Goal: Task Accomplishment & Management: Manage account settings

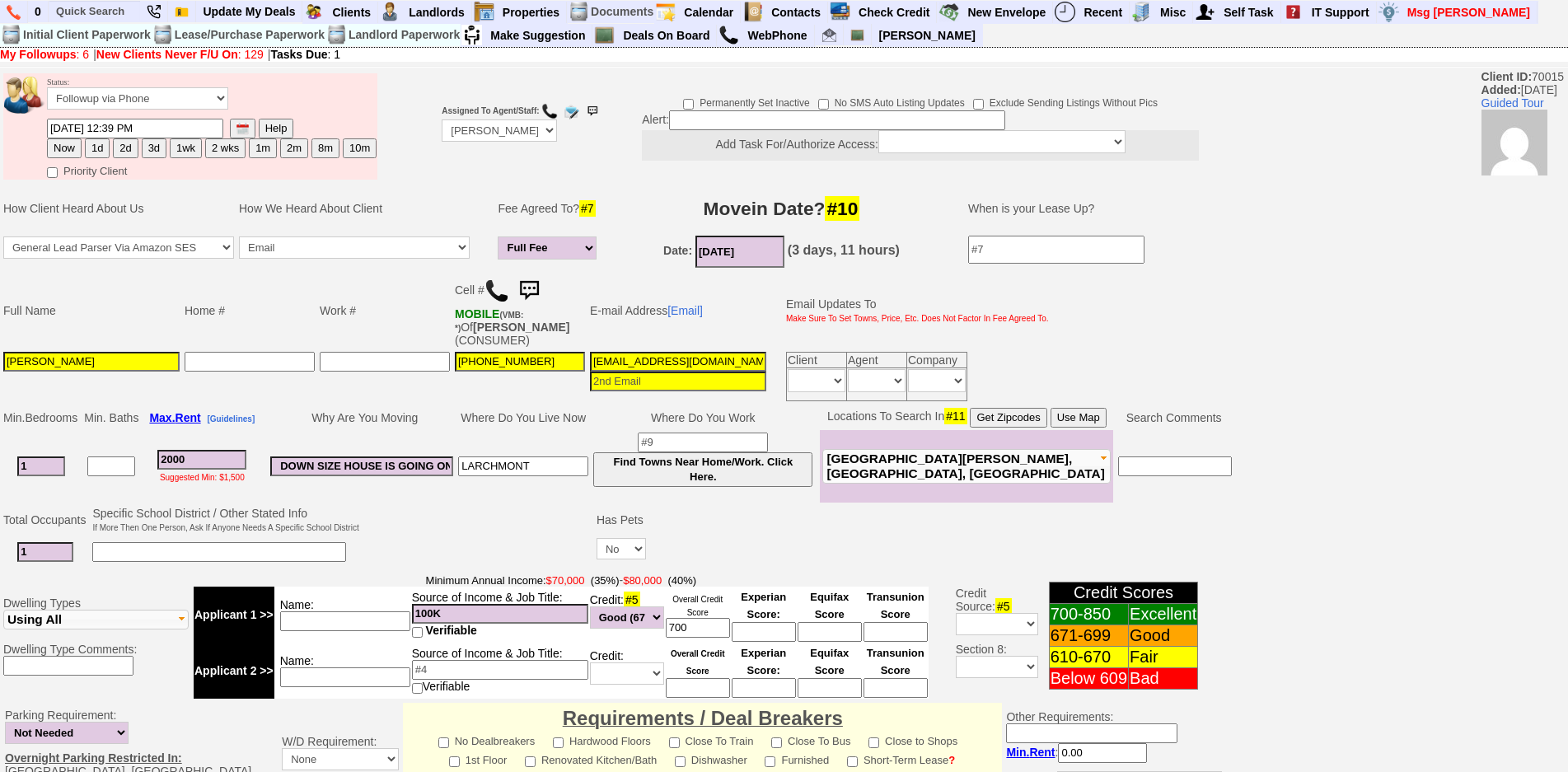
click at [531, 288] on img at bounding box center [528, 290] width 33 height 33
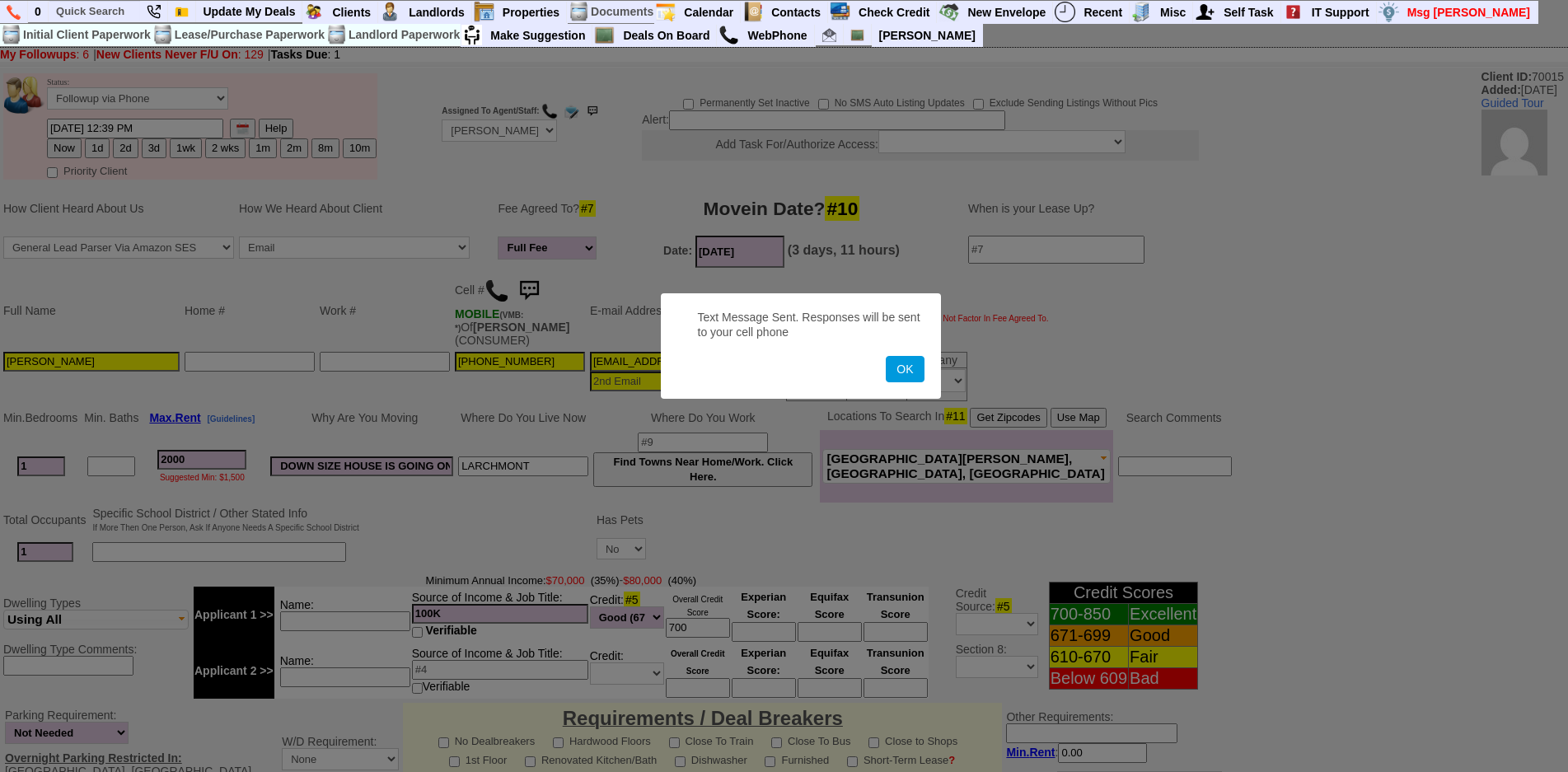
click at [886, 356] on button "OK" at bounding box center [904, 368] width 38 height 26
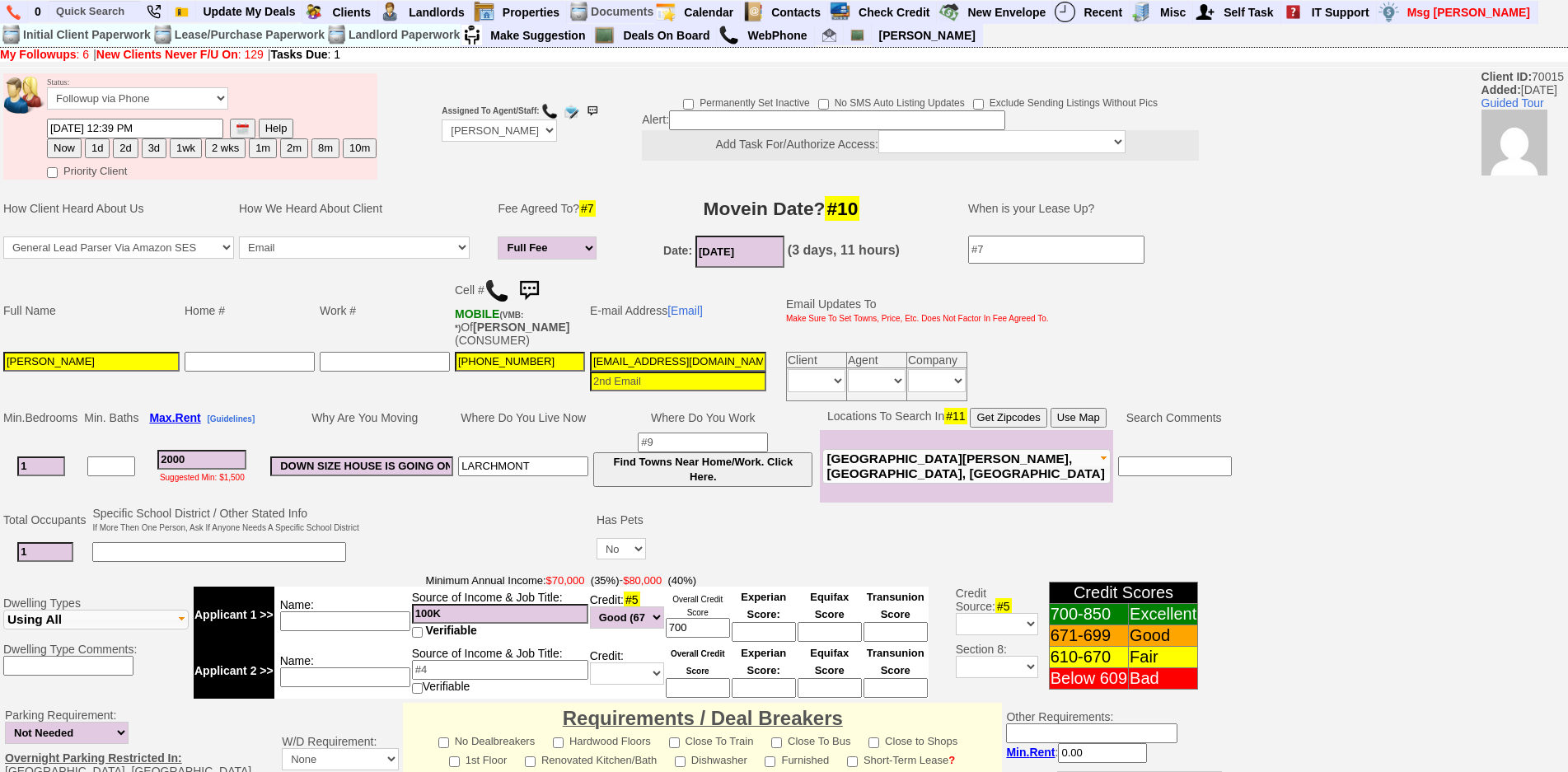
click at [531, 288] on img at bounding box center [528, 290] width 33 height 33
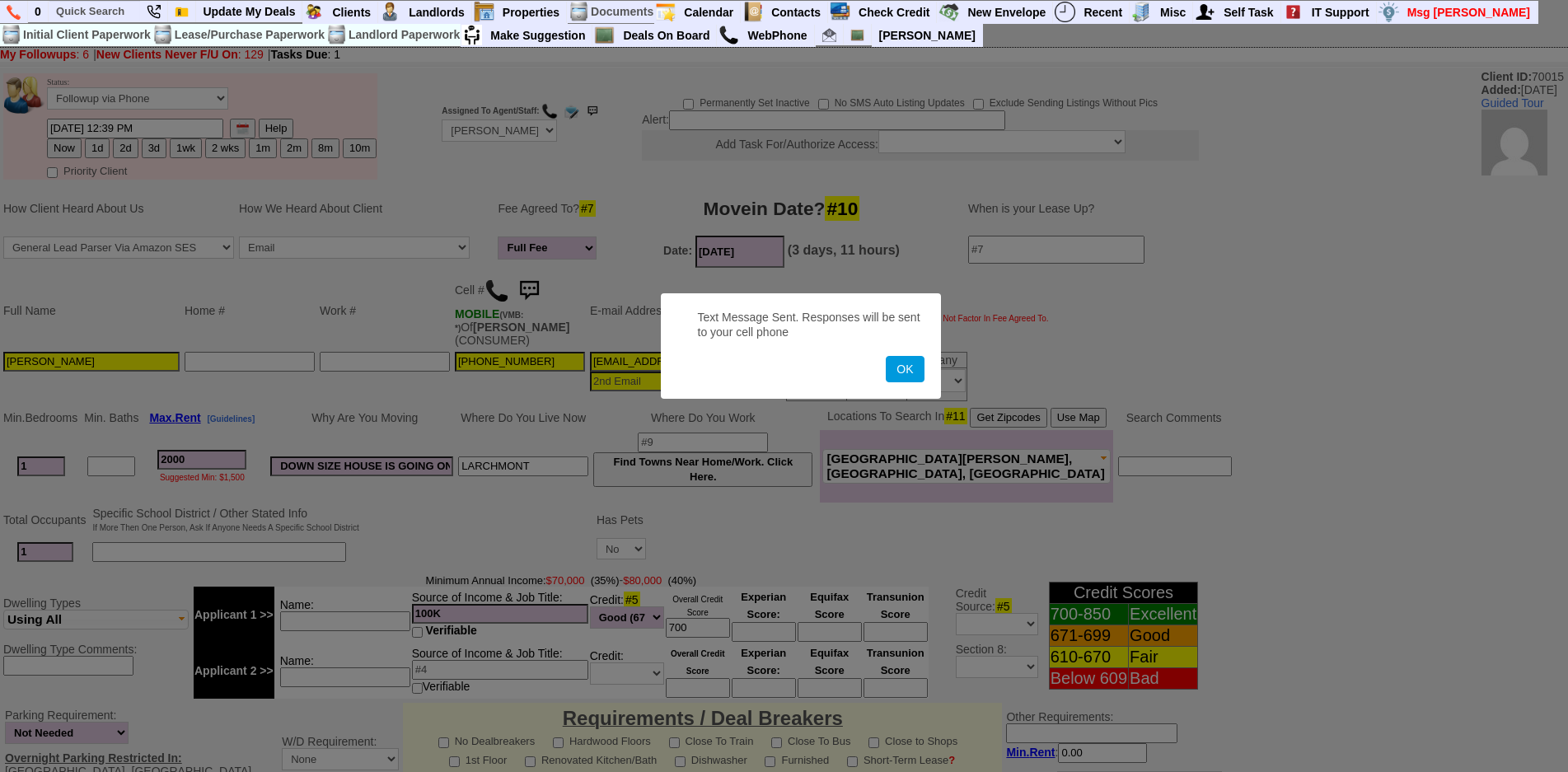
click at [886, 356] on button "OK" at bounding box center [904, 368] width 38 height 26
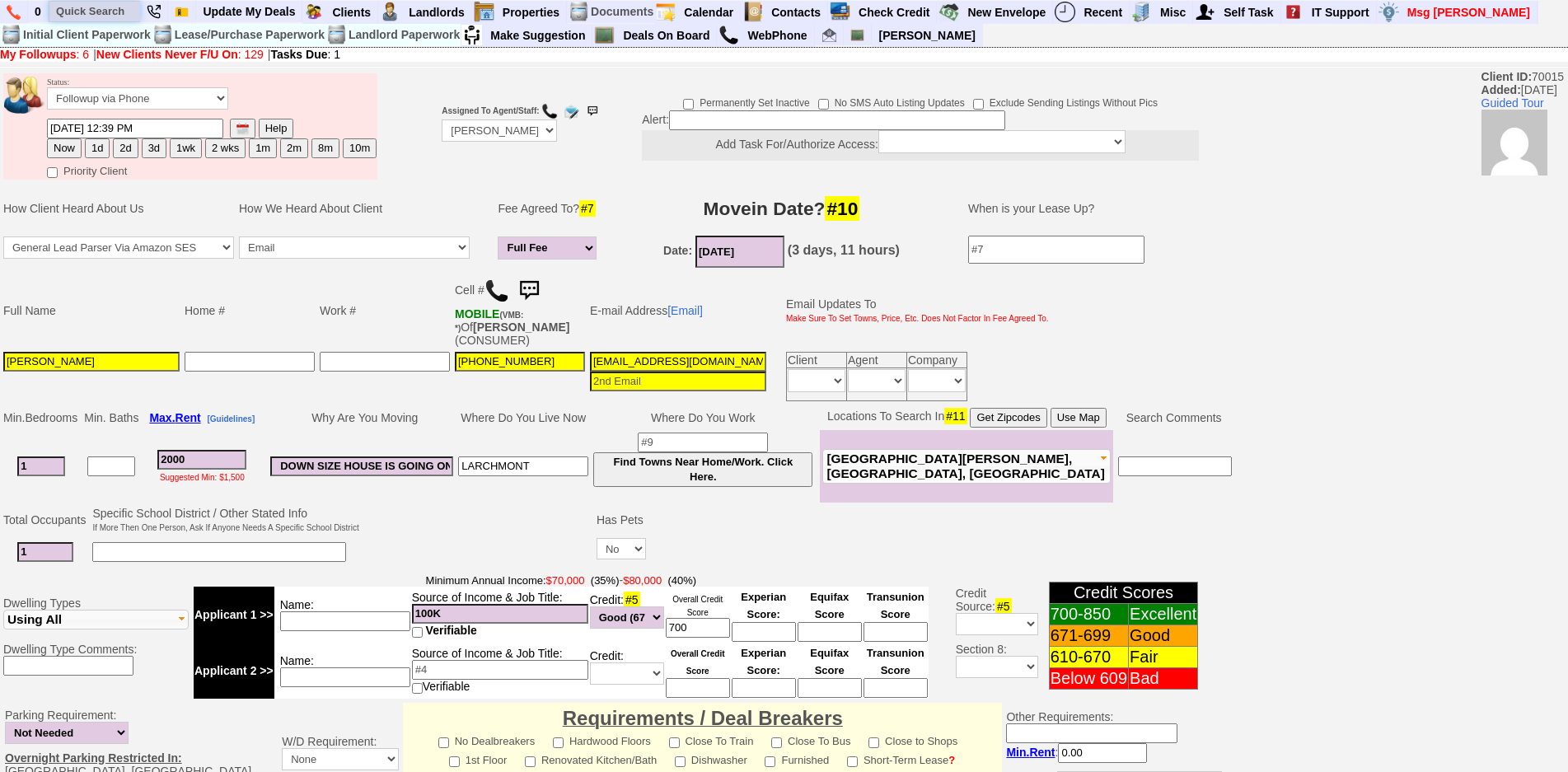
click at [93, 5] on input "text" at bounding box center [94, 11] width 90 height 21
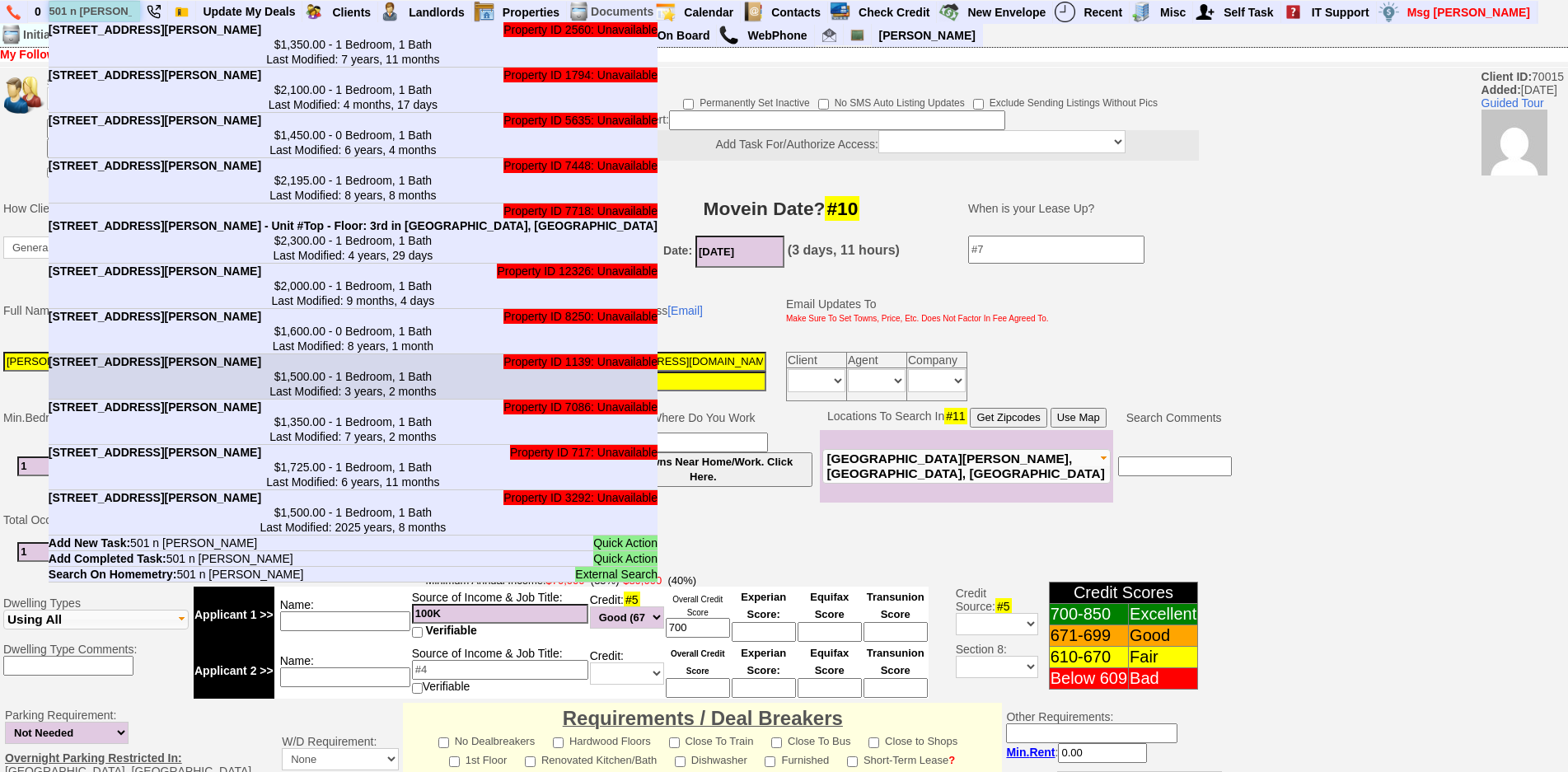
type input "501 n barry"
click at [202, 368] on b "501 N Barry Ave - Unit #2F - Floor: 2nd in Mamaroneck, NY" at bounding box center [154, 361] width 212 height 13
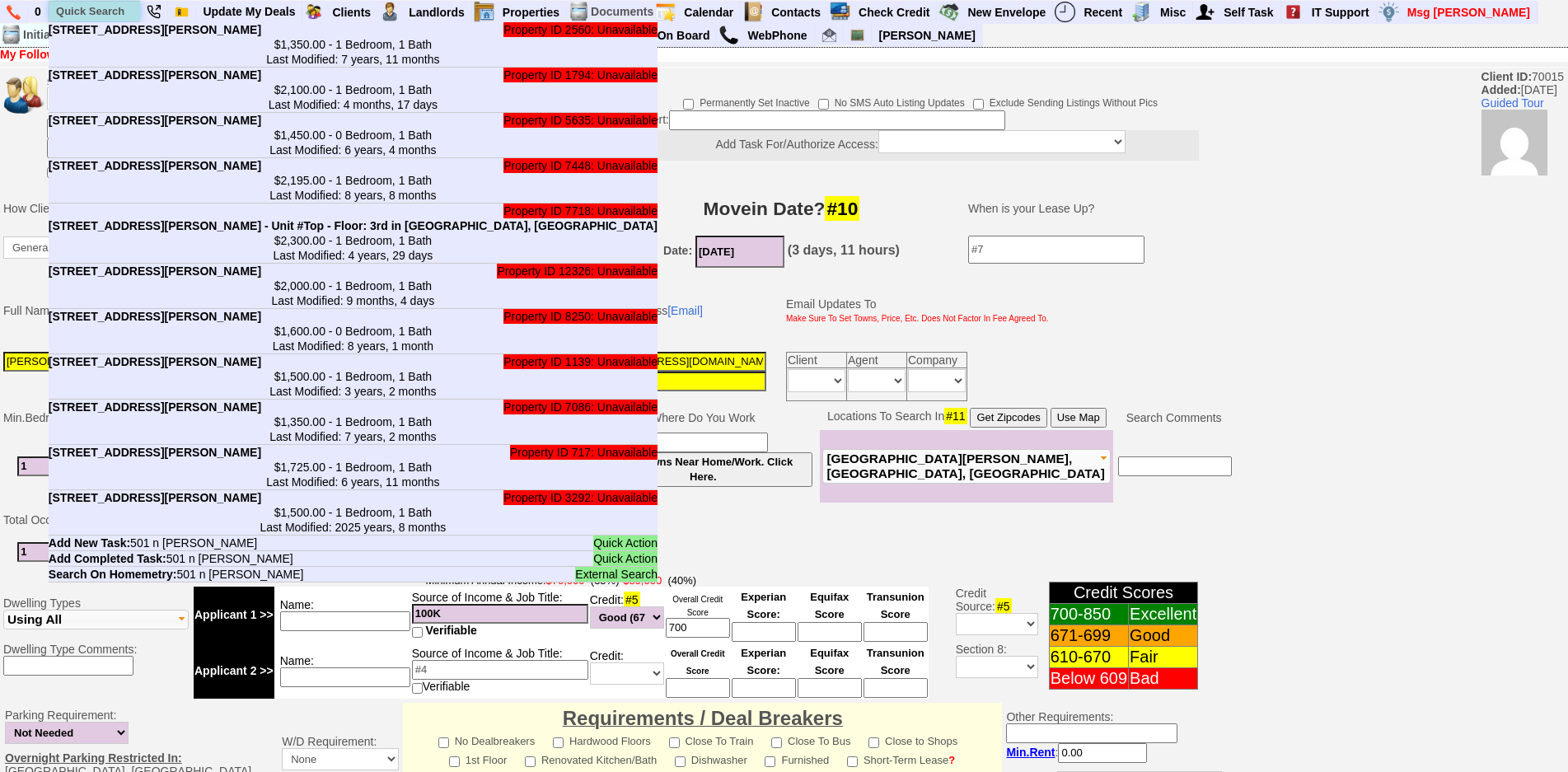
click at [120, 16] on input "text" at bounding box center [94, 11] width 90 height 21
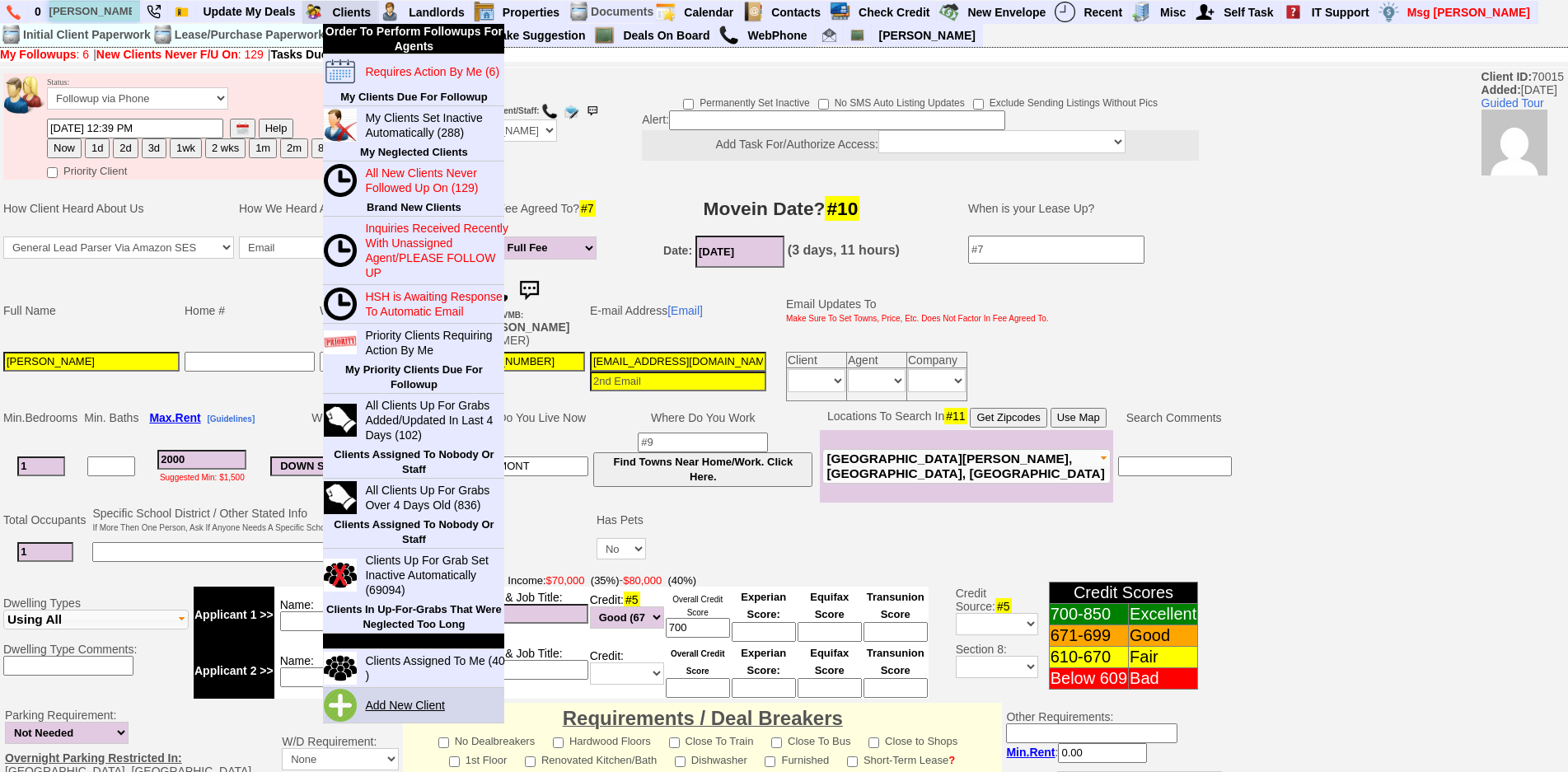
type input "jay gunderson"
click at [422, 715] on link "Add New Client" at bounding box center [411, 705] width 107 height 21
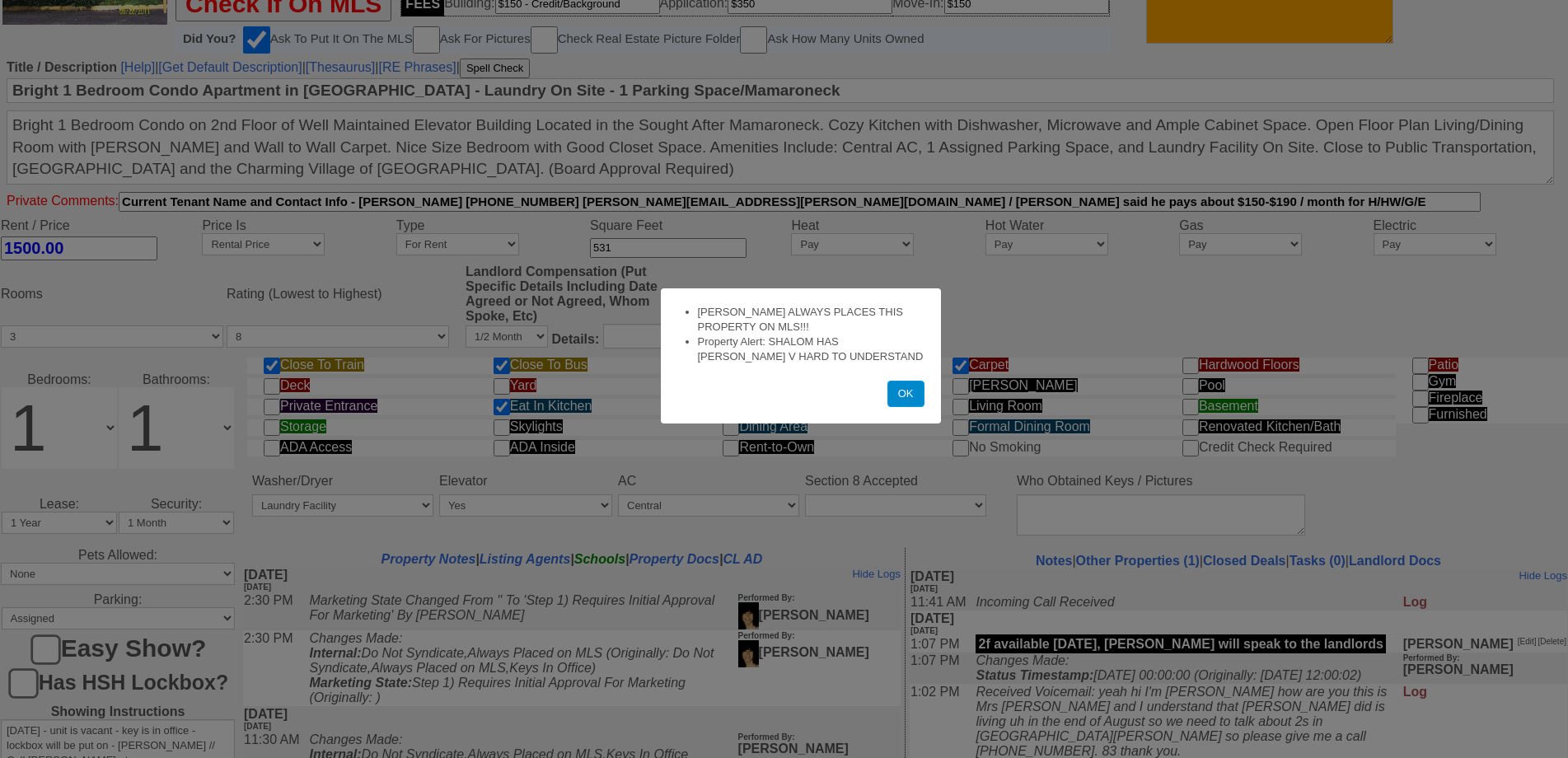
click at [894, 397] on button "OK" at bounding box center [905, 393] width 37 height 26
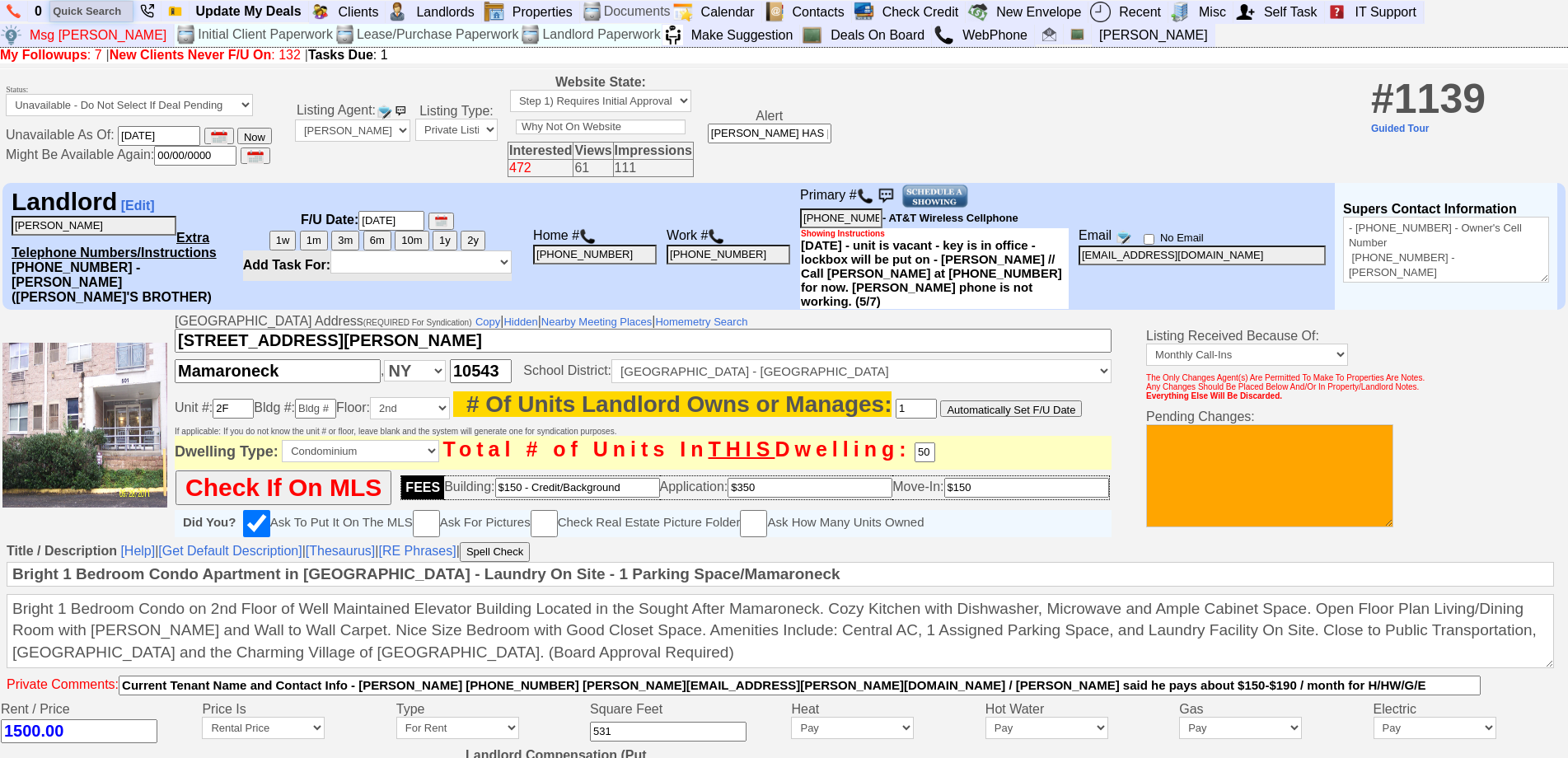
click at [64, 11] on input "text" at bounding box center [91, 11] width 82 height 21
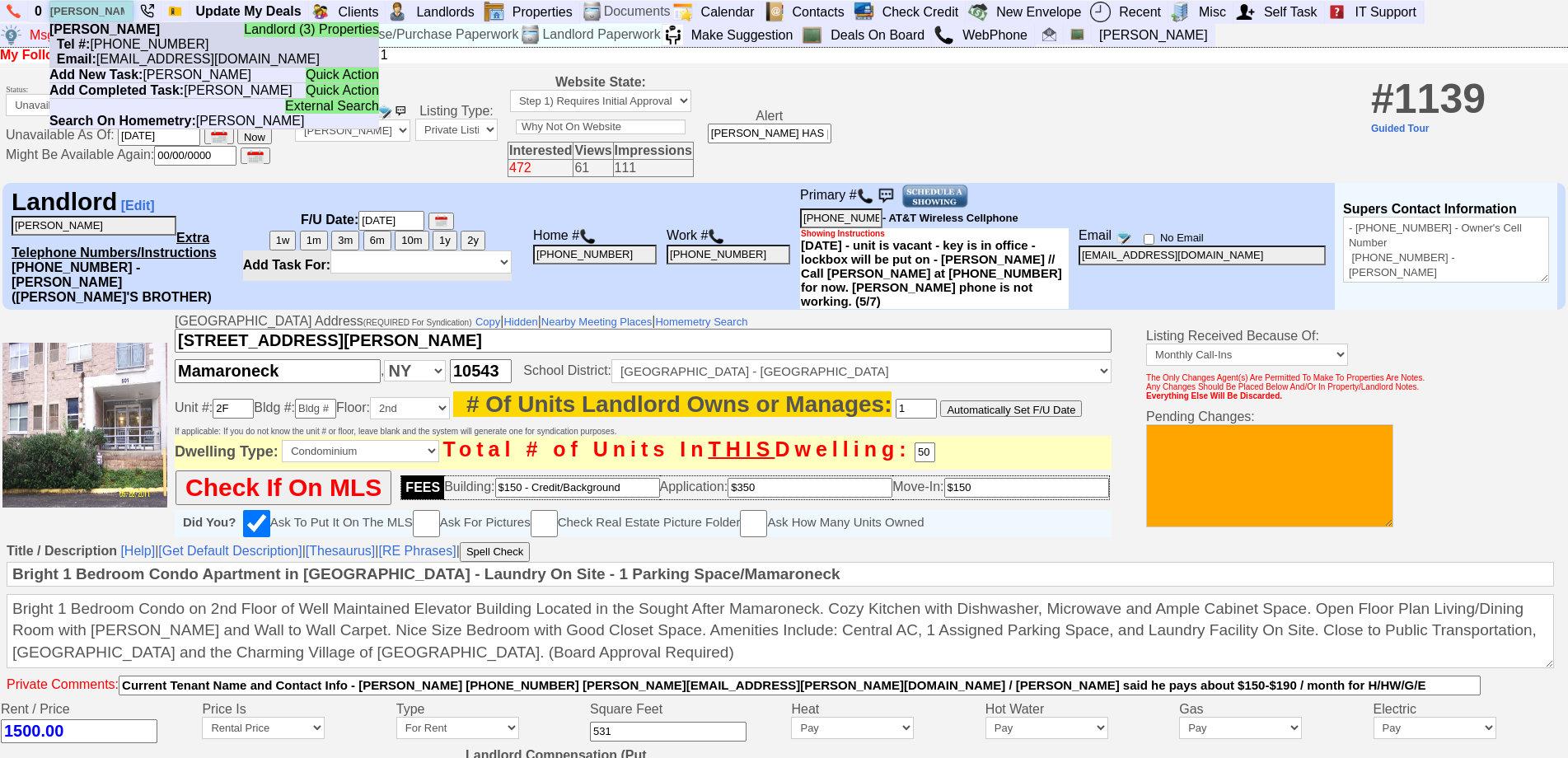
type input "jay gunderson"
click at [125, 29] on b "[PERSON_NAME]" at bounding box center [104, 30] width 110 height 14
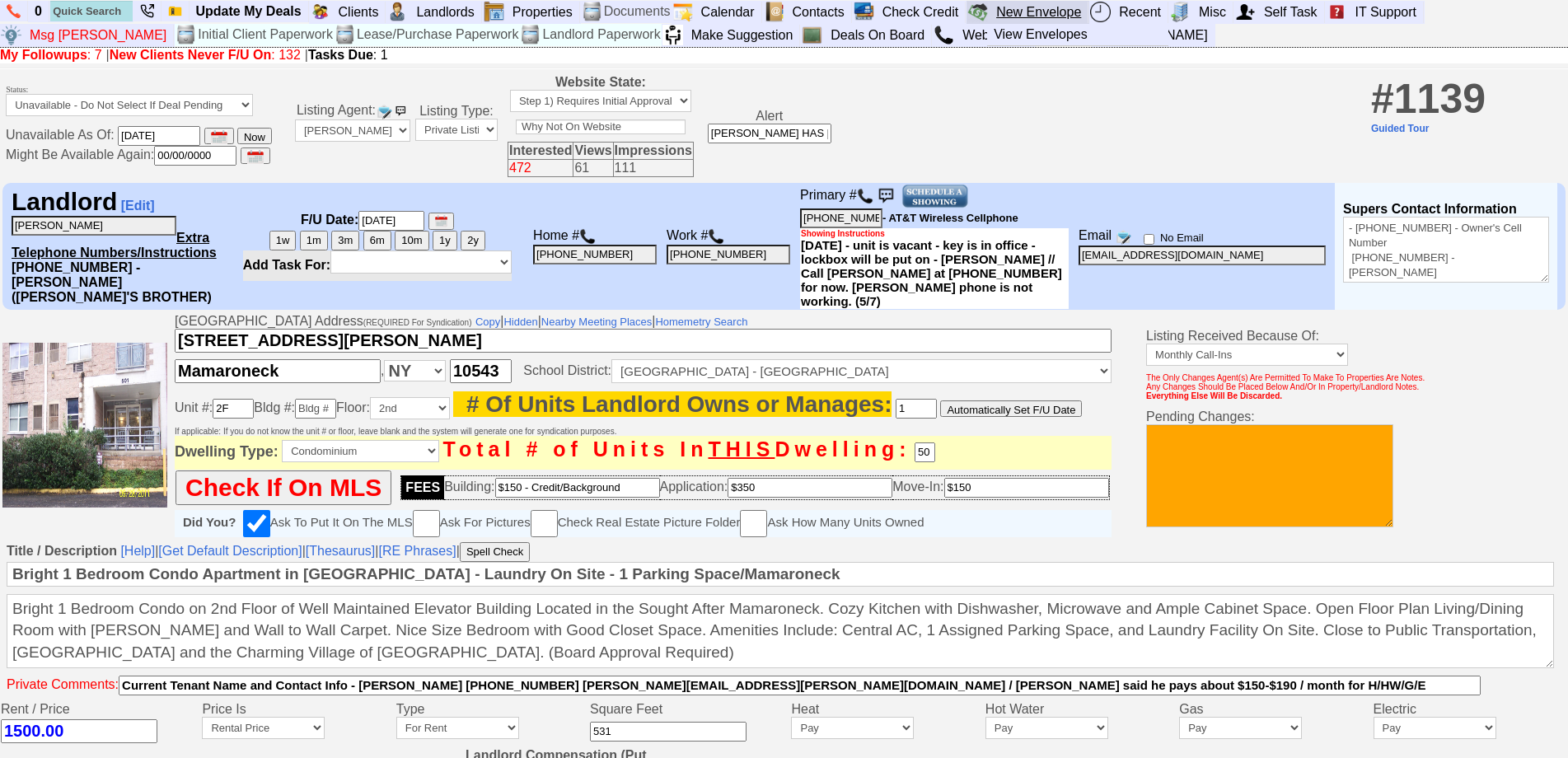
click at [1074, 15] on link "New Envelope" at bounding box center [1039, 13] width 99 height 22
click at [824, 36] on link "Deals On Board" at bounding box center [878, 36] width 108 height 22
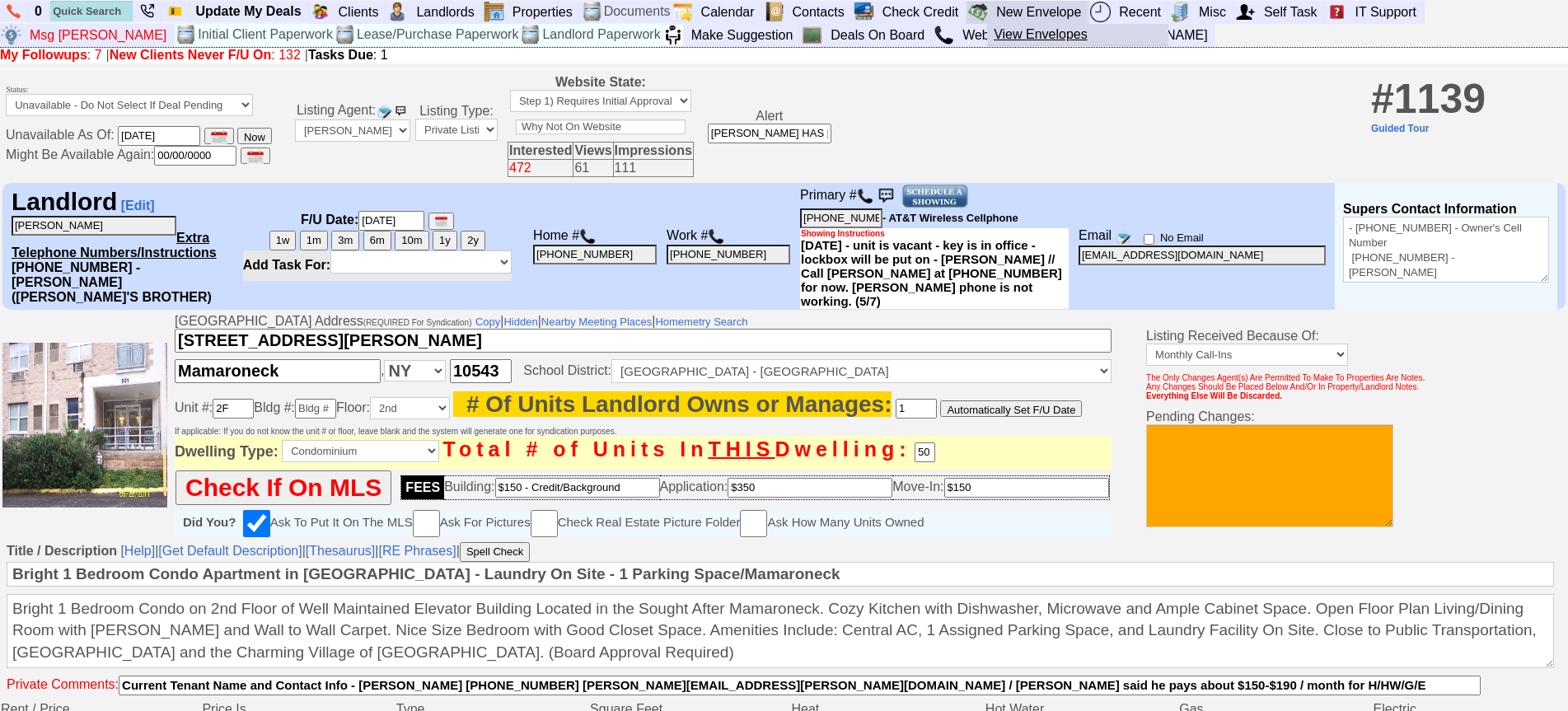
click at [1041, 34] on link "View Envelopes" at bounding box center [1084, 35] width 194 height 21
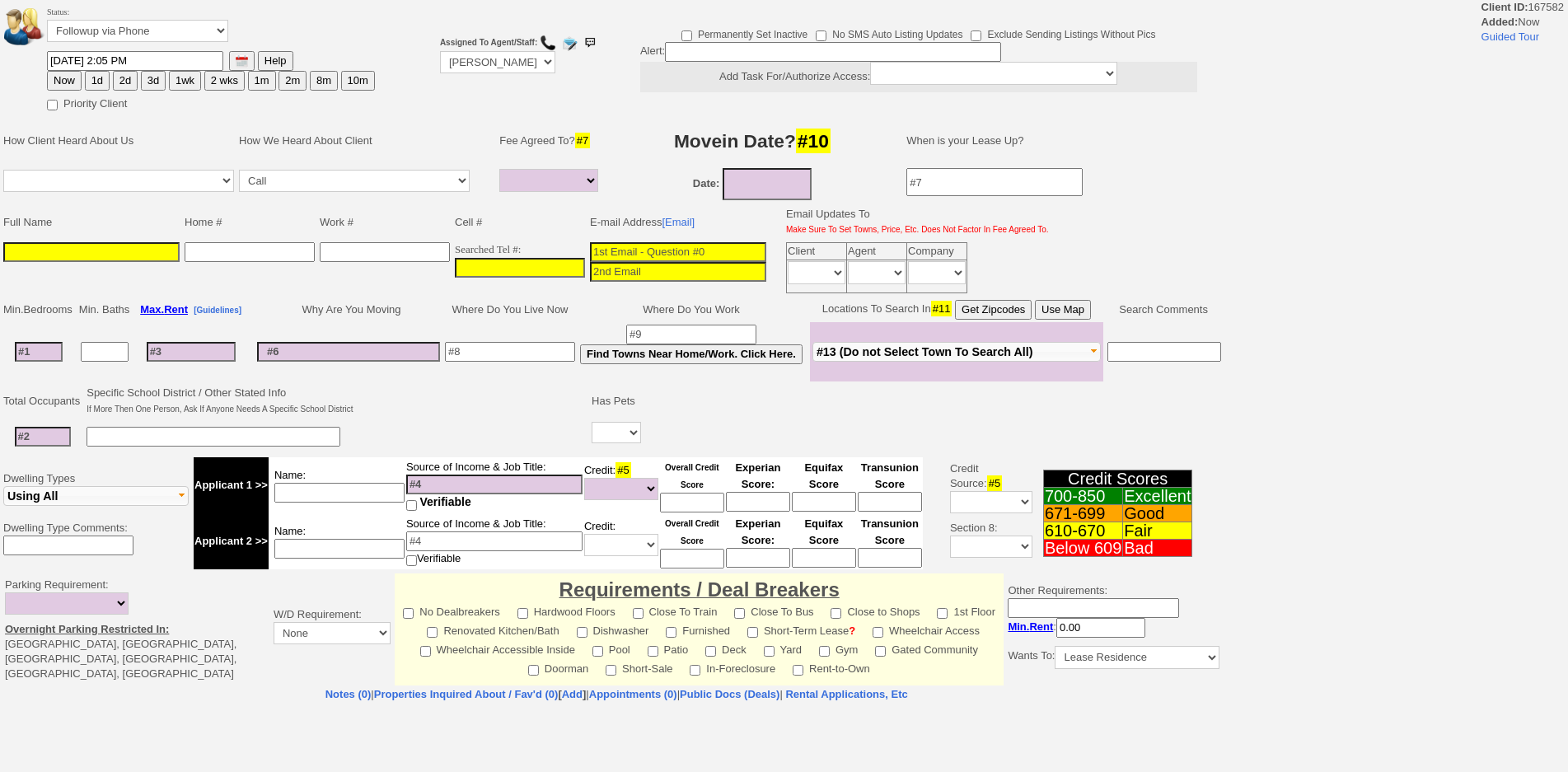
select select
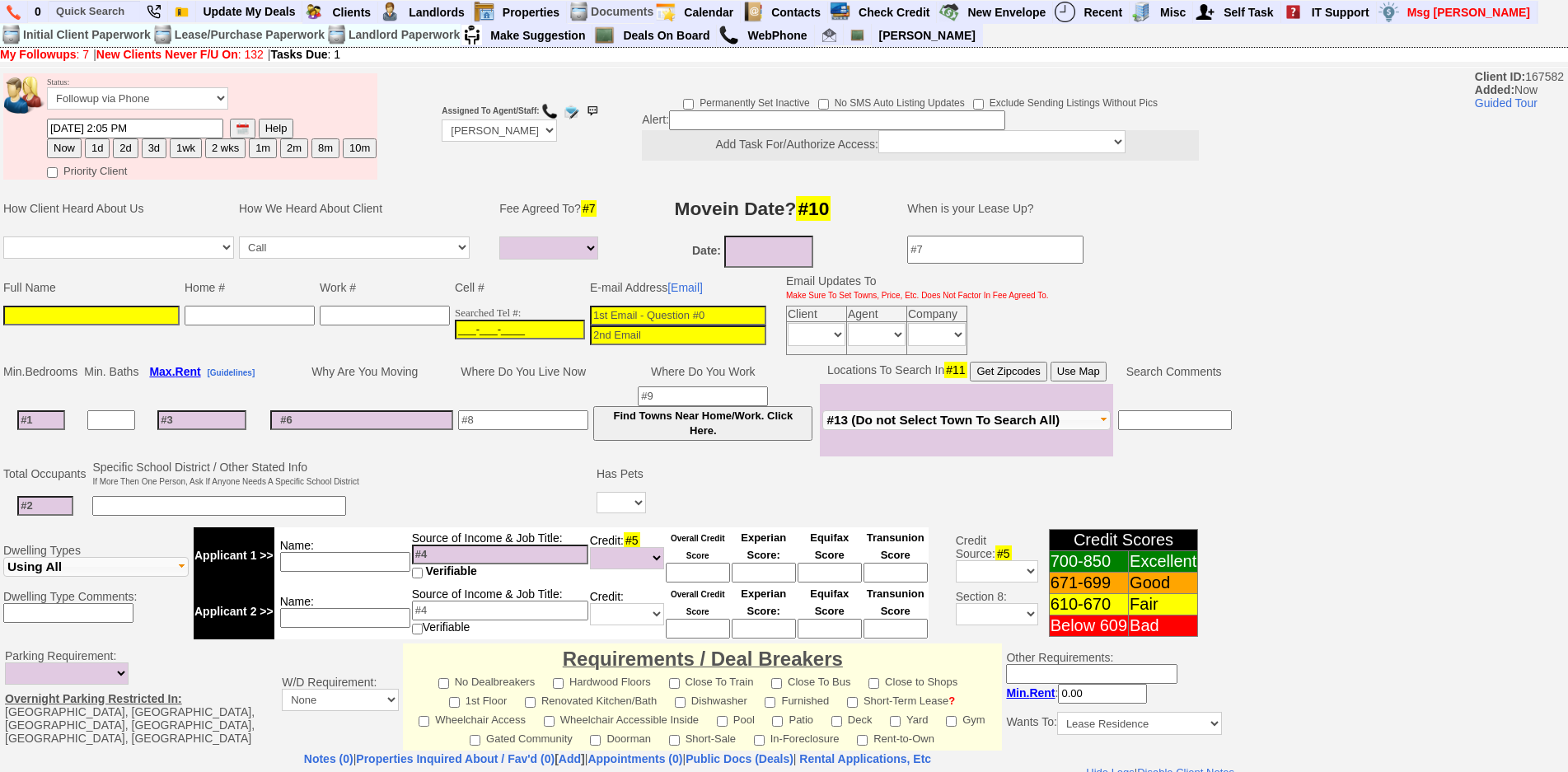
drag, startPoint x: 542, startPoint y: 335, endPoint x: 304, endPoint y: 327, distance: 238.1
click at [542, 335] on input "___-___-____" at bounding box center [519, 330] width 130 height 20
paste input "[PHONE_NUMBER]"
type input "[PHONE_NUMBER]"
click at [137, 307] on input at bounding box center [91, 315] width 176 height 20
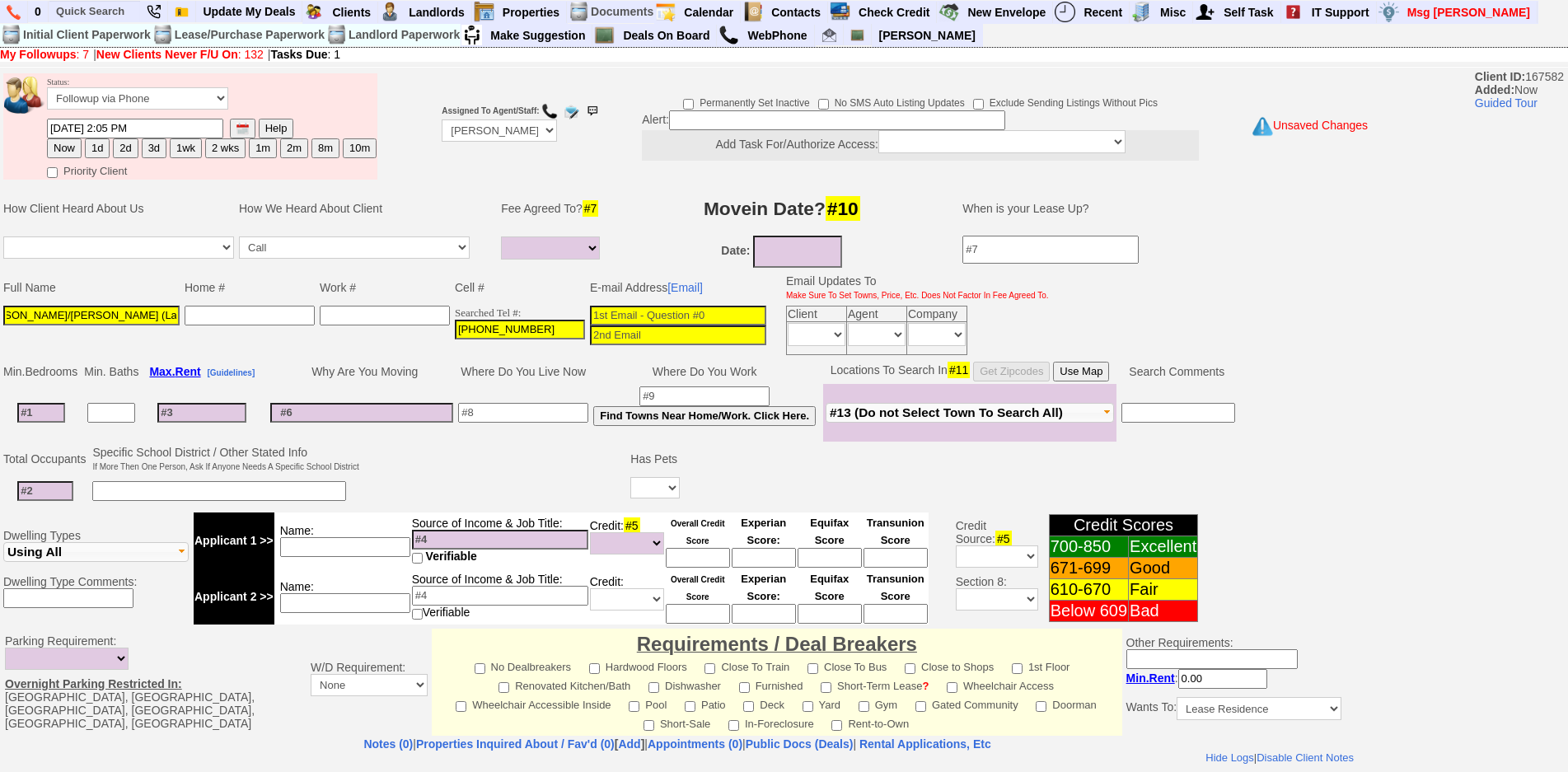
scroll to position [368, 0]
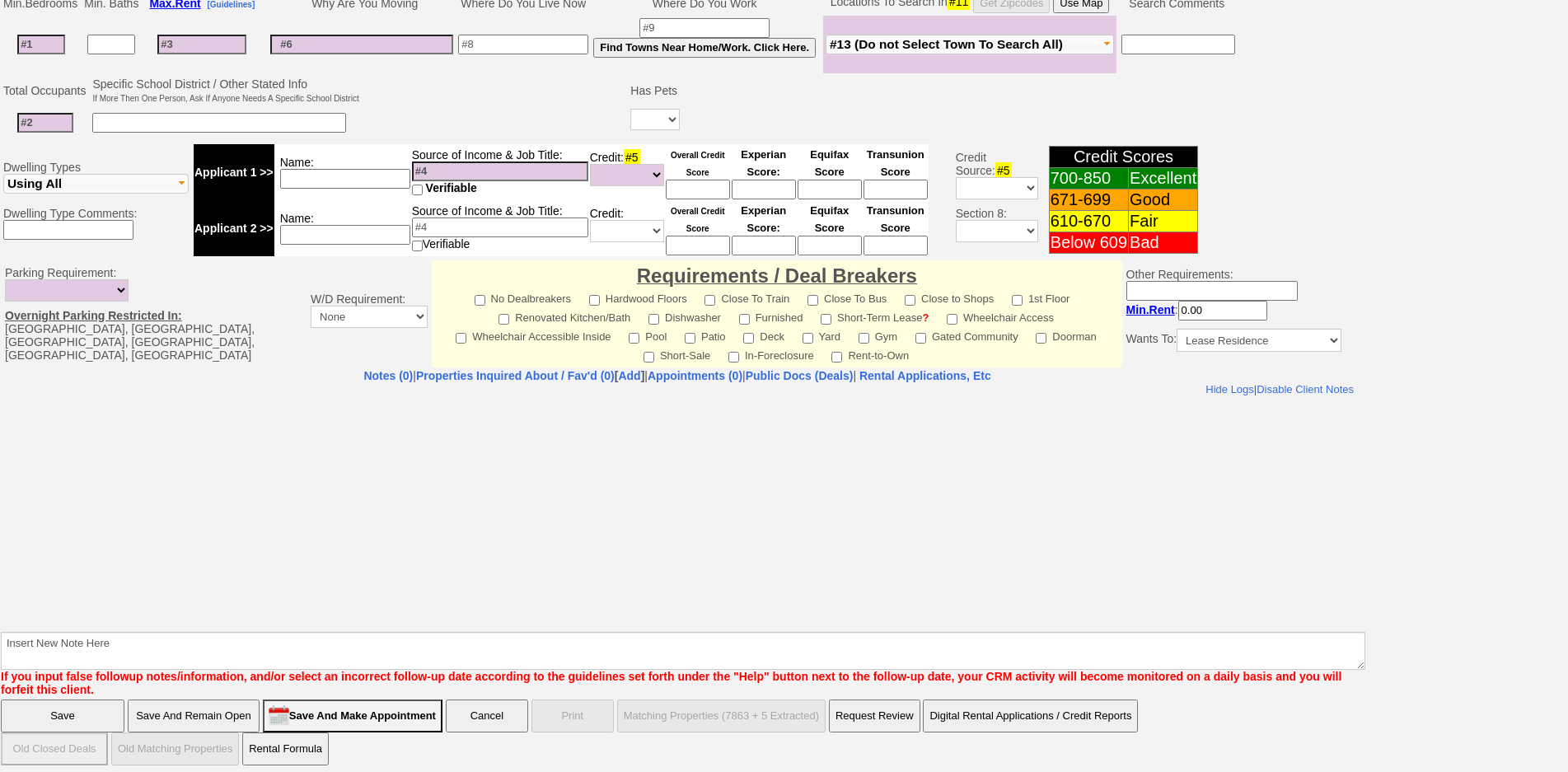
type input "Jay Gunderson/Sharon Gioffre (Landlord)"
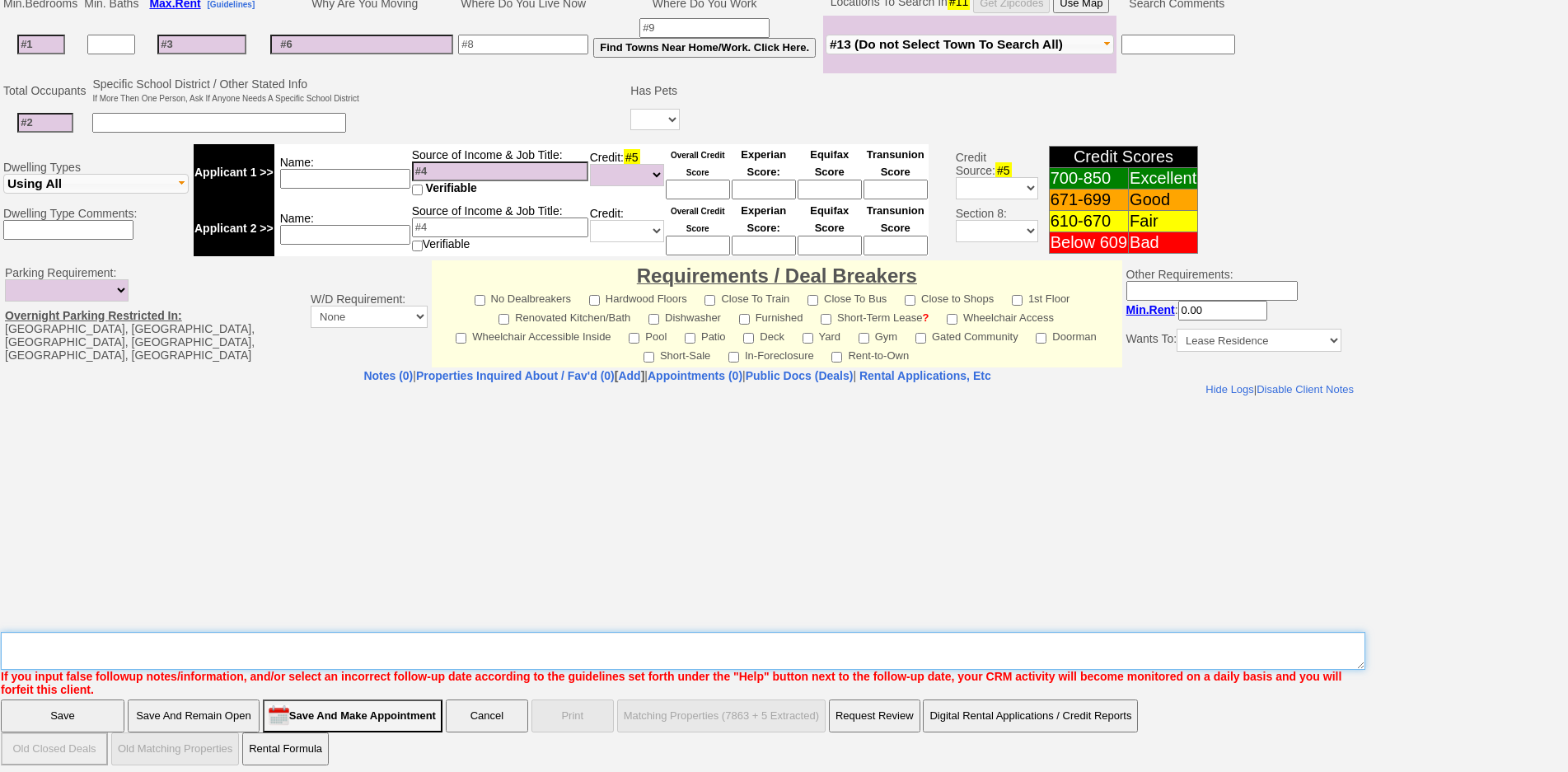
click at [665, 646] on textarea "Insert New Note Here" at bounding box center [682, 651] width 1364 height 38
type textarea "a"
type textarea "landlord card for mls payments"
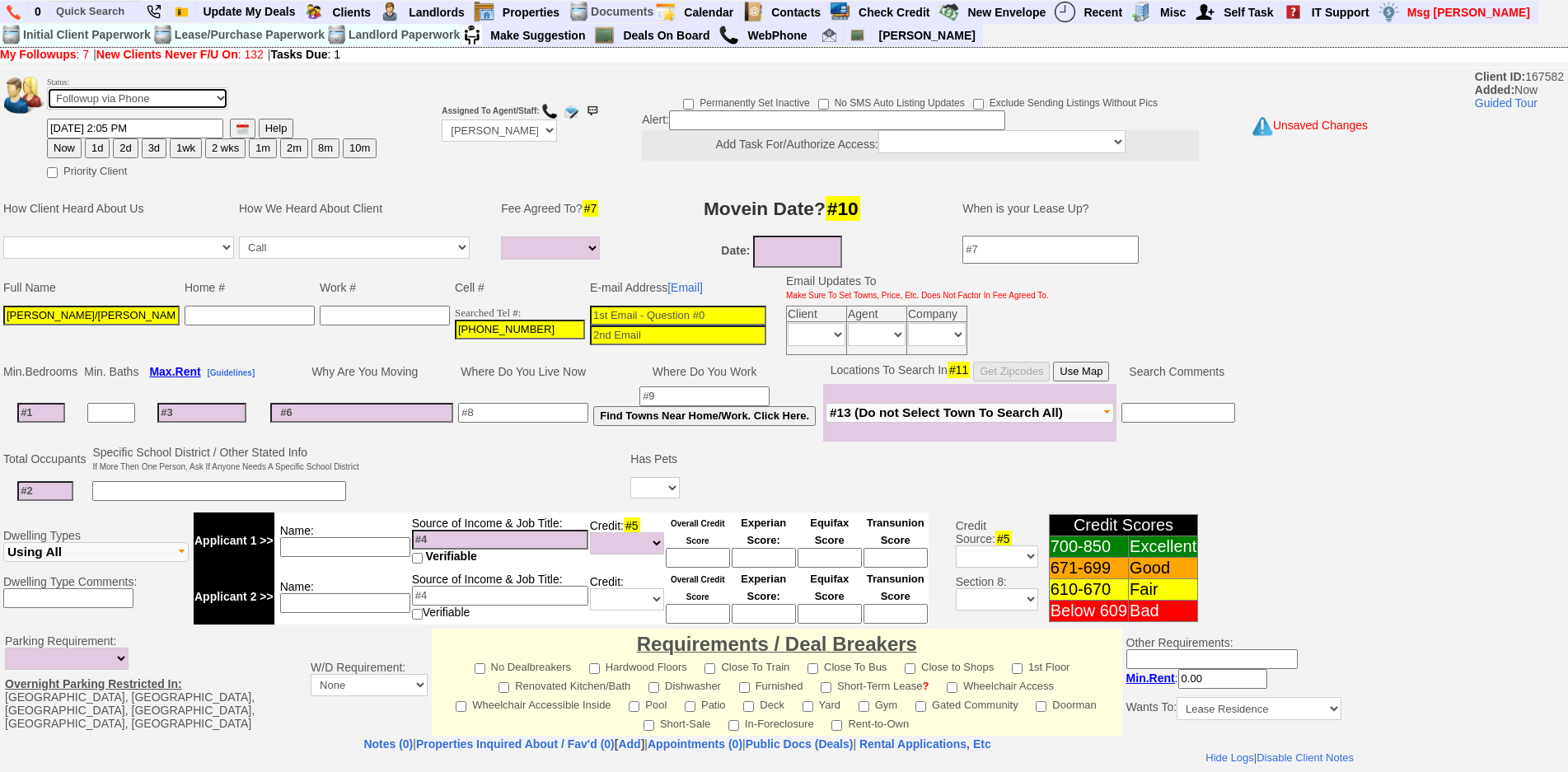
click at [91, 98] on select "Followup via Phone Followup via Email Followup When Section 8 Property Found De…" at bounding box center [137, 99] width 181 height 22
select select "Inactive"
click at [47, 88] on select "Followup via Phone Followup via Email Followup When Section 8 Property Found De…" at bounding box center [137, 99] width 181 height 22
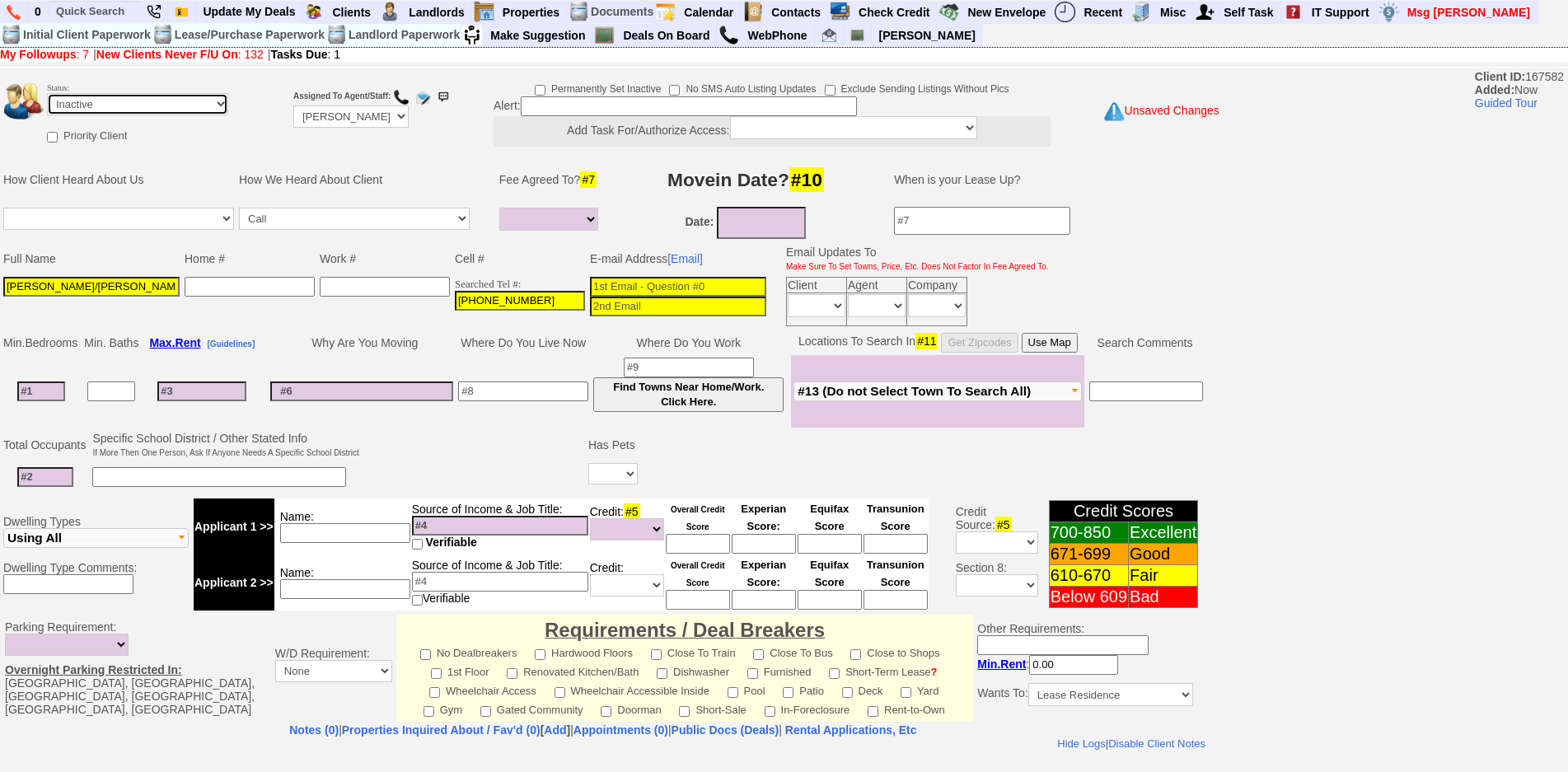
scroll to position [363, 0]
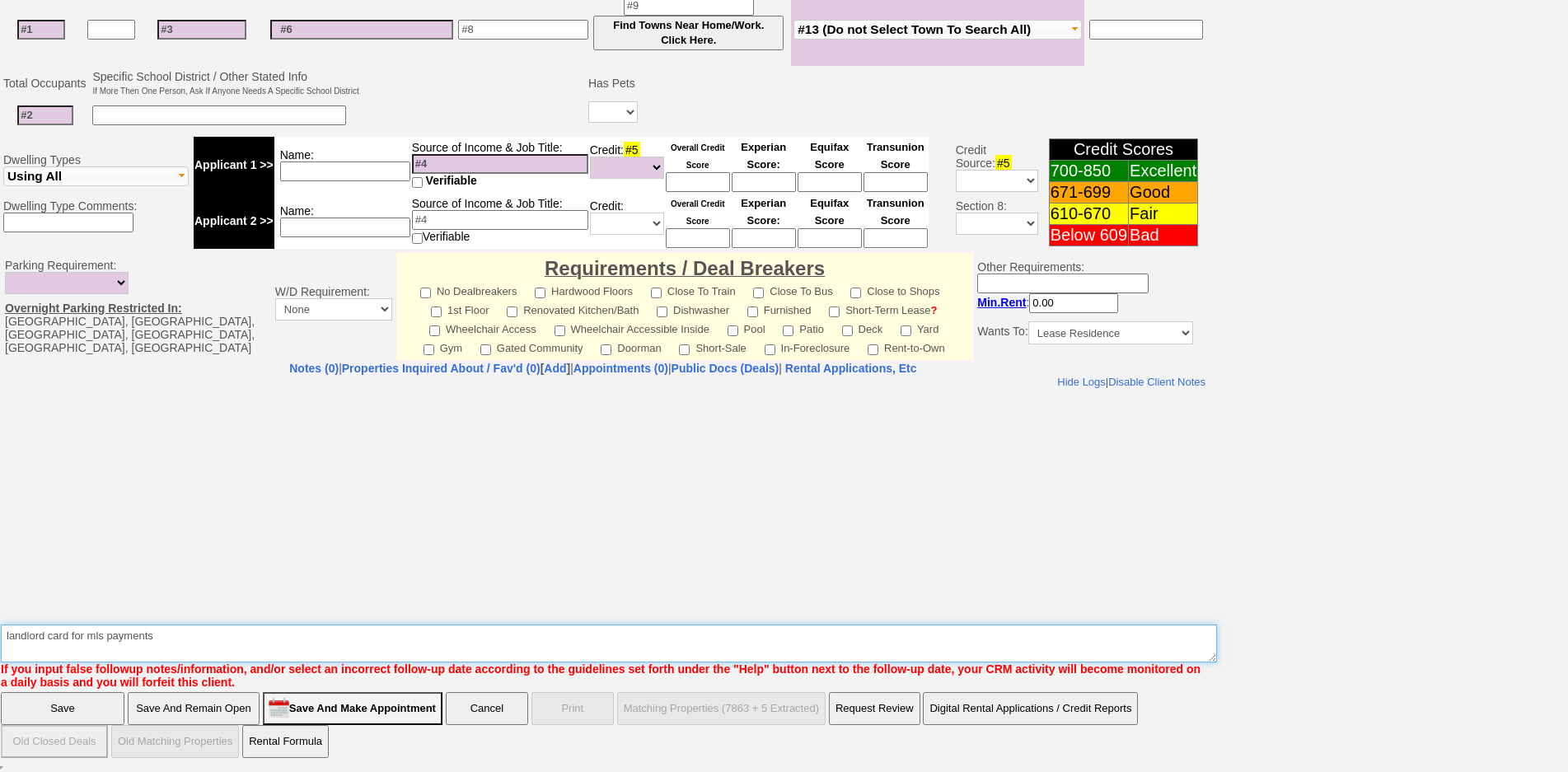
drag, startPoint x: 195, startPoint y: 639, endPoint x: 0, endPoint y: 583, distance: 202.9
click at [0, 583] on td "Notes (0) | Properties Inquired About / Fav'd (0) [ Add ] | Appointments (0) | …" at bounding box center [603, 525] width 1206 height 329
type textarea "a"
type textarea "LANDLORD CARD FOR MLS PAYMENTS"
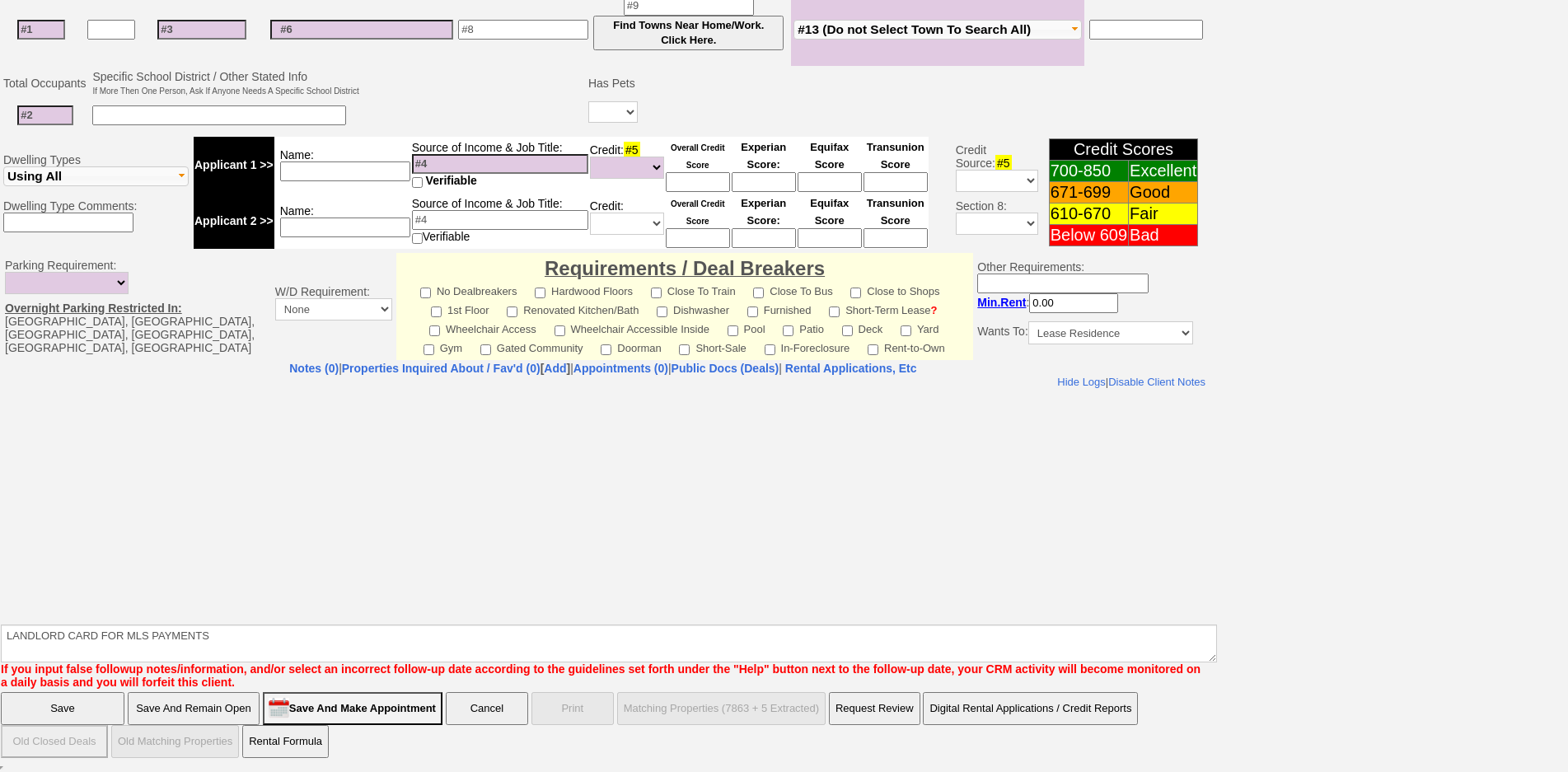
click input "Save And Remain Open" at bounding box center [193, 708] width 132 height 33
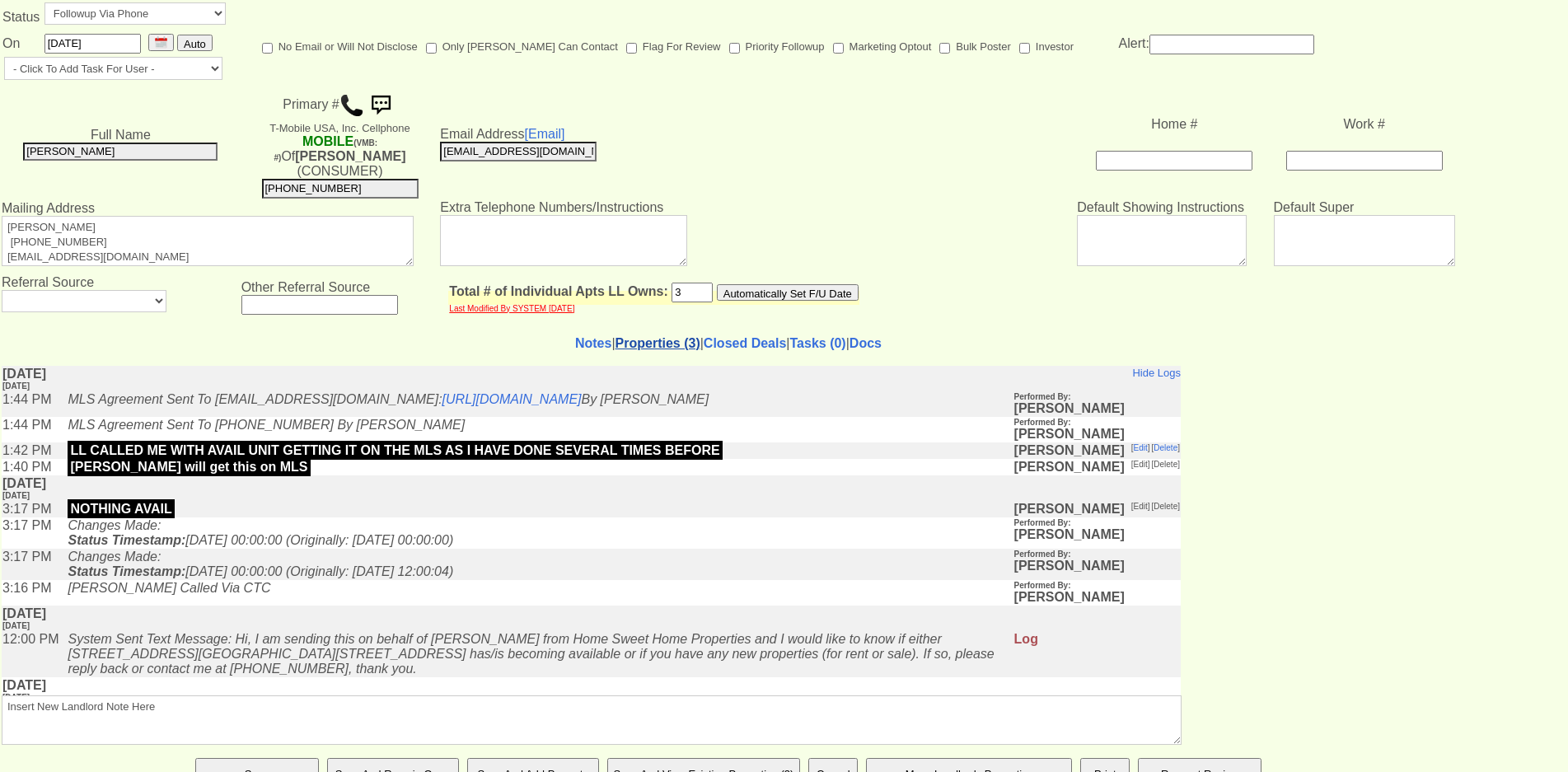
click at [638, 339] on link "Properties (3)" at bounding box center [657, 343] width 85 height 14
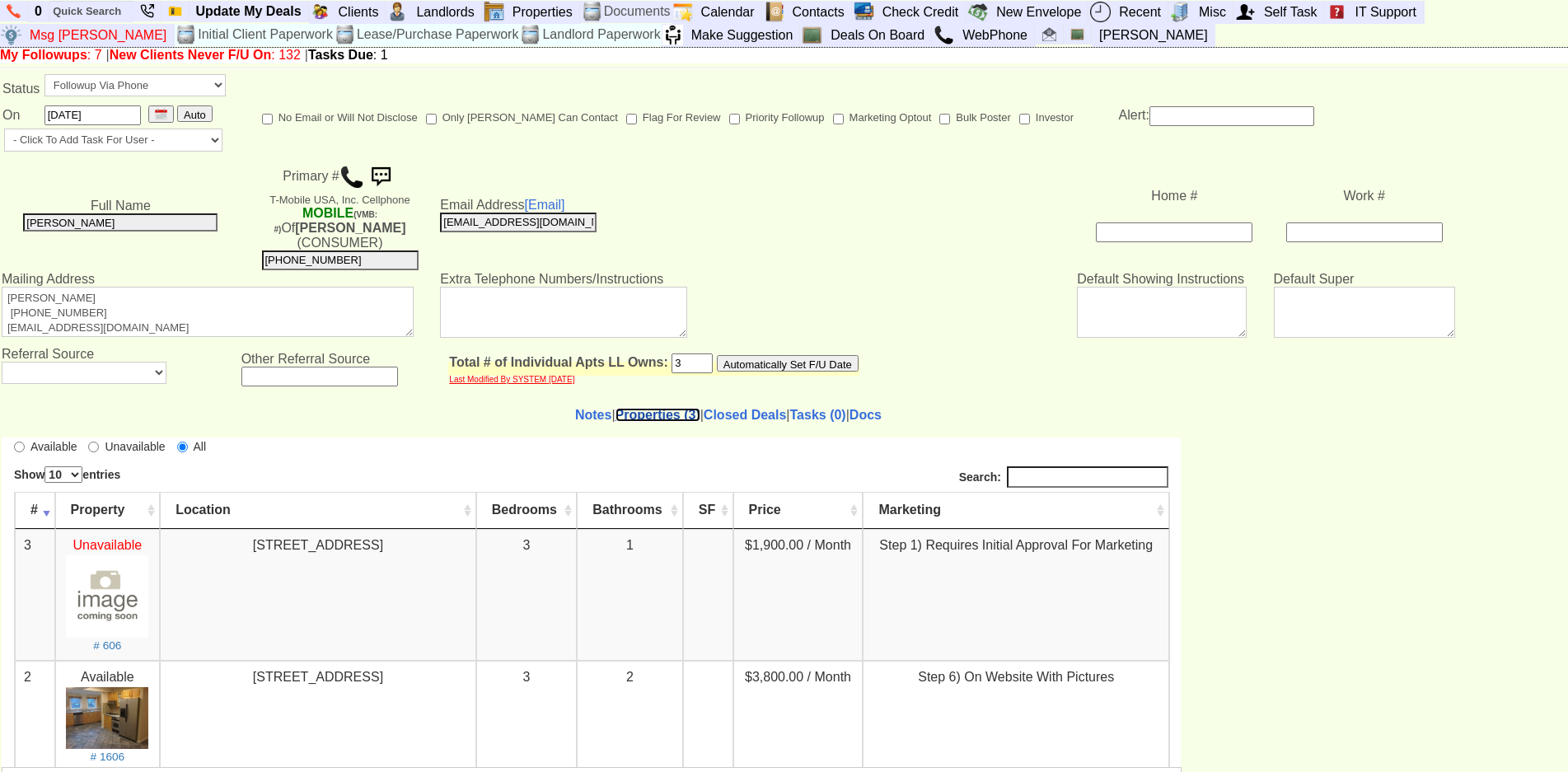
scroll to position [82, 0]
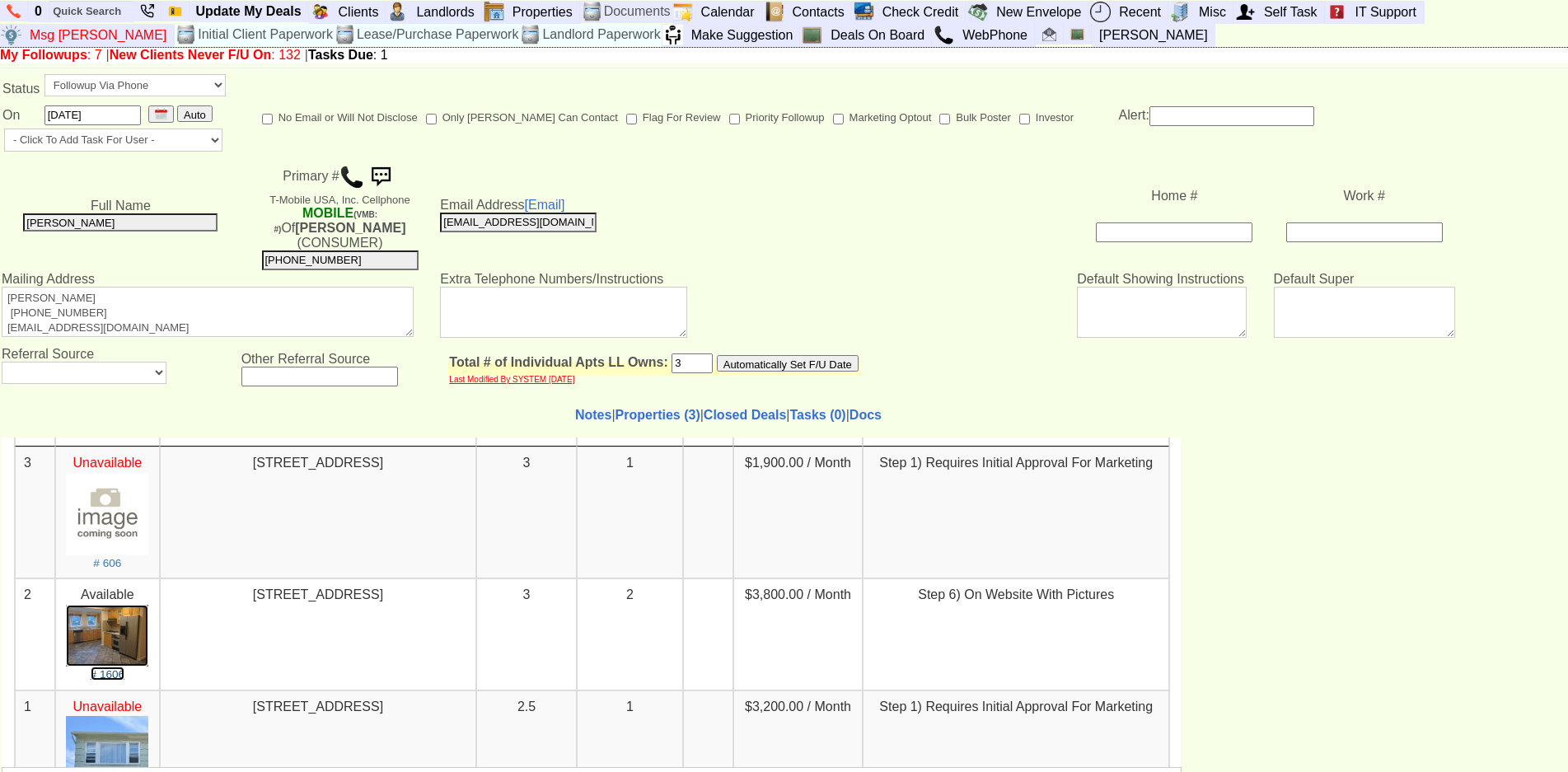
click at [130, 630] on img at bounding box center [107, 634] width 82 height 62
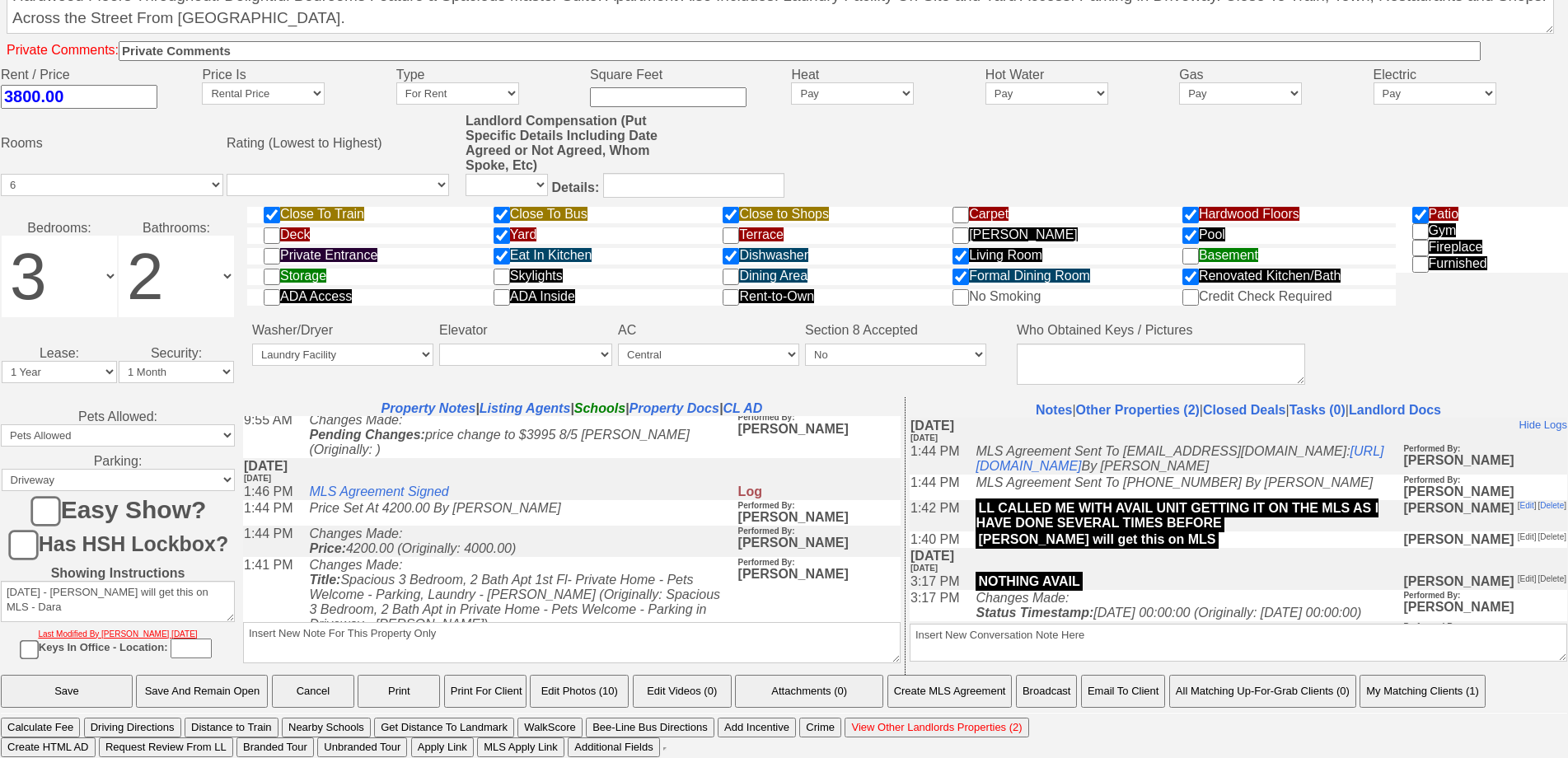
scroll to position [495, 0]
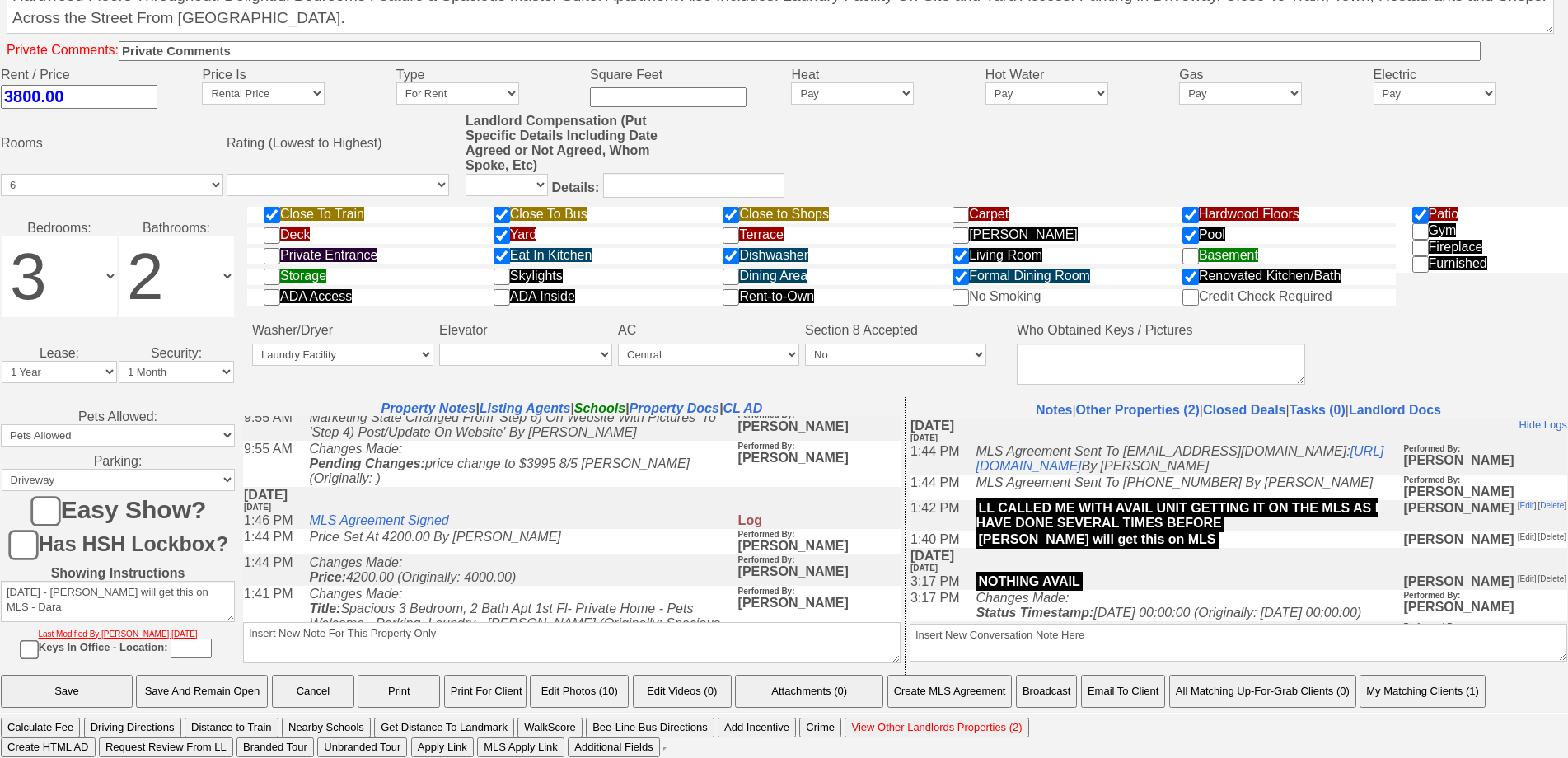
click at [405, 487] on td "[DATE] [DATE]" at bounding box center [571, 499] width 657 height 26
click at [414, 513] on link "MLS Agreement Signed" at bounding box center [378, 520] width 139 height 14
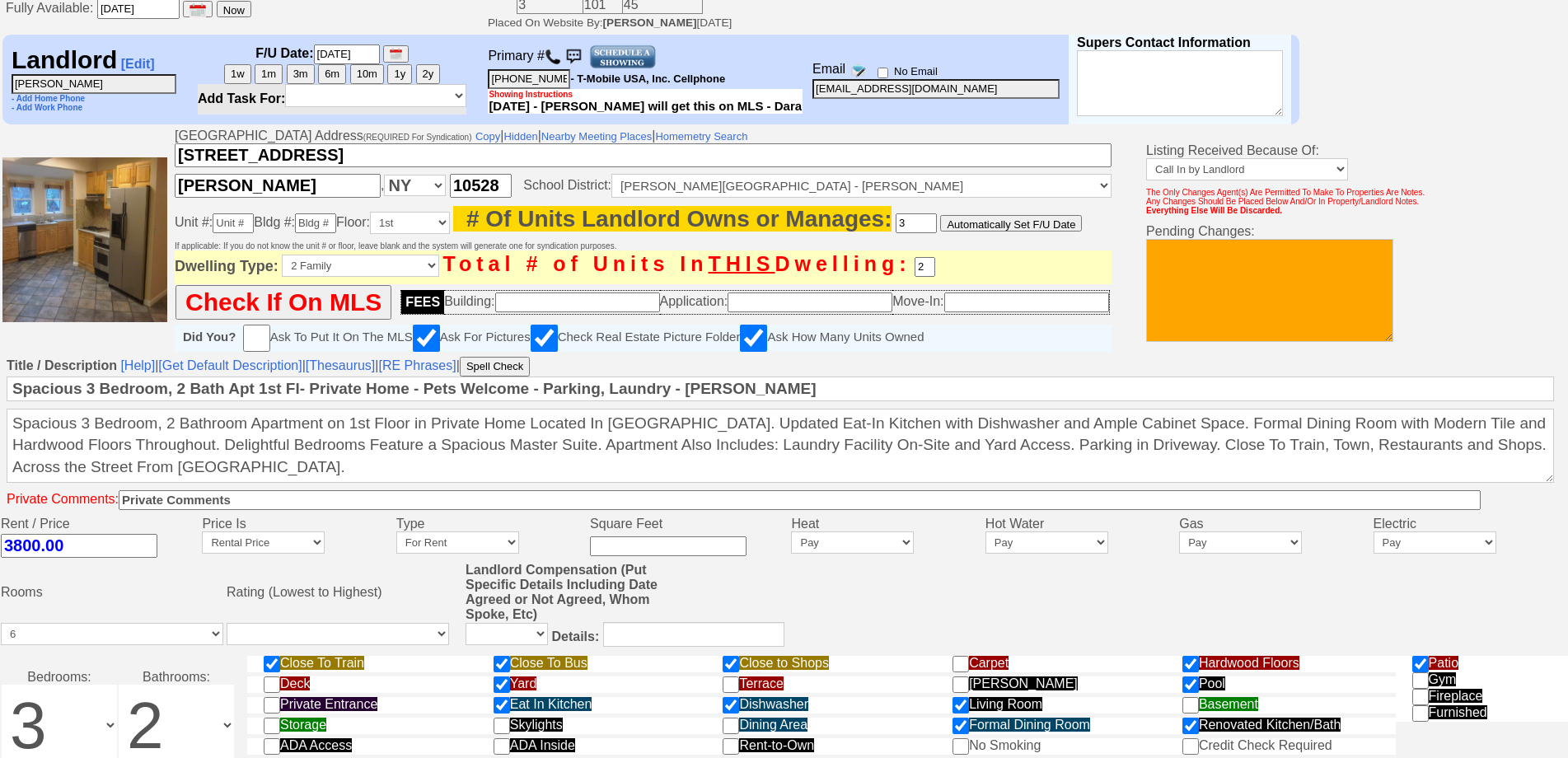
scroll to position [0, 0]
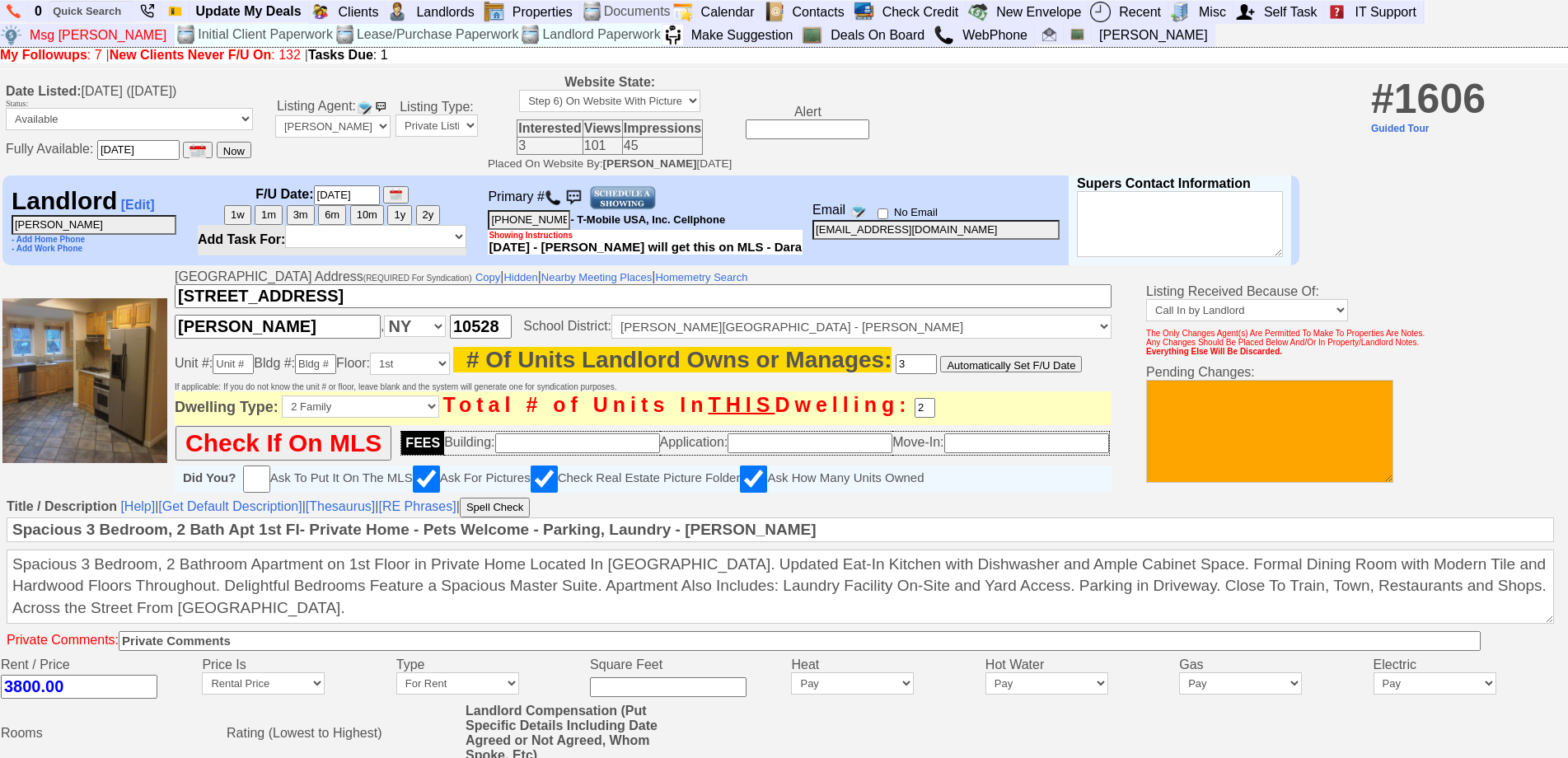
click at [565, 230] on input "914-484-2270" at bounding box center [529, 220] width 82 height 20
click at [561, 230] on input "914-484-2270" at bounding box center [529, 220] width 82 height 20
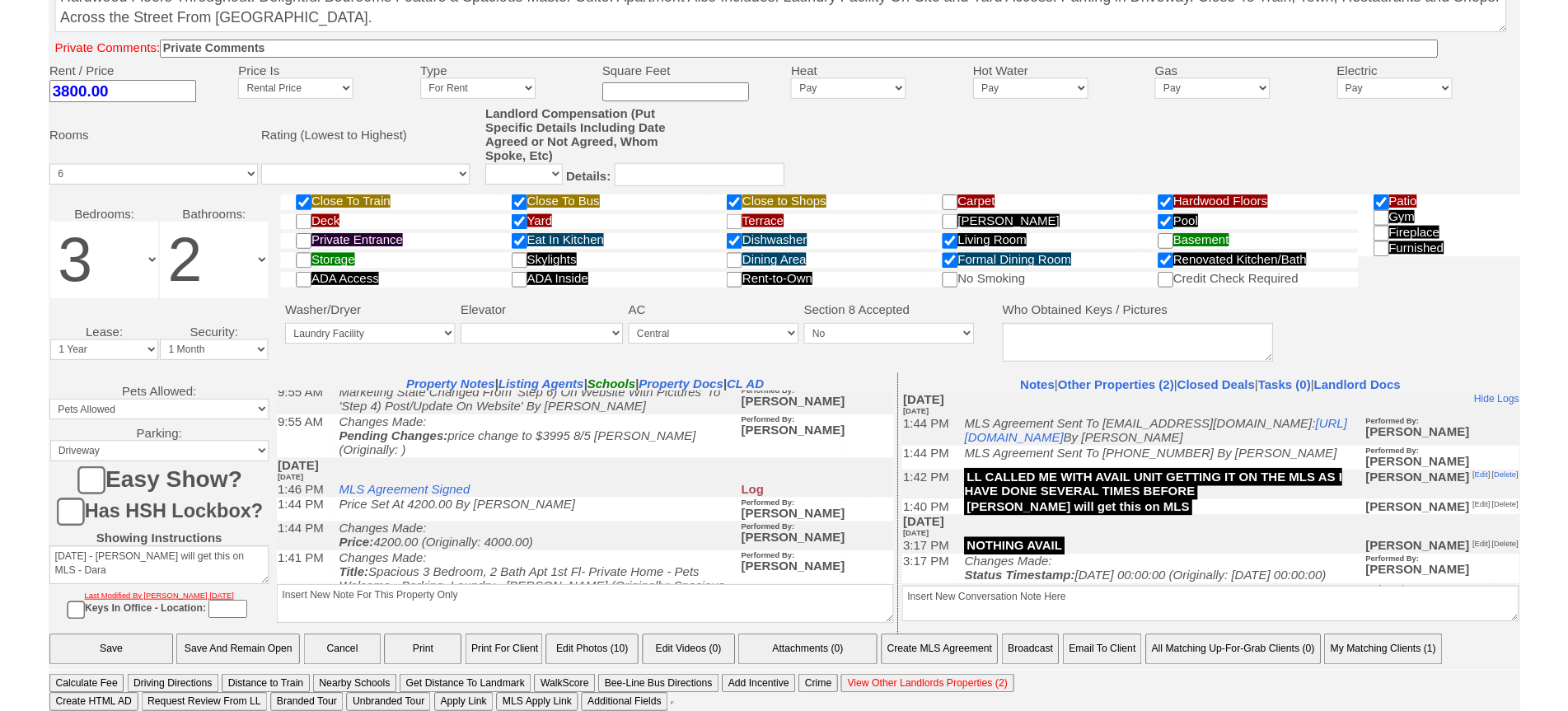
scroll to position [606, 0]
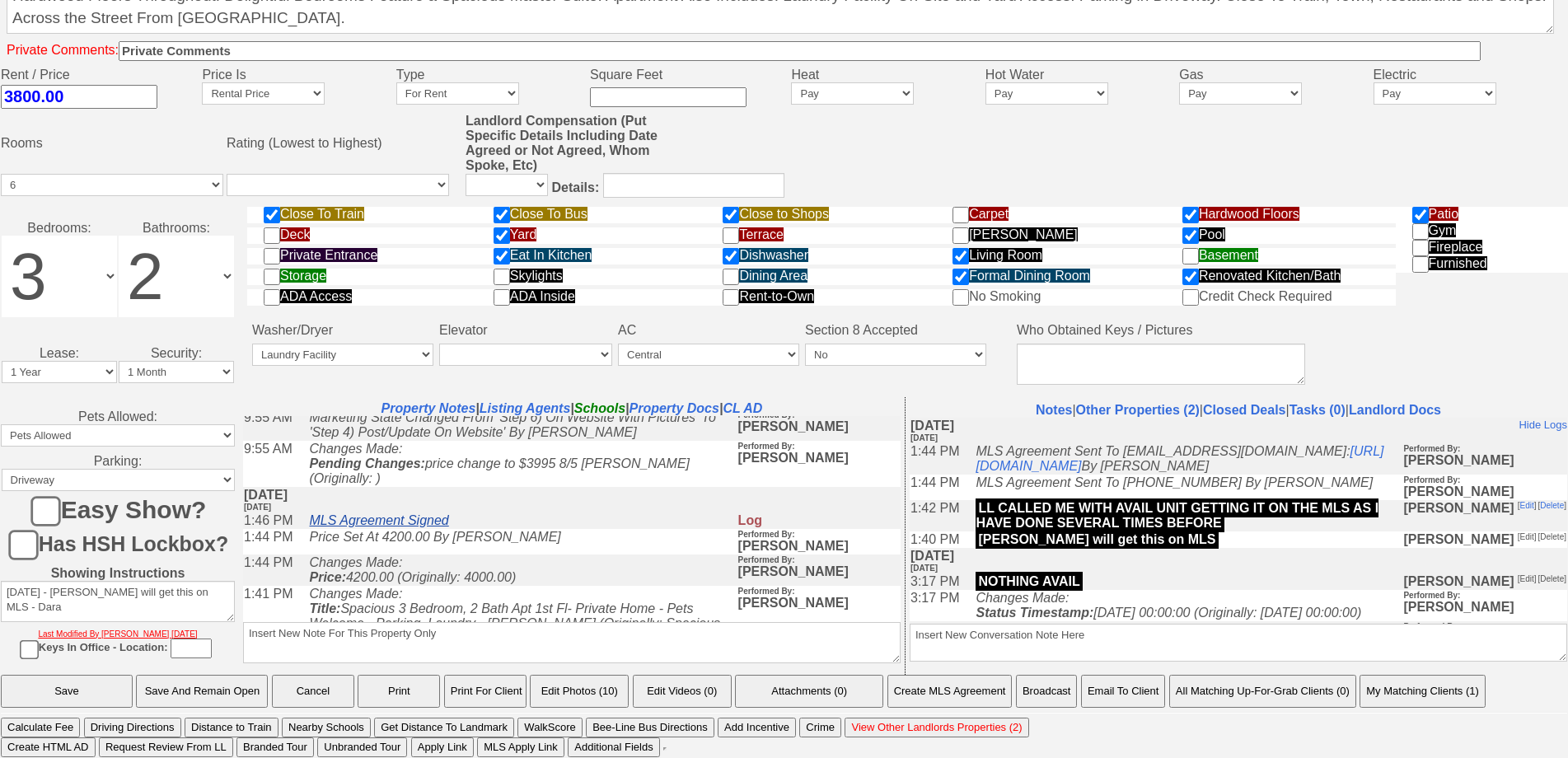
click at [441, 513] on link "MLS Agreement Signed" at bounding box center [378, 520] width 139 height 14
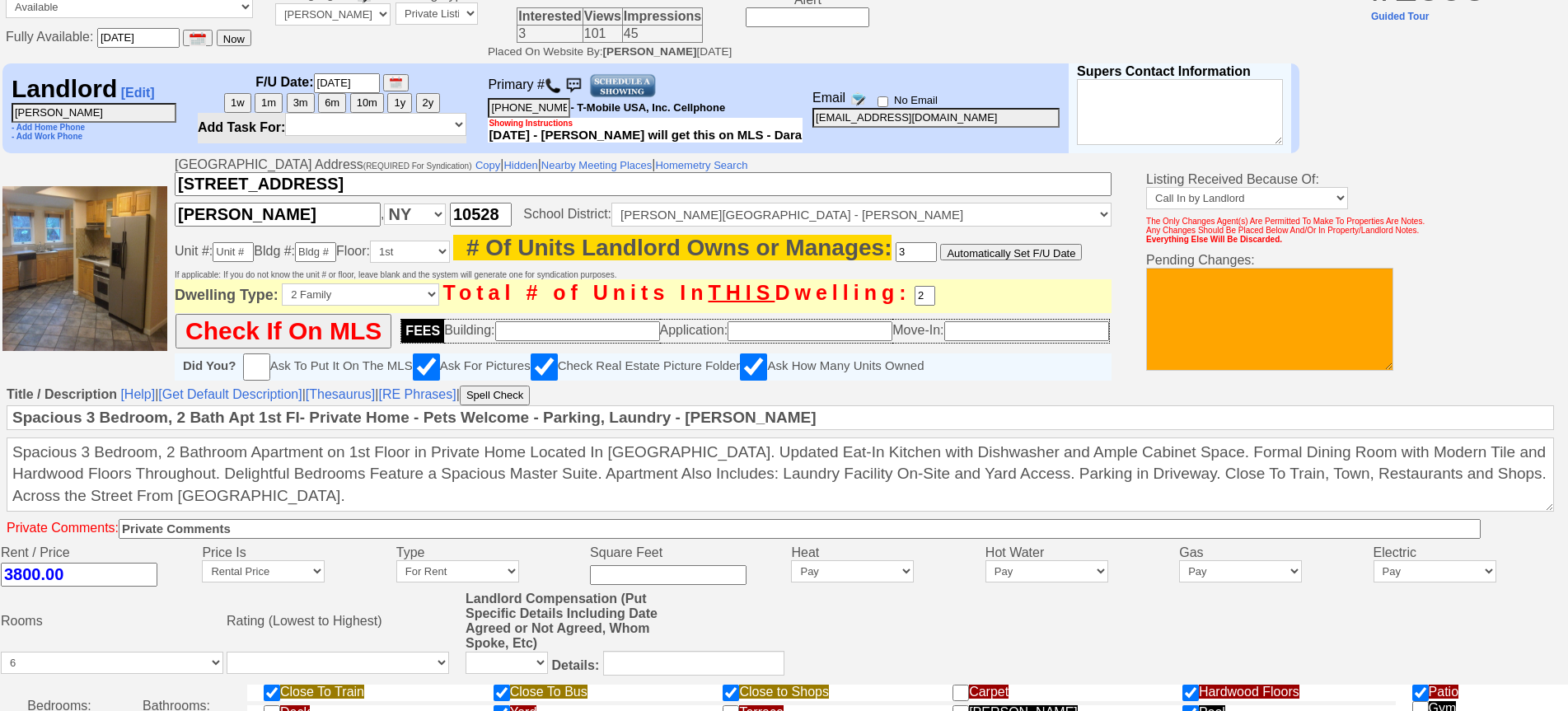
scroll to position [0, 0]
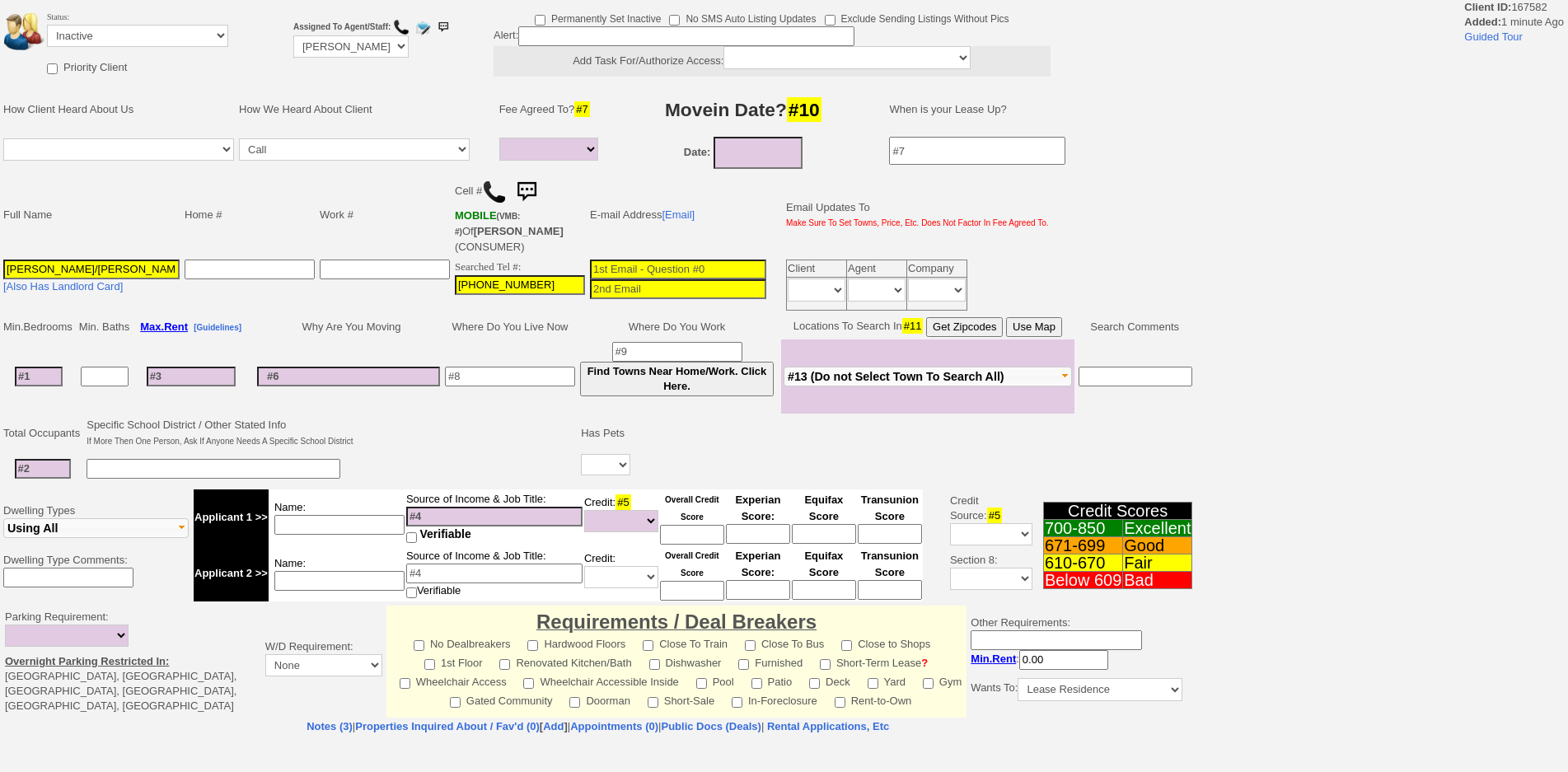
select select
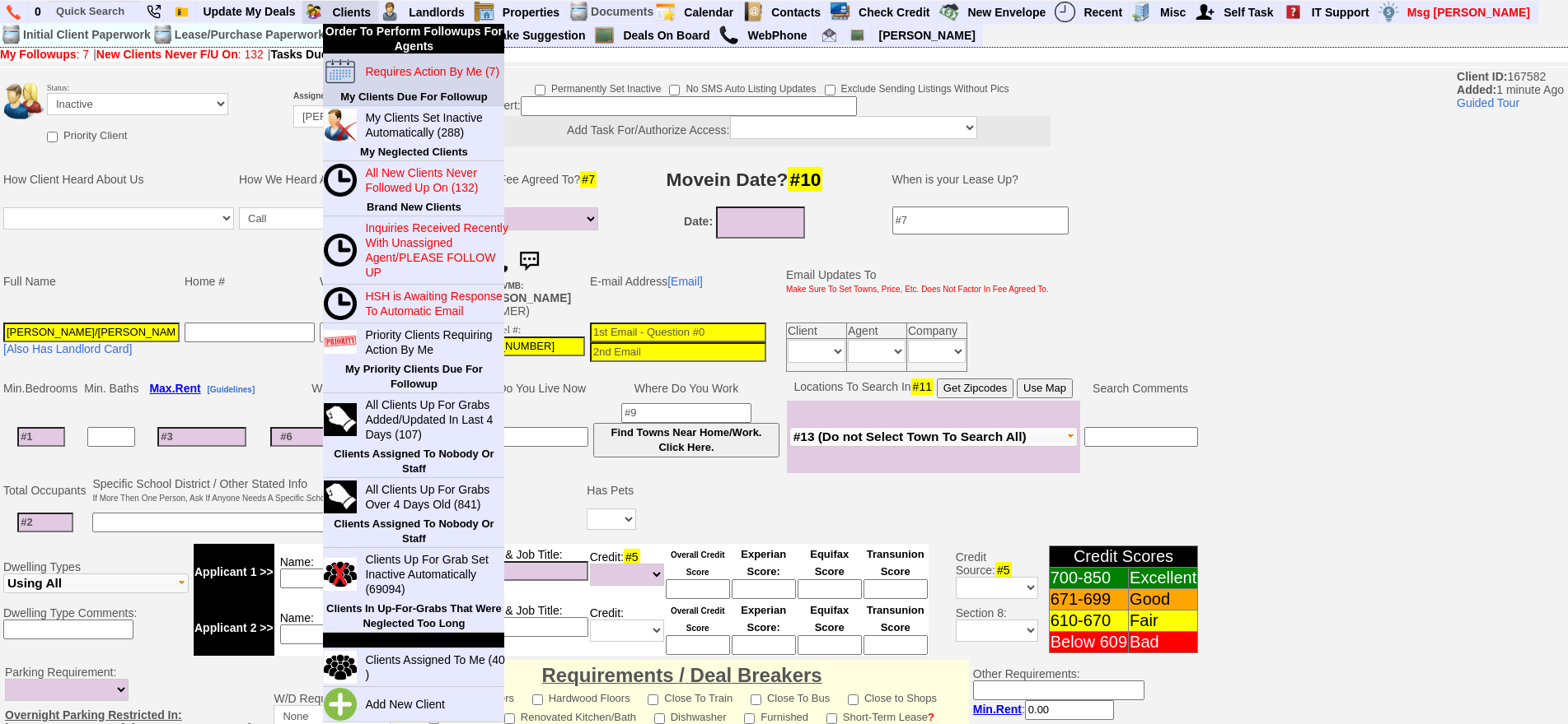
click at [386, 67] on blink "Requires Action By Me (7)" at bounding box center [433, 72] width 134 height 13
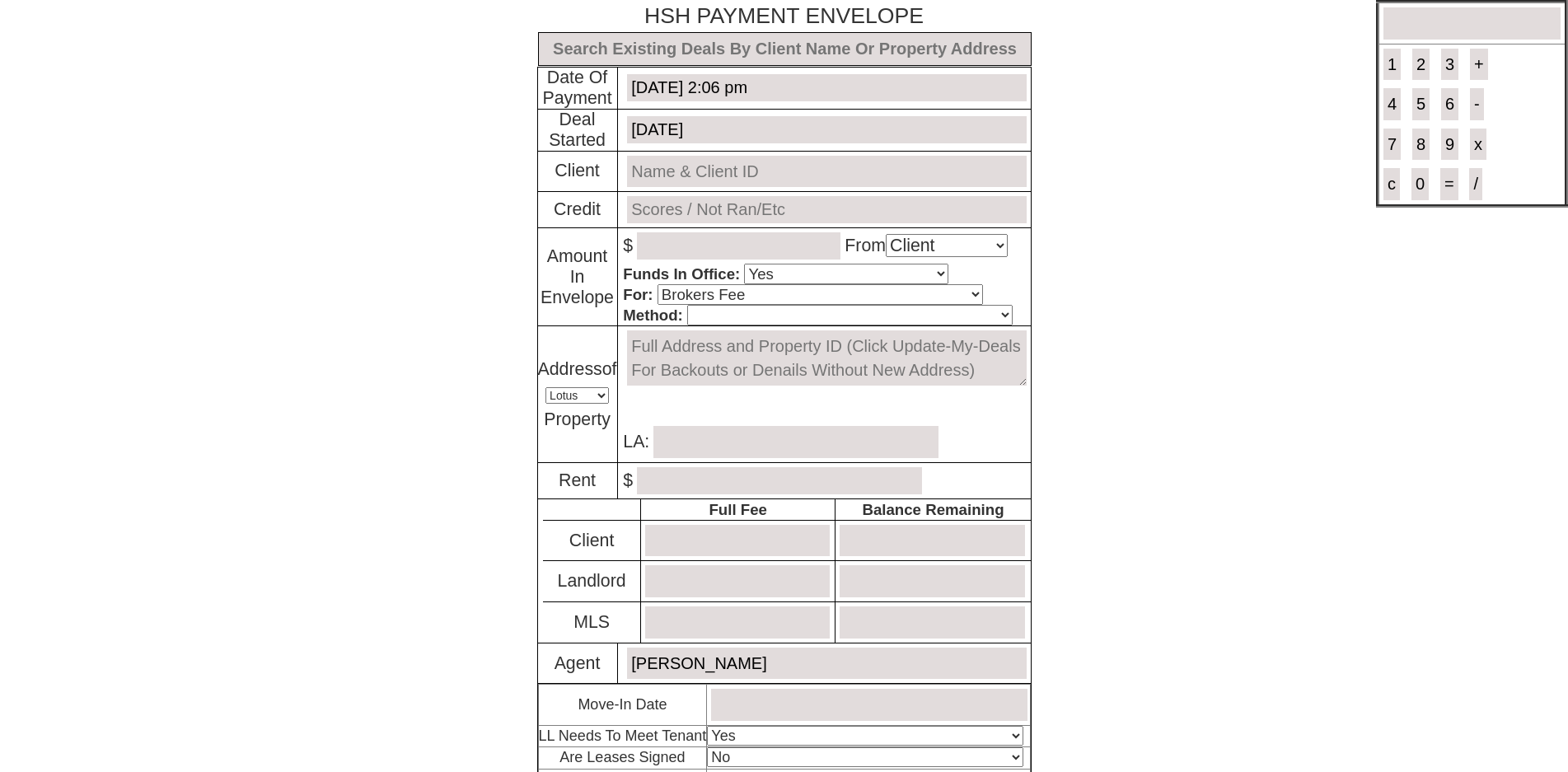
select select "Client"
select select "Yes"
select select "Brokers Fee"
select select "Lotus"
select select "Yes"
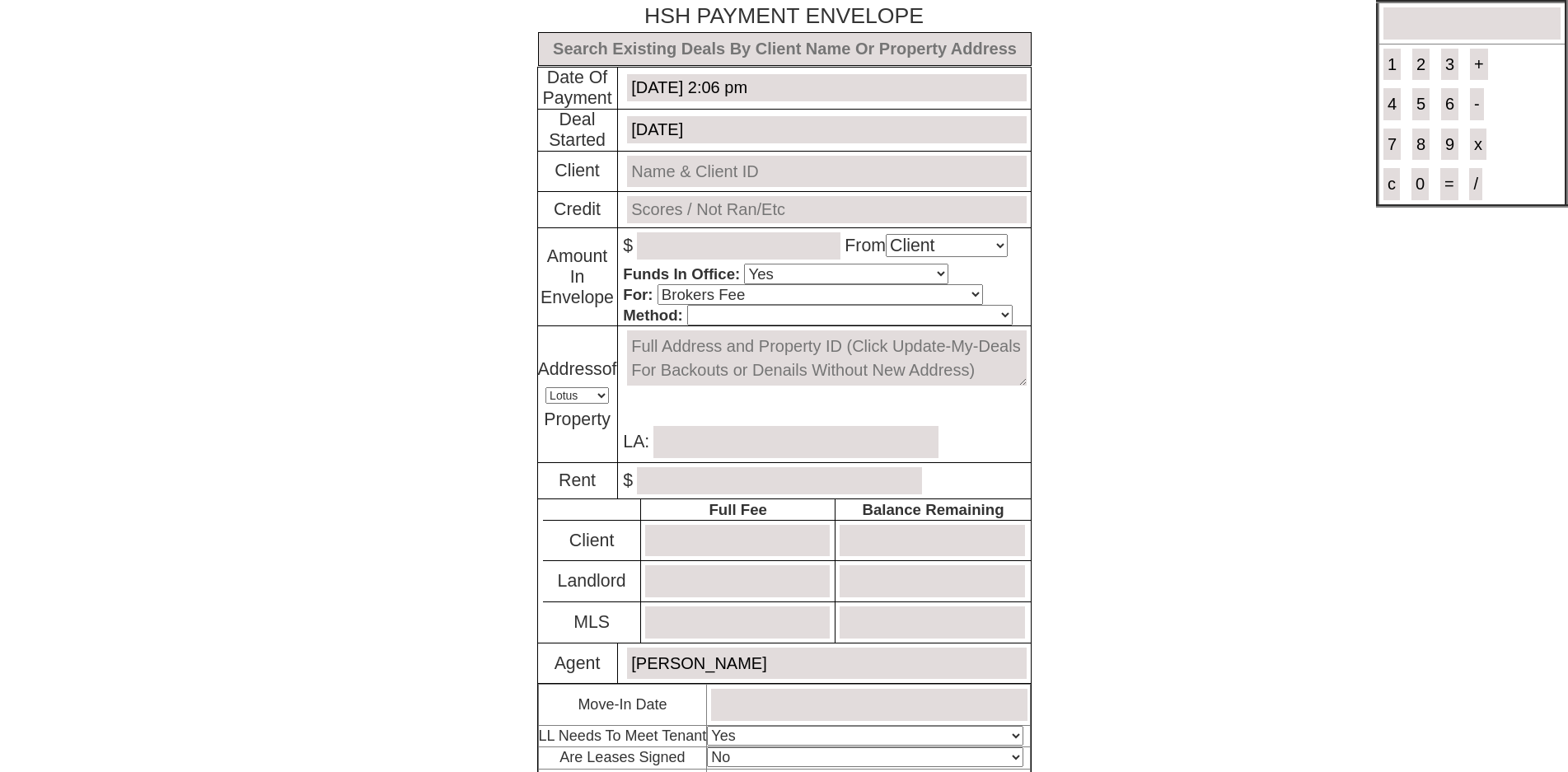
select select "No"
click at [749, 62] on input "text" at bounding box center [784, 49] width 493 height 34
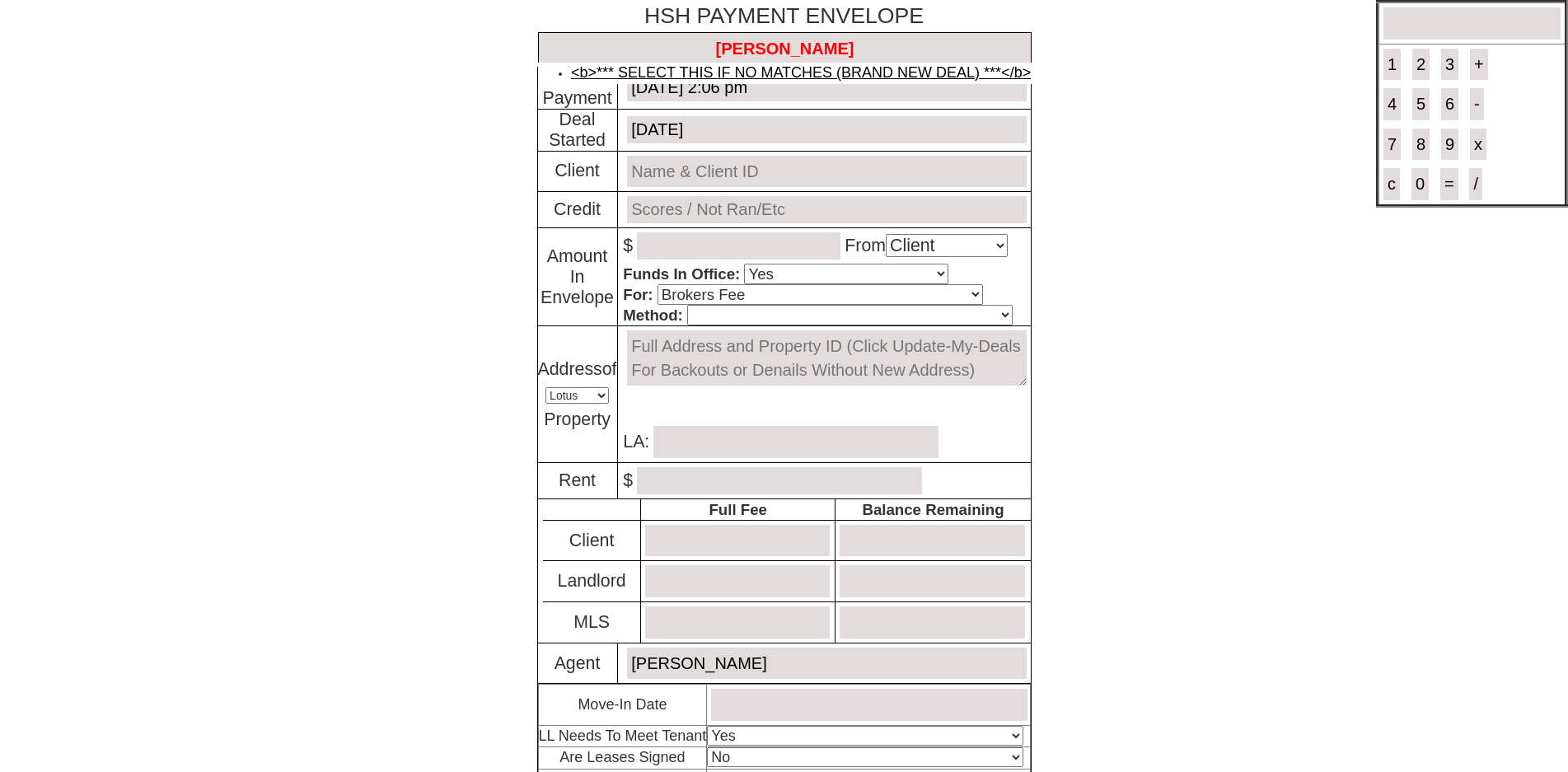
click at [744, 74] on link "<b>*** SELECT THIS IF NO MATCHES (BRAND NEW DEAL) ***</b>" at bounding box center [800, 73] width 459 height 16
type input "THIS IS A BRAND NEW DEAL"
click at [721, 167] on input "text" at bounding box center [826, 172] width 398 height 32
click at [691, 171] on input "[PERSON_NAME]" at bounding box center [826, 172] width 398 height 32
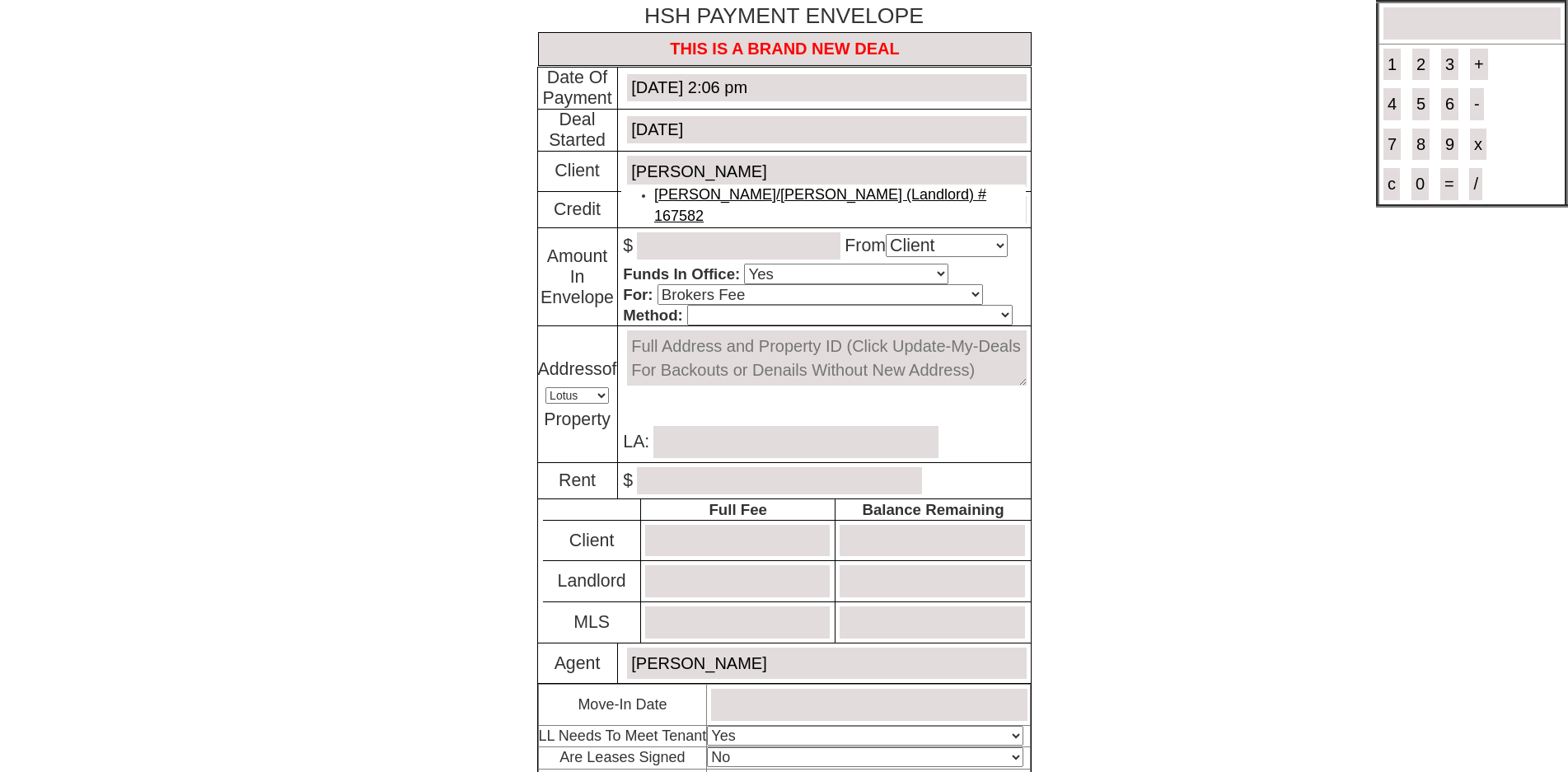
click at [756, 193] on link "[PERSON_NAME]/[PERSON_NAME] (Landlord) # 167582" at bounding box center [819, 205] width 332 height 38
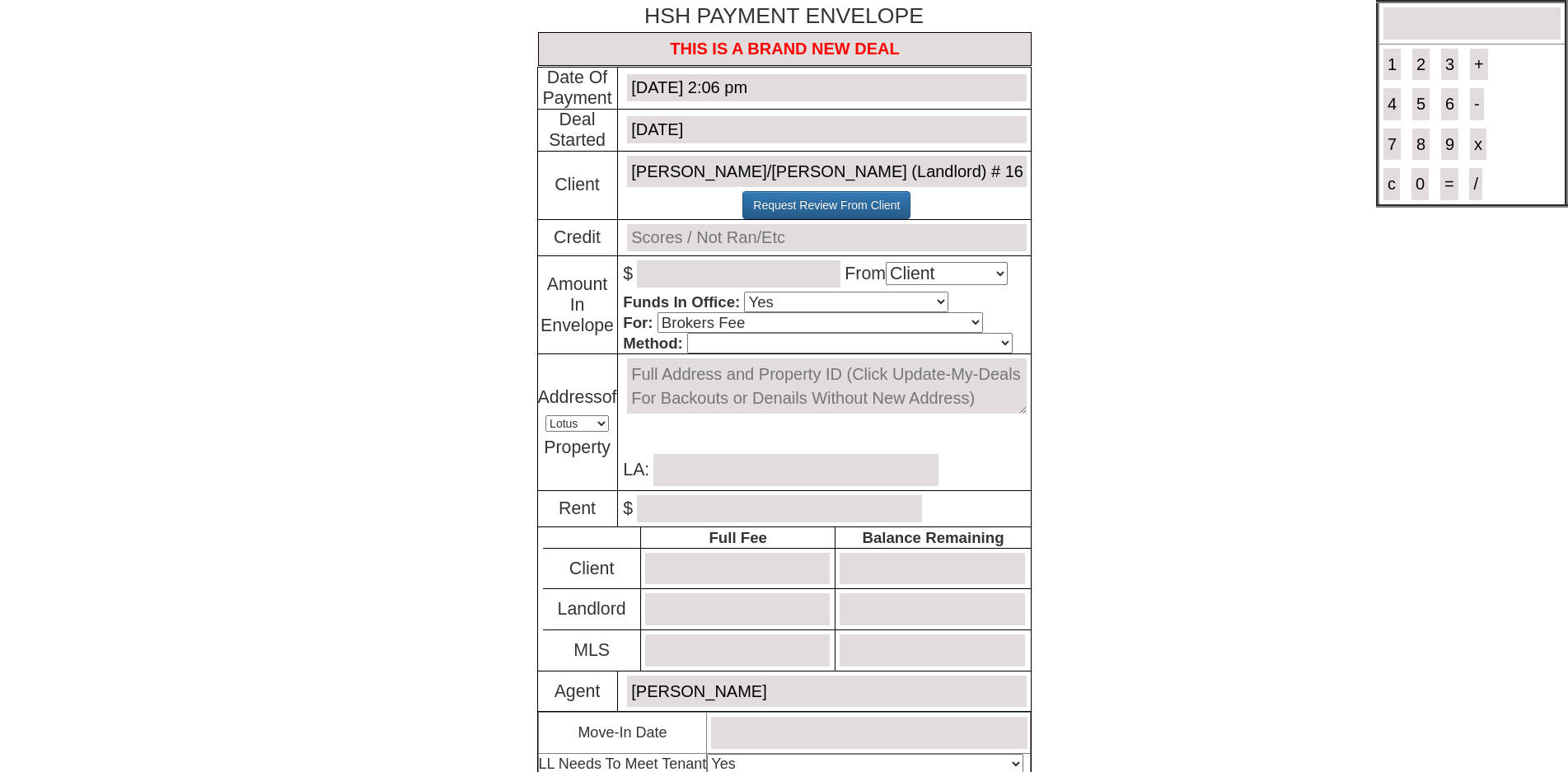
type input "[PERSON_NAME]/[PERSON_NAME] (Landlord) # 167582"
click at [698, 230] on input "text" at bounding box center [826, 237] width 398 height 27
type input "o"
type input "O"
type input "5"
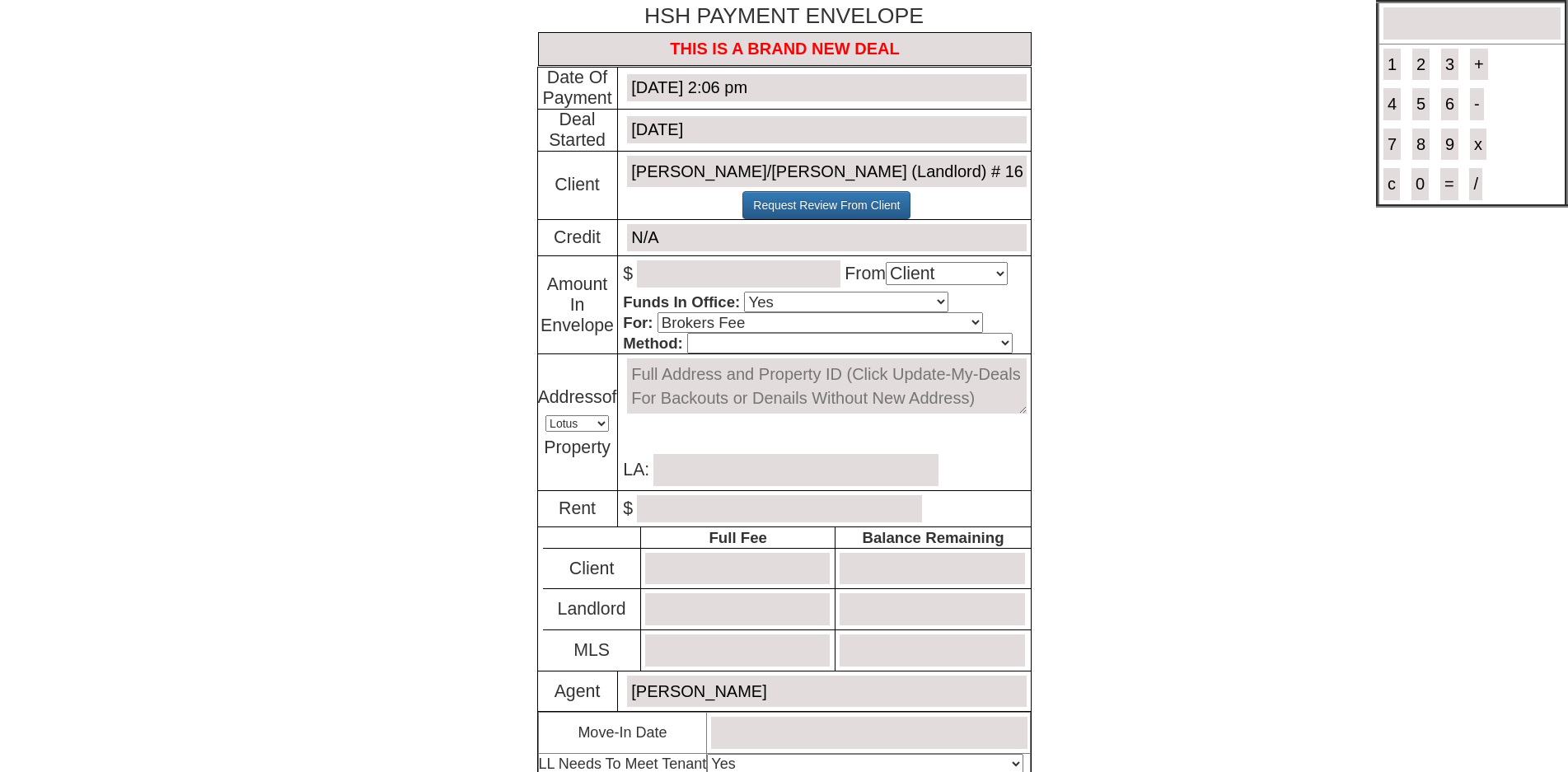
type input "N/A"
type input "1900"
click at [973, 289] on p "$ 1900 From Select An Option Client Landlord MLS" at bounding box center [826, 274] width 407 height 36
click at [973, 279] on select "Select An Option Client Landlord MLS" at bounding box center [947, 274] width 122 height 23
select select "MLS"
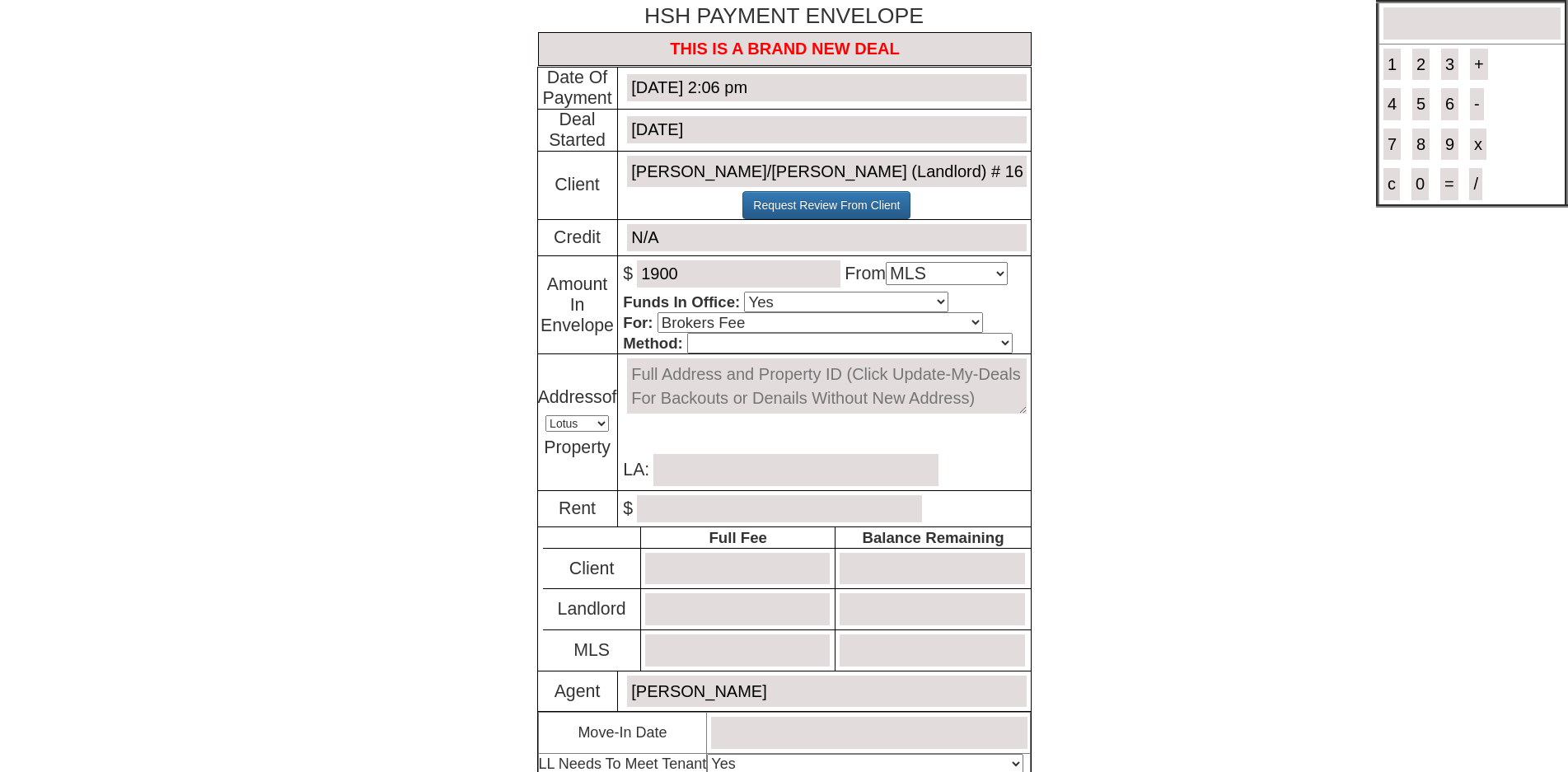
click at [892, 262] on select "Select An Option Client Landlord MLS" at bounding box center [947, 274] width 122 height 23
click at [758, 649] on input "number" at bounding box center [737, 650] width 184 height 32
type input "1900"
click at [758, 649] on input "1900" at bounding box center [737, 650] width 184 height 32
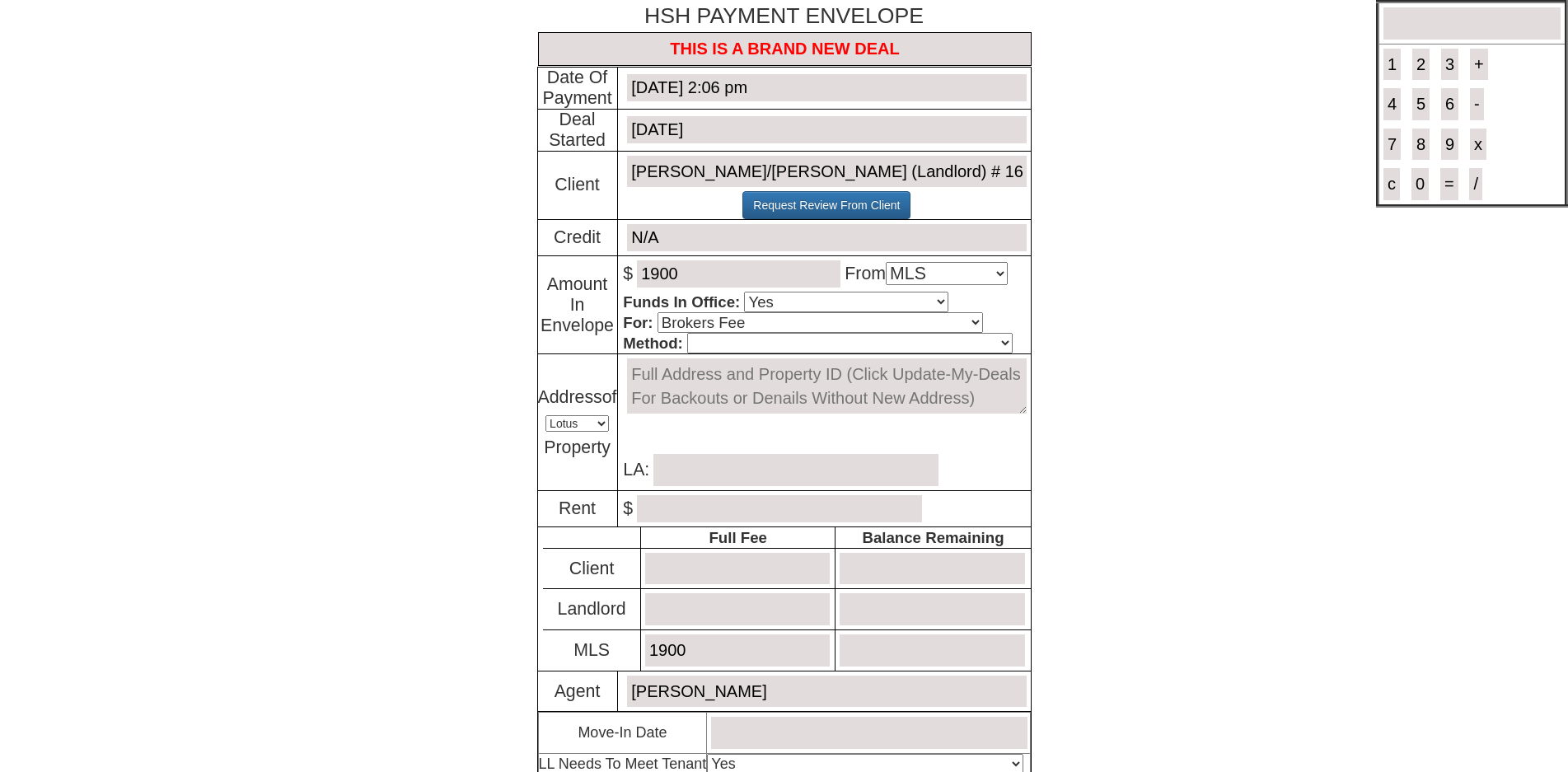
click at [900, 348] on select "Cash Certified Check Regular Check Credit Card Quickpay Wire ACH N/A" at bounding box center [849, 343] width 325 height 21
select select "Regular Check"
click at [687, 334] on select "Cash Certified Check Regular Check Credit Card Quickpay Wire ACH N/A" at bounding box center [849, 343] width 325 height 21
click at [775, 383] on textarea at bounding box center [826, 386] width 398 height 56
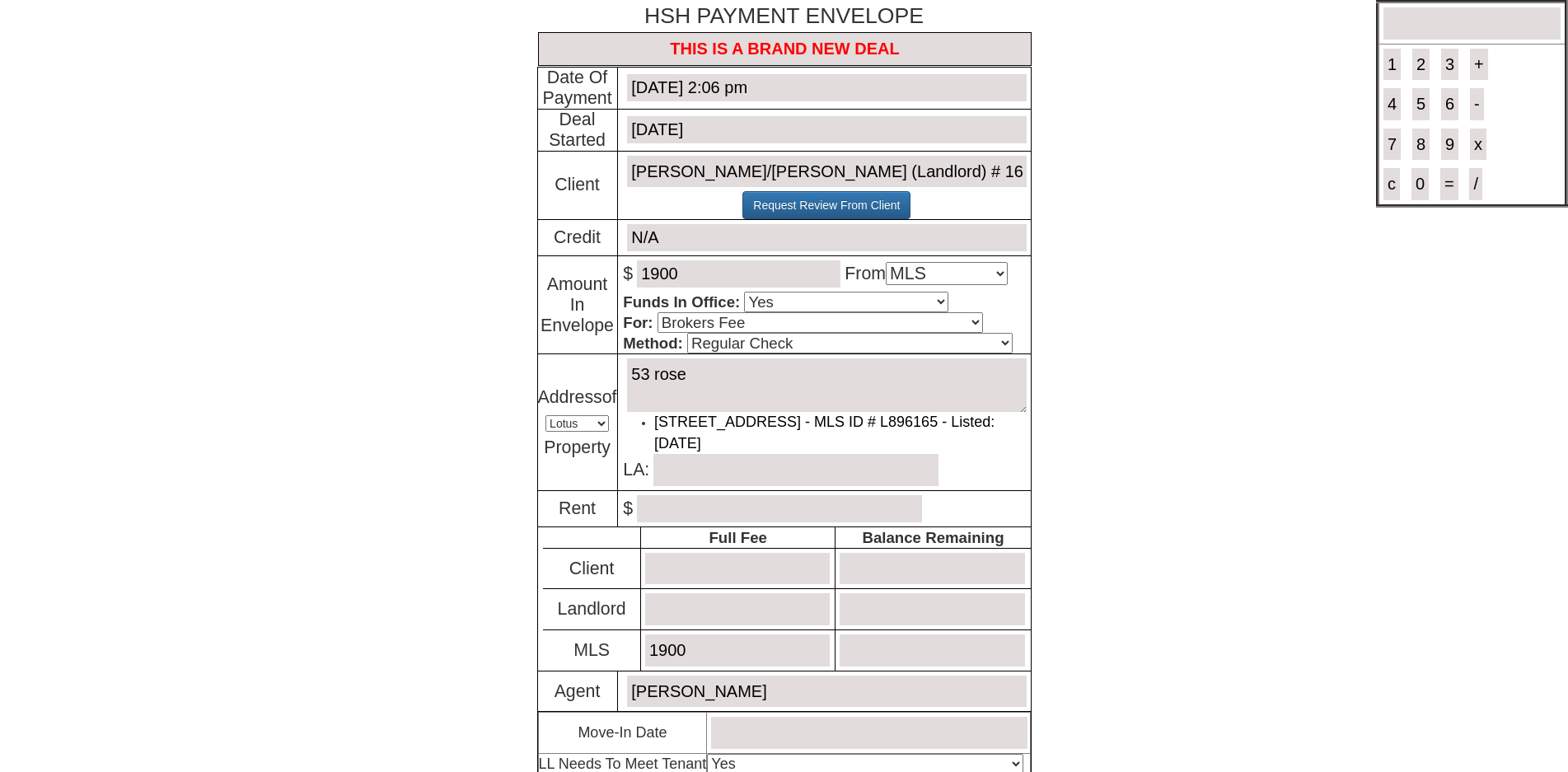
click at [745, 396] on textarea "53 rose" at bounding box center [826, 386] width 398 height 56
drag, startPoint x: 745, startPoint y: 396, endPoint x: 615, endPoint y: 394, distance: 130.0
click at [617, 394] on td "1 result is available, use up and down arrow keys to navigate. 53 rose Set In C…" at bounding box center [824, 423] width 414 height 137
click at [710, 429] on link "[STREET_ADDRESS]" at bounding box center [727, 422] width 147 height 16
type textarea "[STREET_ADDRESS]"
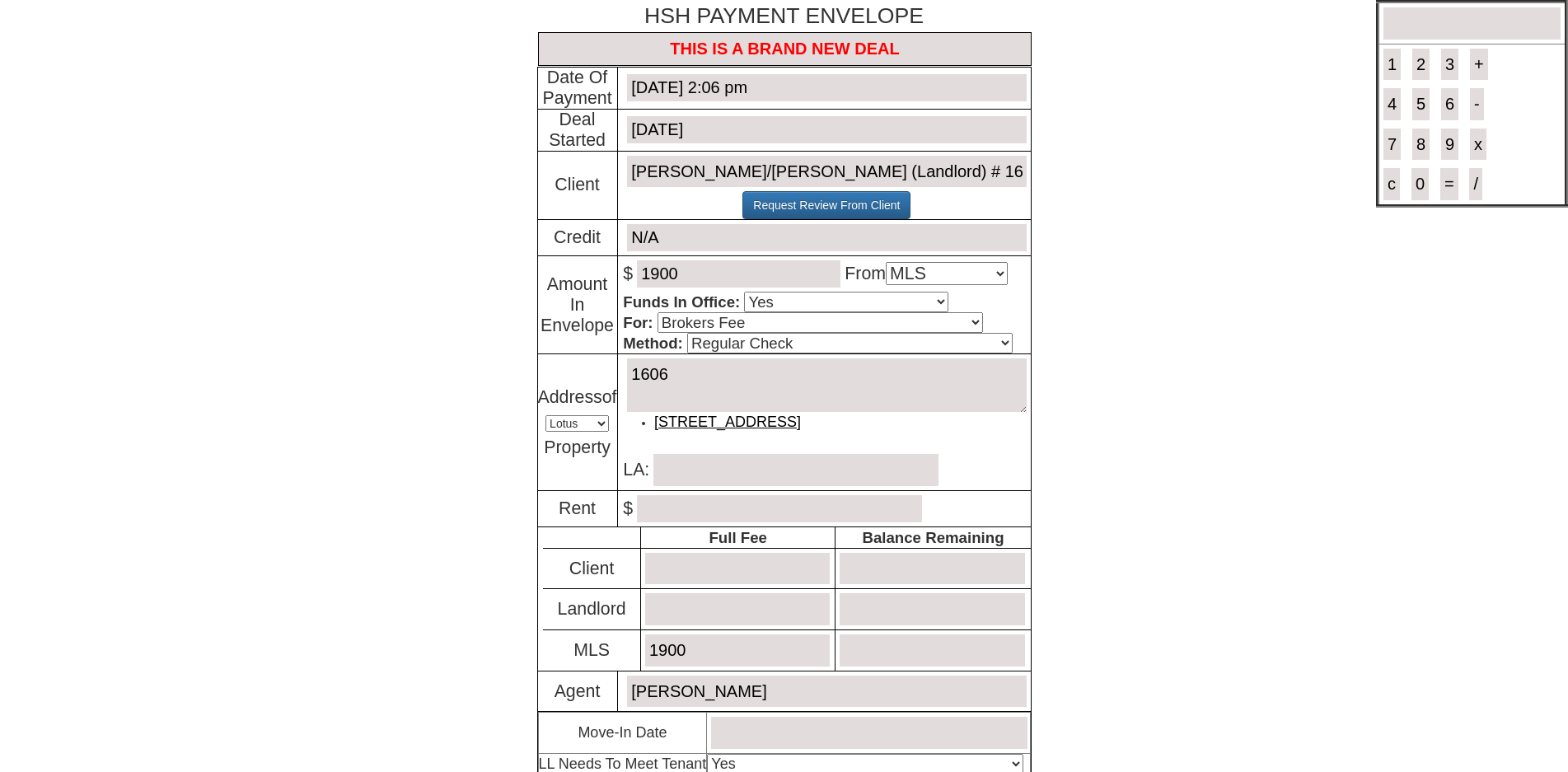
type input "[PERSON_NAME]"
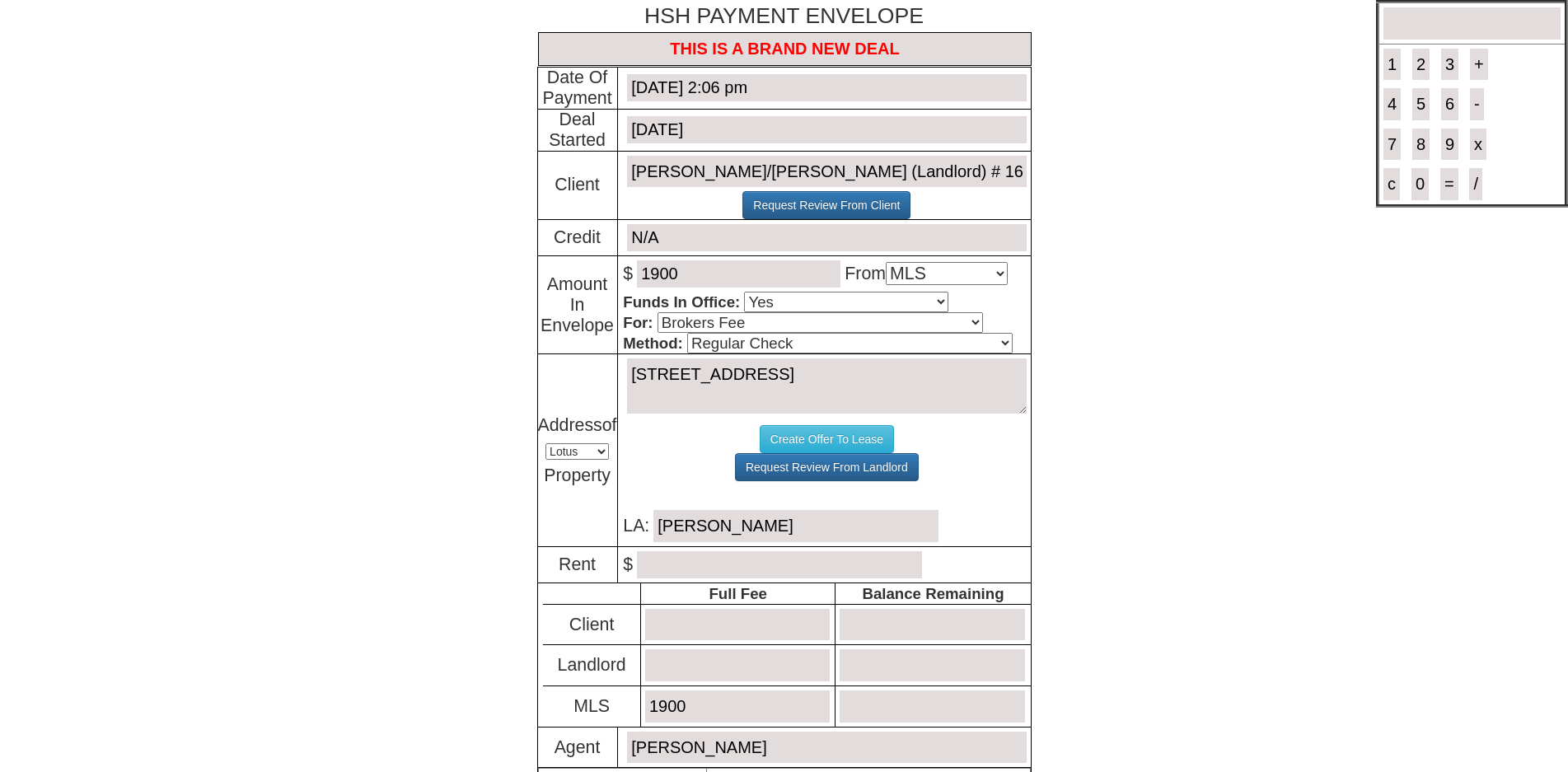
type textarea "[STREET_ADDRESS]"
click at [702, 570] on input "number" at bounding box center [779, 564] width 285 height 27
type input "3800.00"
type input "0"
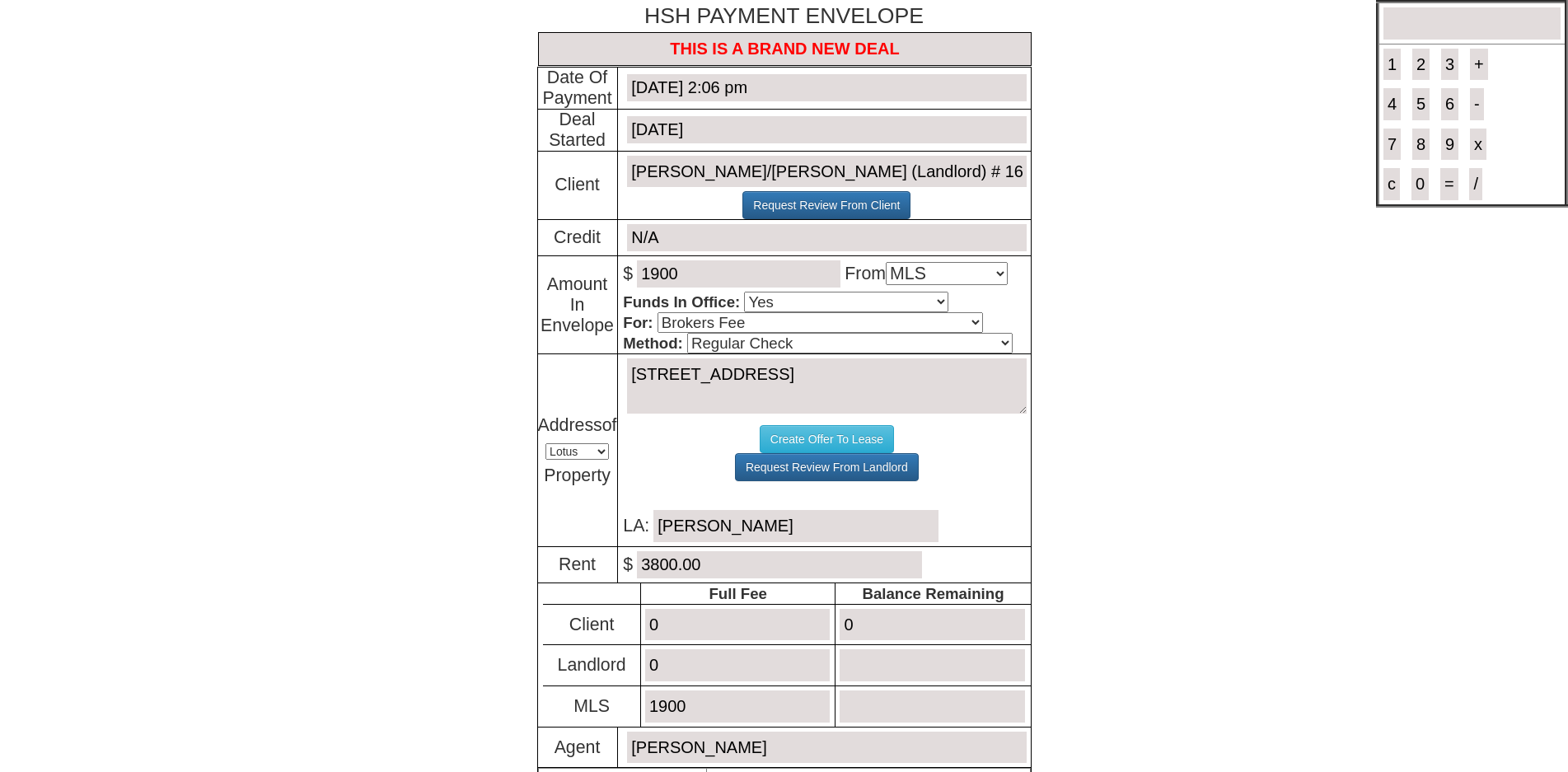
type input "0"
click at [964, 714] on input "number" at bounding box center [931, 707] width 184 height 32
type input "0"
drag, startPoint x: 848, startPoint y: 324, endPoint x: 842, endPoint y: 332, distance: 10.0
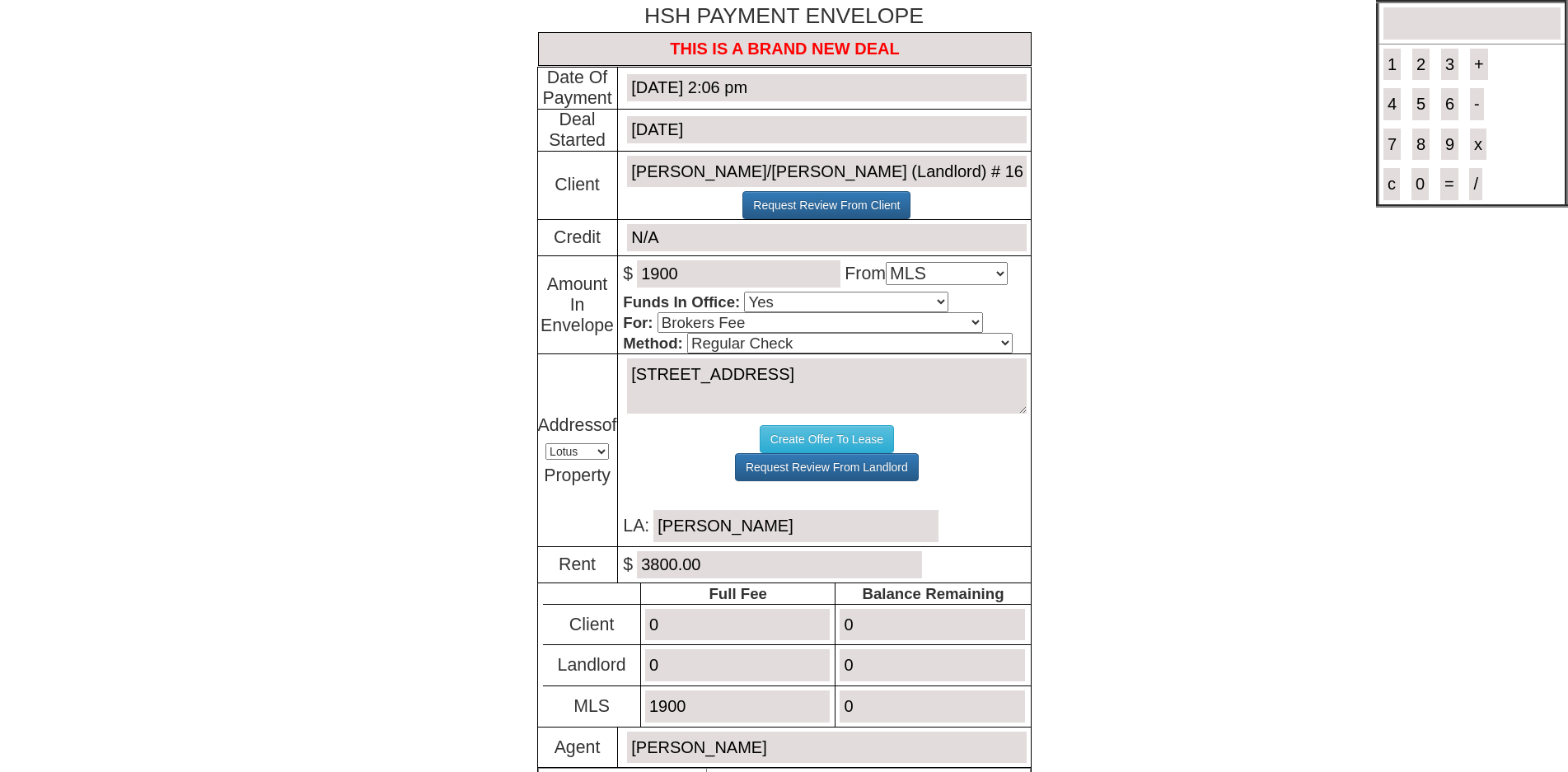
click at [848, 324] on select "Select An Option Brokers Fee Credit Check Transfer Of Funds Other" at bounding box center [819, 322] width 325 height 21
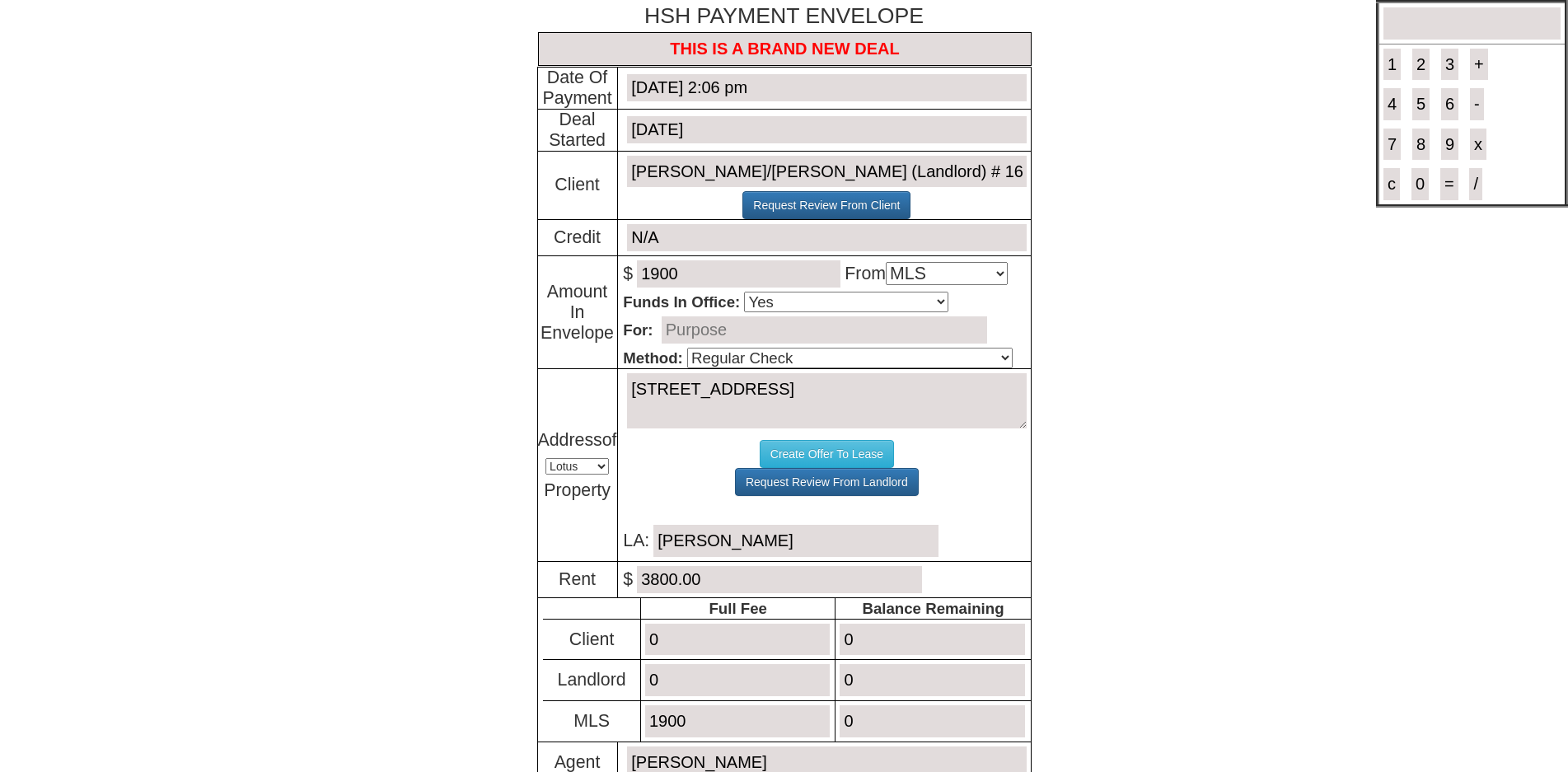
click at [716, 334] on input "text" at bounding box center [824, 330] width 325 height 27
type input "t"
drag, startPoint x: 697, startPoint y: 325, endPoint x: 577, endPoint y: 307, distance: 121.3
click at [577, 307] on tr "Amount In Envelope $ 1900 From Select An Option Client Landlord MLS Funds In Of…" at bounding box center [784, 313] width 493 height 113
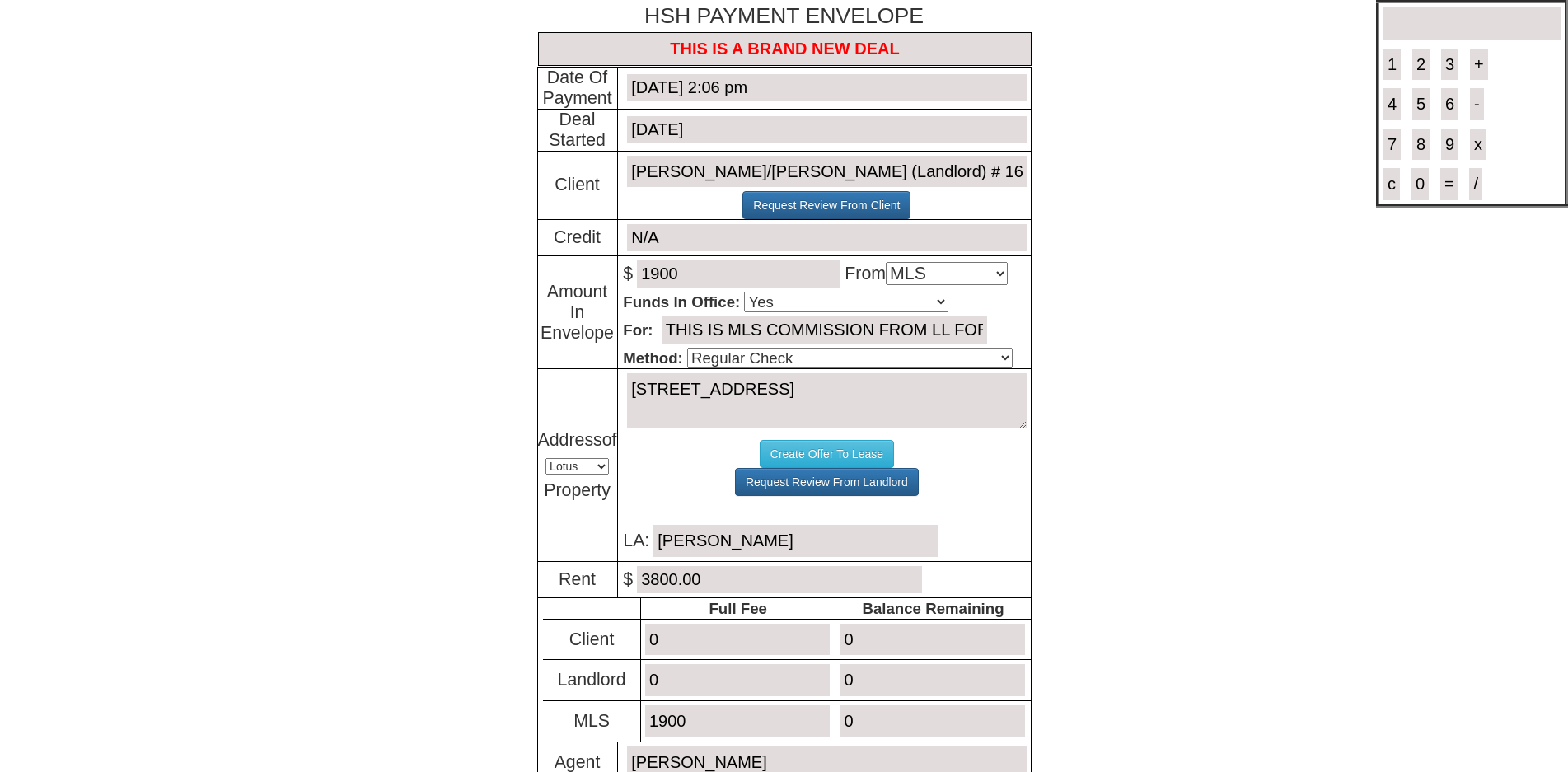
click at [941, 334] on input "THIS IS MLS COMMISSION FROM LL FOR RENTING 53 ROSE AVE" at bounding box center [824, 330] width 325 height 27
drag, startPoint x: 947, startPoint y: 334, endPoint x: 1100, endPoint y: 342, distance: 153.2
click at [1097, 342] on body "× Close Login E-mail Address: meliza@melizacleaningservices.com Login! ×" at bounding box center [784, 527] width 1568 height 1054
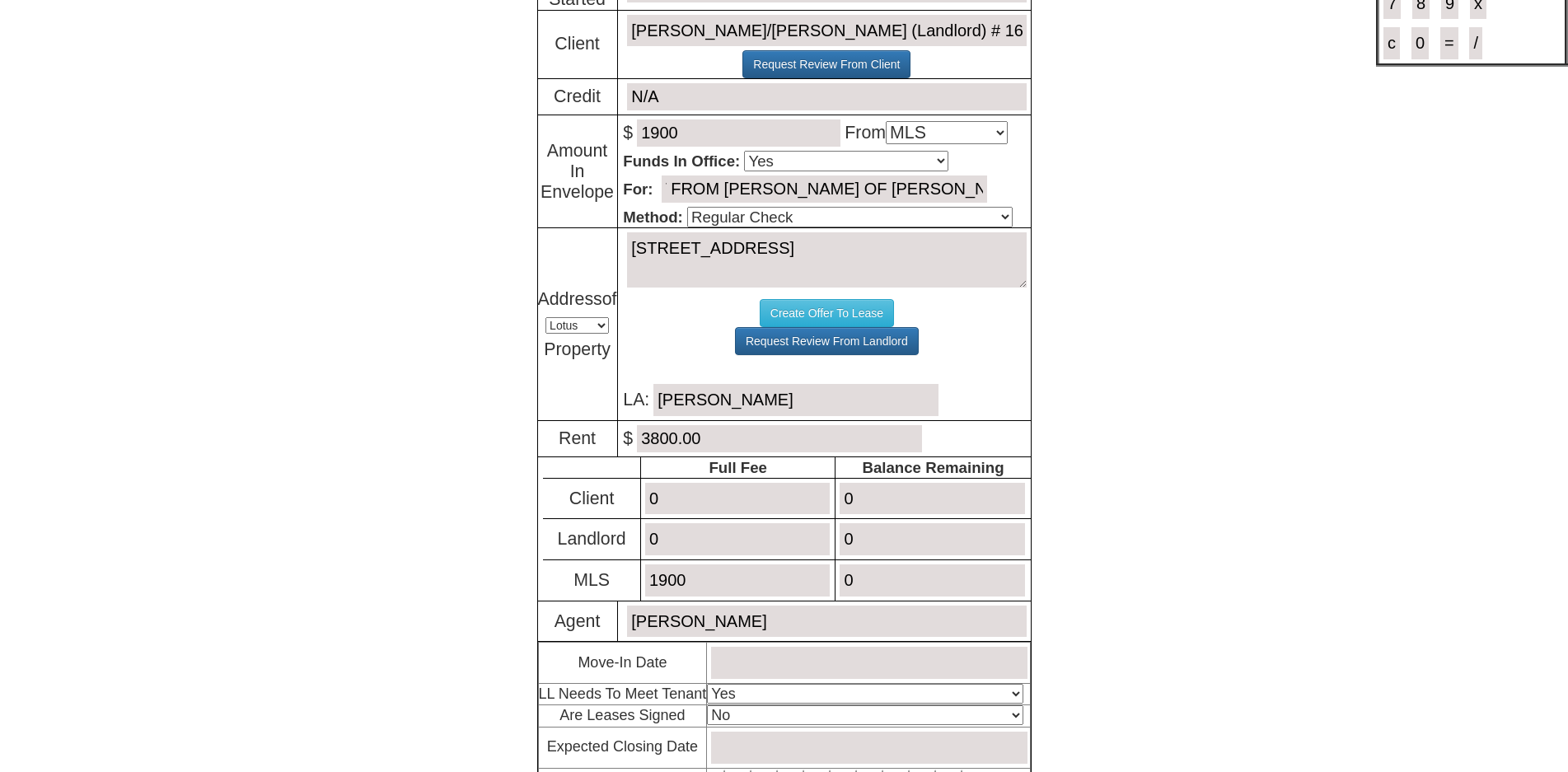
scroll to position [286, 0]
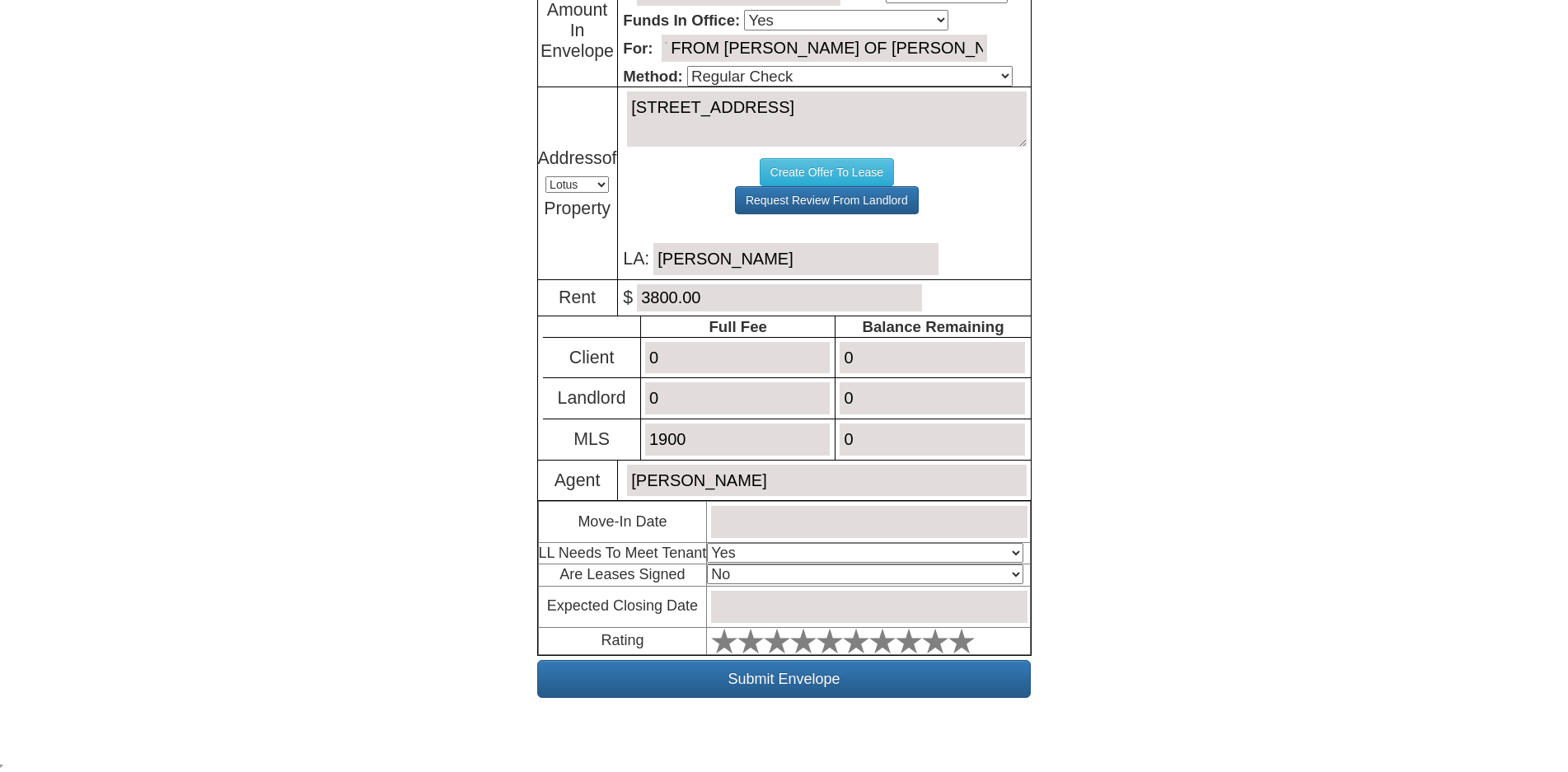
type input "THIS IS MLS COMMISSION FROM LL FOR RENTING [STREET_ADDRESS] TO EXTERNAL CLIENT …"
drag, startPoint x: 752, startPoint y: 502, endPoint x: 761, endPoint y: 518, distance: 18.4
click at [756, 511] on td at bounding box center [868, 522] width 323 height 41
click at [766, 521] on input "text" at bounding box center [869, 522] width 315 height 32
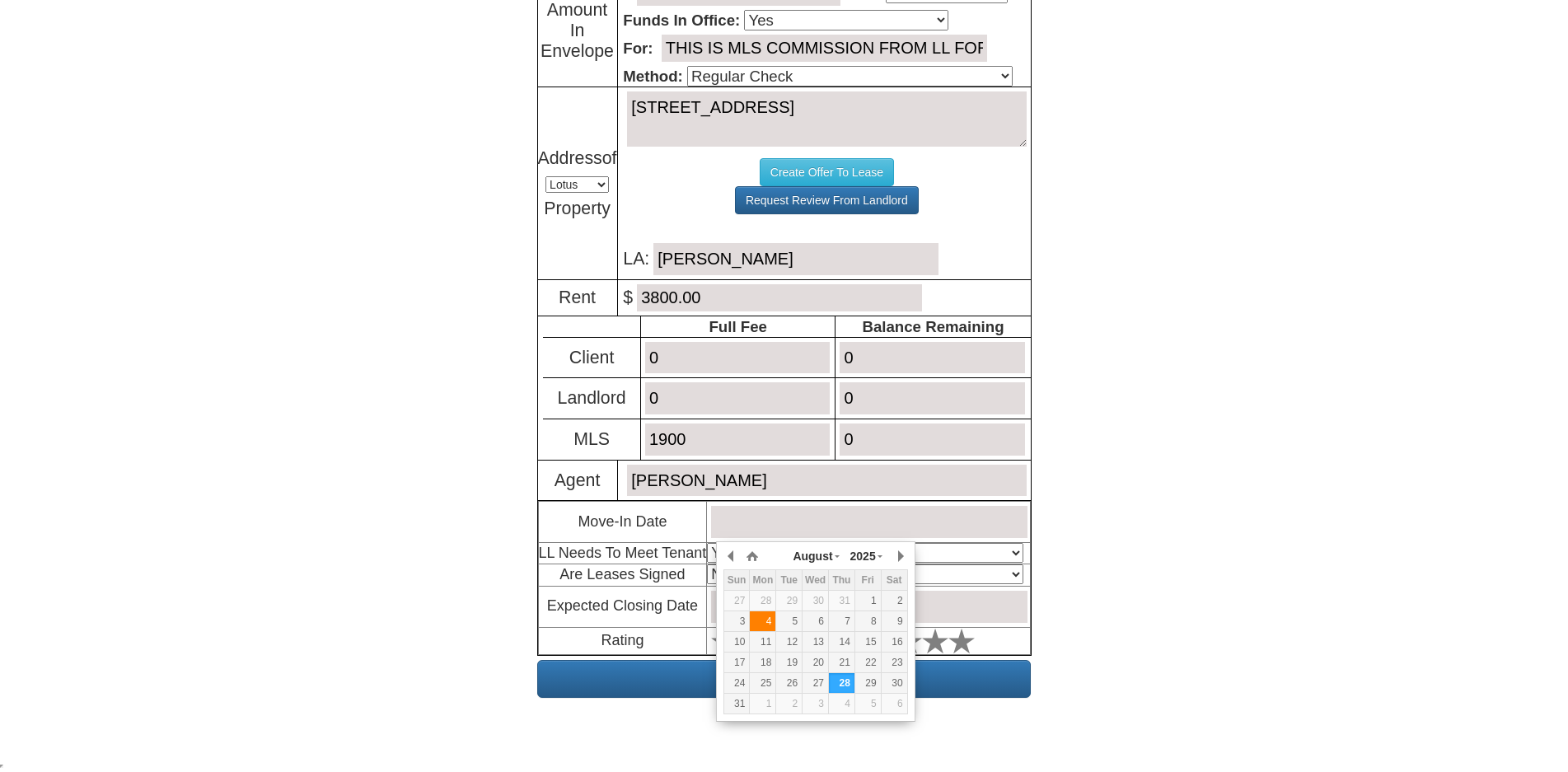
click at [769, 624] on td "4" at bounding box center [762, 622] width 26 height 21
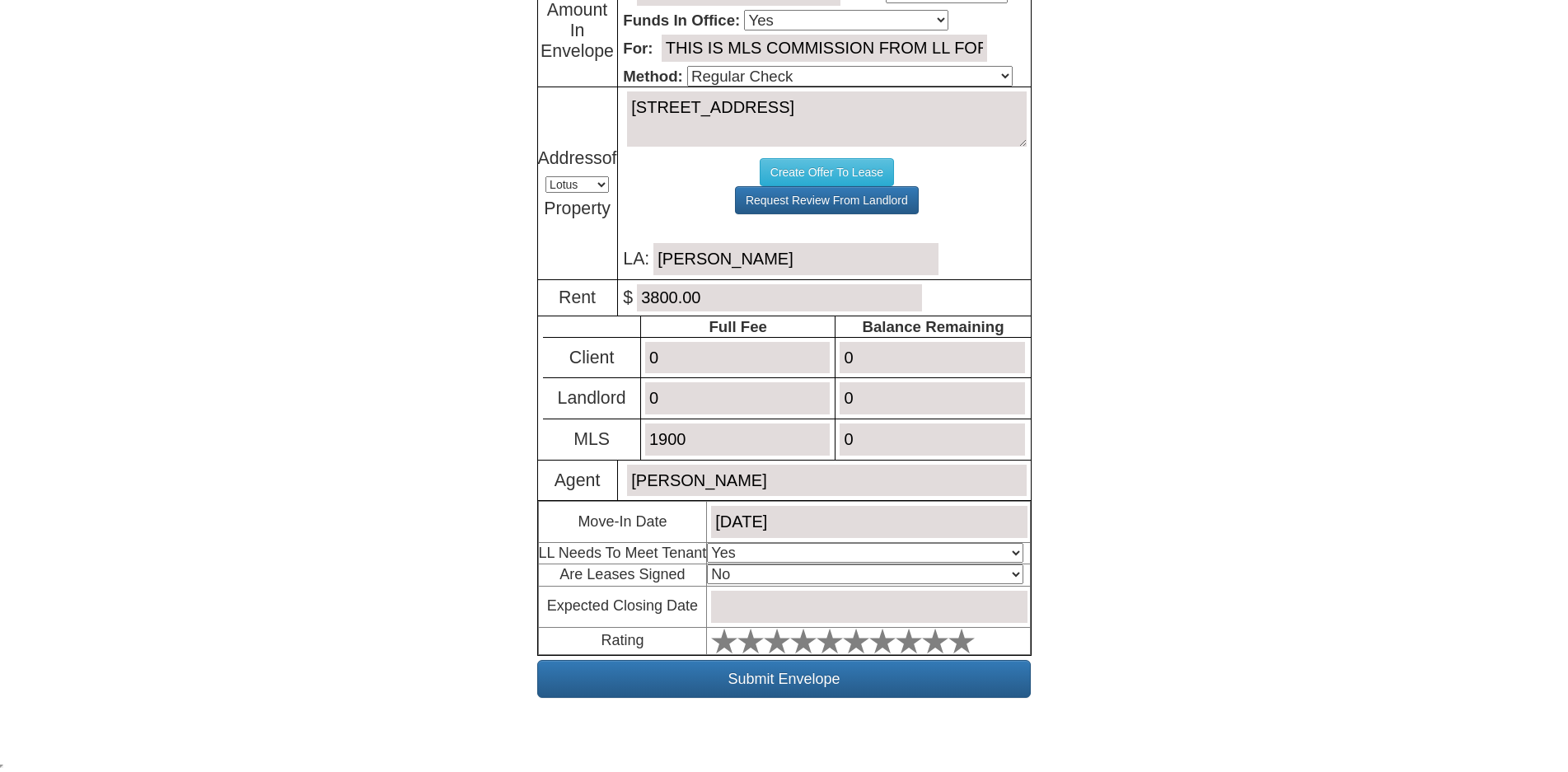
click at [841, 521] on input "August 4, 2025" at bounding box center [869, 522] width 315 height 32
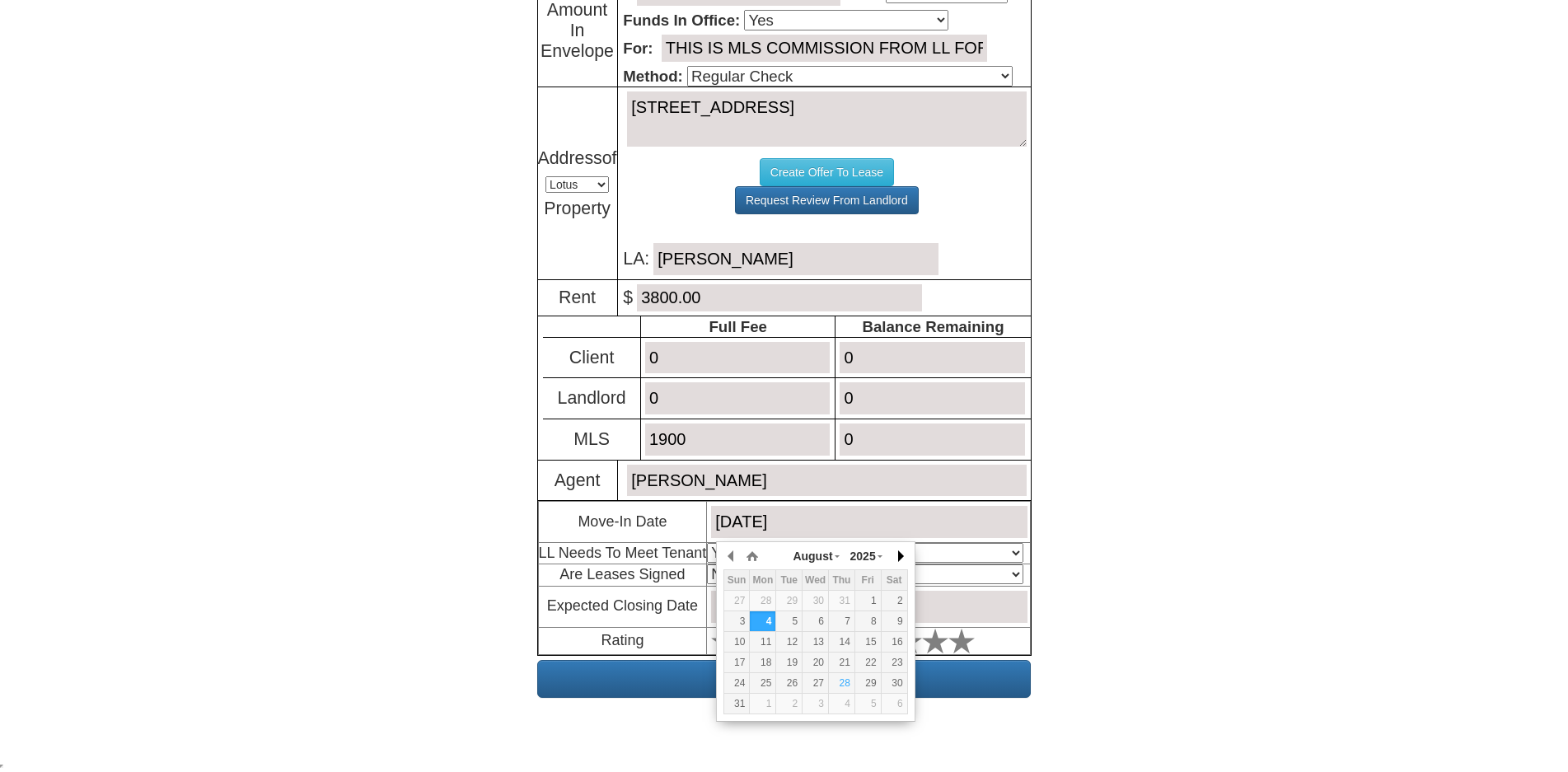
click at [899, 551] on button "button" at bounding box center [899, 556] width 16 height 25
click at [767, 594] on div "1" at bounding box center [762, 601] width 26 height 14
type input "September 1, 2025"
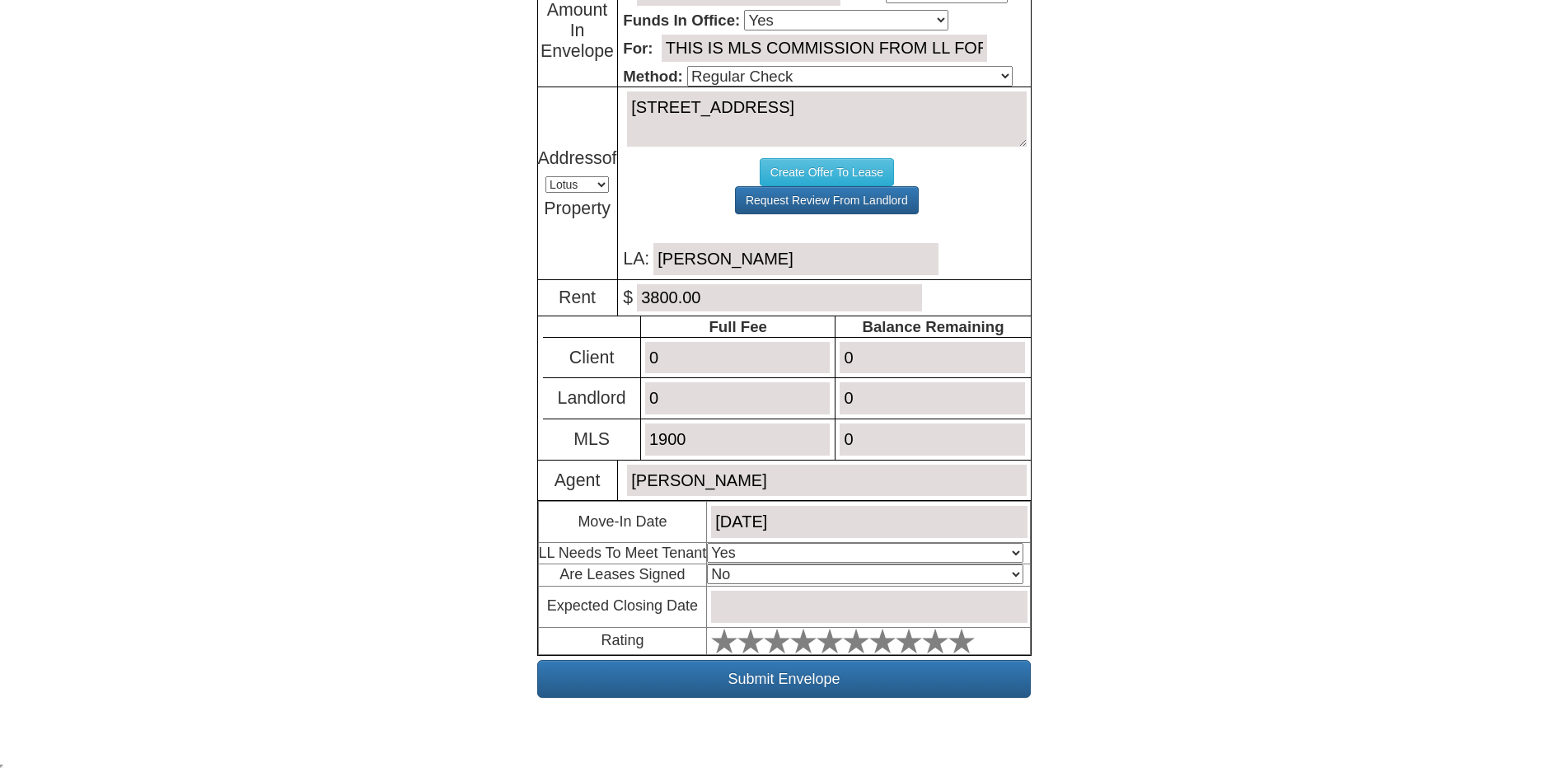
click at [991, 549] on select "Select An Option Yes Yes - Met No" at bounding box center [864, 553] width 315 height 20
select select "Yes - Met"
click at [711, 543] on select "Select An Option Yes Yes - Met No" at bounding box center [864, 553] width 315 height 20
click at [960, 577] on select "Select An Option No Yes" at bounding box center [864, 574] width 315 height 20
select select "Yes"
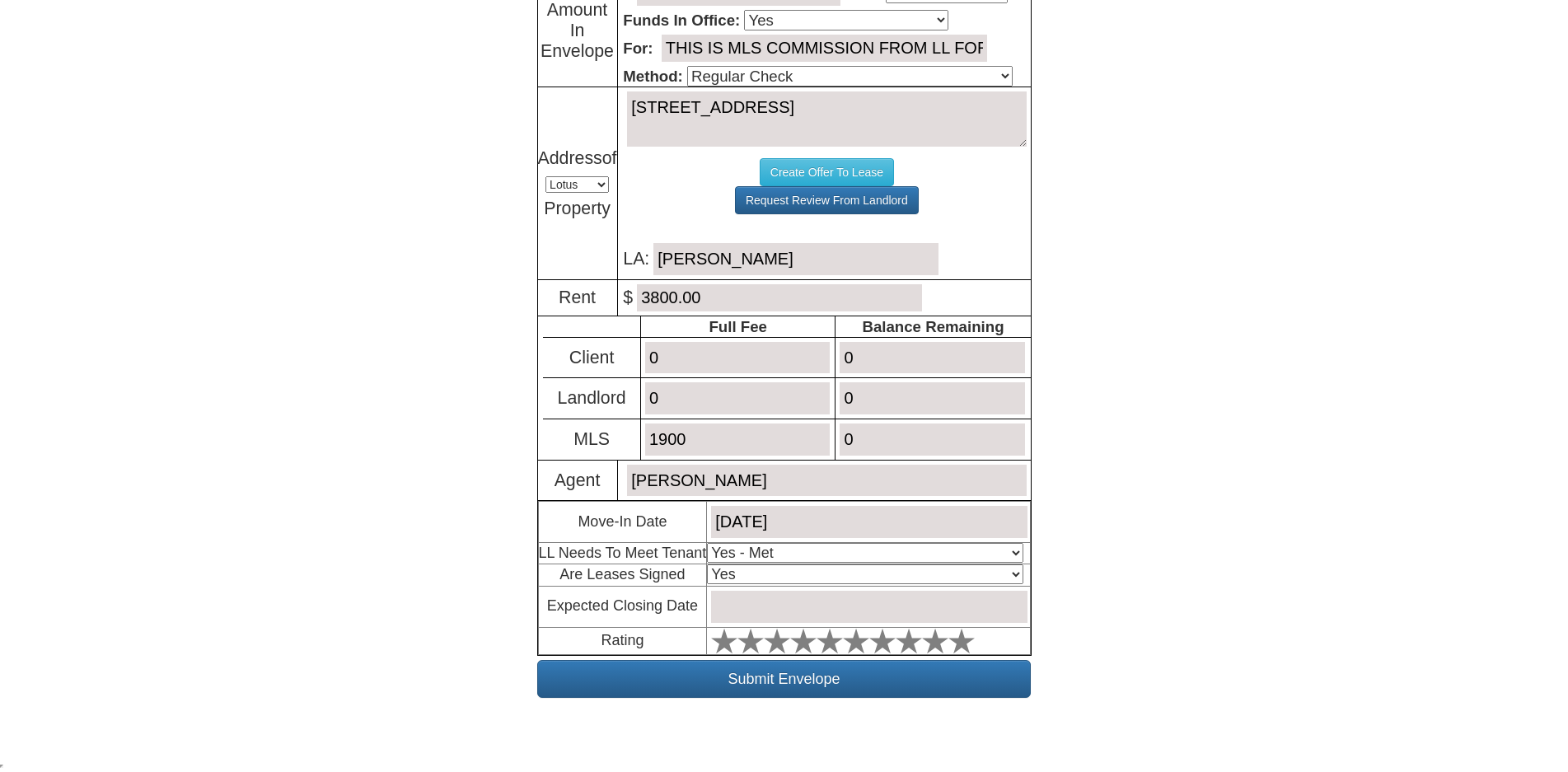
click at [711, 564] on select "Select An Option No Yes" at bounding box center [864, 574] width 315 height 20
click at [938, 605] on input "text" at bounding box center [869, 607] width 315 height 32
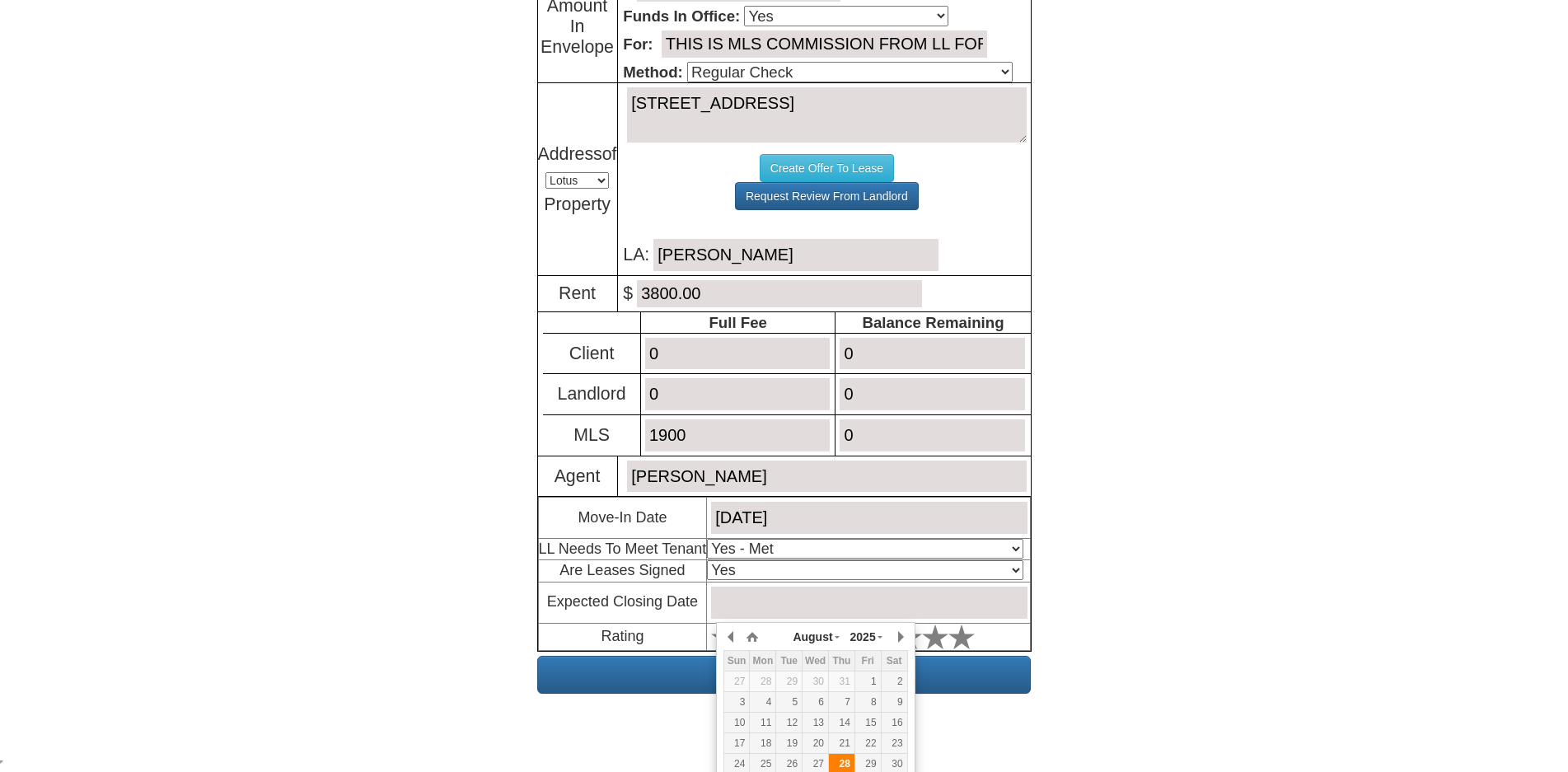
click at [848, 766] on div "28" at bounding box center [841, 764] width 26 height 14
type input "August 28, 2025"
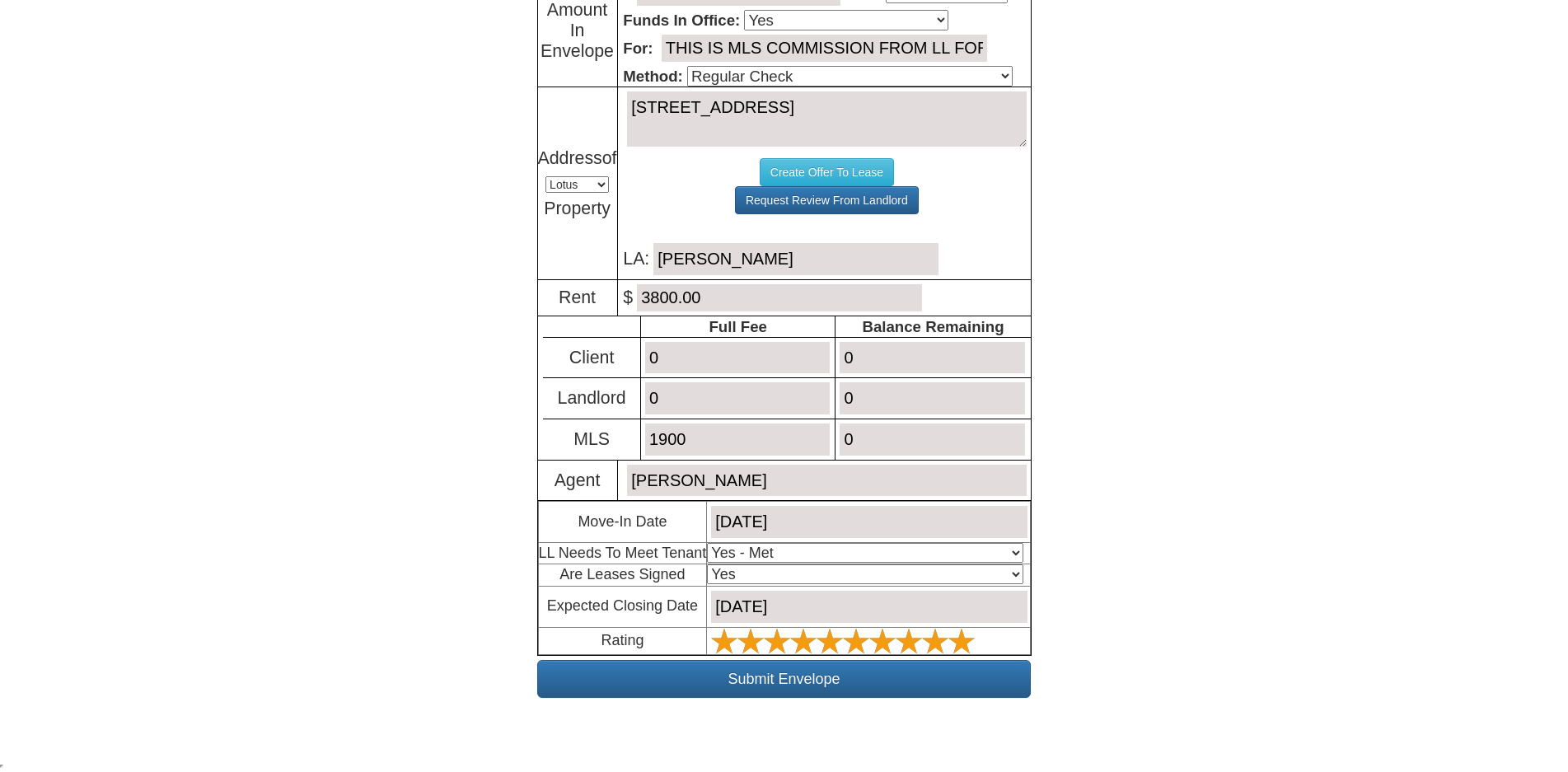
click at [962, 647] on polygon at bounding box center [961, 640] width 26 height 25
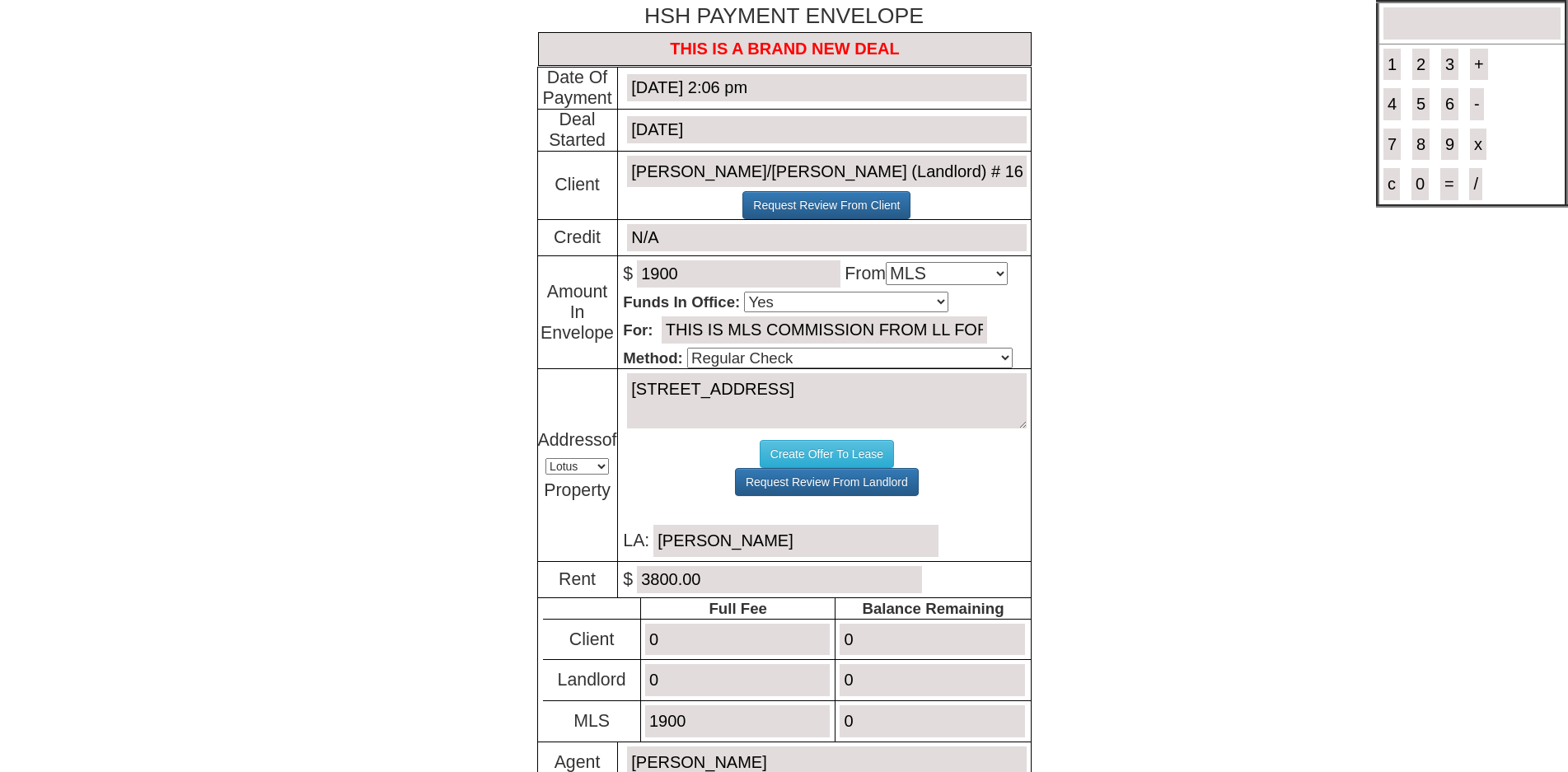
click at [723, 279] on input "1900" at bounding box center [738, 274] width 203 height 27
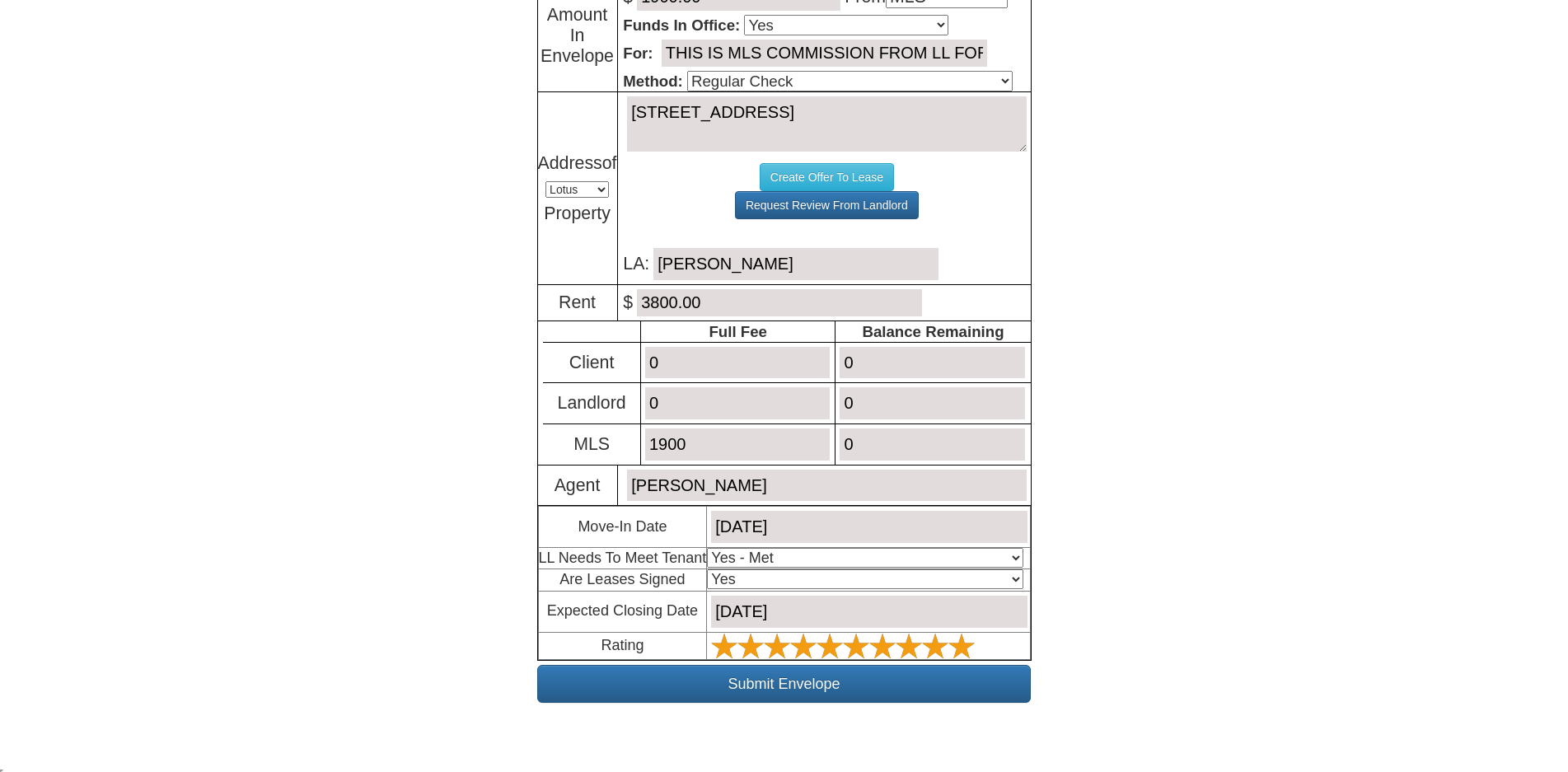
scroll to position [286, 0]
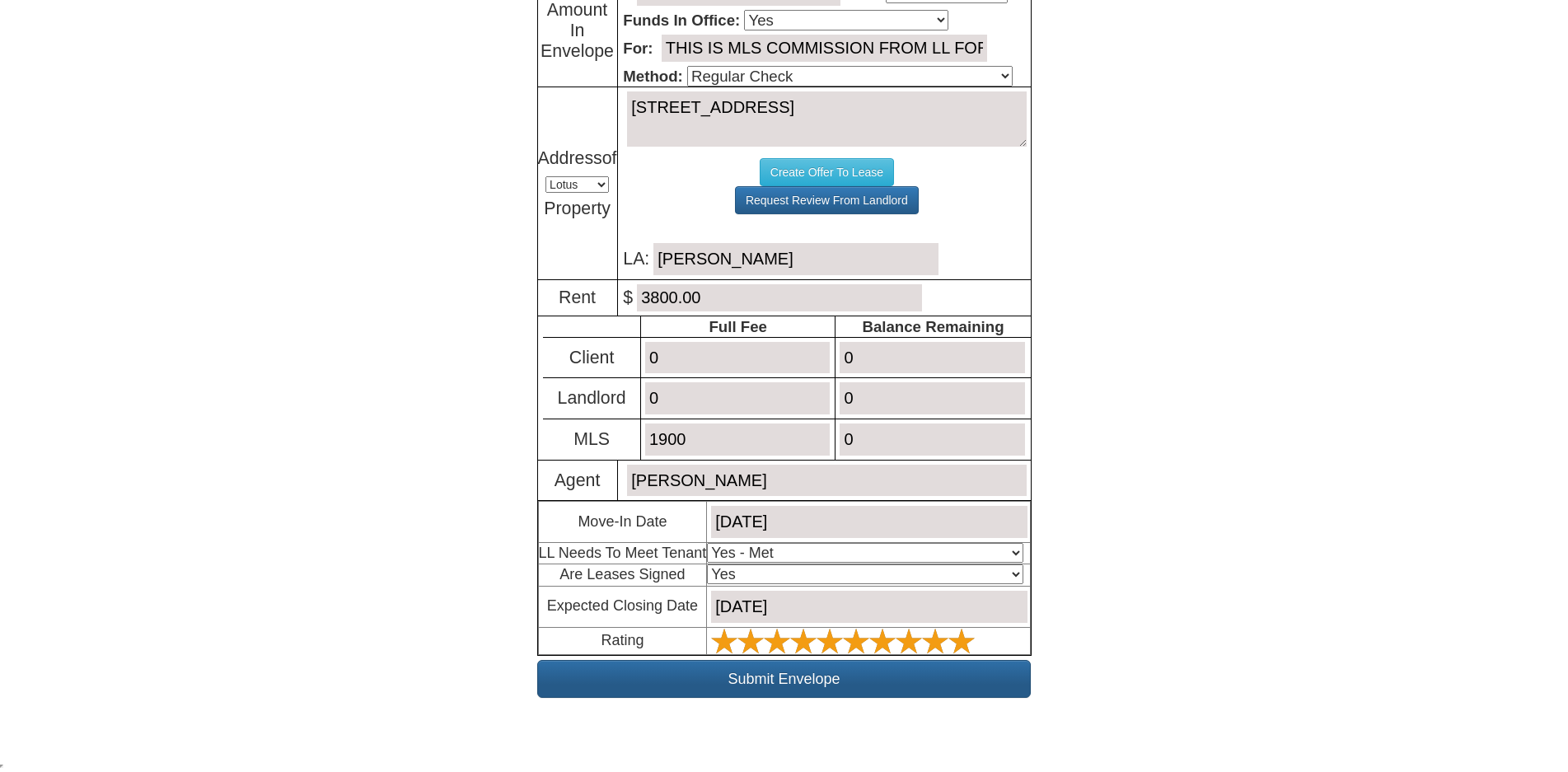
type input "1900.00"
click at [765, 679] on input "Submit Envelope" at bounding box center [784, 679] width 493 height 38
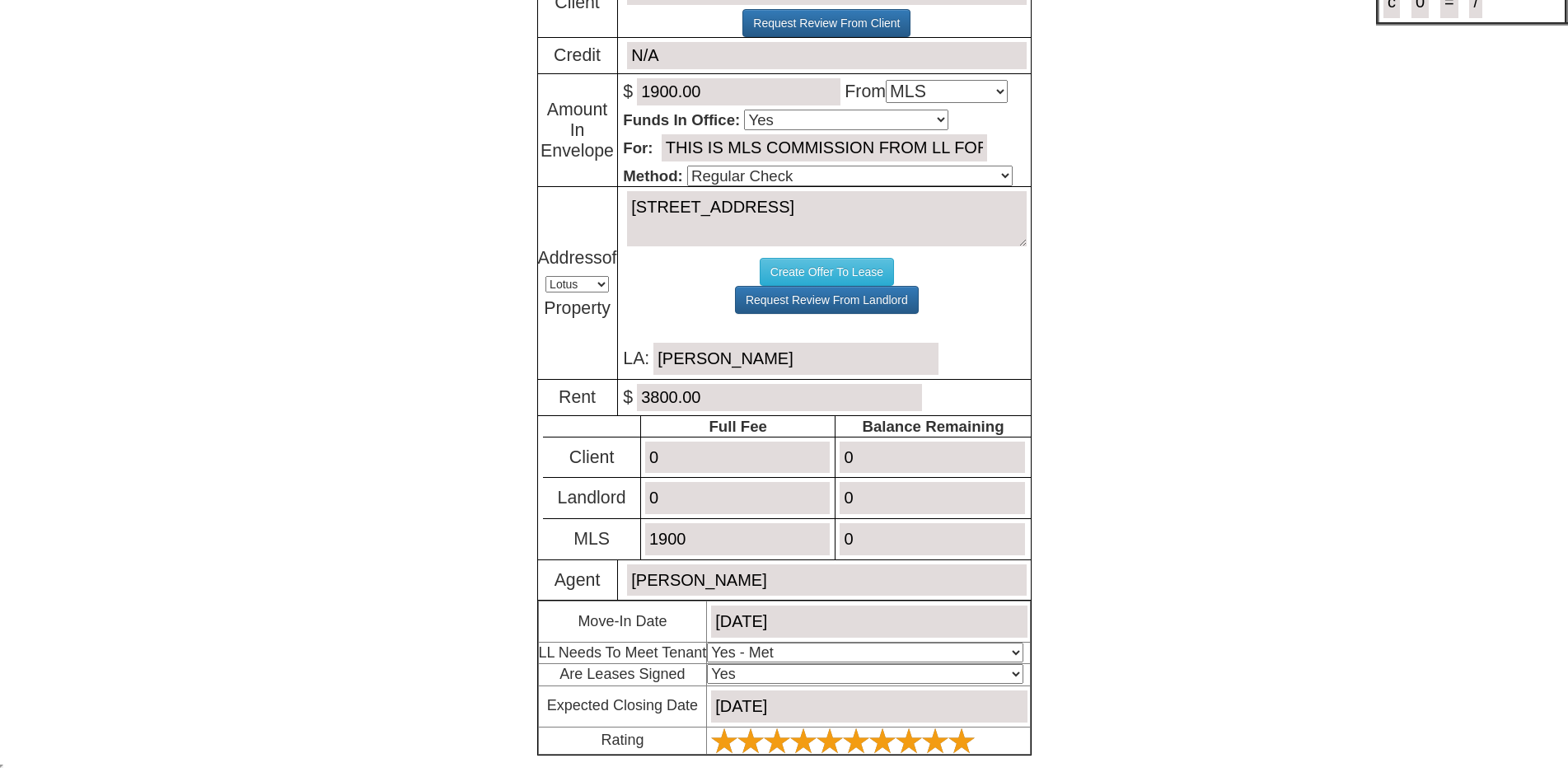
scroll to position [186, 0]
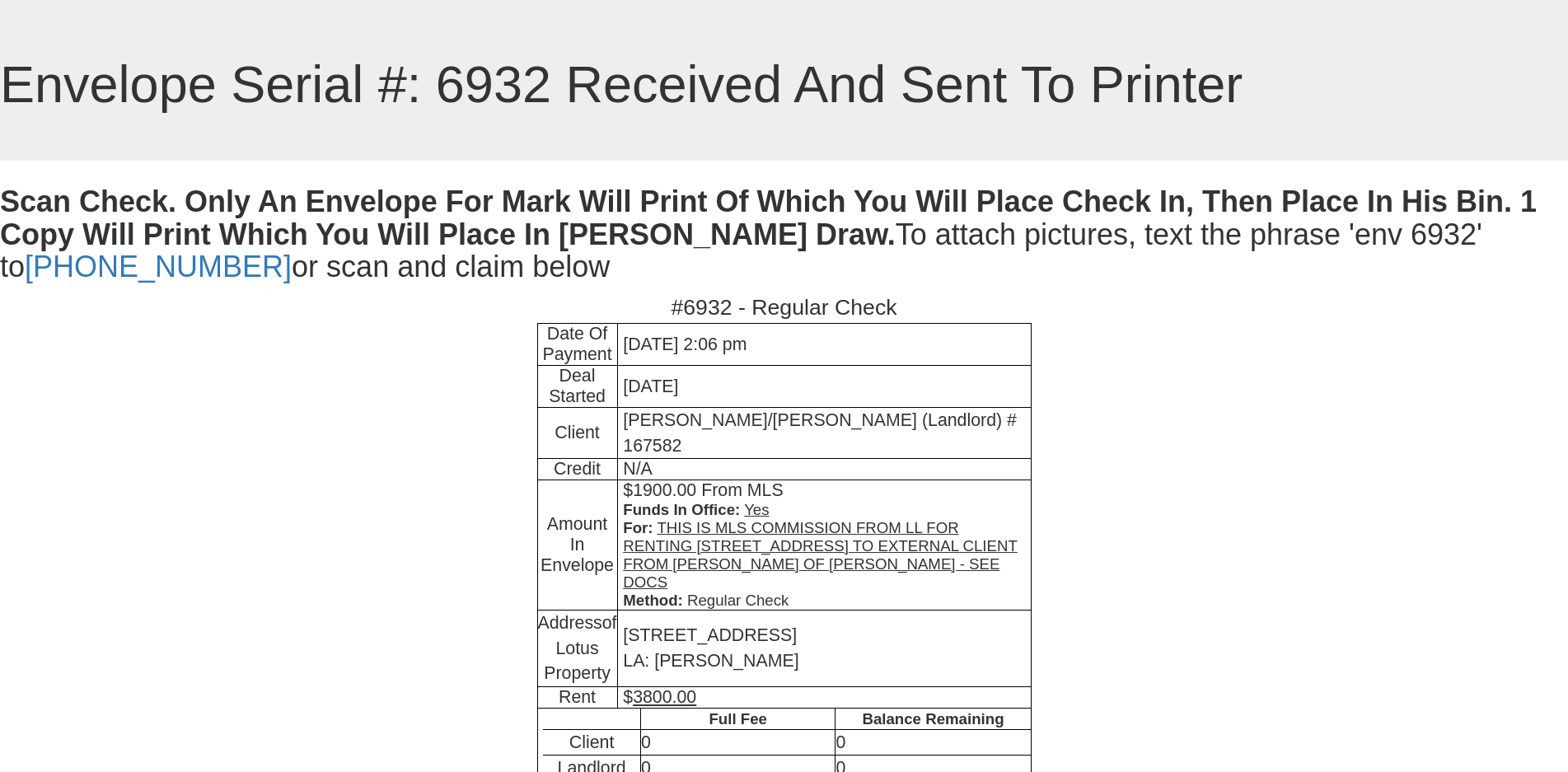
scroll to position [383, 0]
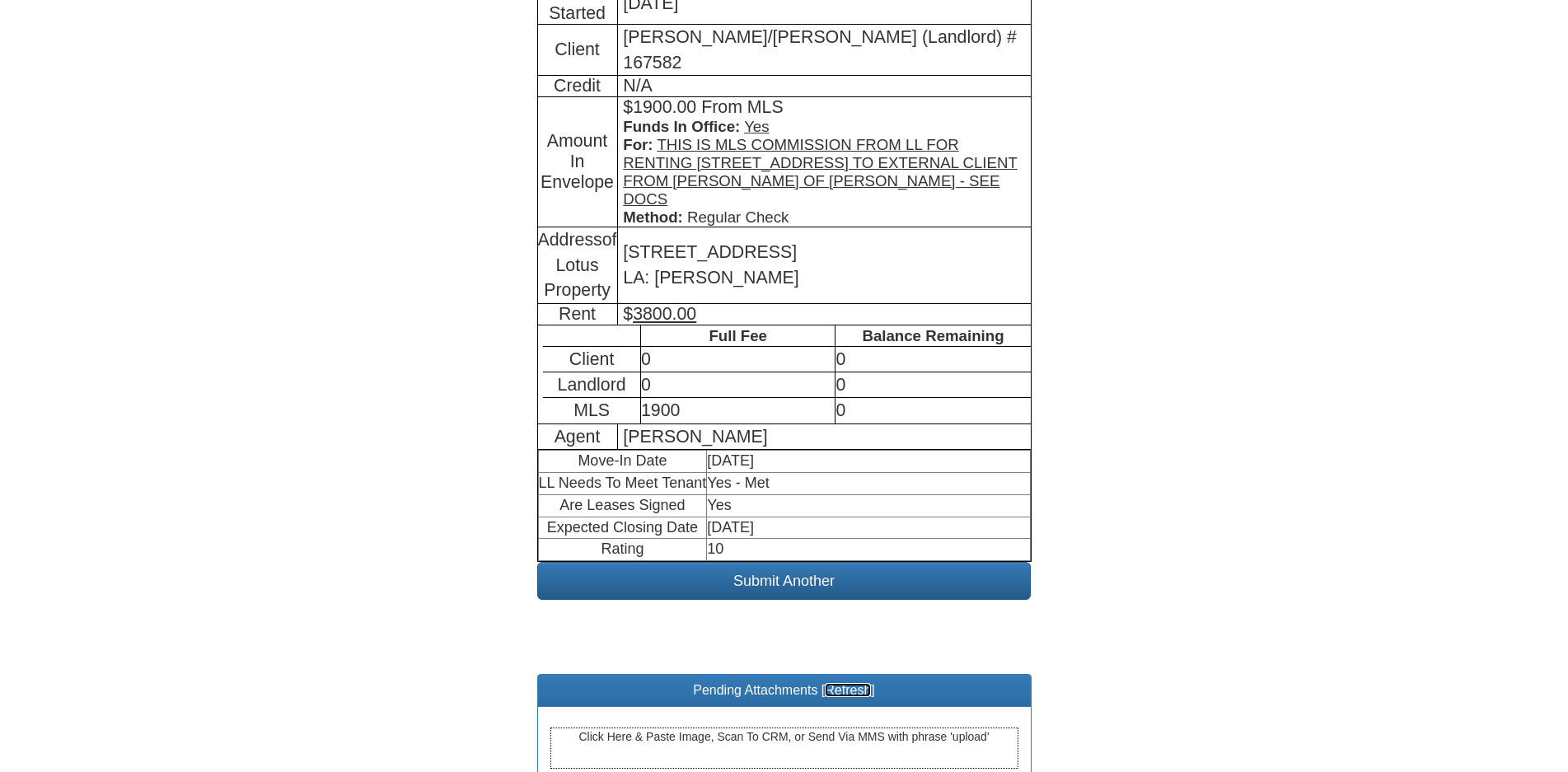
click at [860, 683] on link "Refresh" at bounding box center [848, 691] width 47 height 14
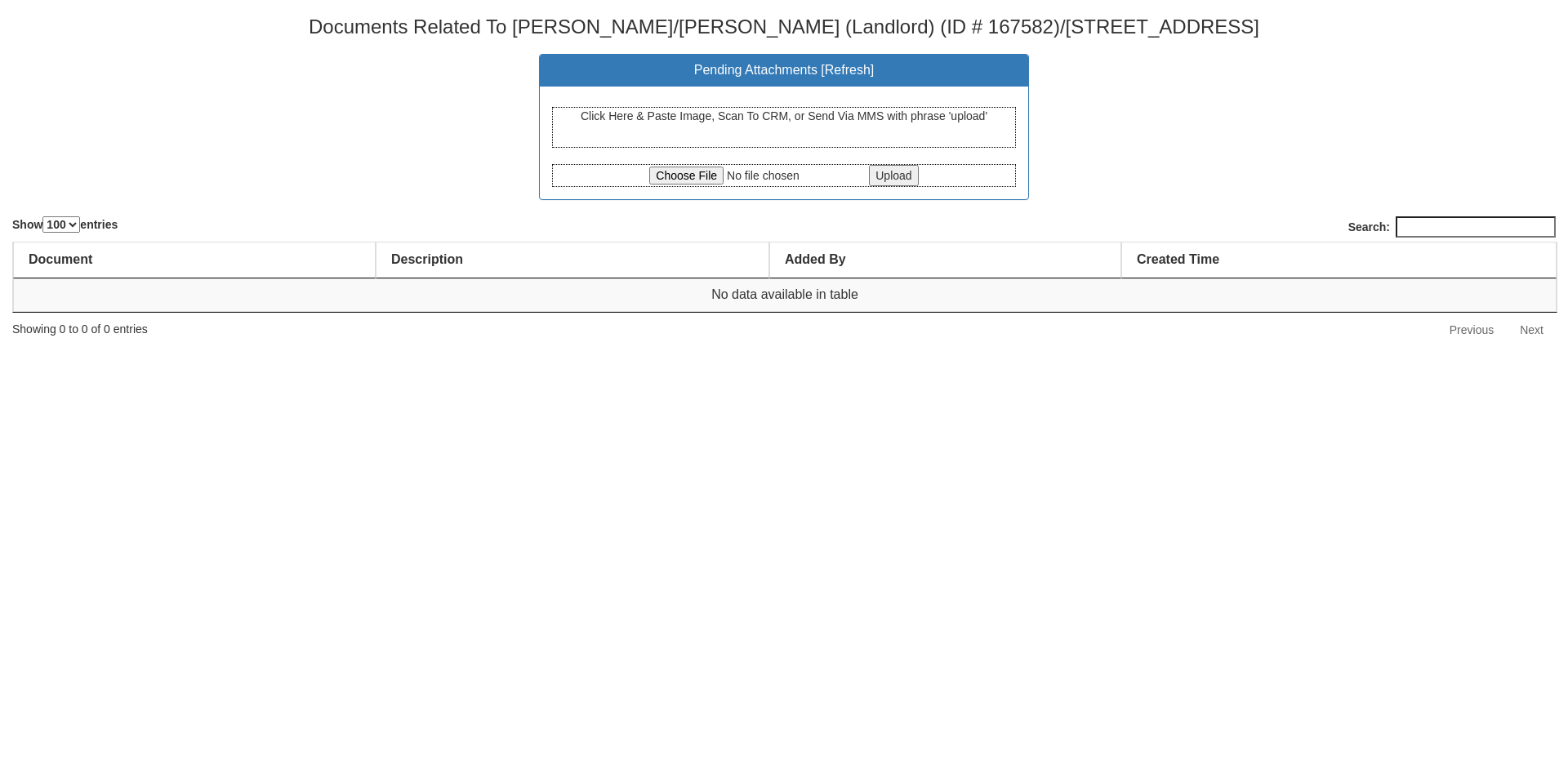
select select "100"
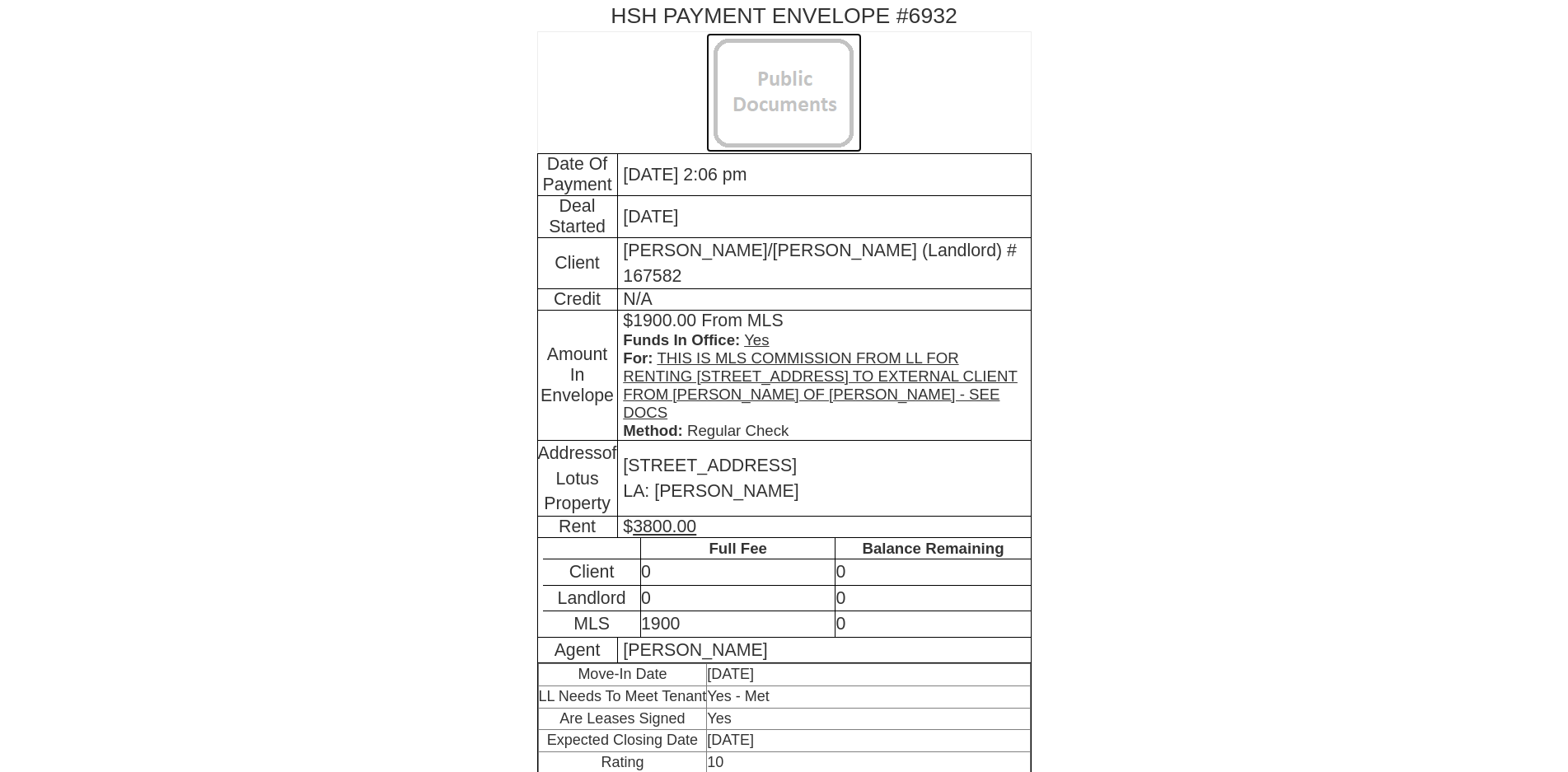
click at [771, 94] on img at bounding box center [784, 92] width 156 height 119
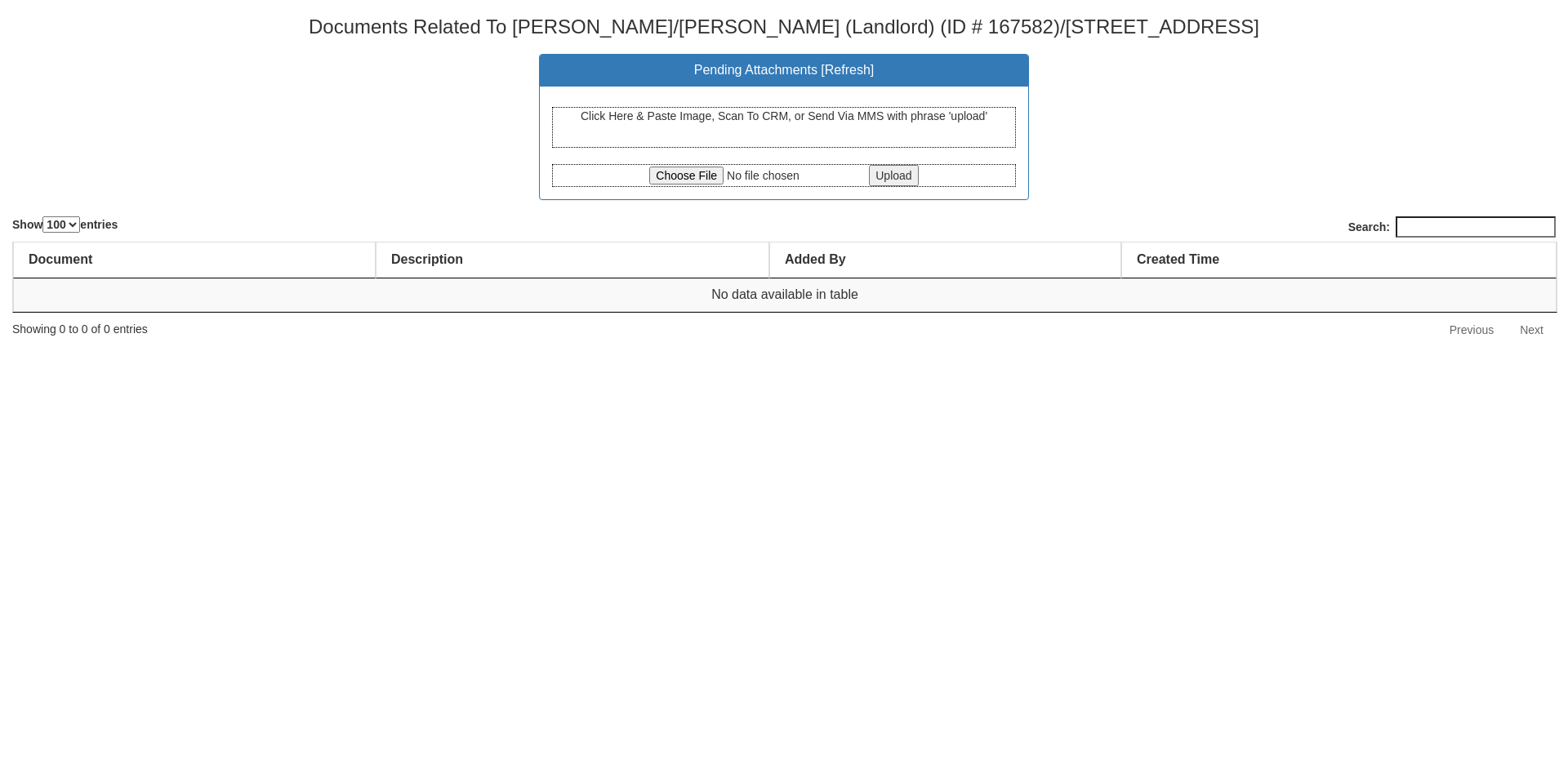
select select "100"
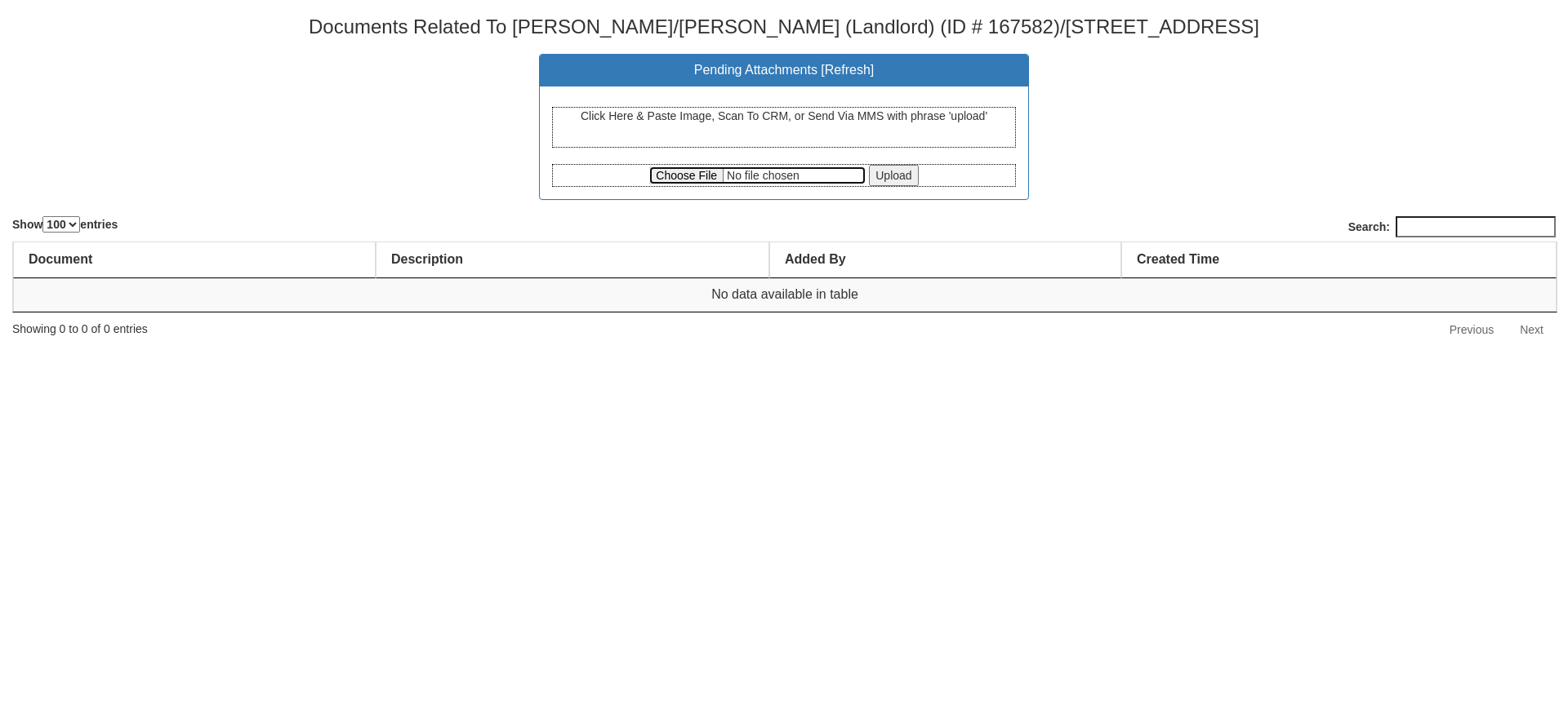
click at [677, 178] on input "file" at bounding box center [757, 176] width 217 height 18
type input "C:\fakepath\2872-UmtuQWUycnVDUEZFR0hXUTJlcFE0Zz09.pdf"
click at [904, 175] on input "Upload" at bounding box center [893, 176] width 49 height 21
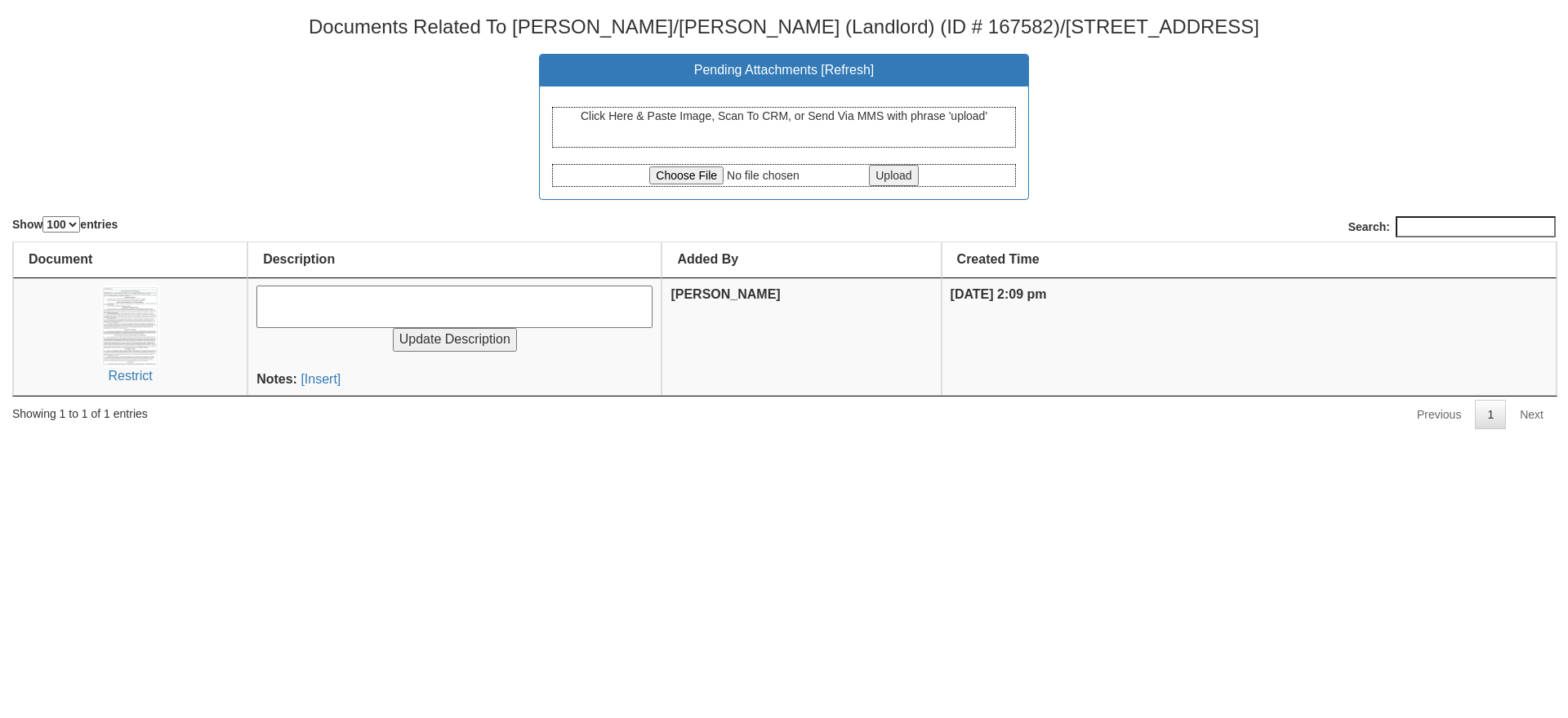
select select "100"
click at [699, 171] on input "file" at bounding box center [757, 176] width 217 height 18
type input "C:\fakepath\CCF_000253.pdf"
click at [883, 178] on input "Upload" at bounding box center [893, 176] width 49 height 21
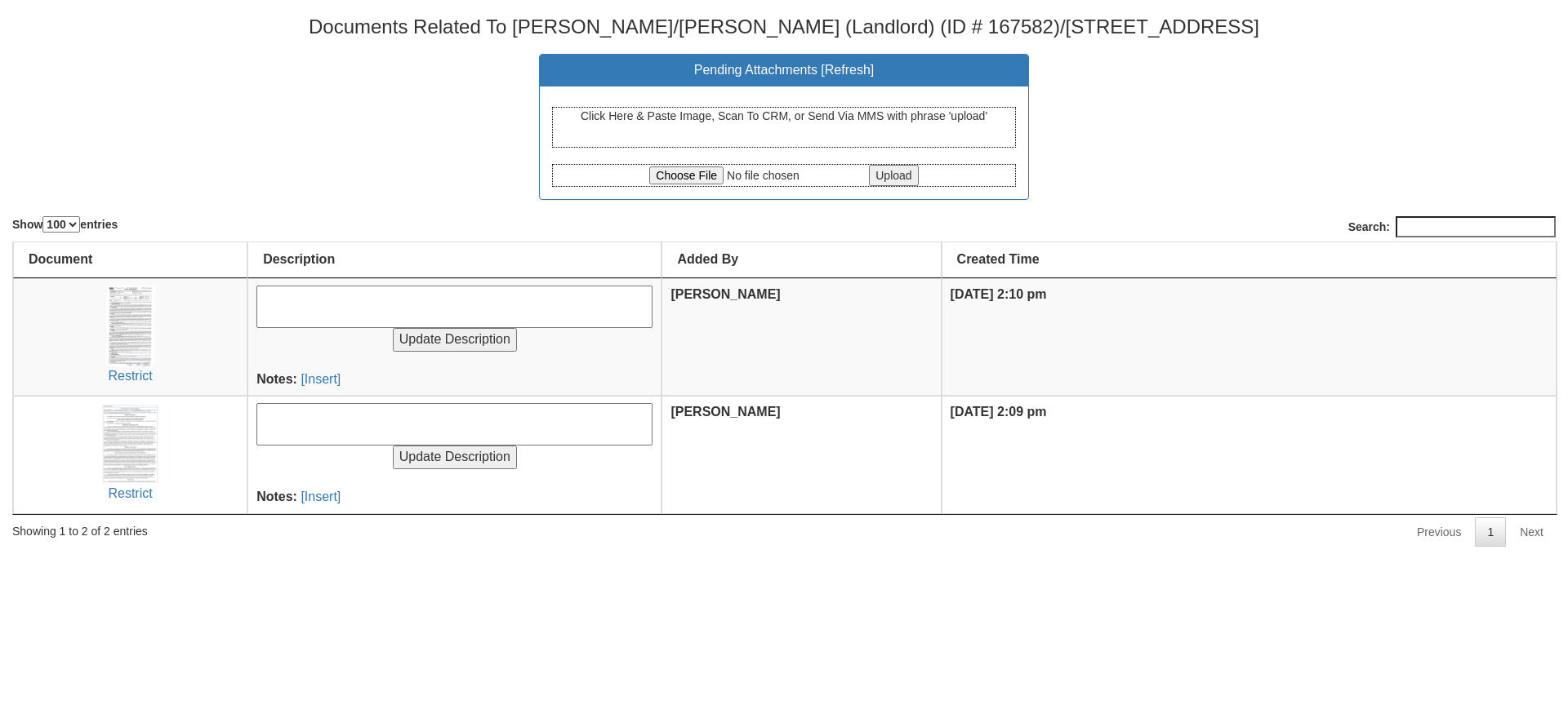
select select "100"
click at [698, 171] on input "file" at bounding box center [757, 176] width 217 height 18
type input "C:\fakepath\CCF_000251.pdf"
click at [885, 173] on input "Upload" at bounding box center [893, 176] width 49 height 21
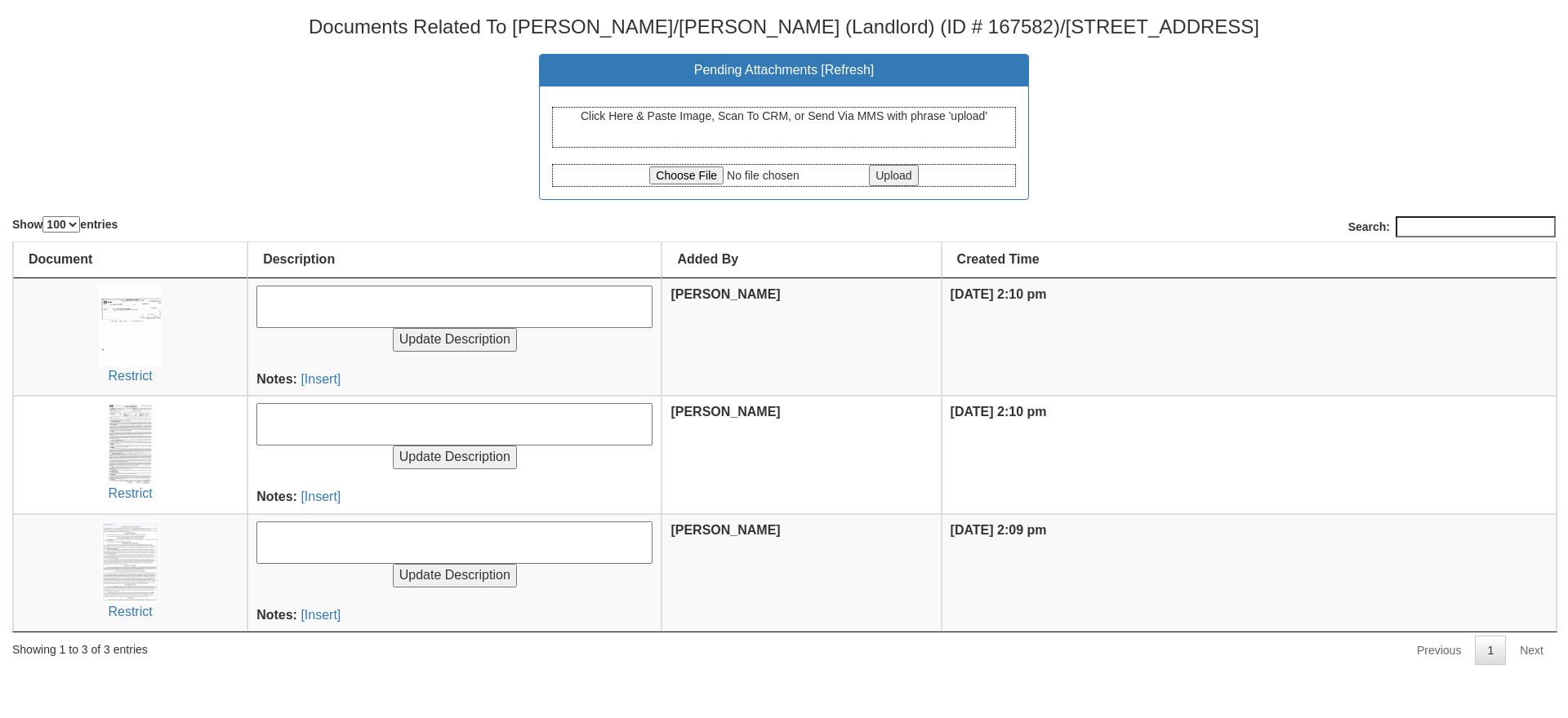
select select "100"
click at [683, 172] on input "file" at bounding box center [757, 176] width 217 height 18
type input "C:\fakepath\CCF_000250.pdf"
click at [899, 175] on input "Upload" at bounding box center [893, 176] width 49 height 21
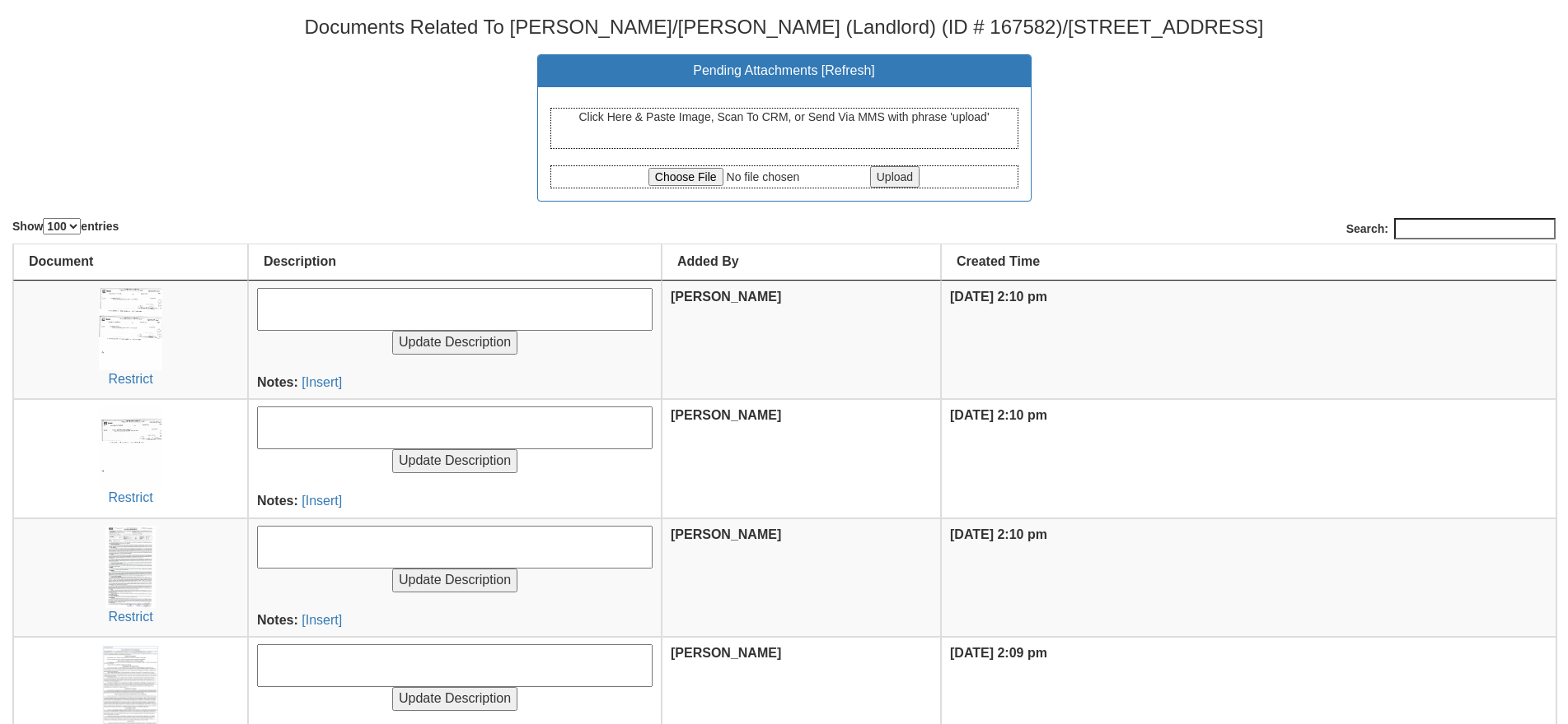
select select "100"
click at [701, 185] on input "file" at bounding box center [758, 177] width 218 height 18
type input "C:\fakepath\CCF_000249.pdf"
click at [906, 169] on input "Upload" at bounding box center [894, 177] width 49 height 21
select select "100"
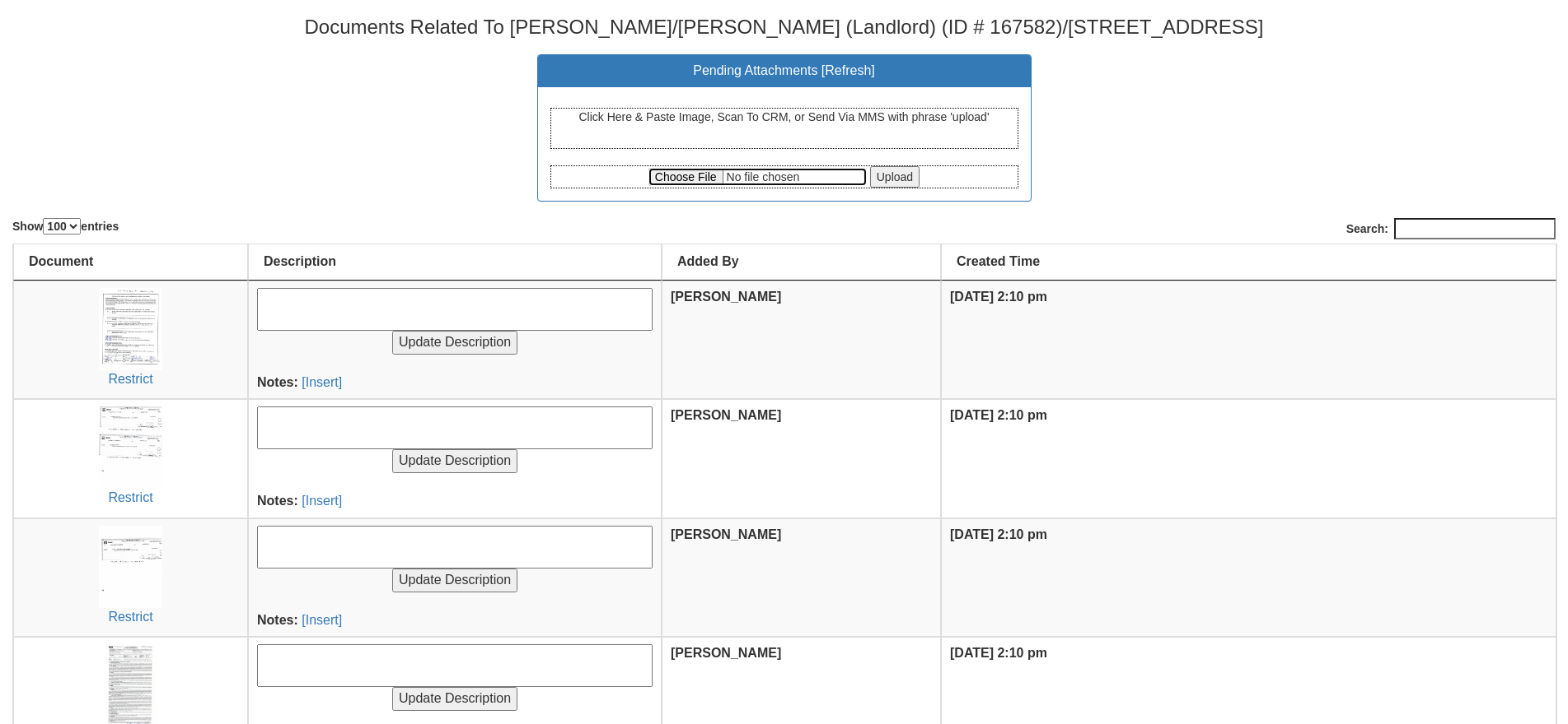
click at [656, 176] on input "file" at bounding box center [758, 177] width 218 height 18
type input "C:\fakepath\OneKey Matrix.pdf"
click at [908, 175] on input "Upload" at bounding box center [894, 177] width 49 height 21
select select "100"
drag, startPoint x: 370, startPoint y: 111, endPoint x: 427, endPoint y: 126, distance: 58.9
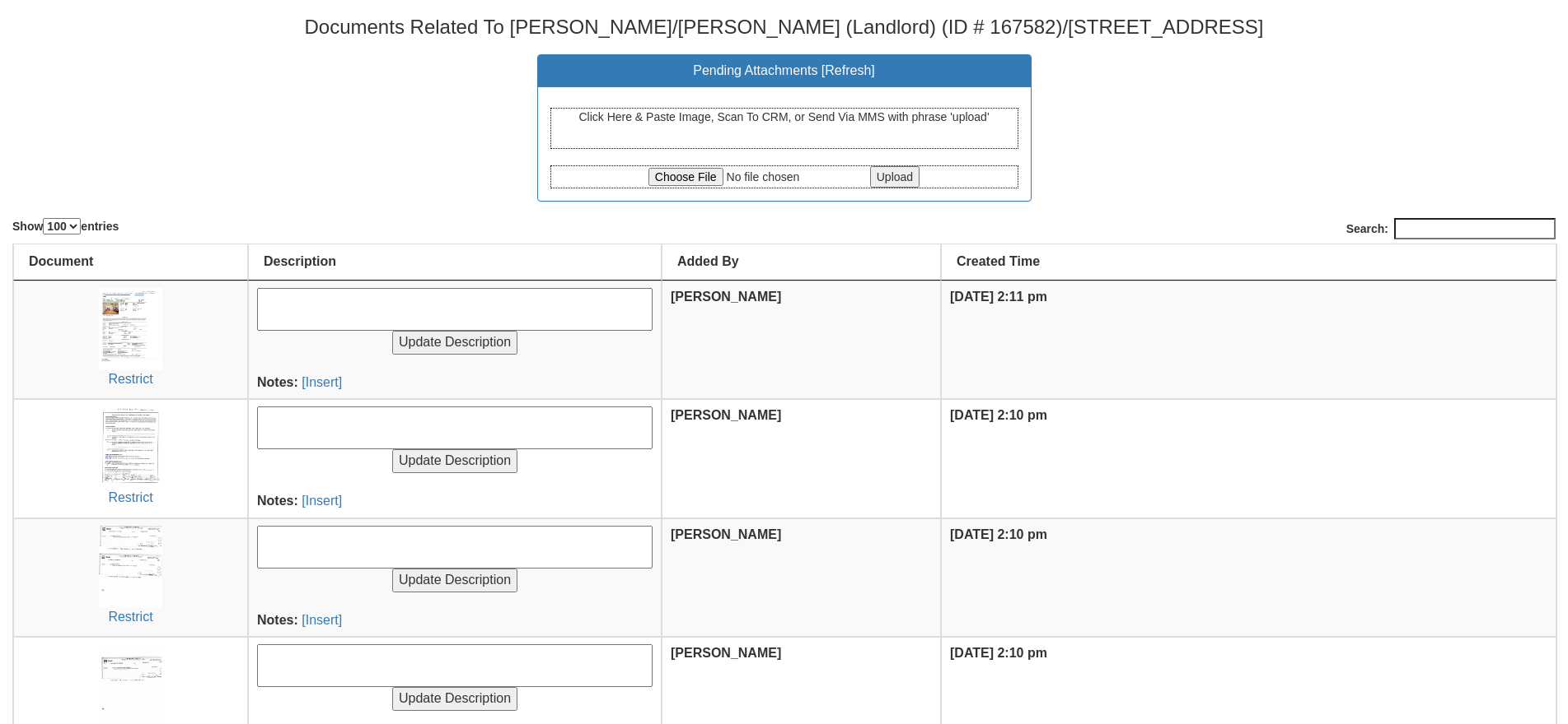
click at [370, 111] on center "Pending Attachments [ Refresh ] Click Here & Paste Image, Scan To CRM, or Send …" at bounding box center [784, 128] width 1543 height 148
click at [675, 169] on input "file" at bounding box center [758, 177] width 218 height 18
type input "C:\fakepath\CCF_000254.pdf"
click at [904, 181] on input "Upload" at bounding box center [894, 177] width 49 height 21
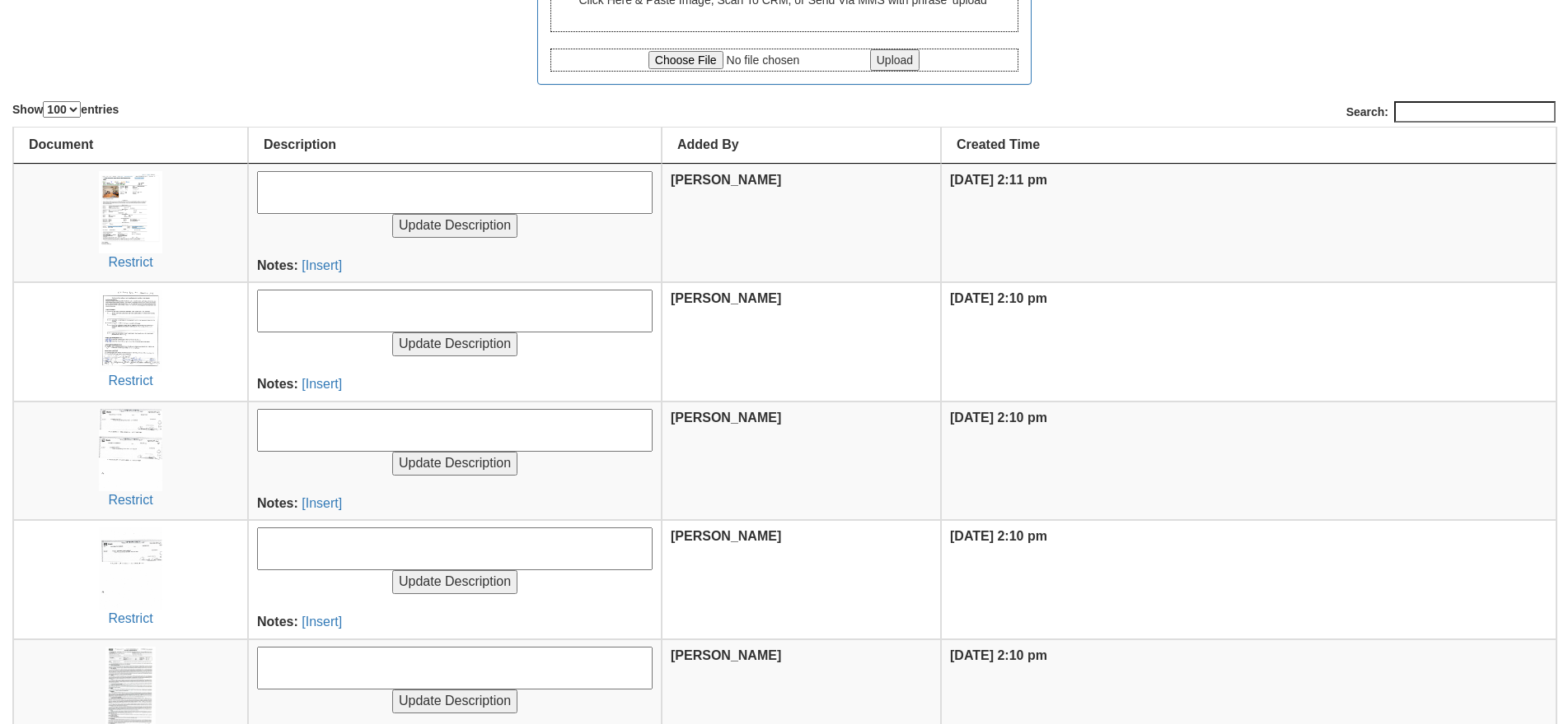
scroll to position [303, 0]
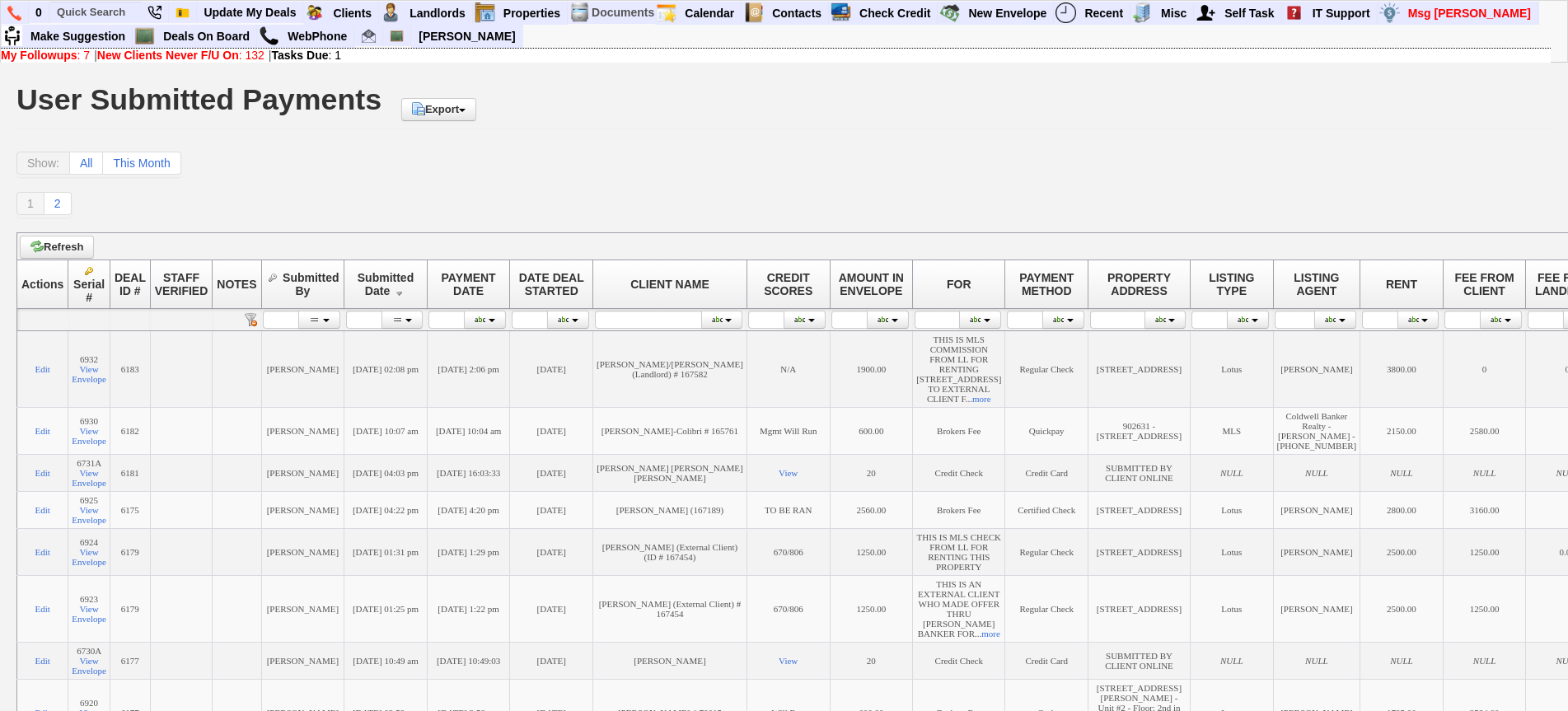
click at [553, 151] on div "Show: All This Month" at bounding box center [784, 164] width 1535 height 26
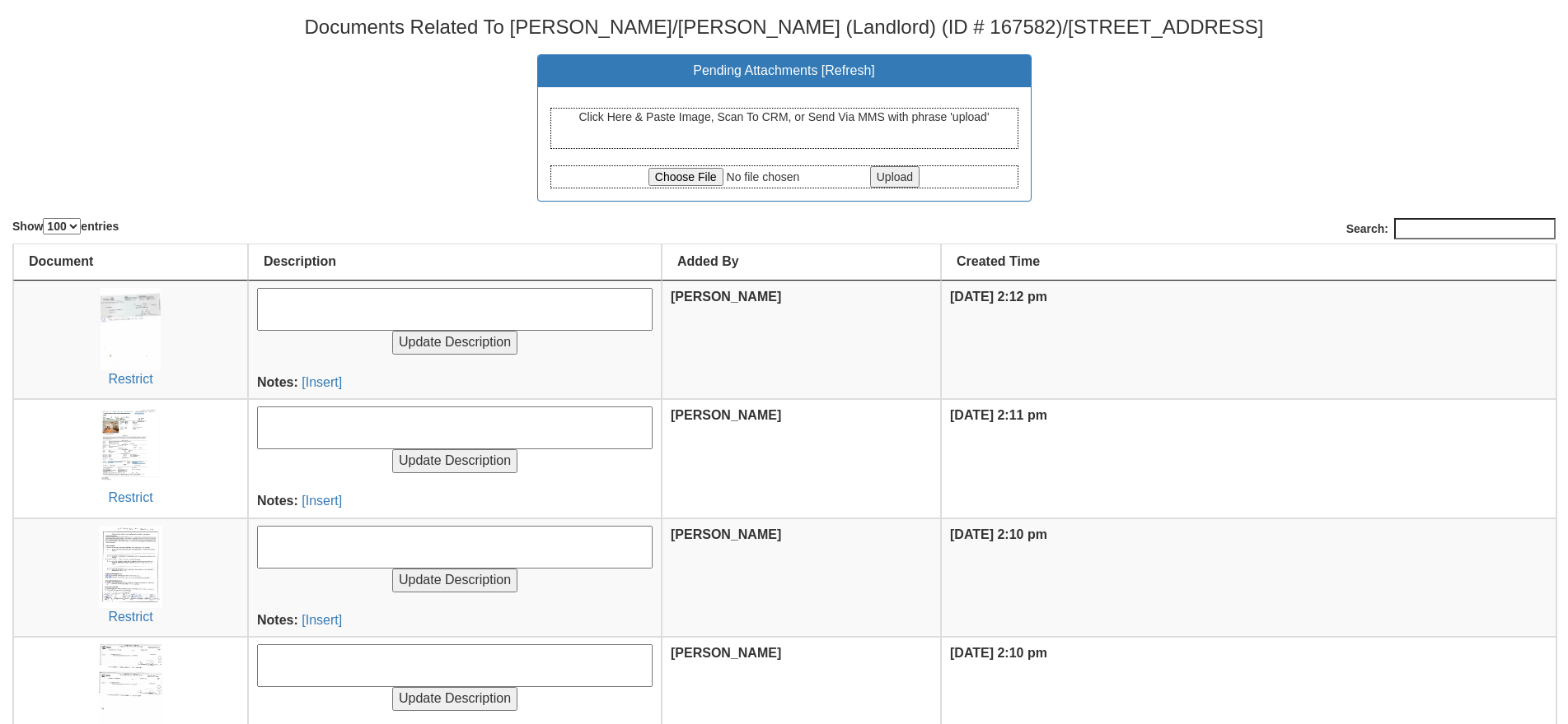
select select "100"
click at [694, 175] on input "file" at bounding box center [758, 177] width 218 height 18
type input "C:\fakepath\KW 769 - Updated Rental Application (1).pdf"
click at [904, 172] on input "Upload" at bounding box center [894, 177] width 49 height 21
select select "100"
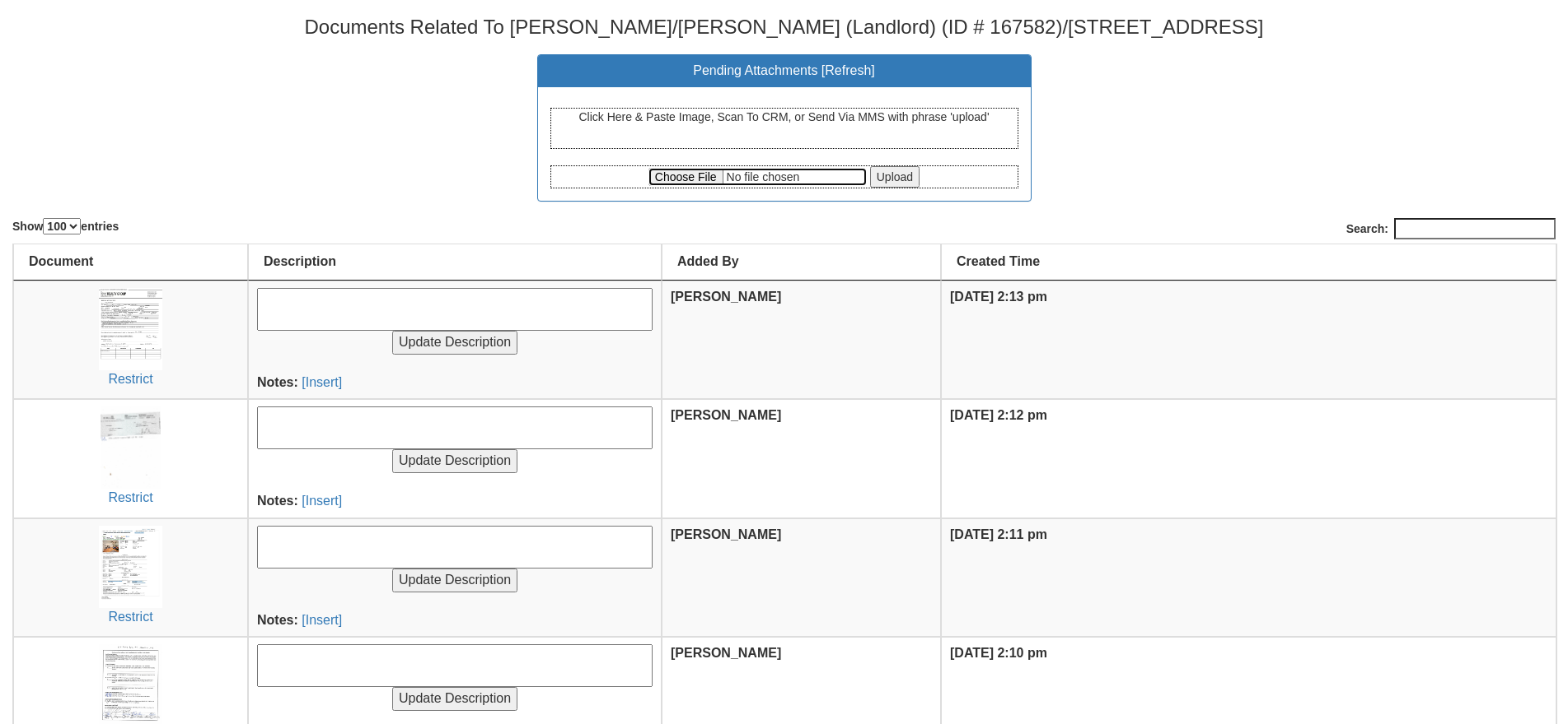
click at [663, 180] on input "file" at bounding box center [758, 177] width 218 height 18
type input "C:\fakepath\[CREDIT_CARD_NUMBER].jpg"
click at [904, 183] on input "Upload" at bounding box center [894, 177] width 49 height 21
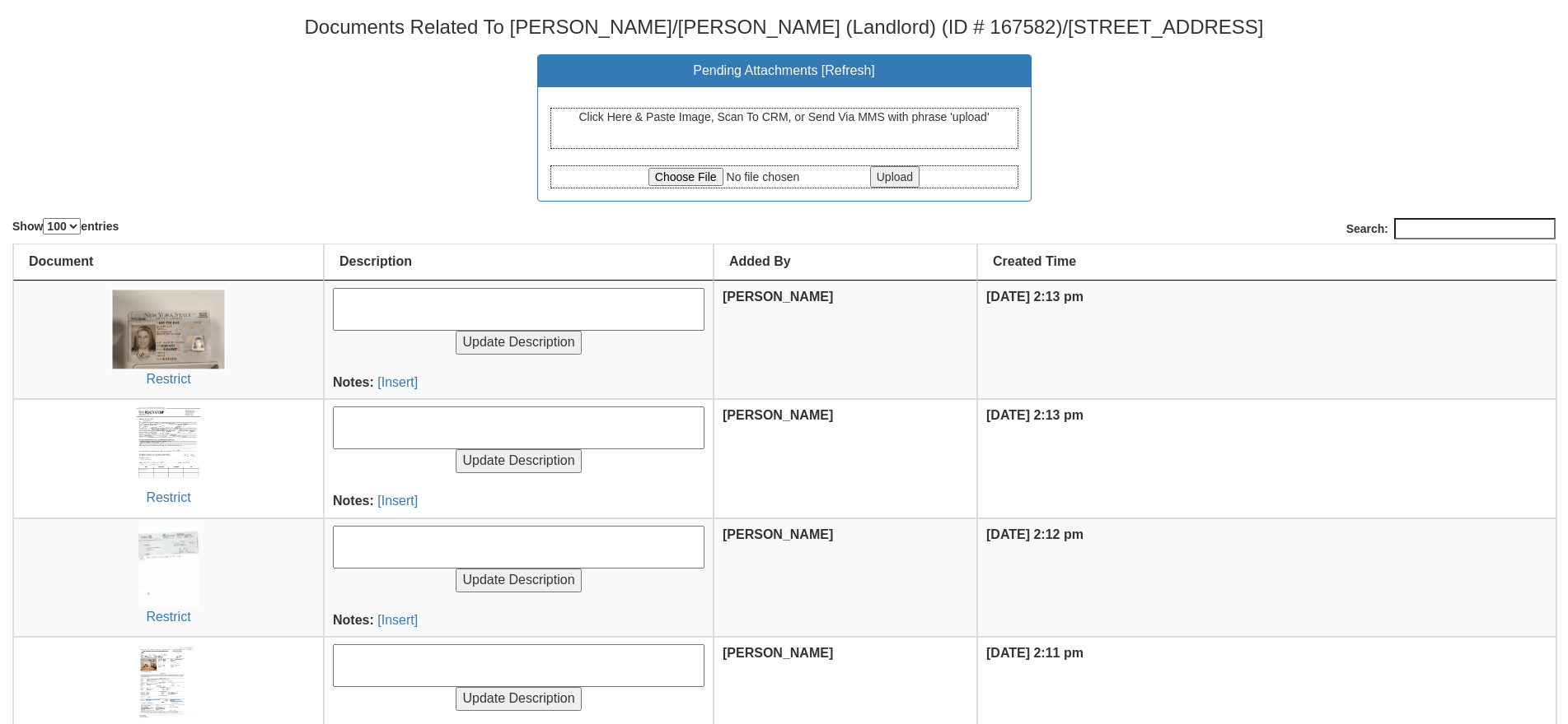
select select "100"
click at [704, 171] on input "file" at bounding box center [758, 177] width 218 height 18
type input "C:\fakepath\8657225381920803903.jpg"
click at [900, 181] on input "Upload" at bounding box center [894, 177] width 49 height 21
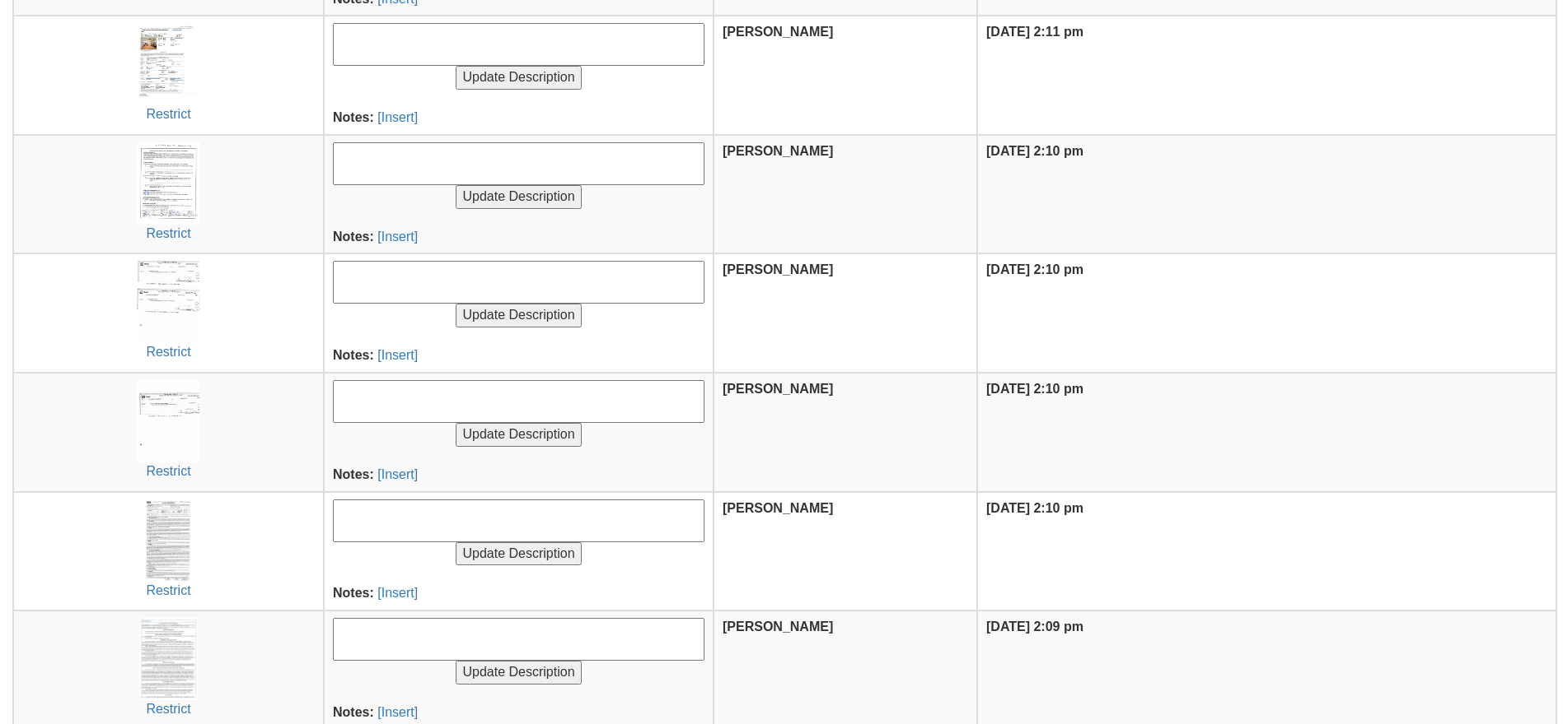
scroll to position [652, 0]
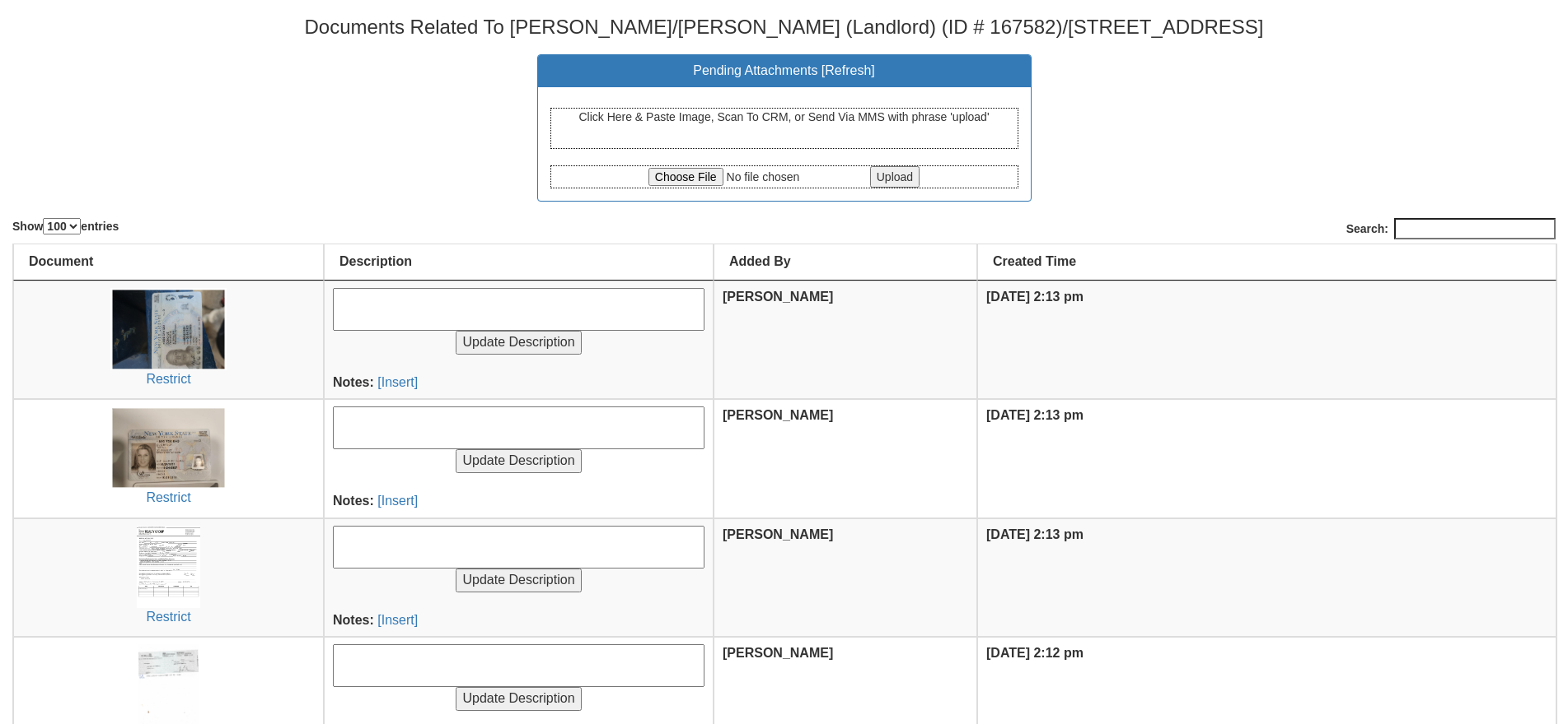
select select "100"
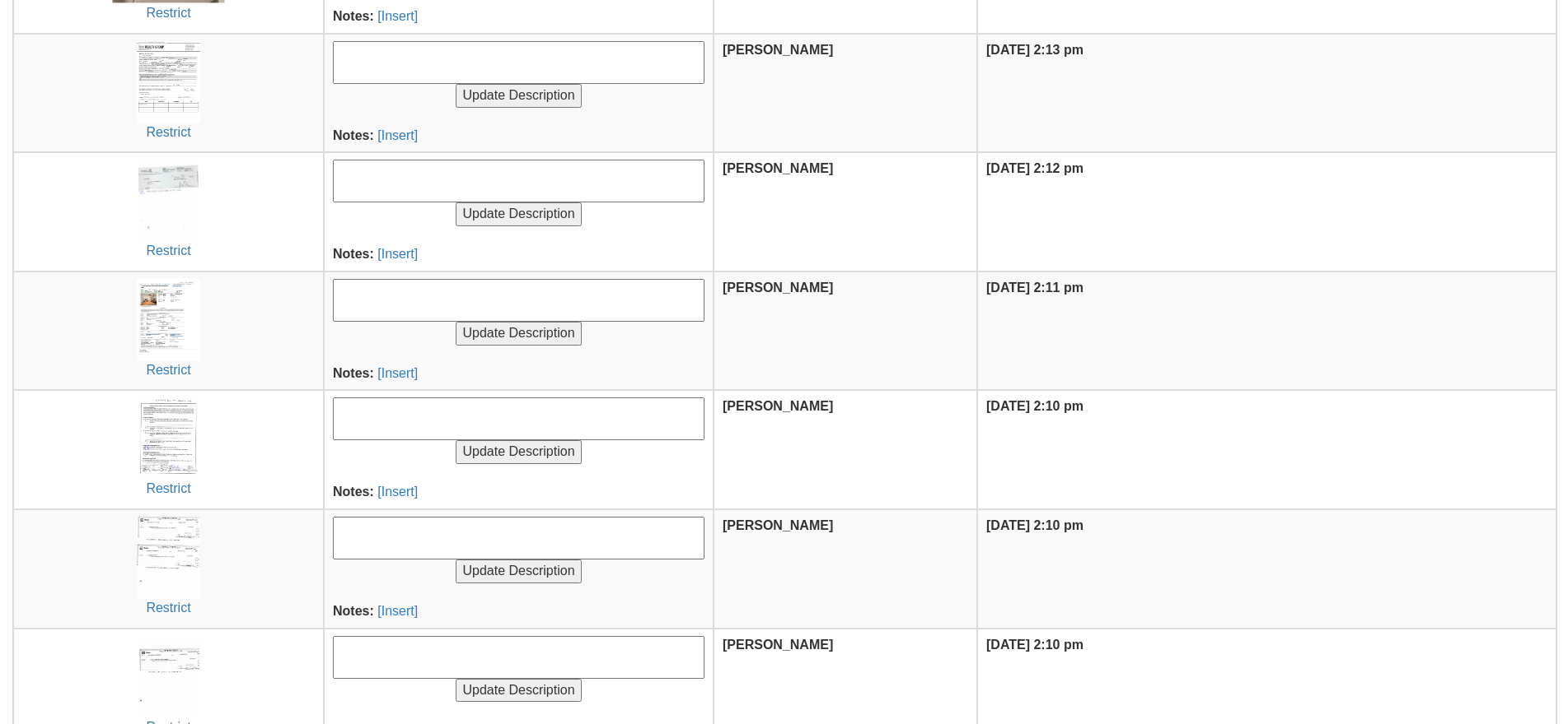
scroll to position [659, 0]
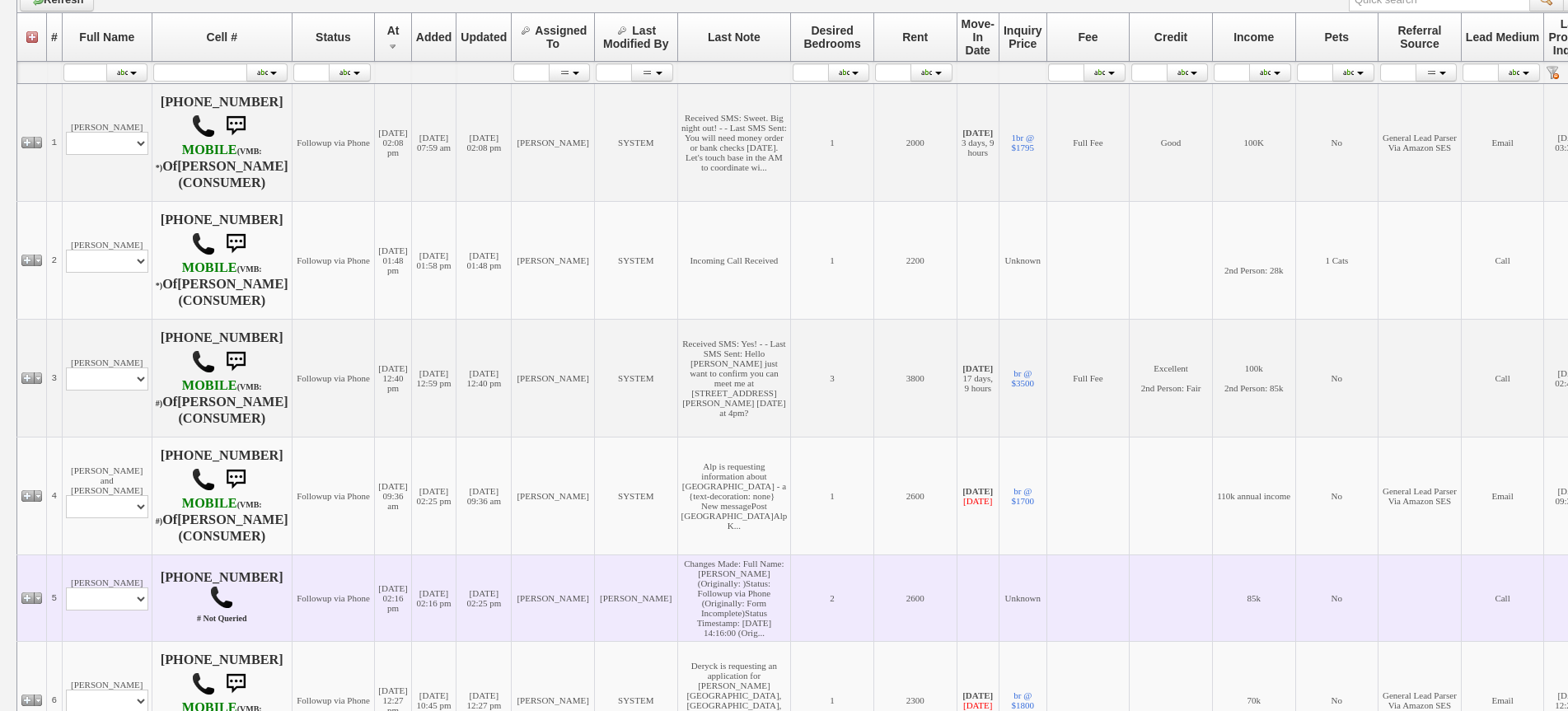
scroll to position [247, 0]
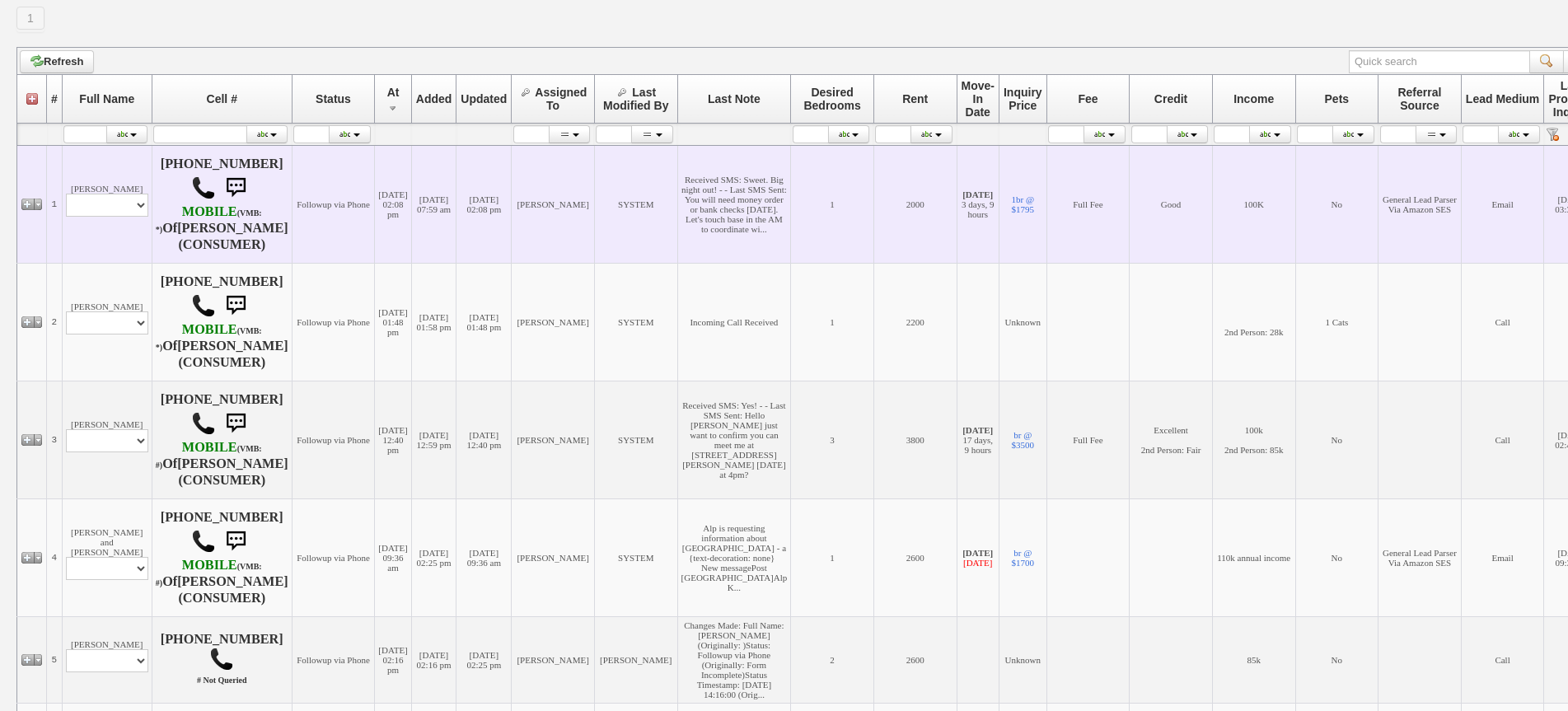
click at [88, 260] on td "[PERSON_NAME] Profile Edit Print Email Externally (Will Not Be Tracked In CRM) …" at bounding box center [107, 204] width 90 height 118
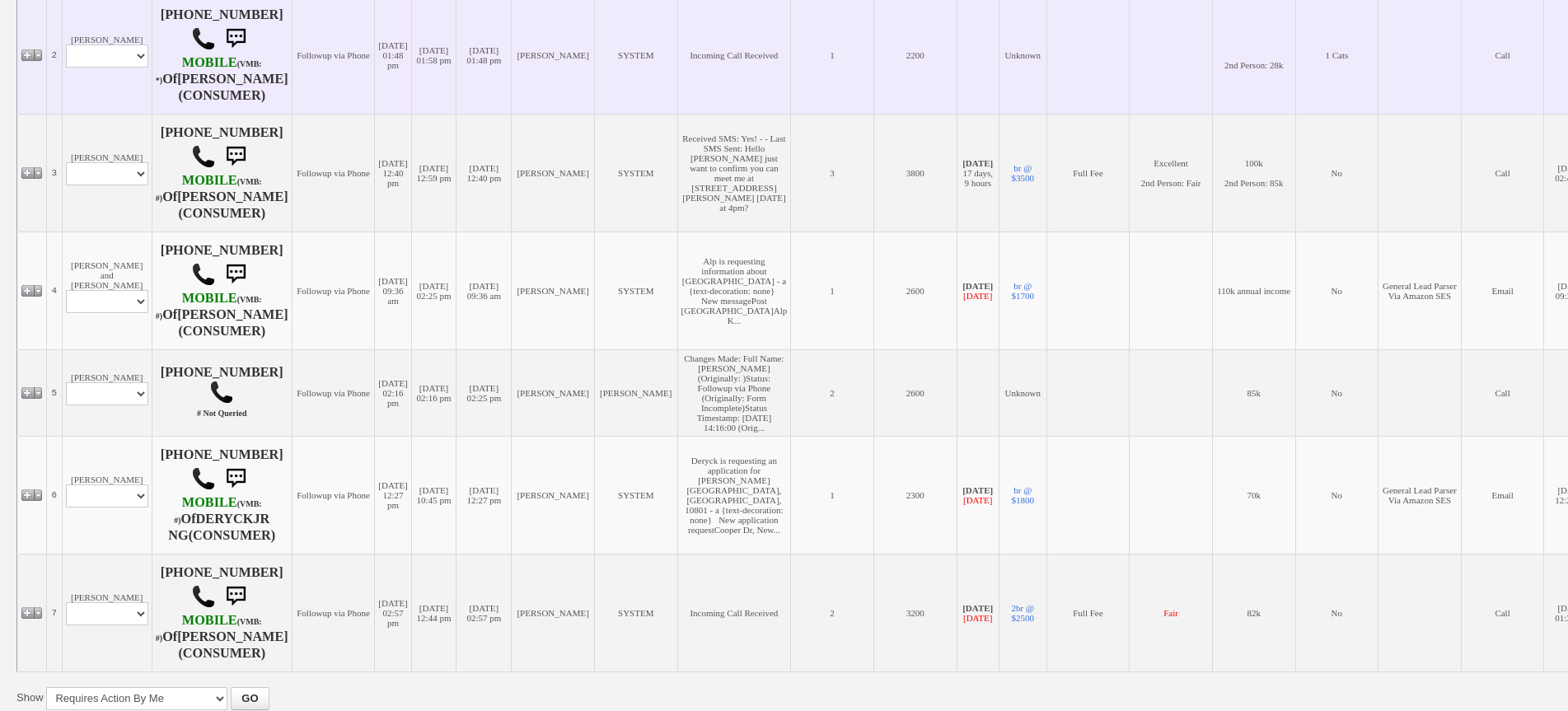
scroll to position [577, 0]
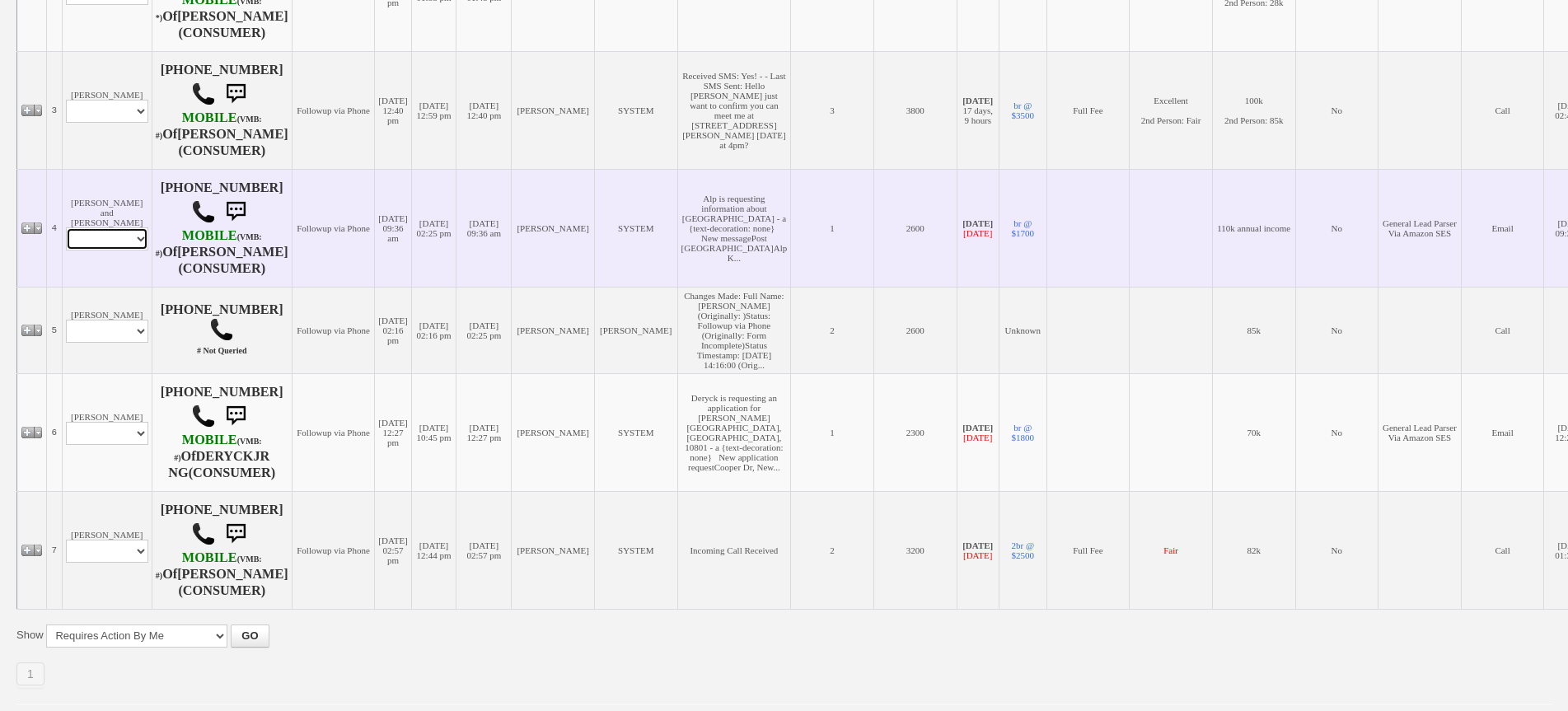
click at [120, 251] on select "Profile Edit Print Email Externally (Will Not Be Tracked In CRM) Closed Deals" at bounding box center [107, 239] width 82 height 23
select select "ChangeURL,/crm/custom/edit_client_form.php?redirect=%2Fcrm%2Fclients.php&id=165…"
click at [66, 251] on select "Profile Edit Print Email Externally (Will Not Be Tracked In CRM) Closed Deals" at bounding box center [107, 239] width 82 height 23
select select
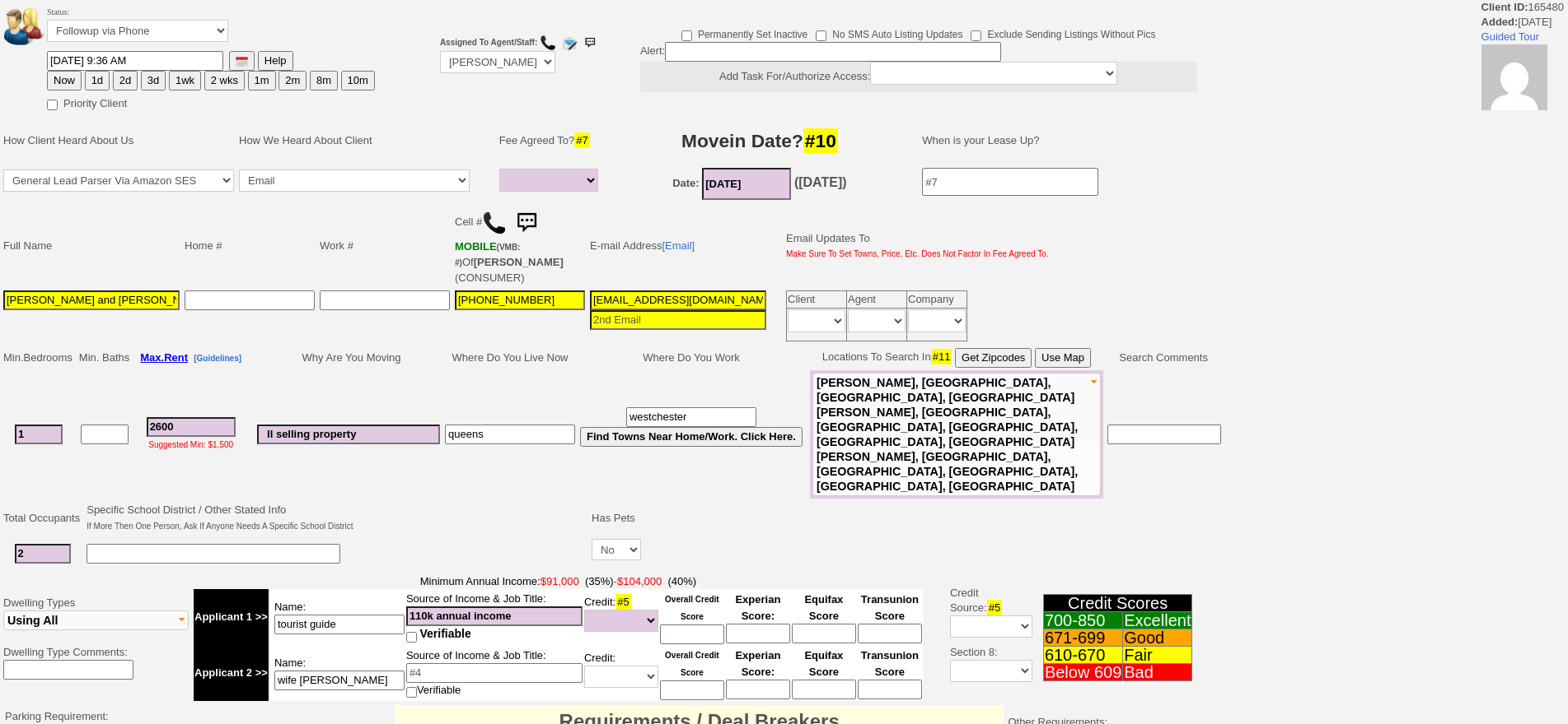
select select
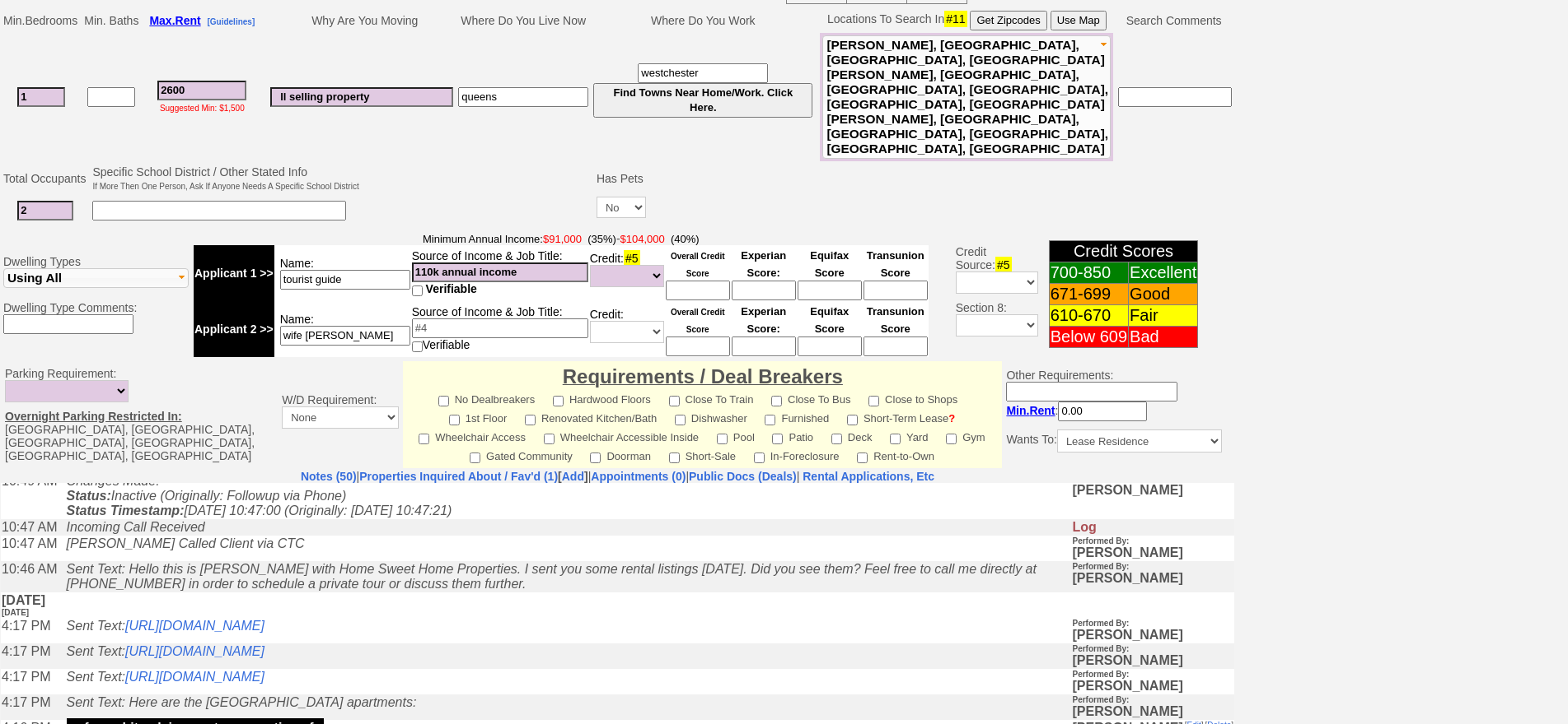
scroll to position [412, 0]
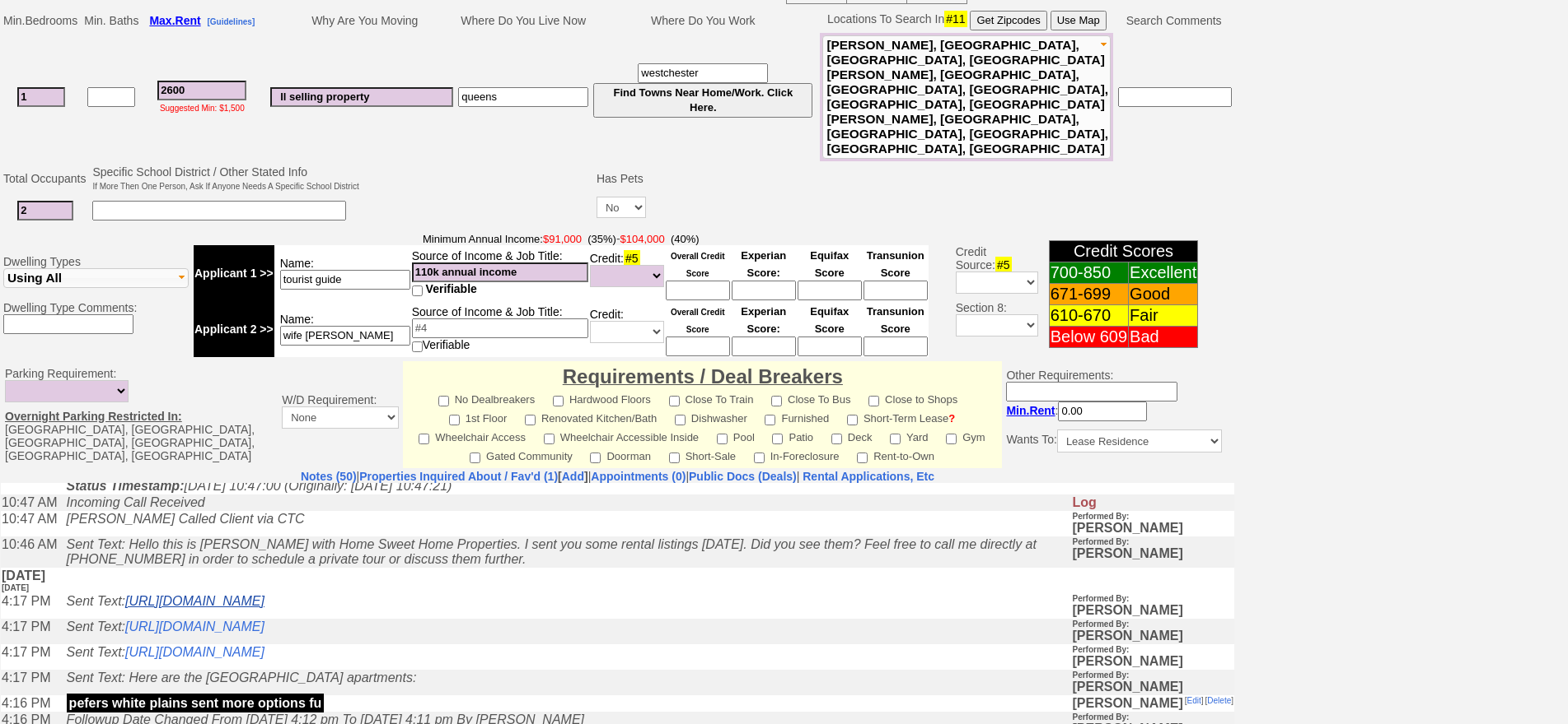
click at [264, 608] on link "https://hshprop.com/?section=view_property&propertyid=L874681&collection=" at bounding box center [194, 600] width 139 height 14
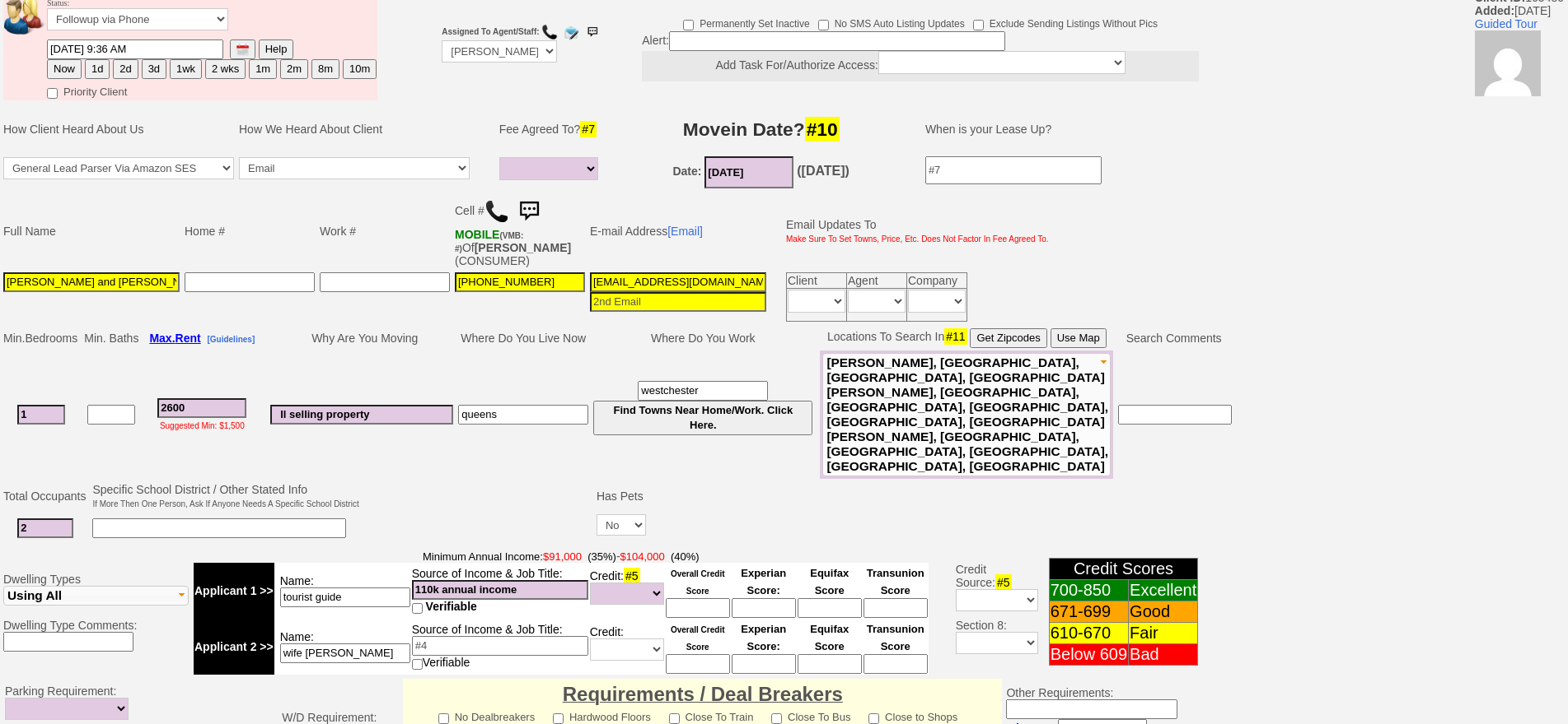
scroll to position [0, 0]
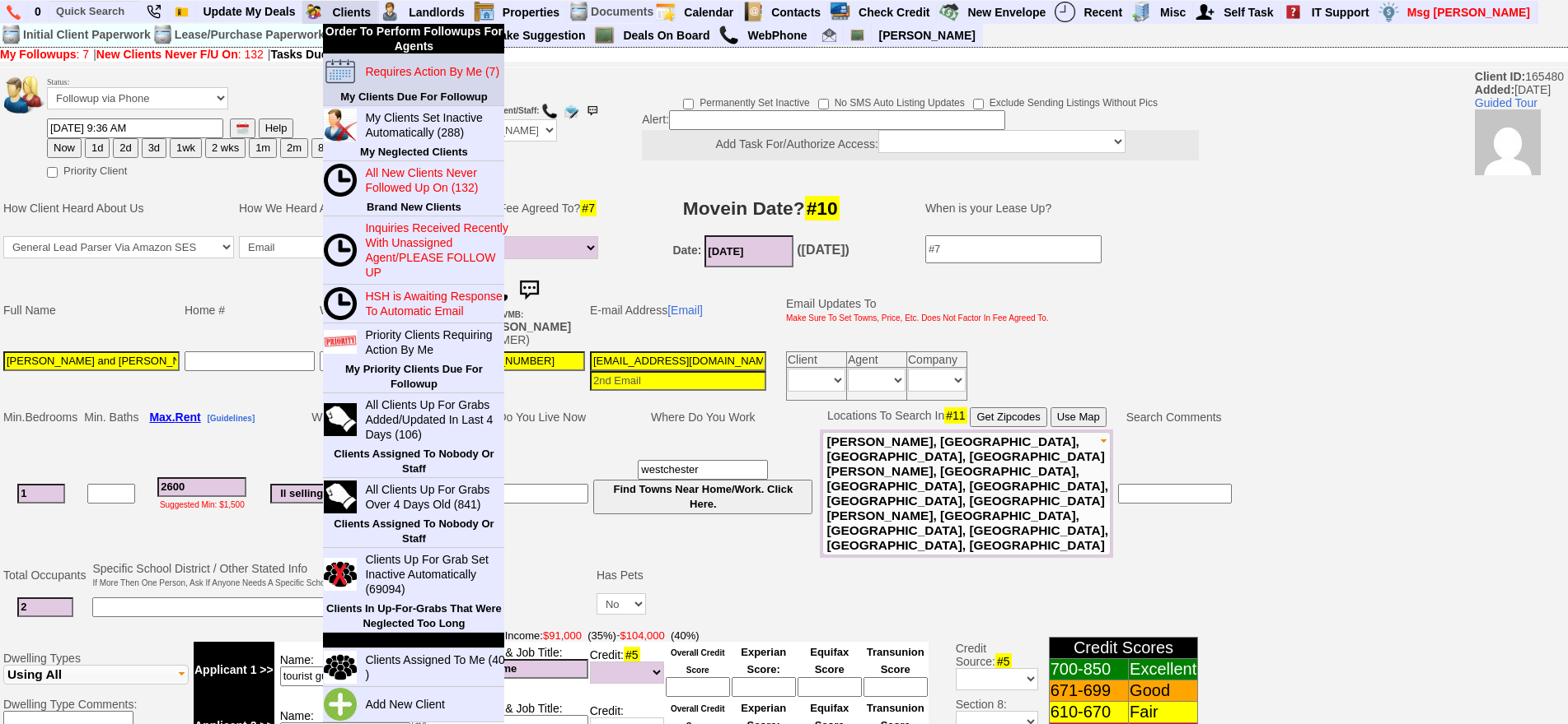
click at [386, 66] on blink "Requires Action By Me (7)" at bounding box center [433, 72] width 134 height 13
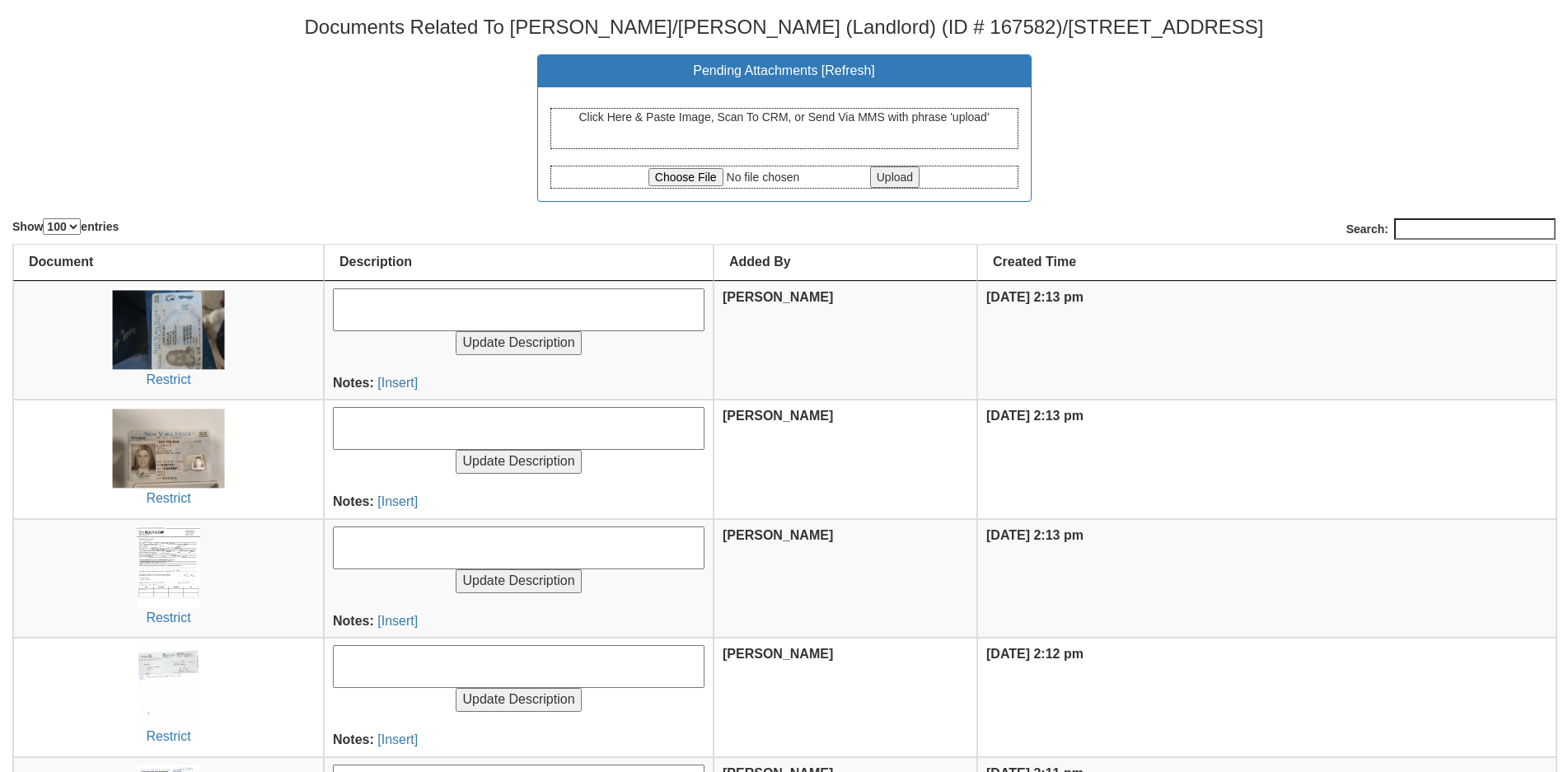
select select "100"
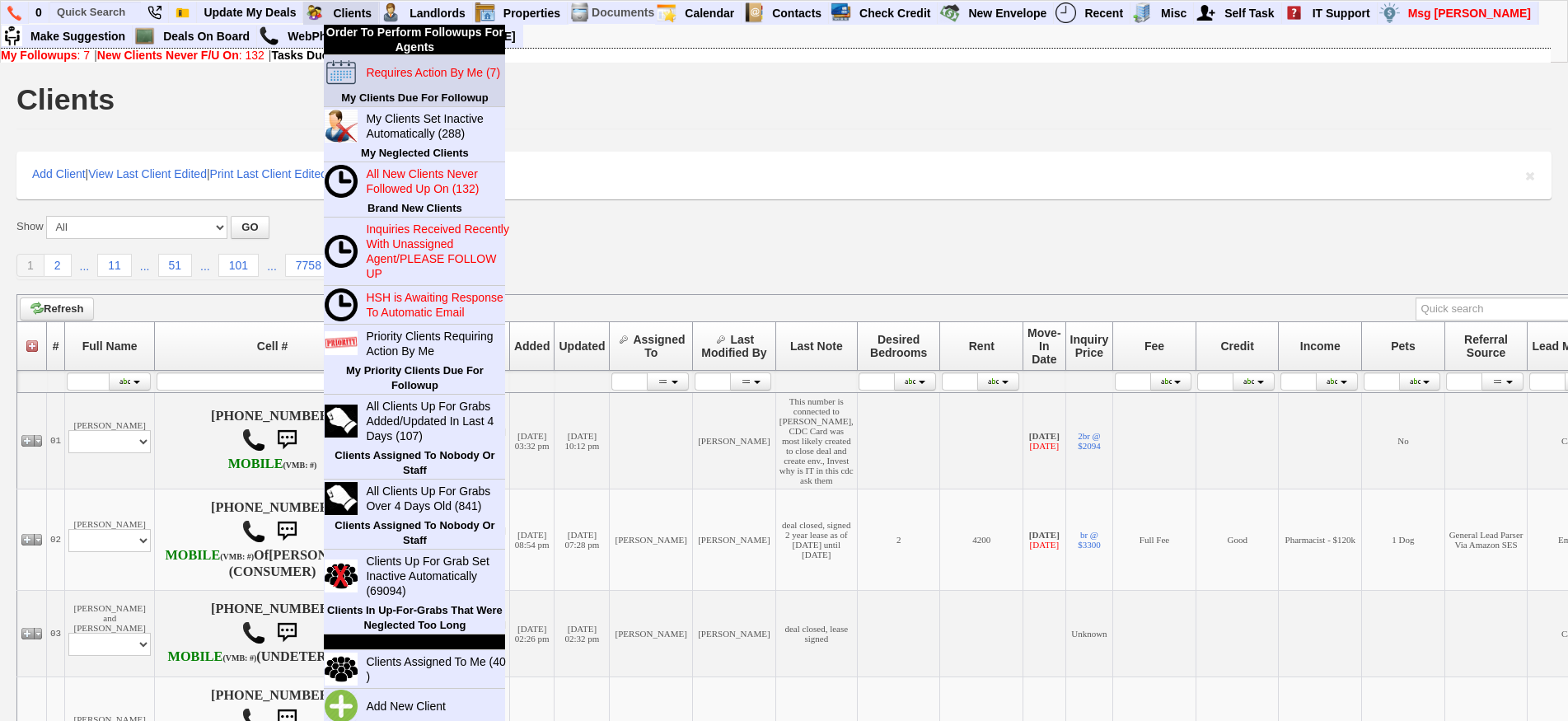
click at [403, 74] on blink "Requires Action By Me (7)" at bounding box center [433, 73] width 134 height 13
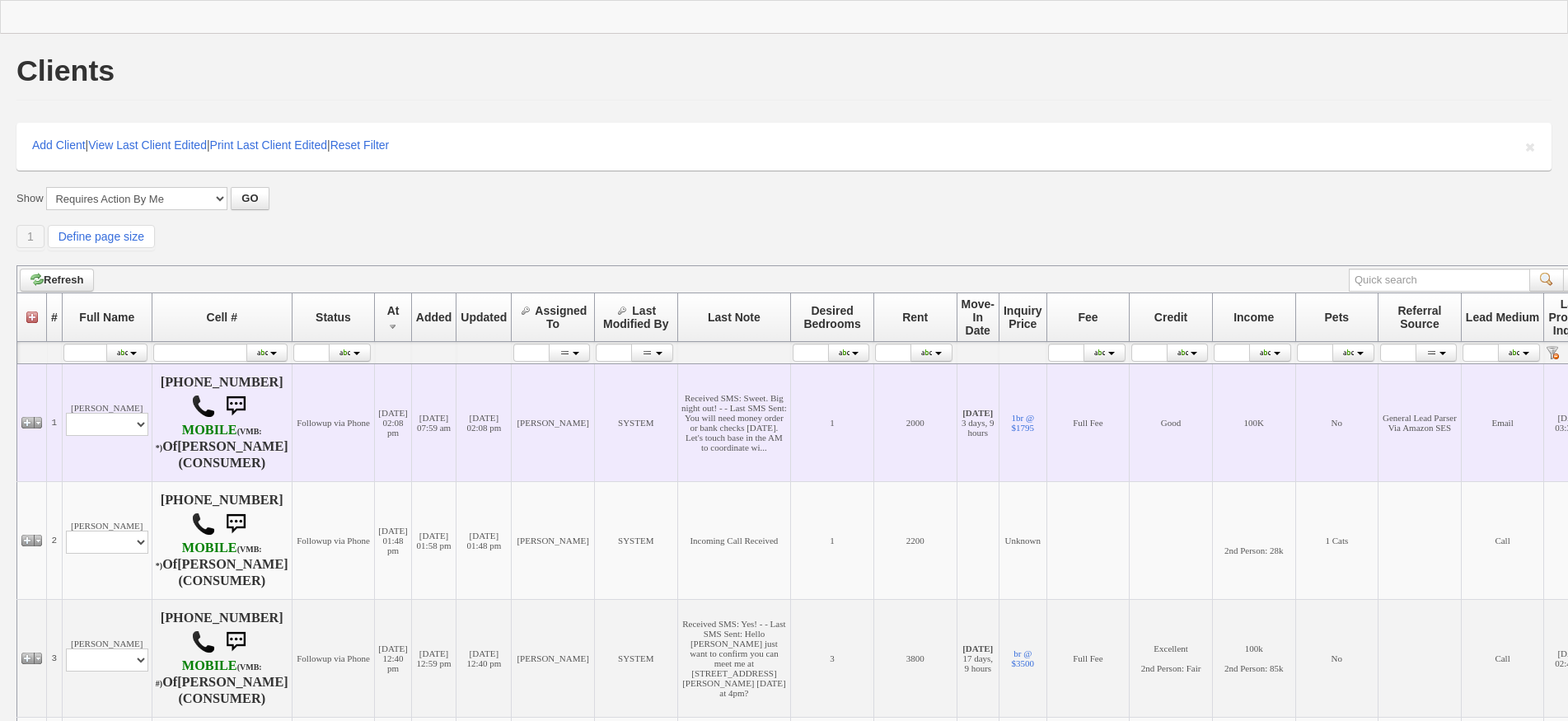
scroll to position [247, 0]
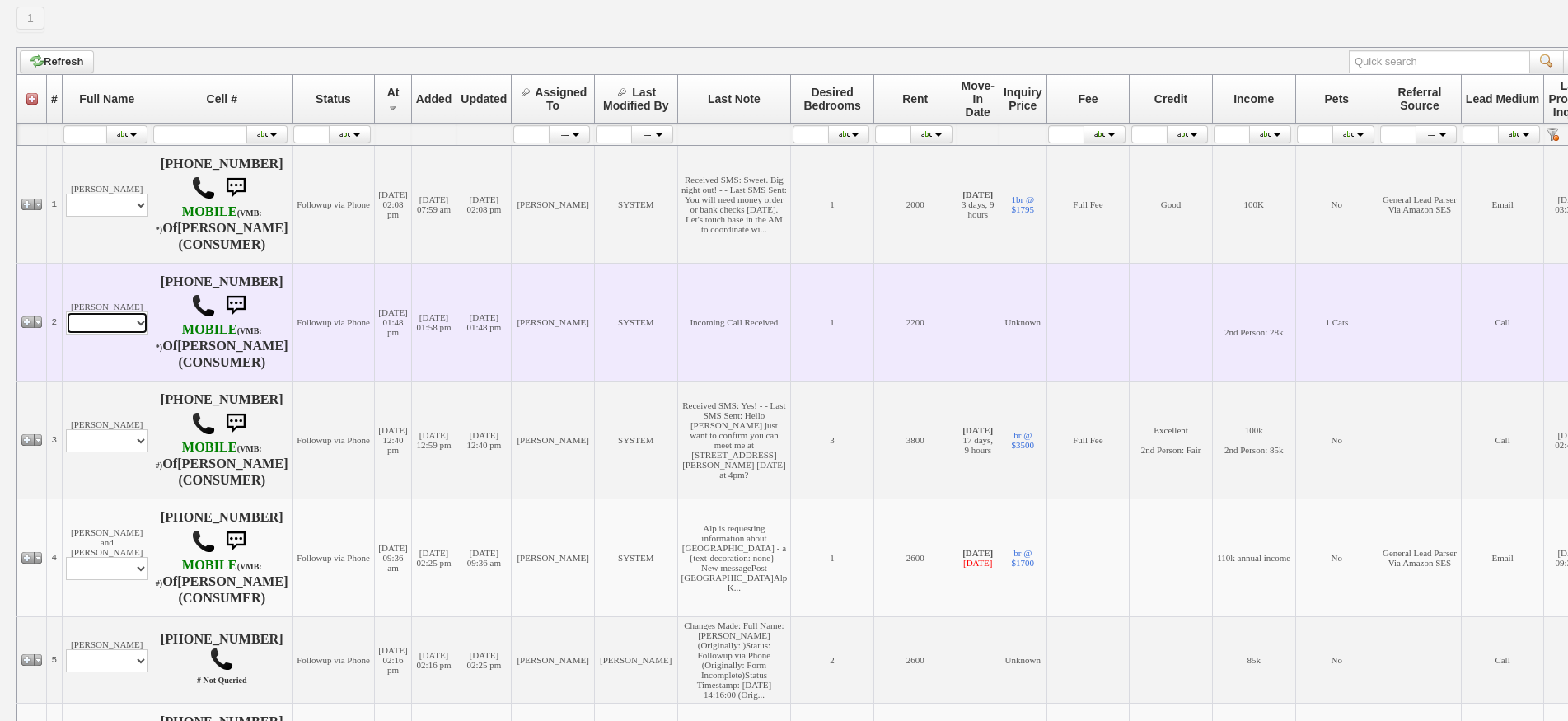
click at [101, 334] on select "Profile Edit Print Closed Deals" at bounding box center [107, 323] width 82 height 23
select select "ChangeURL,/crm/custom/edit_client_form.php?redirect=%2Fcrm%2Fclients.php&id=166…"
click at [66, 316] on select "Profile Edit Print Closed Deals" at bounding box center [107, 323] width 82 height 23
select select
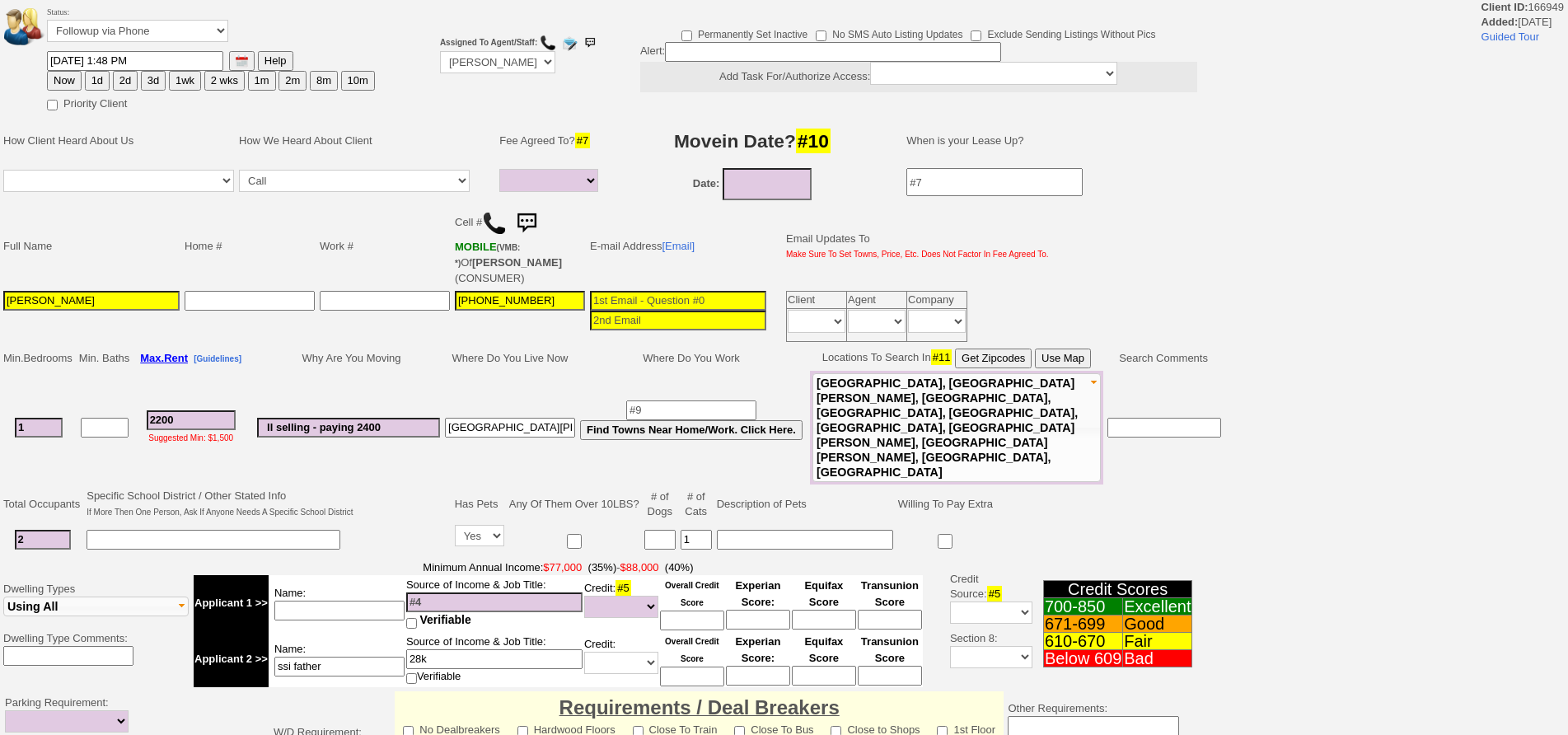
select select
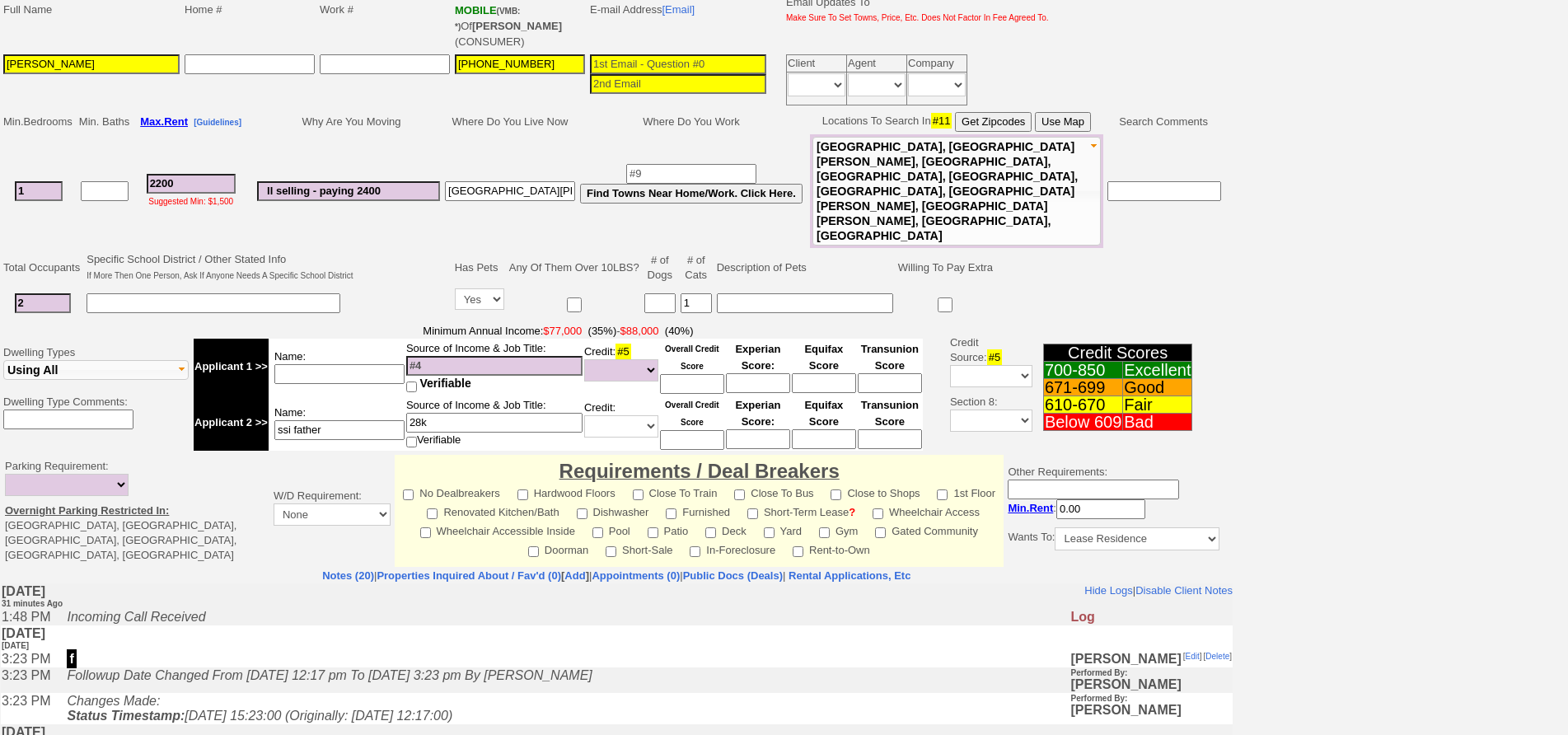
scroll to position [247, 0]
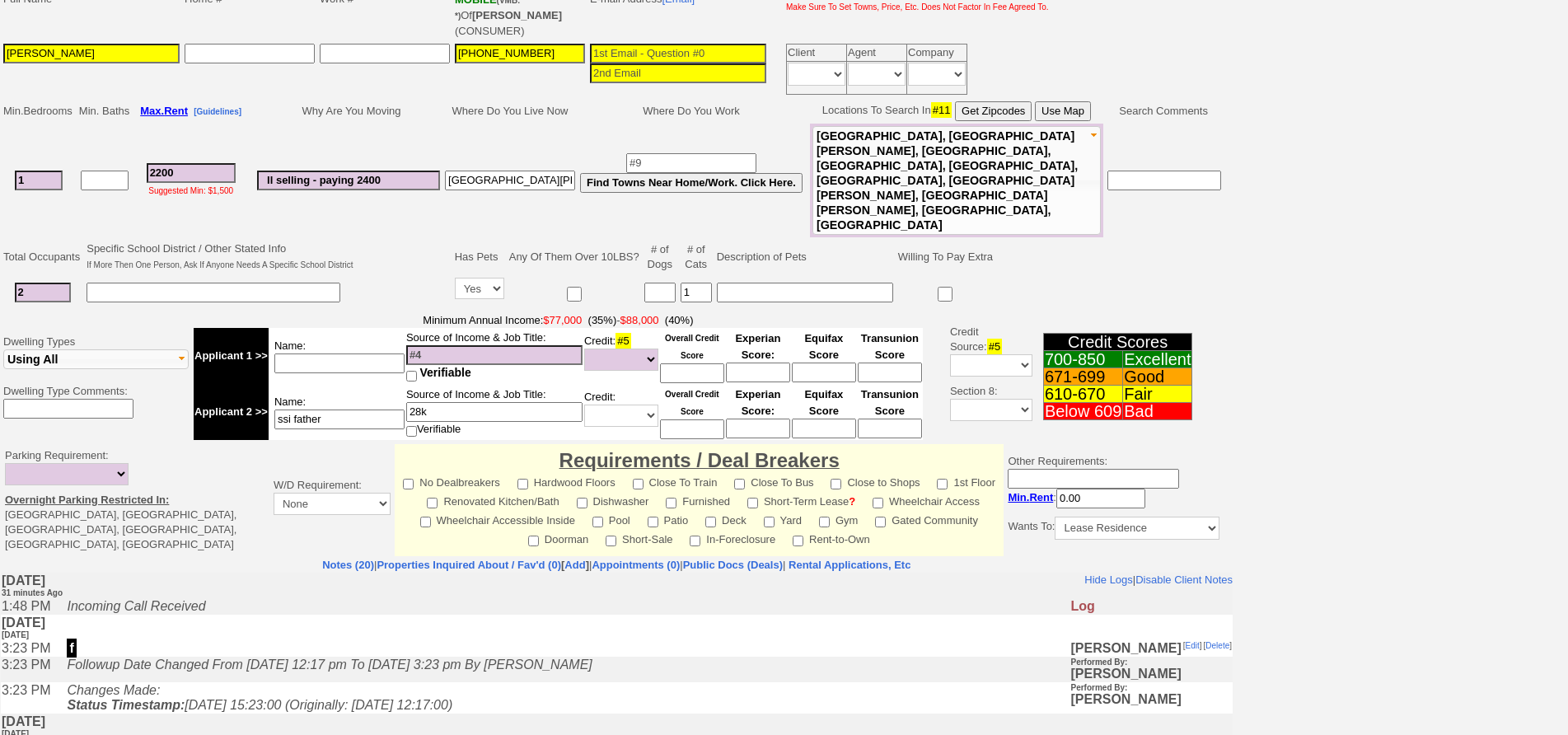
click at [378, 247] on td at bounding box center [404, 274] width 97 height 70
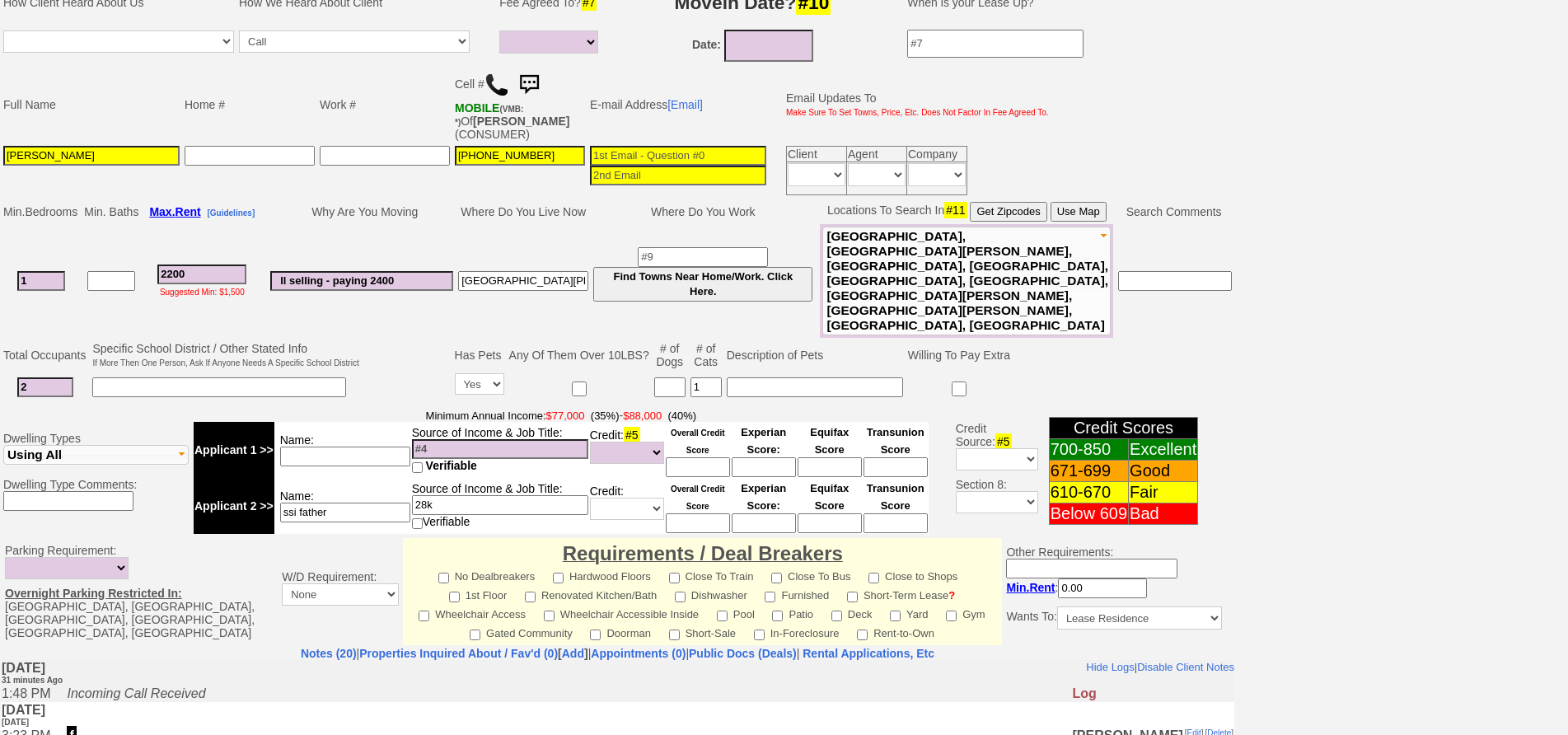
scroll to position [0, 0]
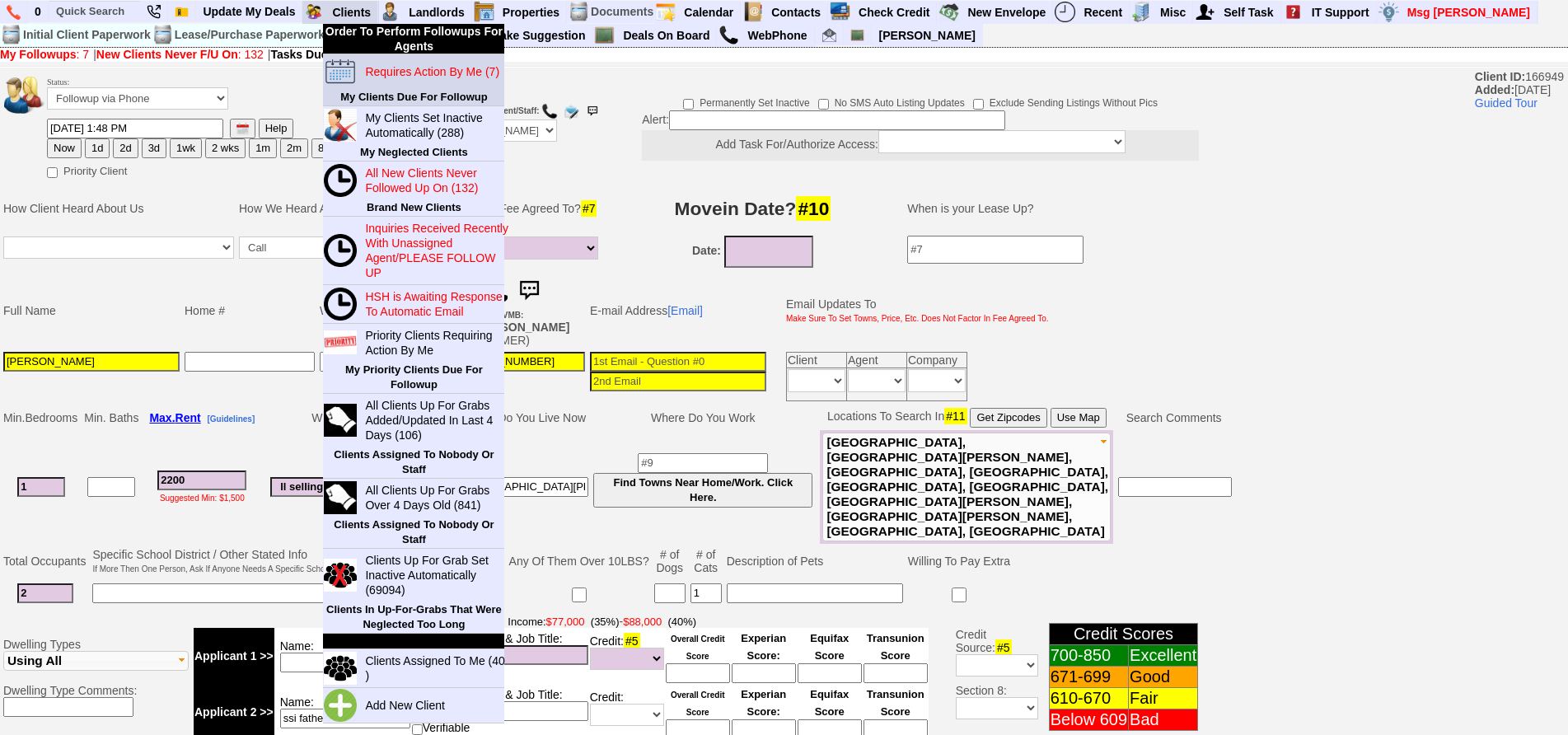
click at [394, 70] on blink "Requires Action By Me (7)" at bounding box center [433, 72] width 134 height 13
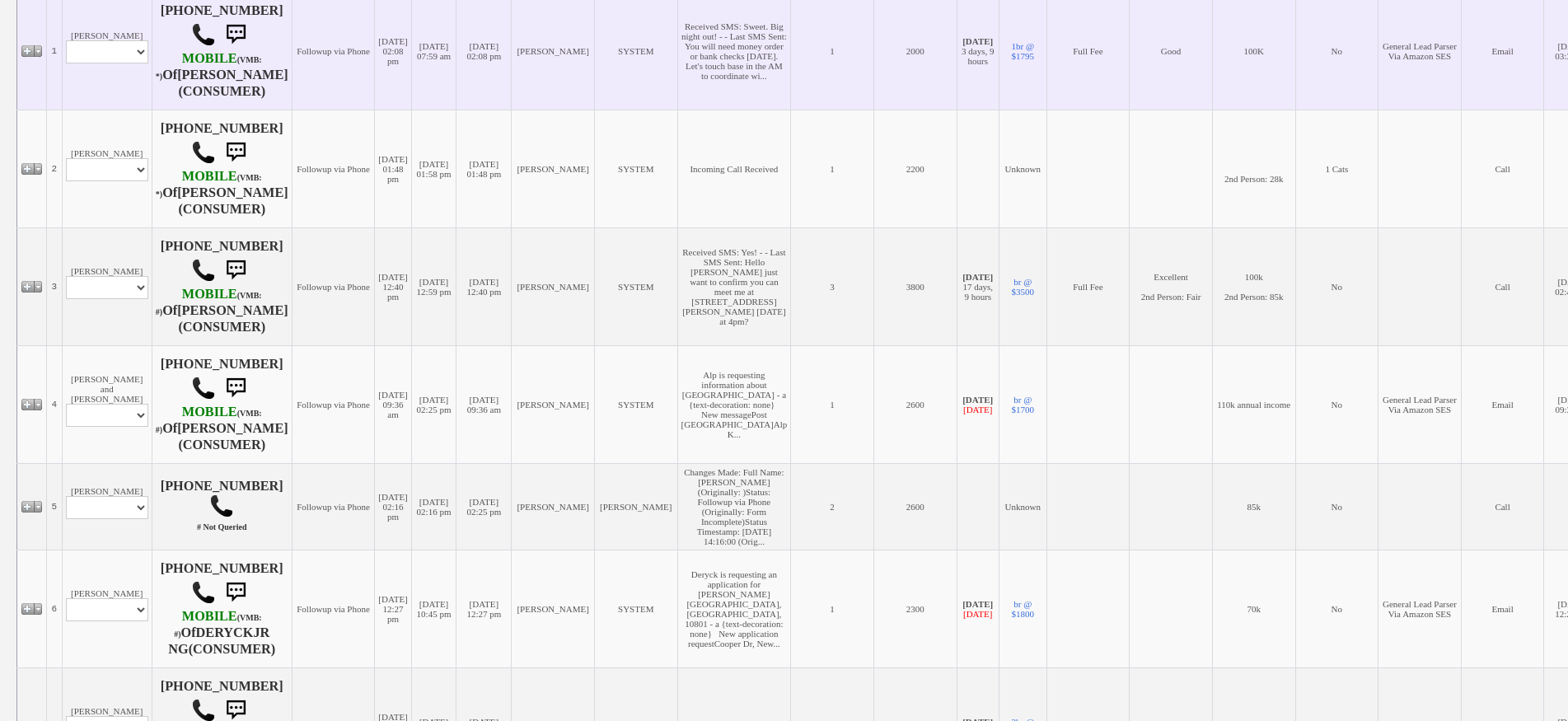
scroll to position [412, 0]
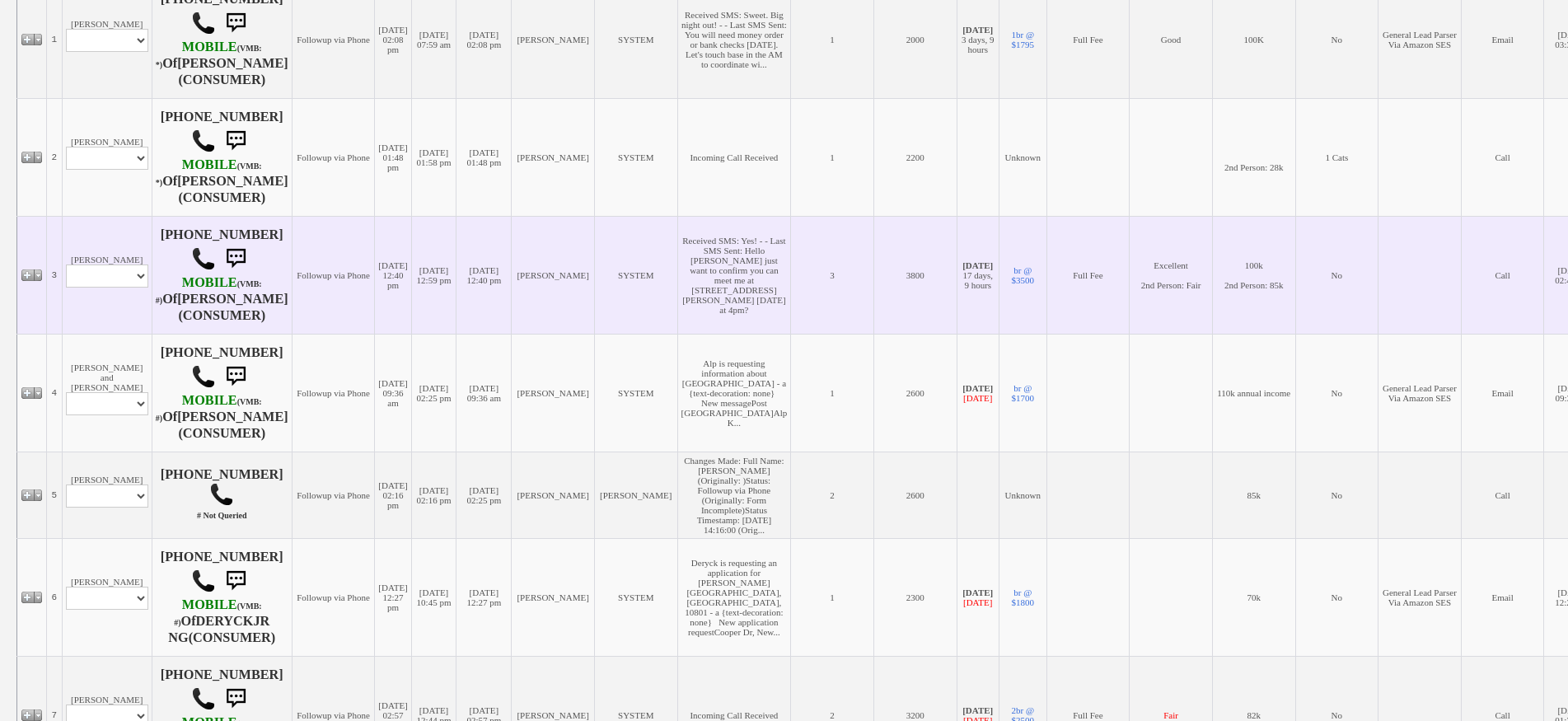
click at [90, 252] on td "[PERSON_NAME] Profile Edit Print Email Externally (Will Not Be Tracked In CRM) …" at bounding box center [107, 275] width 90 height 118
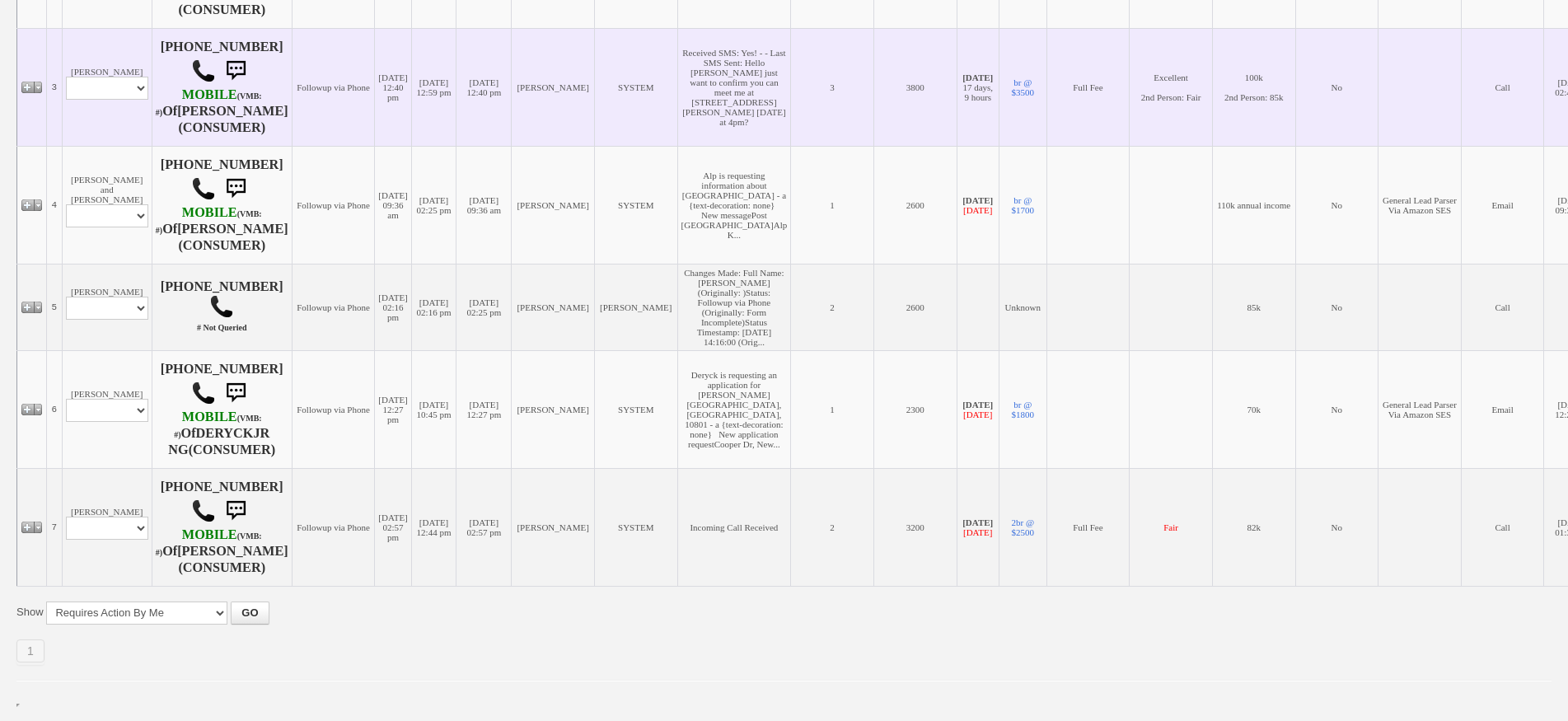
scroll to position [659, 0]
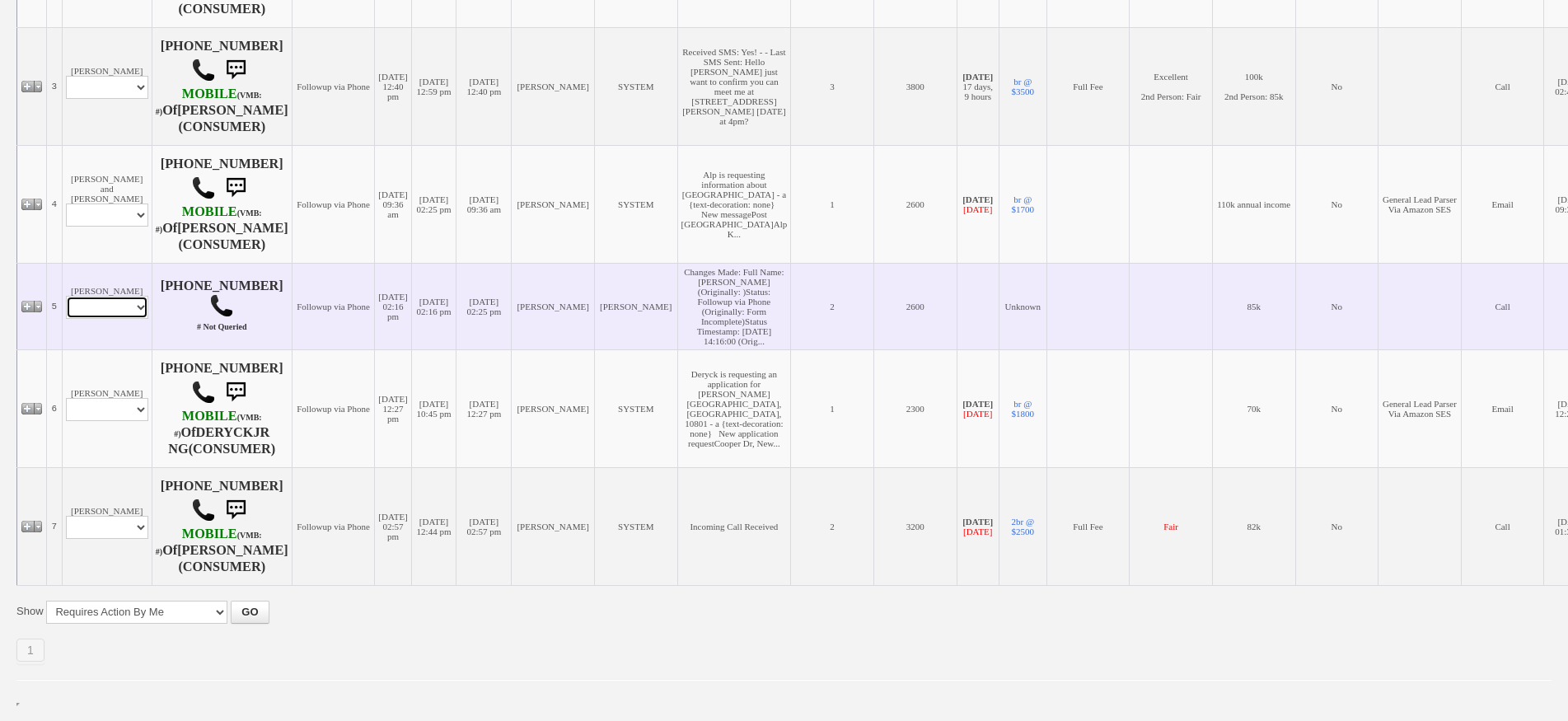
click at [123, 308] on select "Profile Edit Print Email Externally (Will Not Be Tracked In CRM) Closed Deals" at bounding box center [107, 307] width 82 height 23
select select "ChangeURL,/crm/custom/edit_client_form.php?redirect=%2Fcrm%2Fclients.php&id=167…"
click at [66, 296] on select "Profile Edit Print Email Externally (Will Not Be Tracked In CRM) Closed Deals" at bounding box center [107, 307] width 82 height 23
select select
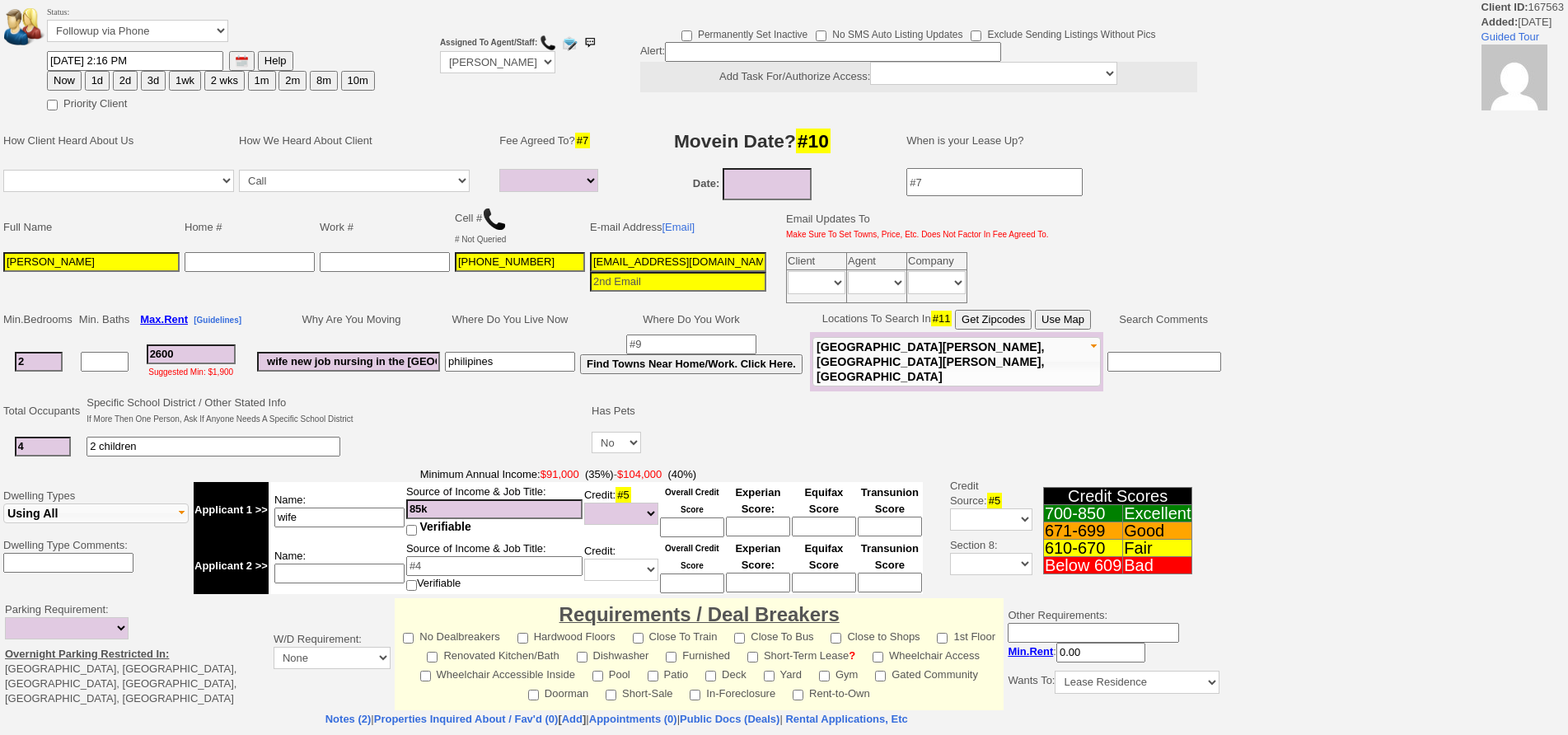
select select
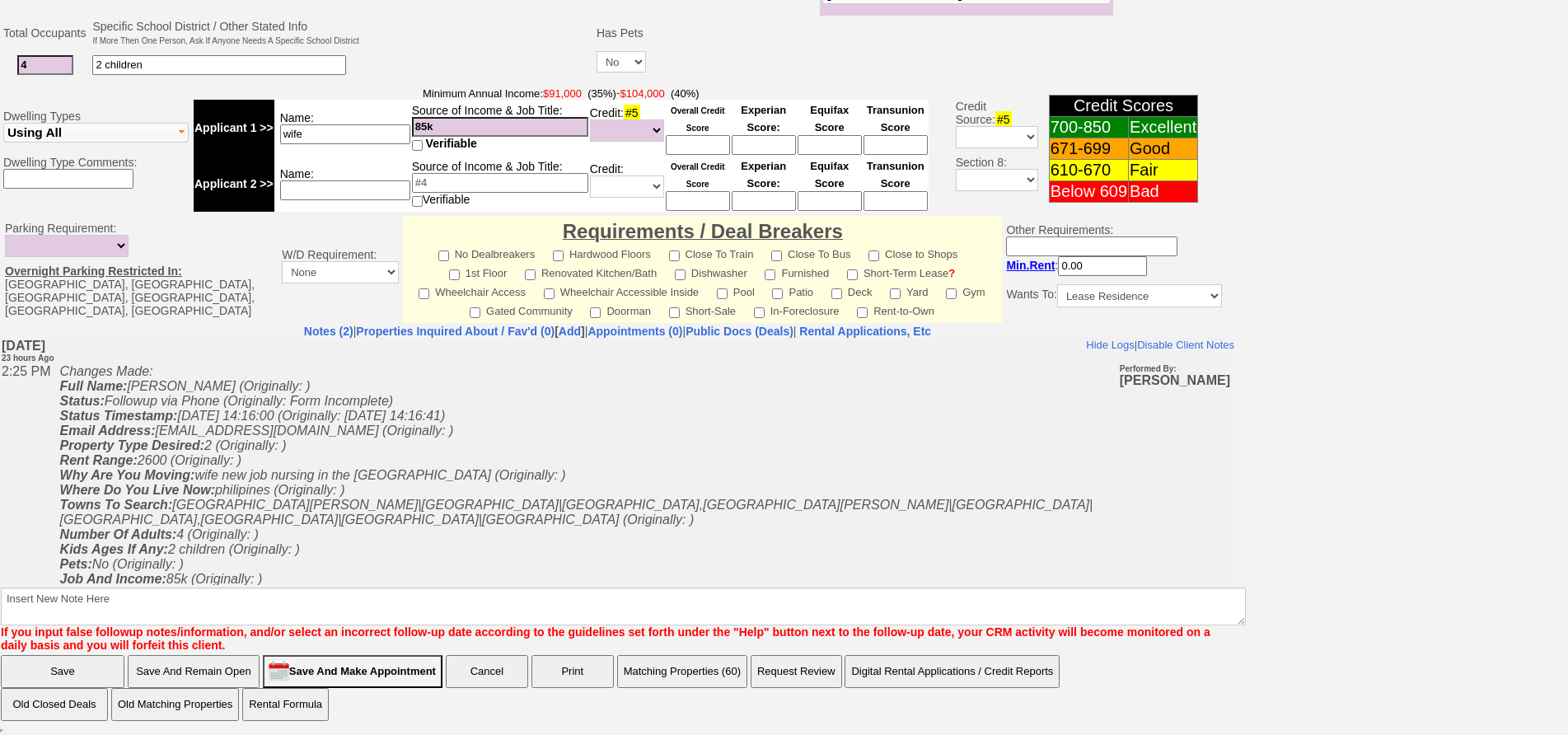
click at [685, 673] on button "Matching Properties (60)" at bounding box center [681, 671] width 130 height 33
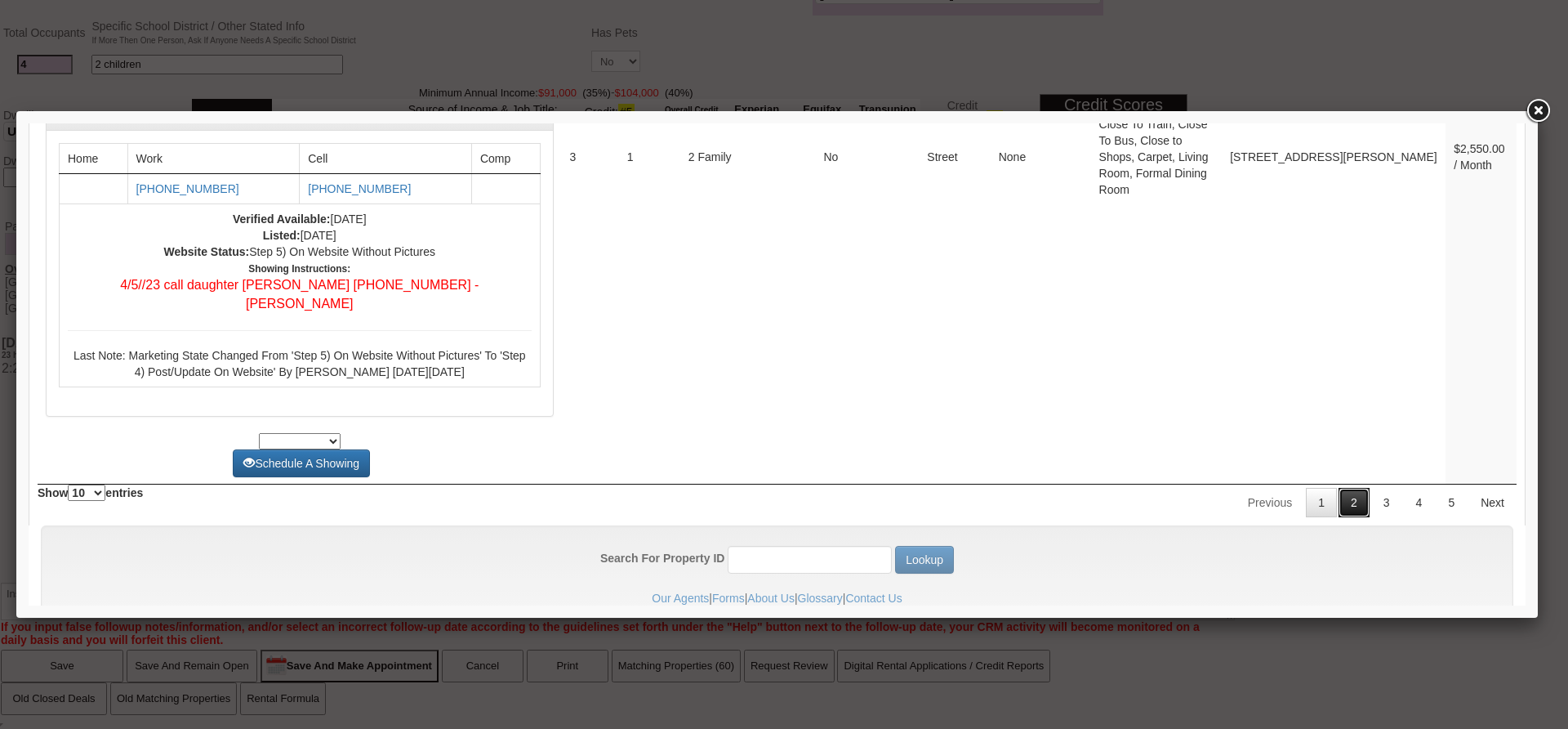
click at [1350, 487] on link "2" at bounding box center [1354, 502] width 31 height 29
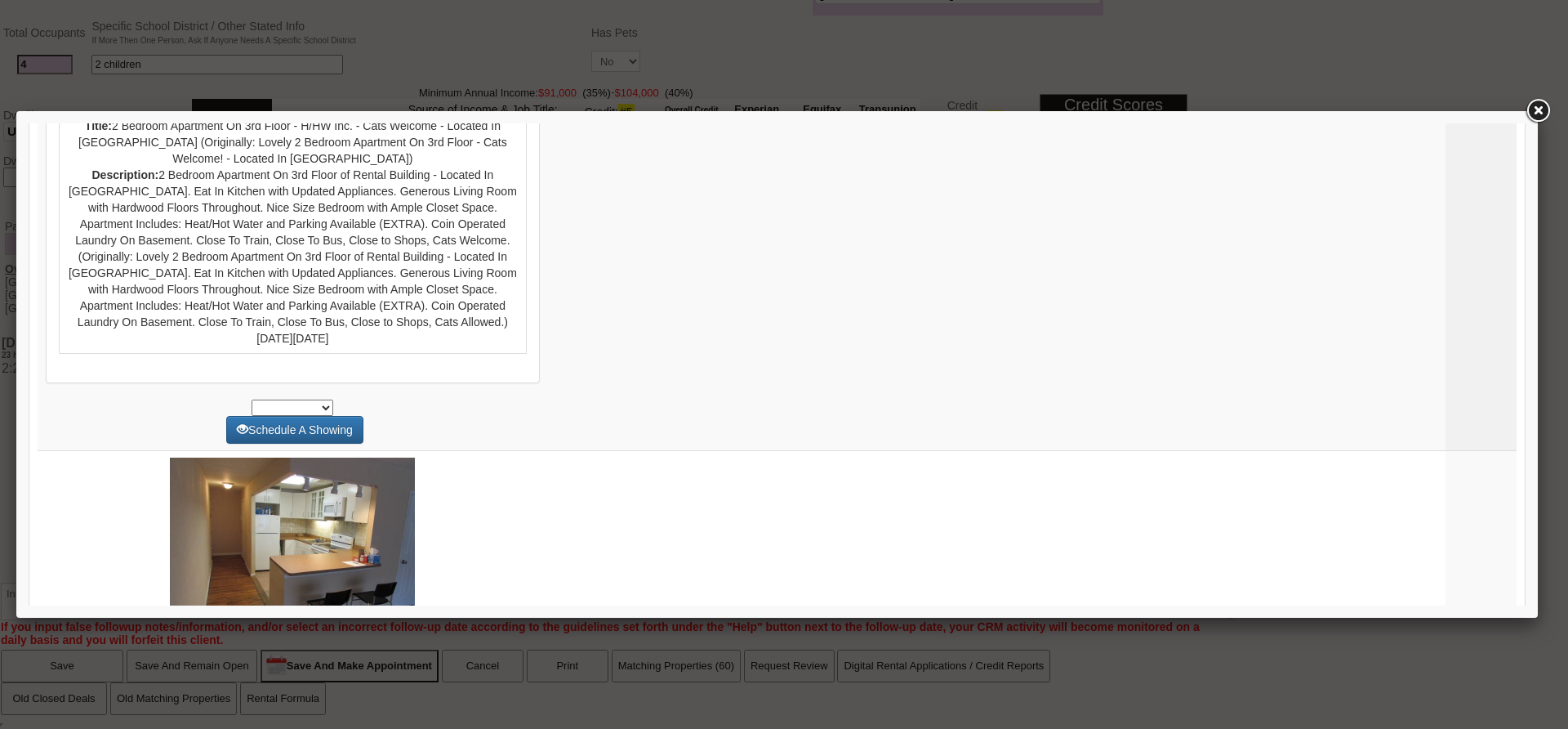
scroll to position [6881, 0]
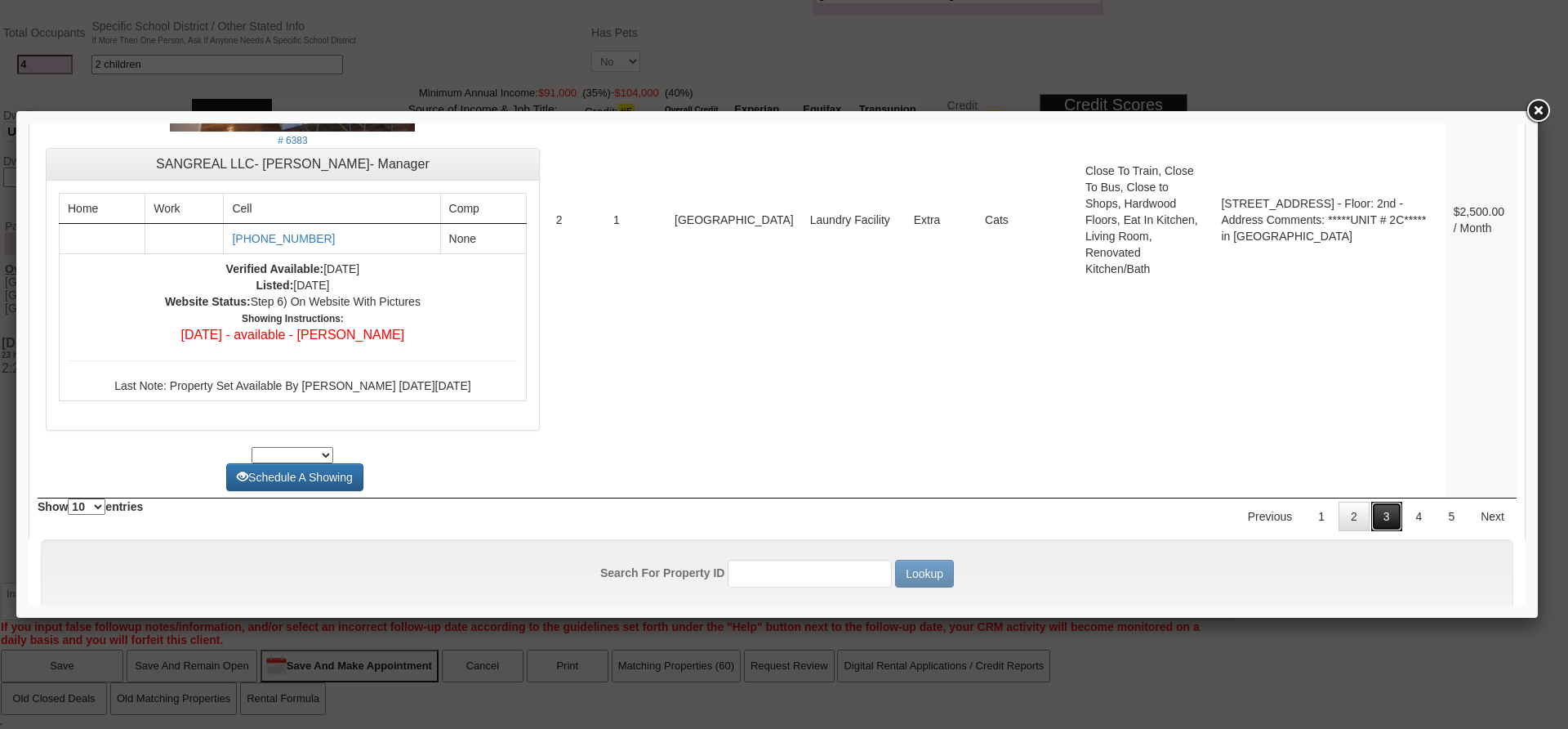
click at [1371, 502] on link "3" at bounding box center [1386, 516] width 31 height 29
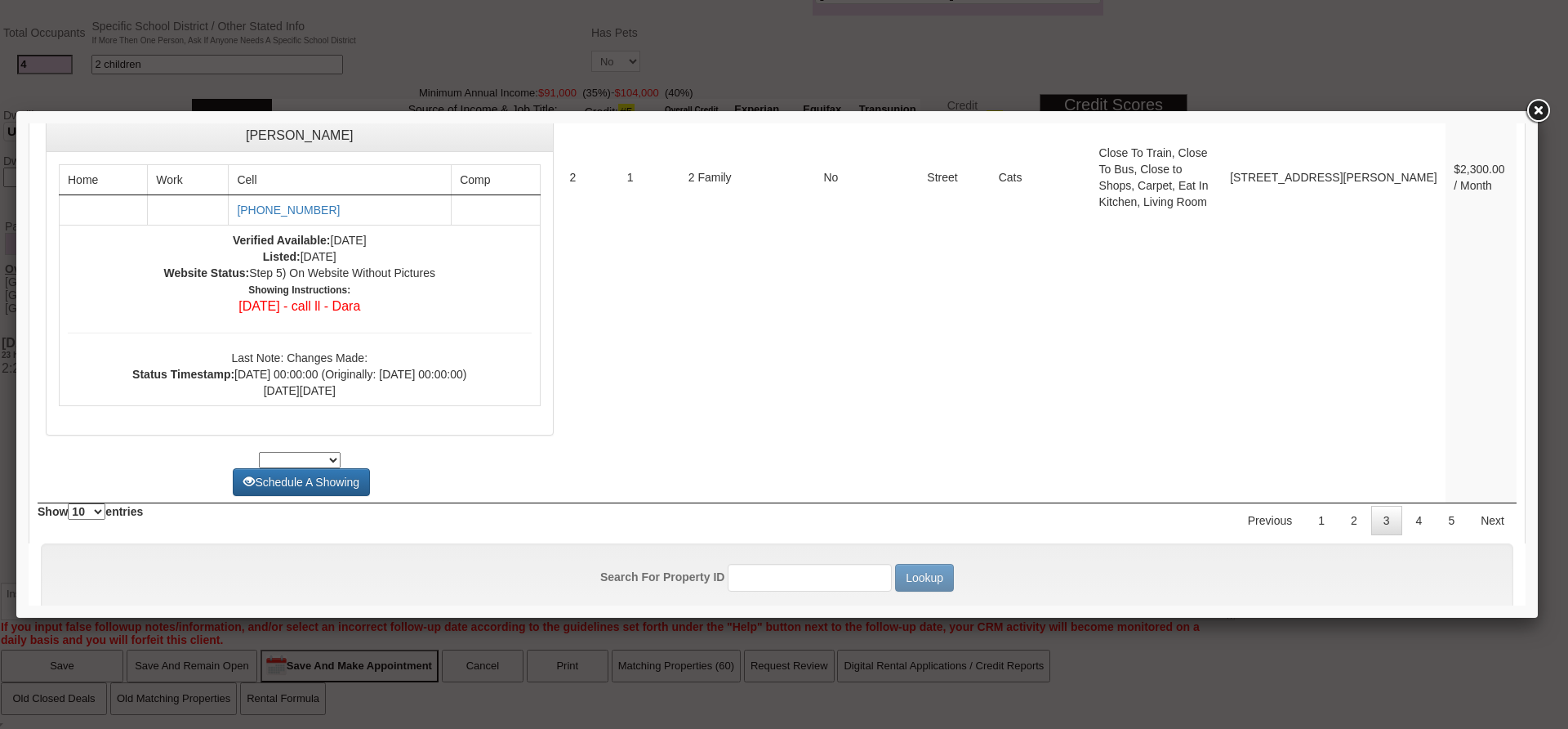
scroll to position [6885, 0]
click at [1404, 503] on link "4" at bounding box center [1419, 518] width 31 height 29
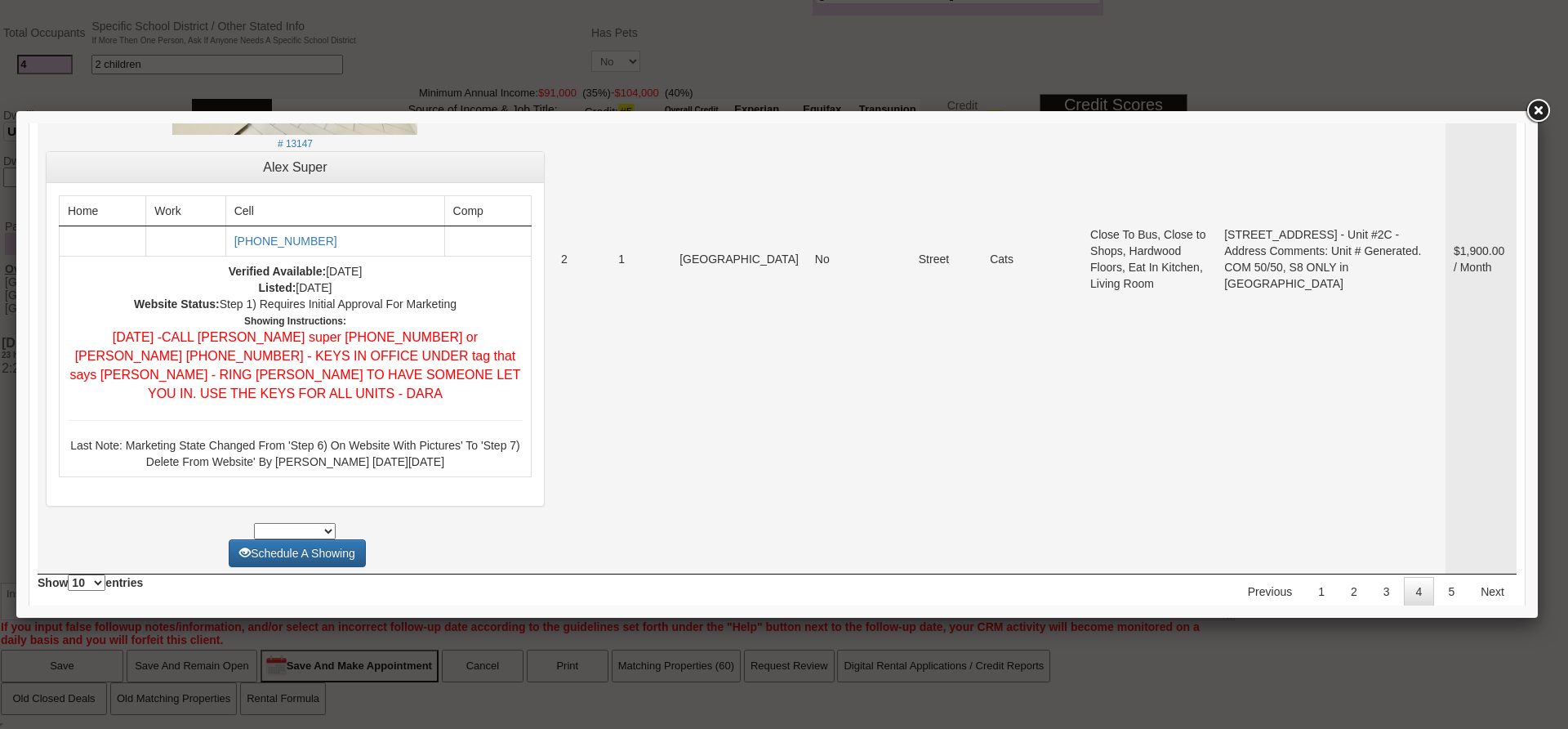
scroll to position [6783, 0]
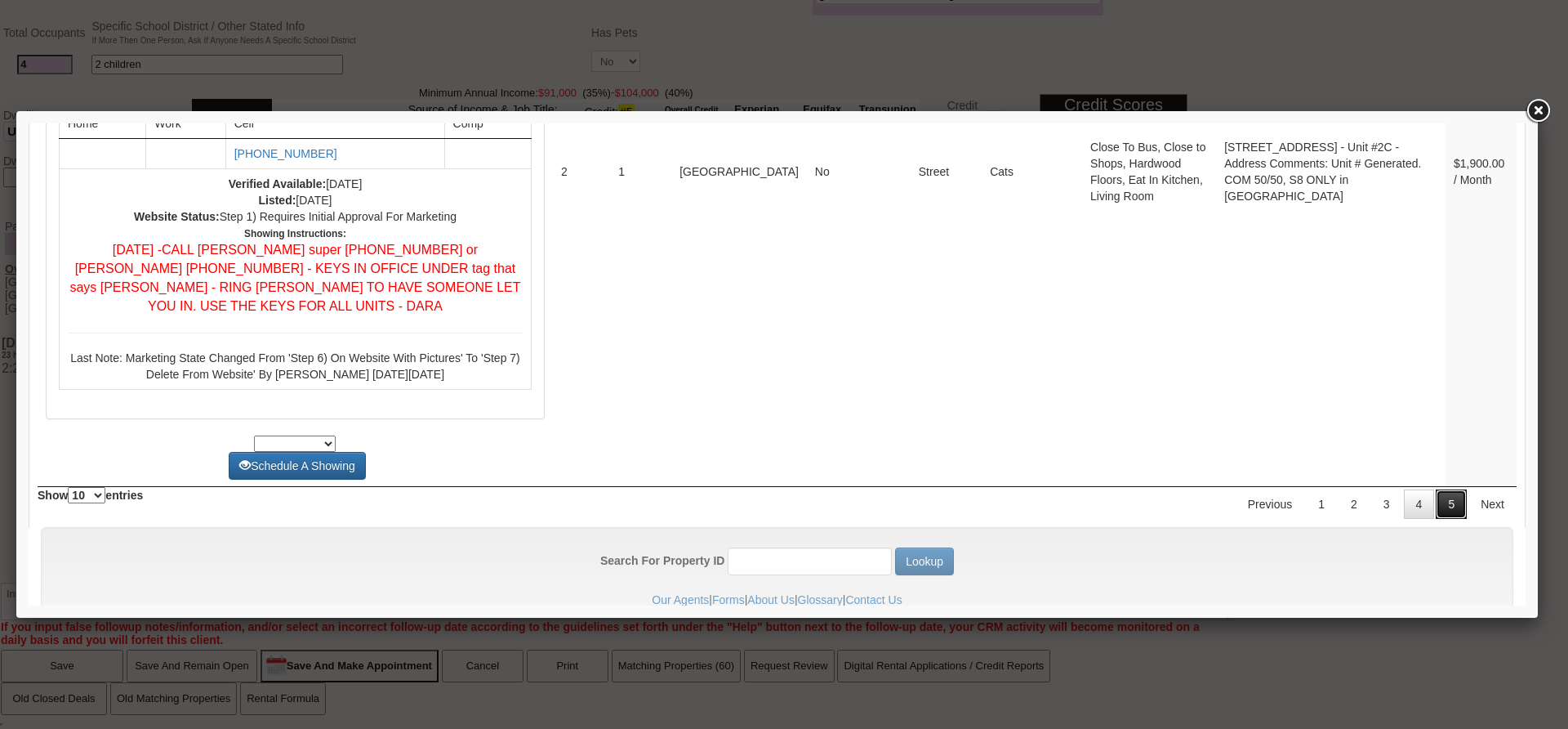
click at [1436, 489] on link "5" at bounding box center [1451, 503] width 31 height 29
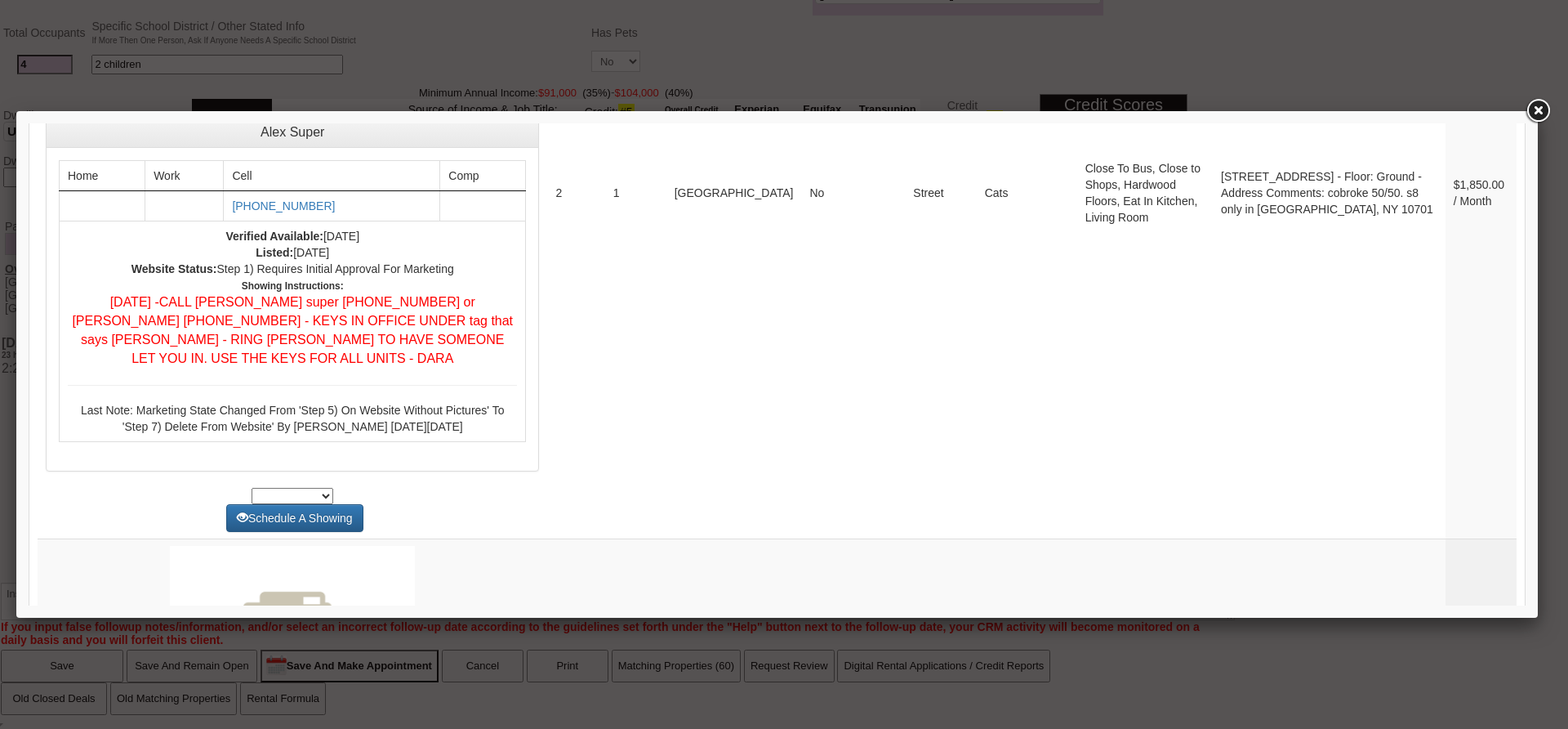
scroll to position [0, 0]
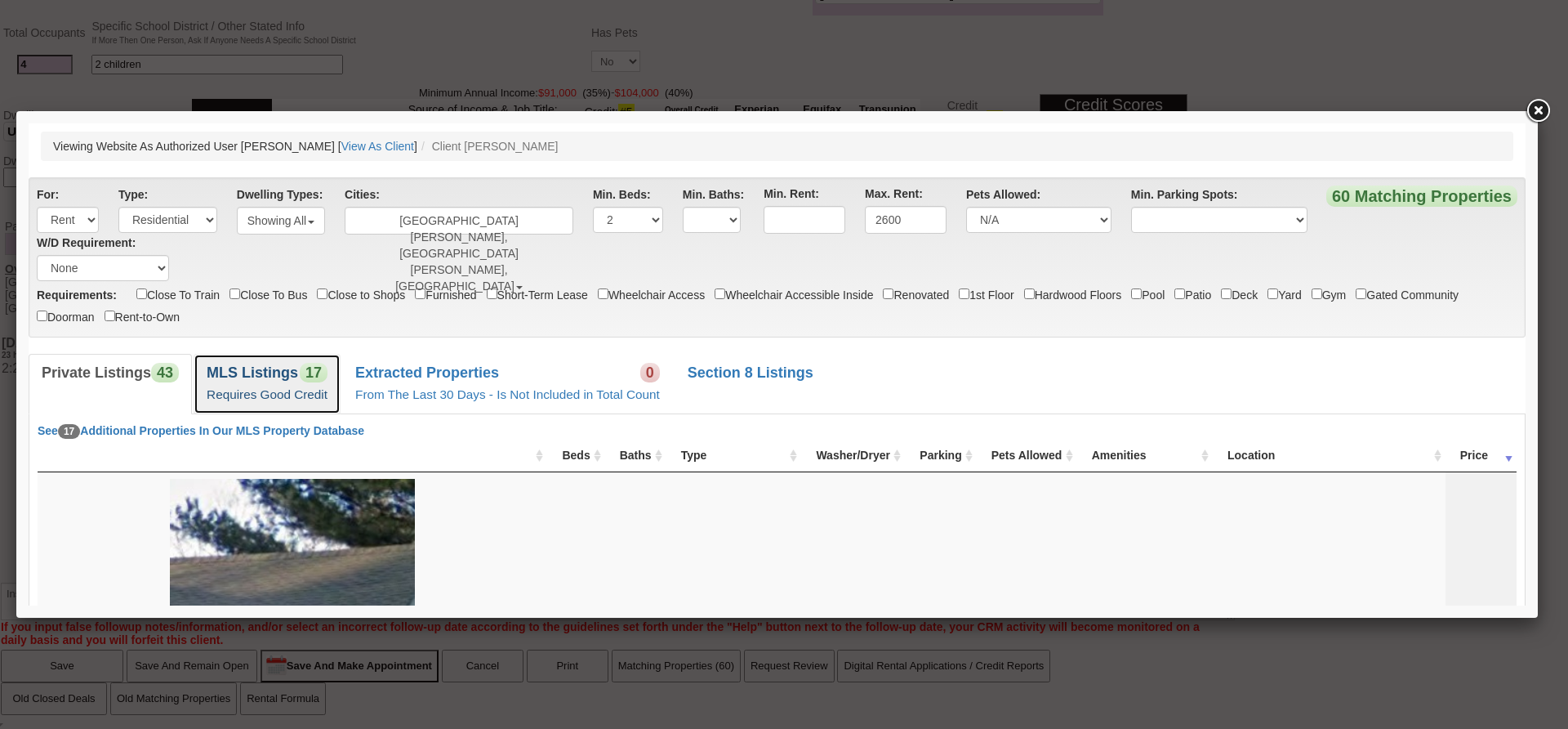
click at [287, 376] on b "MLS Listings" at bounding box center [252, 372] width 91 height 16
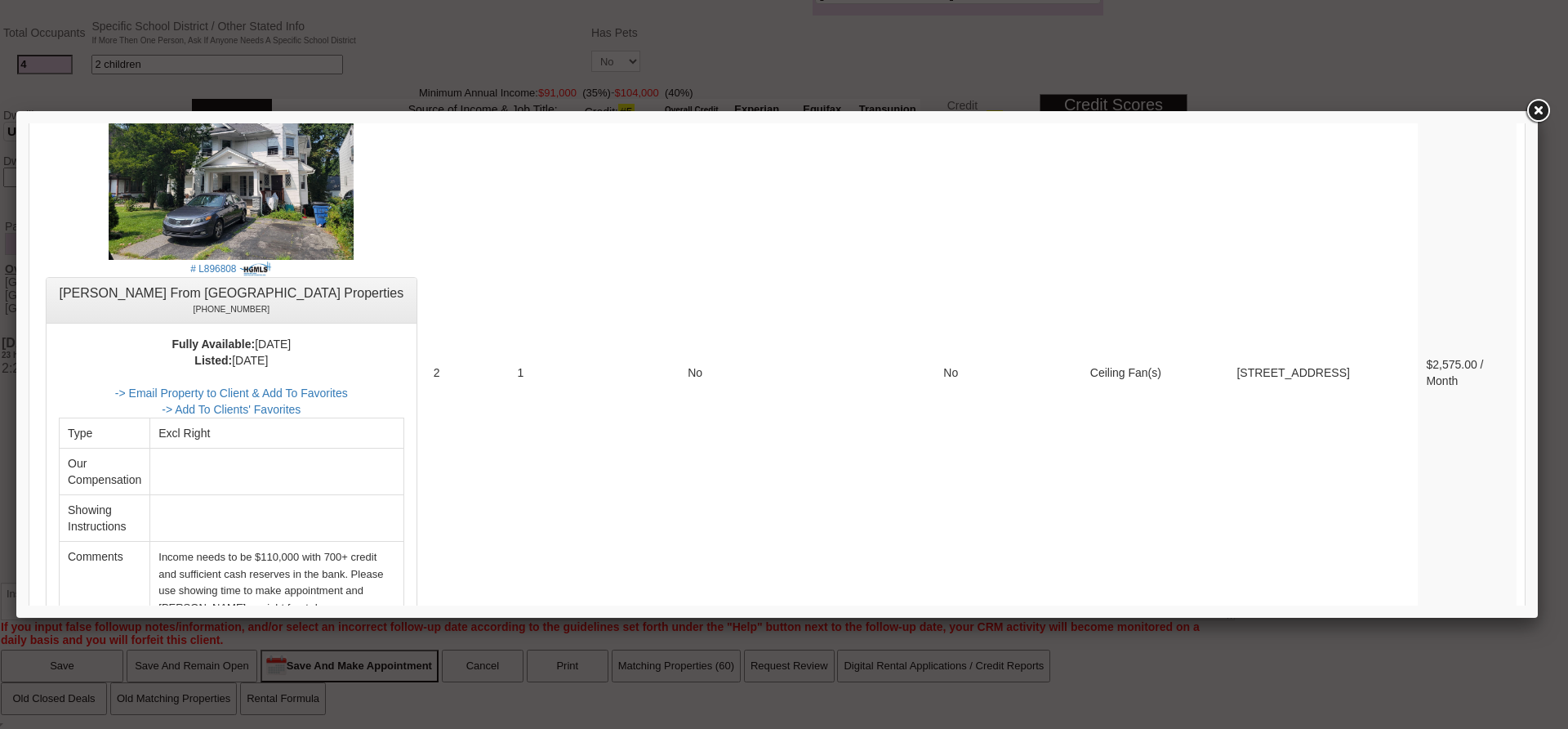
scroll to position [2287, 0]
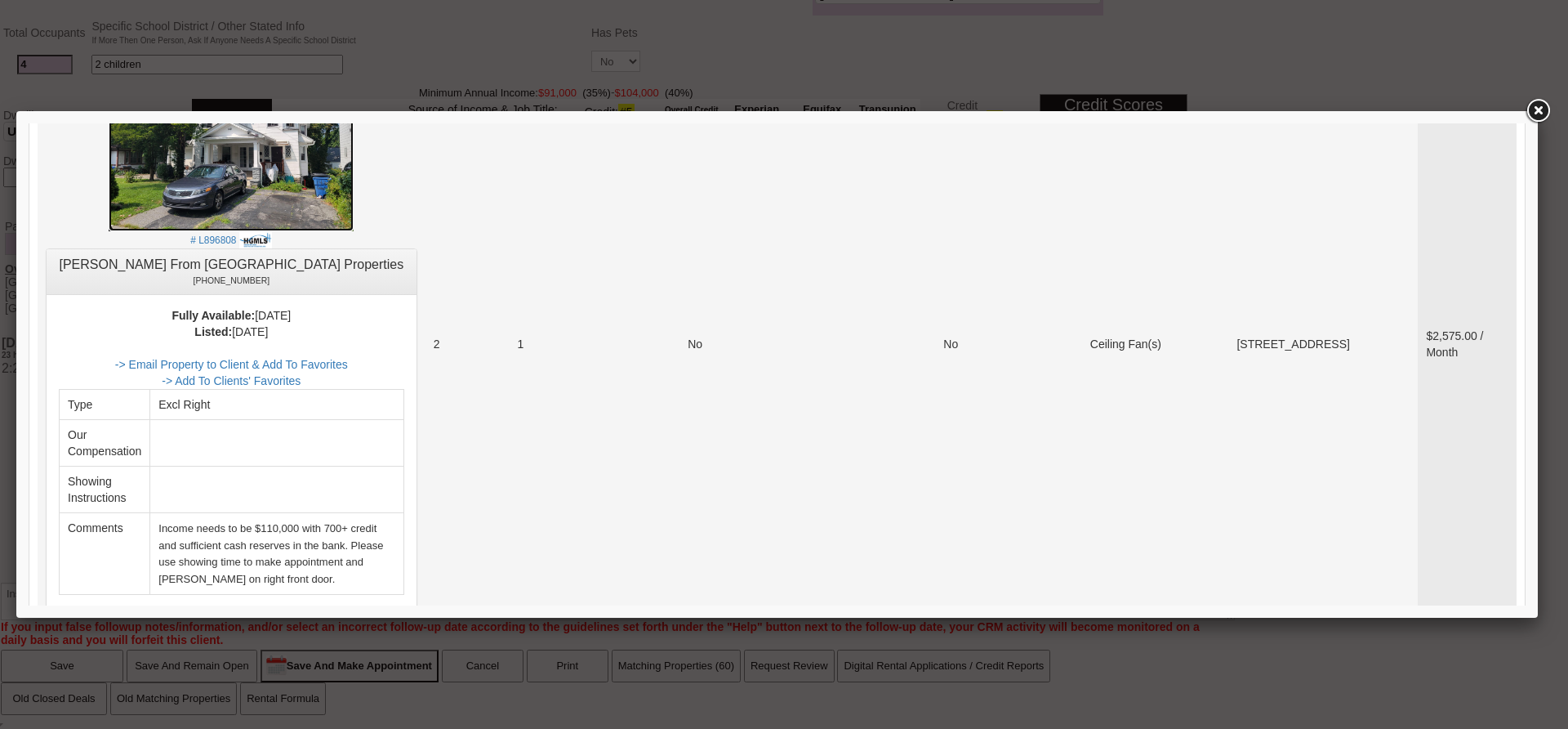
click at [280, 173] on img at bounding box center [231, 139] width 245 height 184
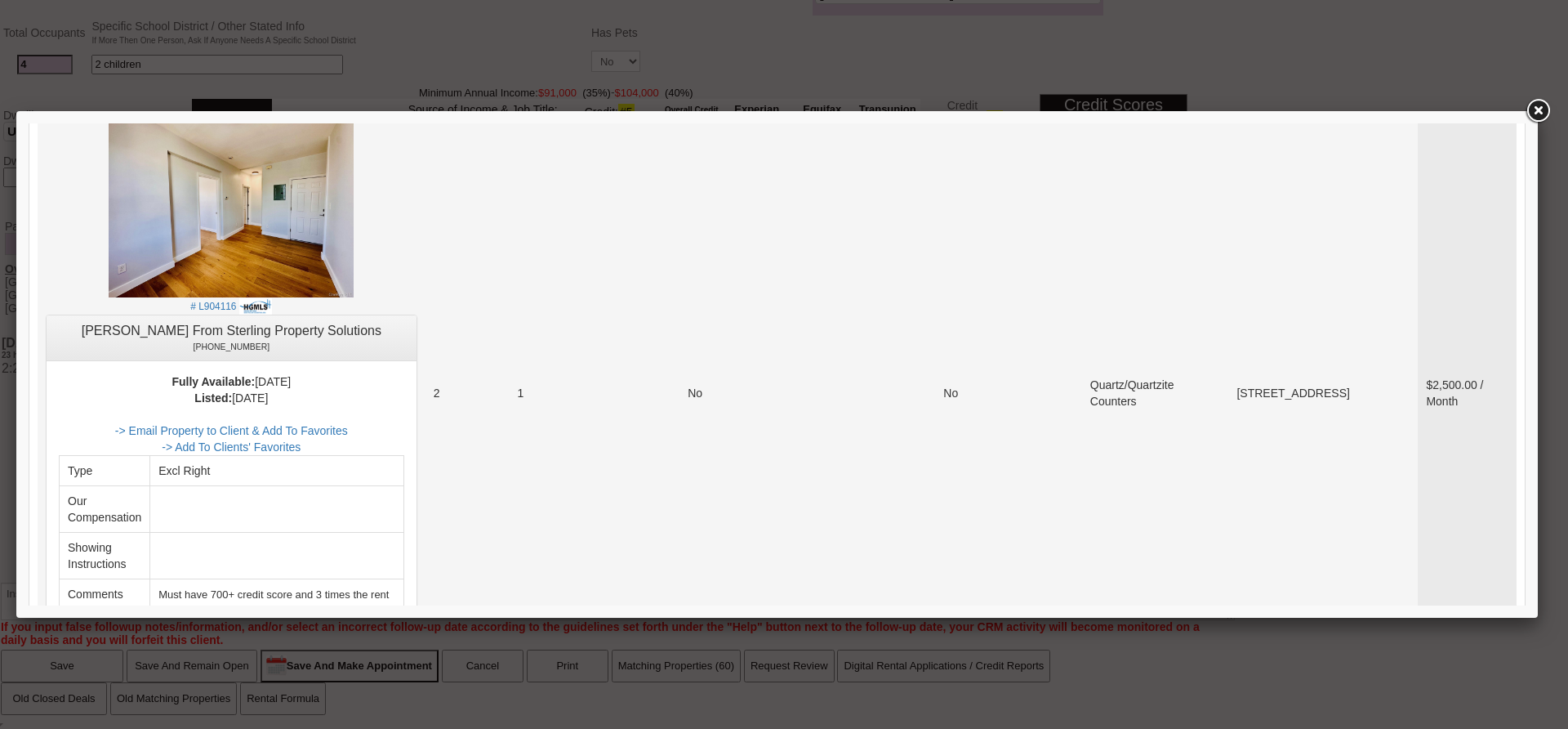
scroll to position [5963, 0]
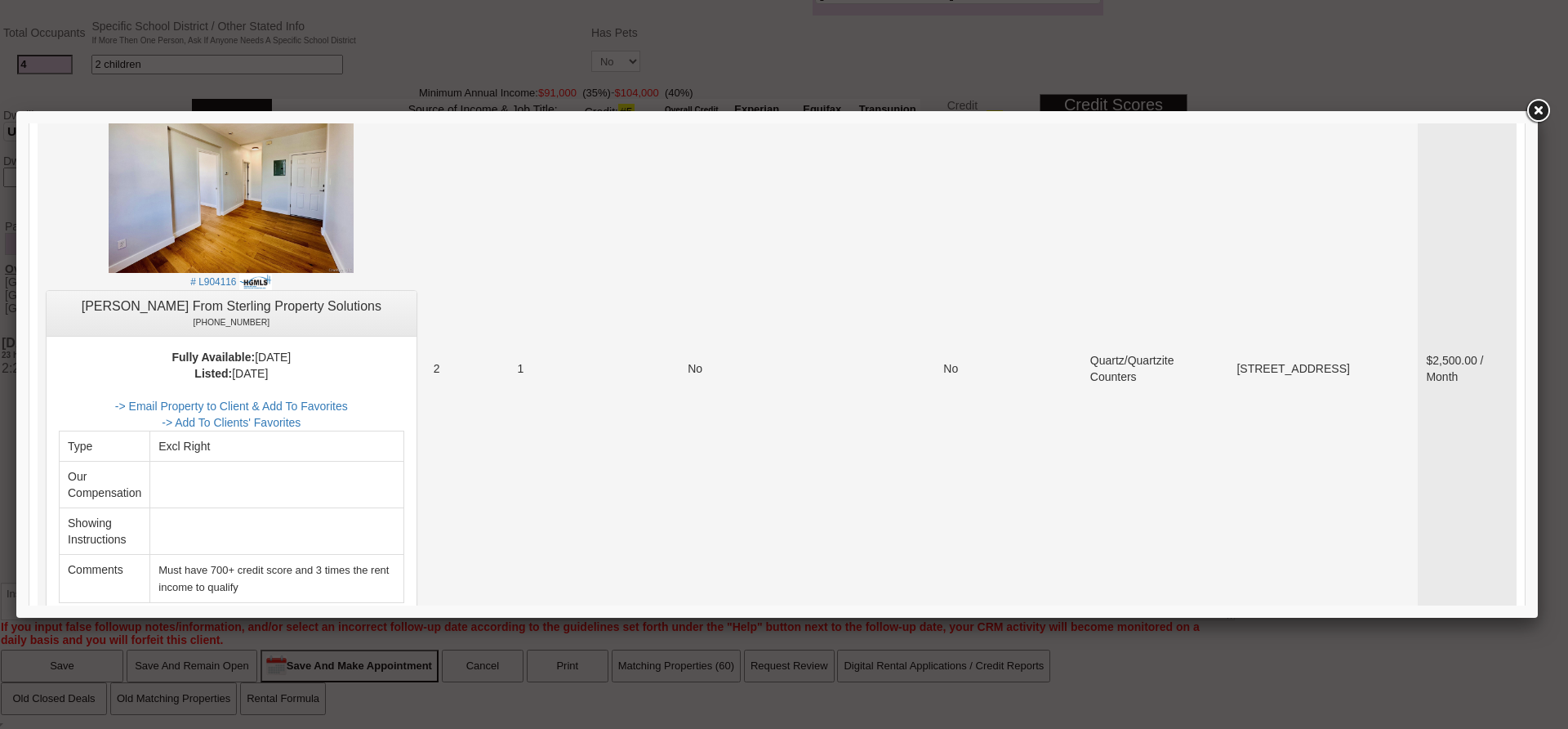
click at [572, 495] on td "1" at bounding box center [553, 368] width 90 height 574
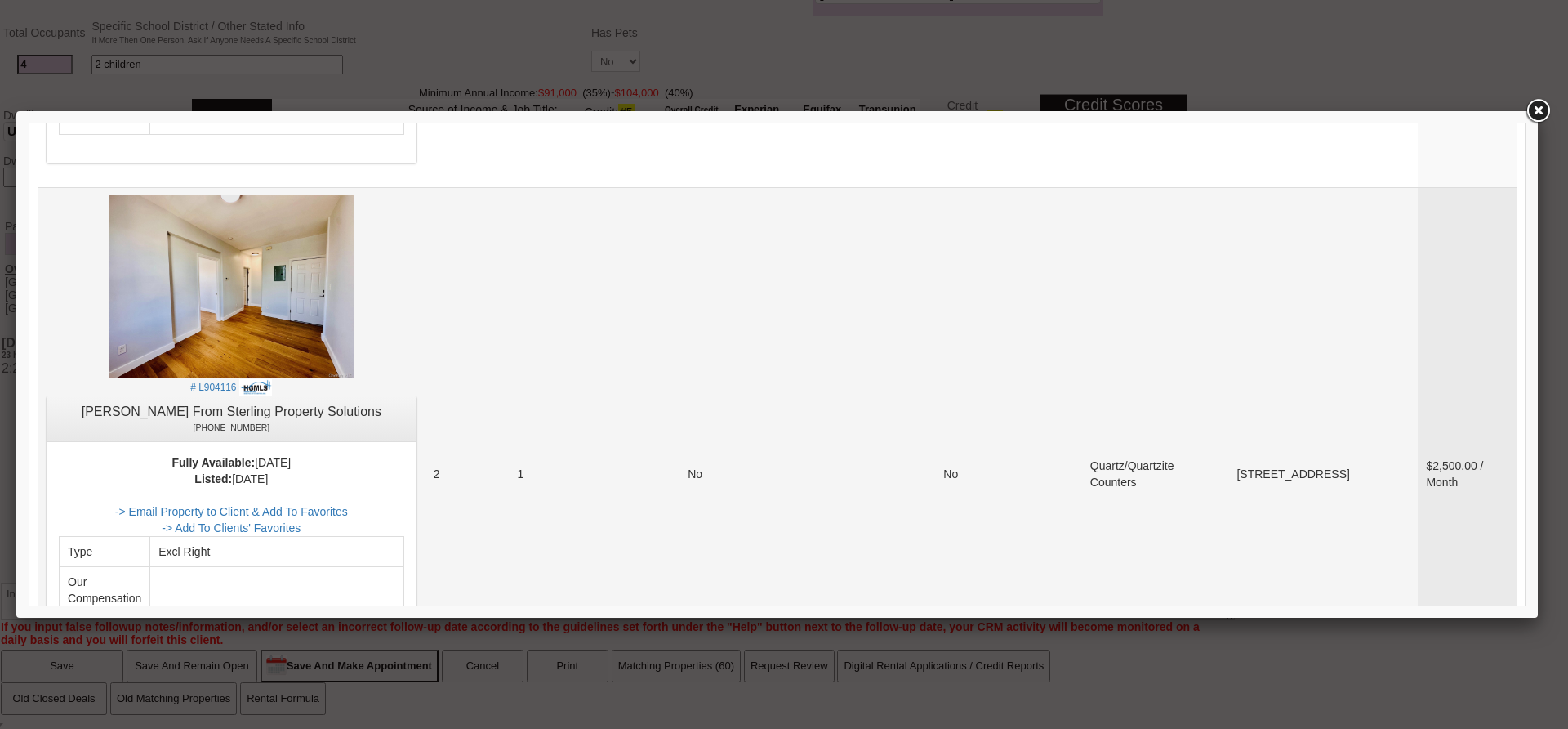
scroll to position [5829, 0]
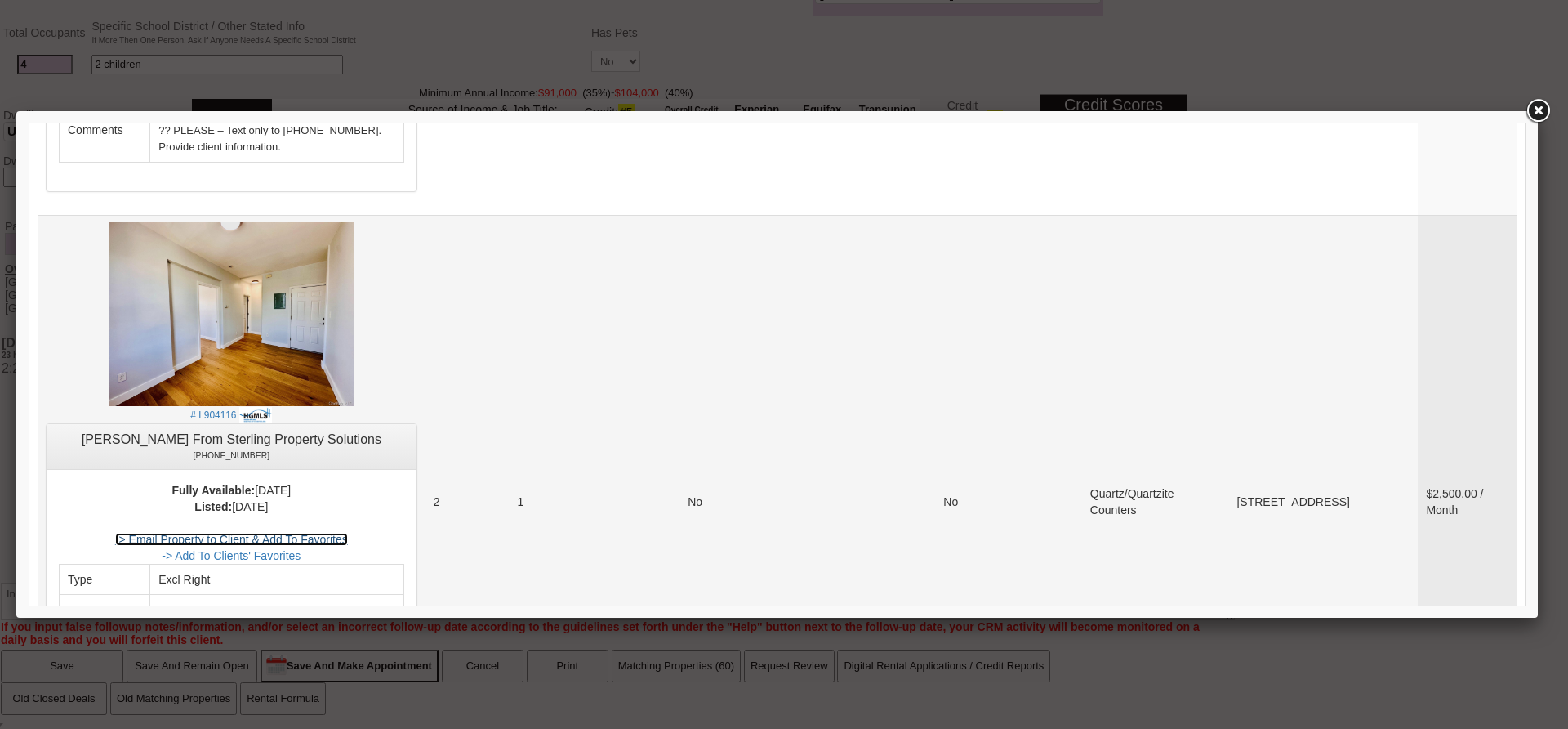
click at [321, 533] on link "-> Email Property to Client & Add To Favorites" at bounding box center [232, 539] width 233 height 13
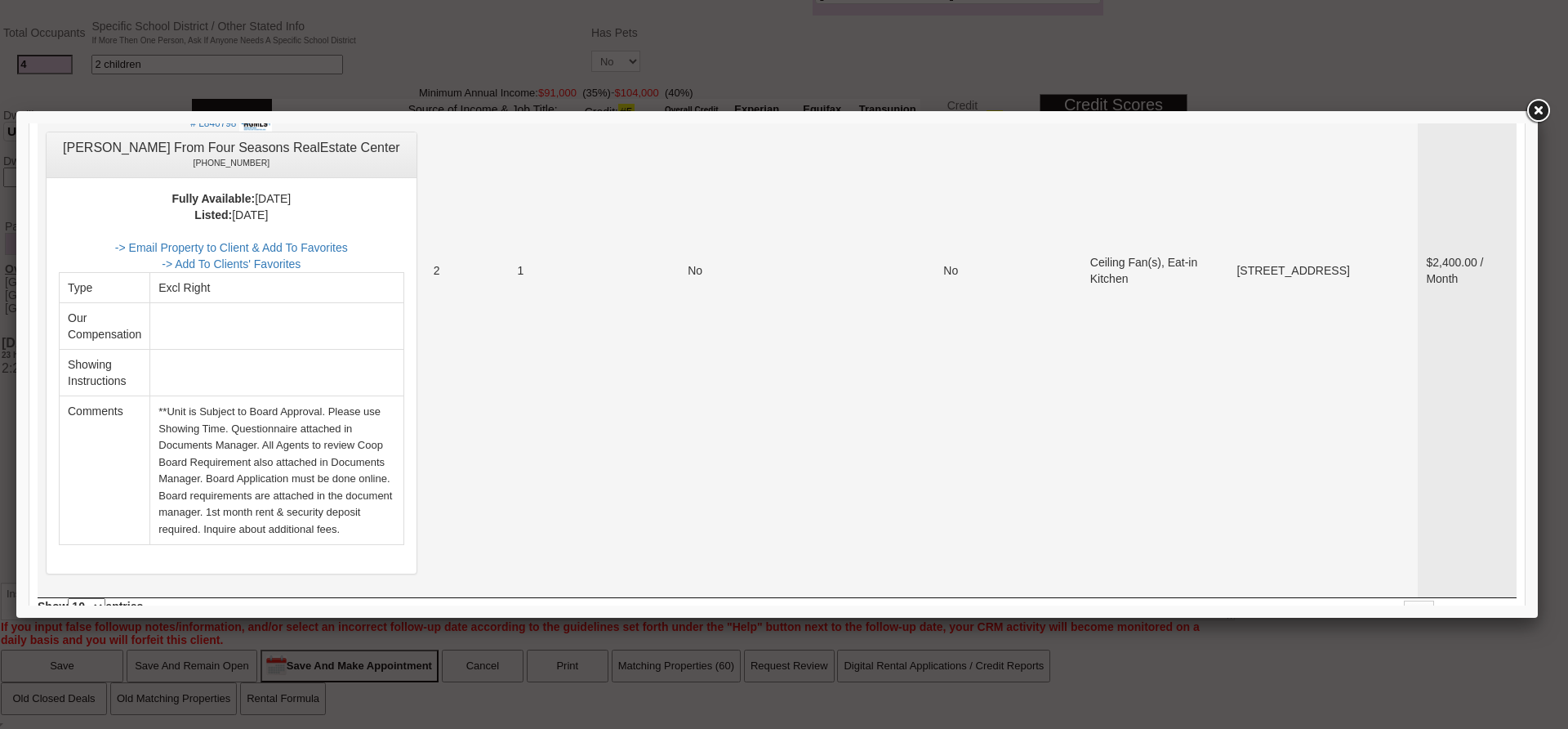
scroll to position [6810, 0]
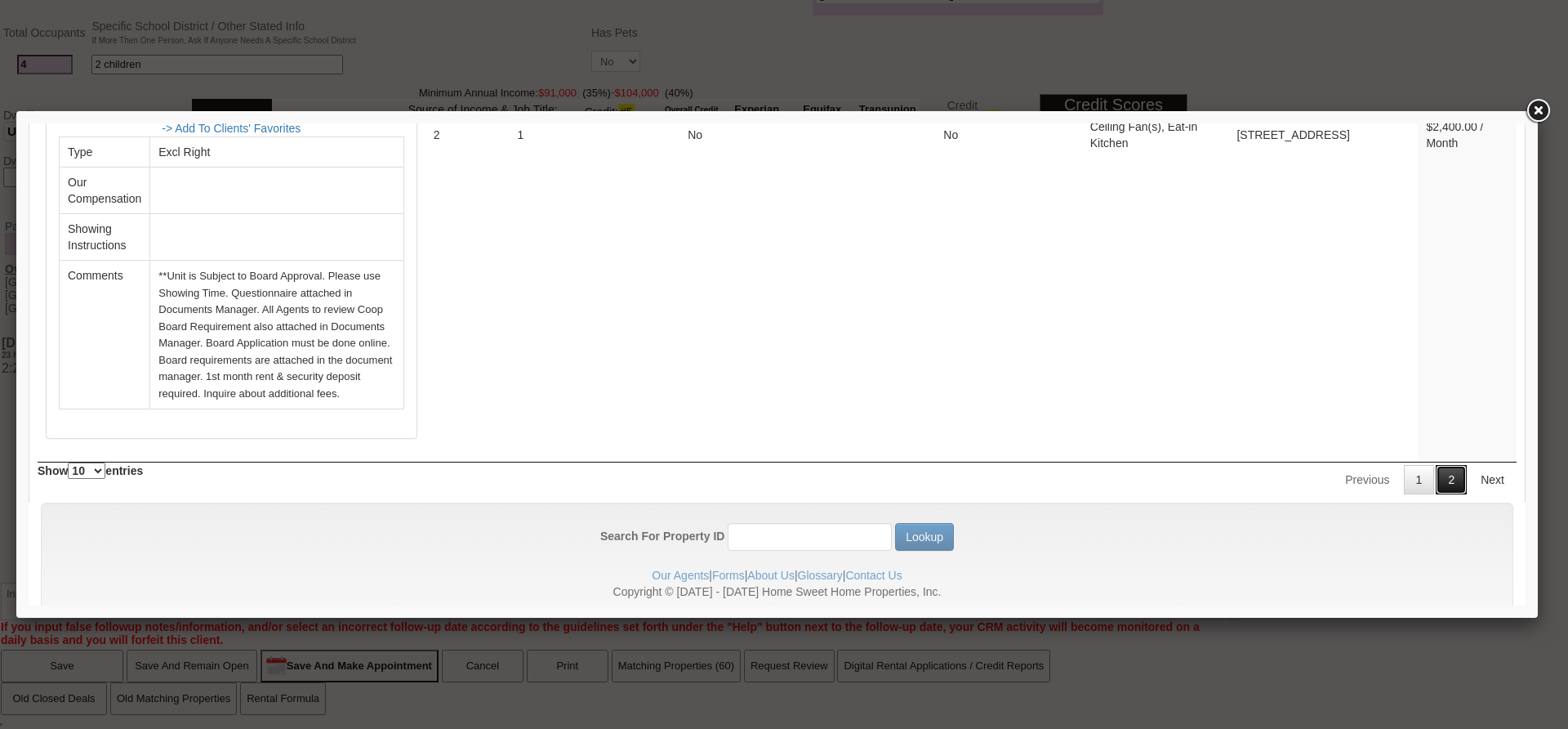
click at [1443, 464] on link "2" at bounding box center [1451, 479] width 31 height 29
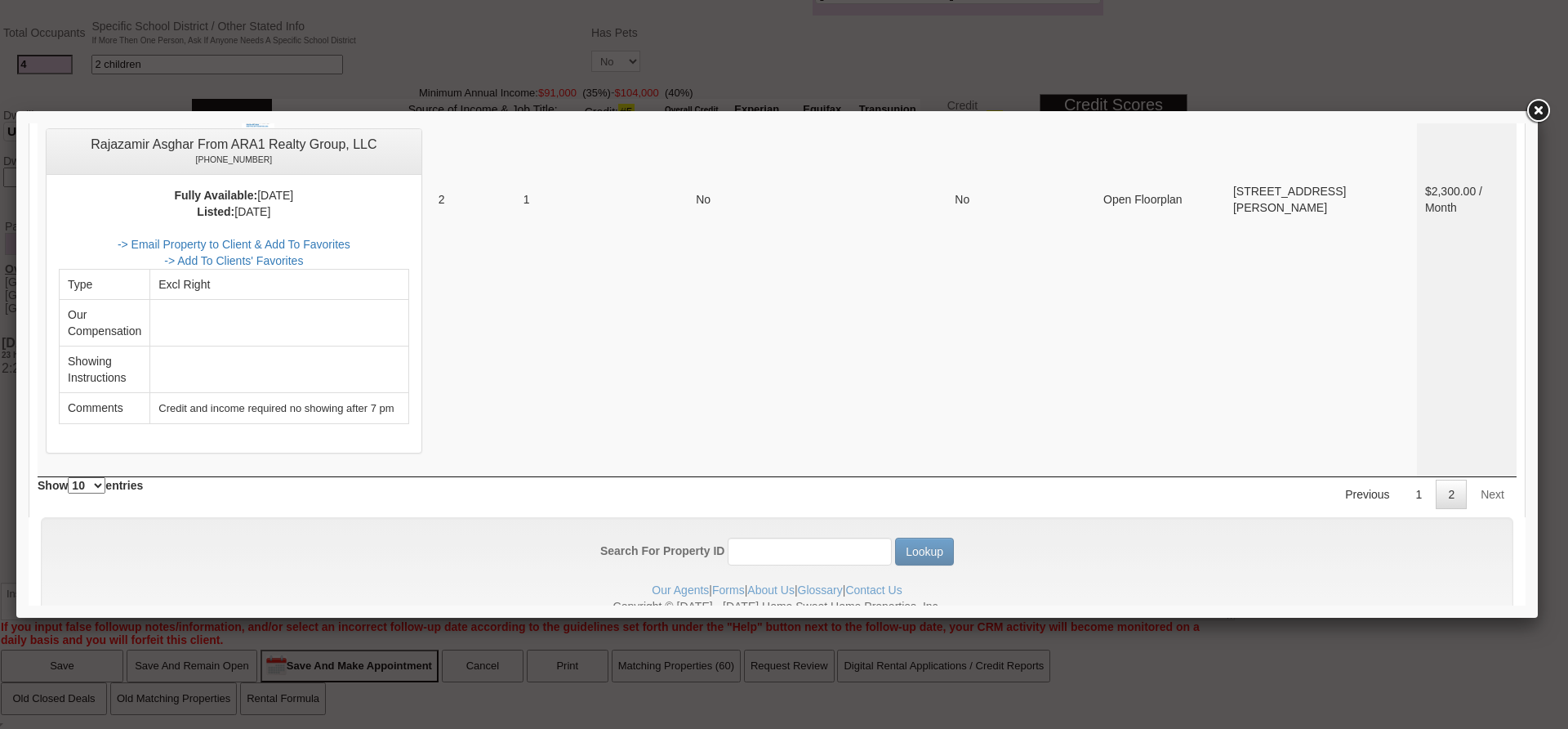
scroll to position [0, 0]
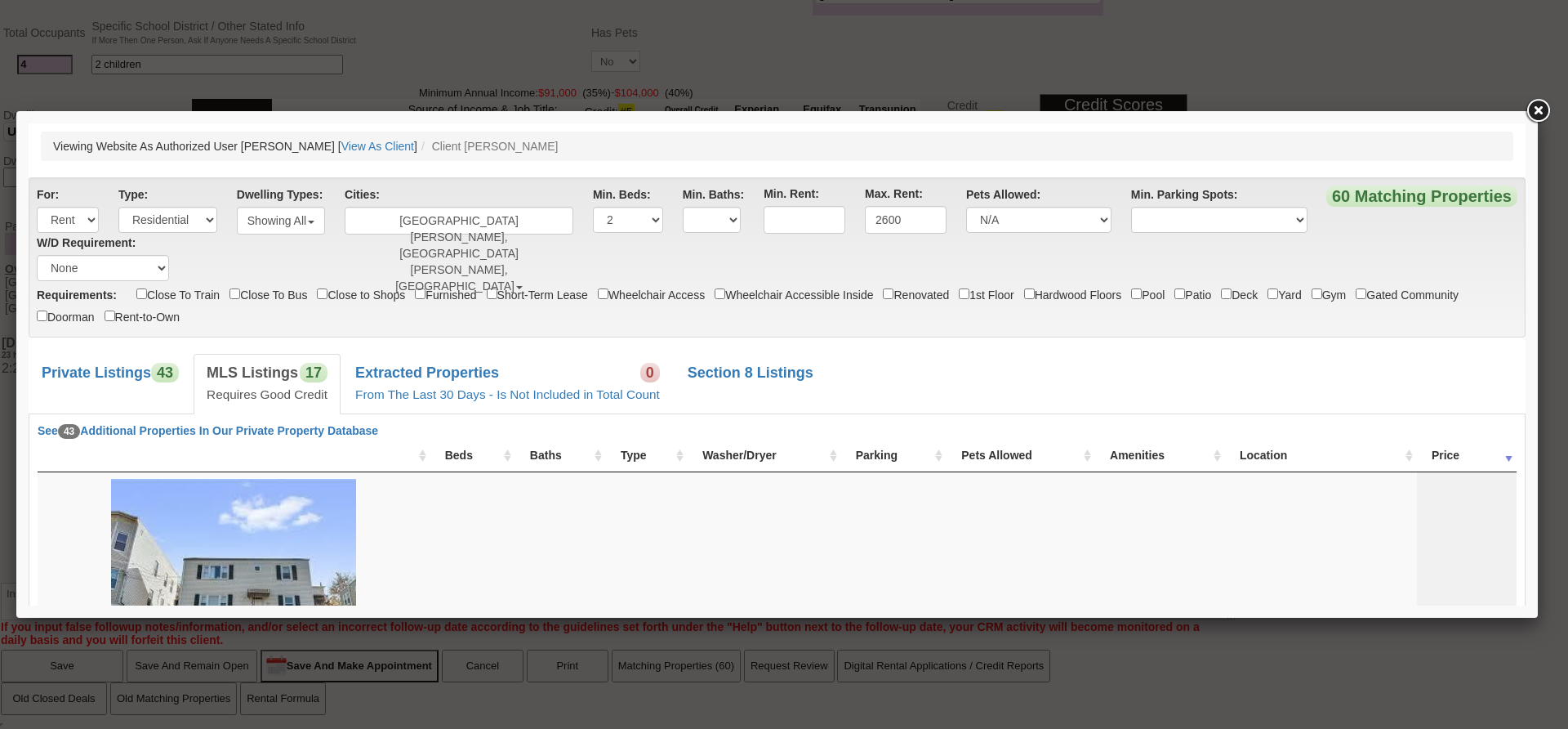
drag, startPoint x: 1520, startPoint y: 575, endPoint x: 1555, endPoint y: 266, distance: 311.0
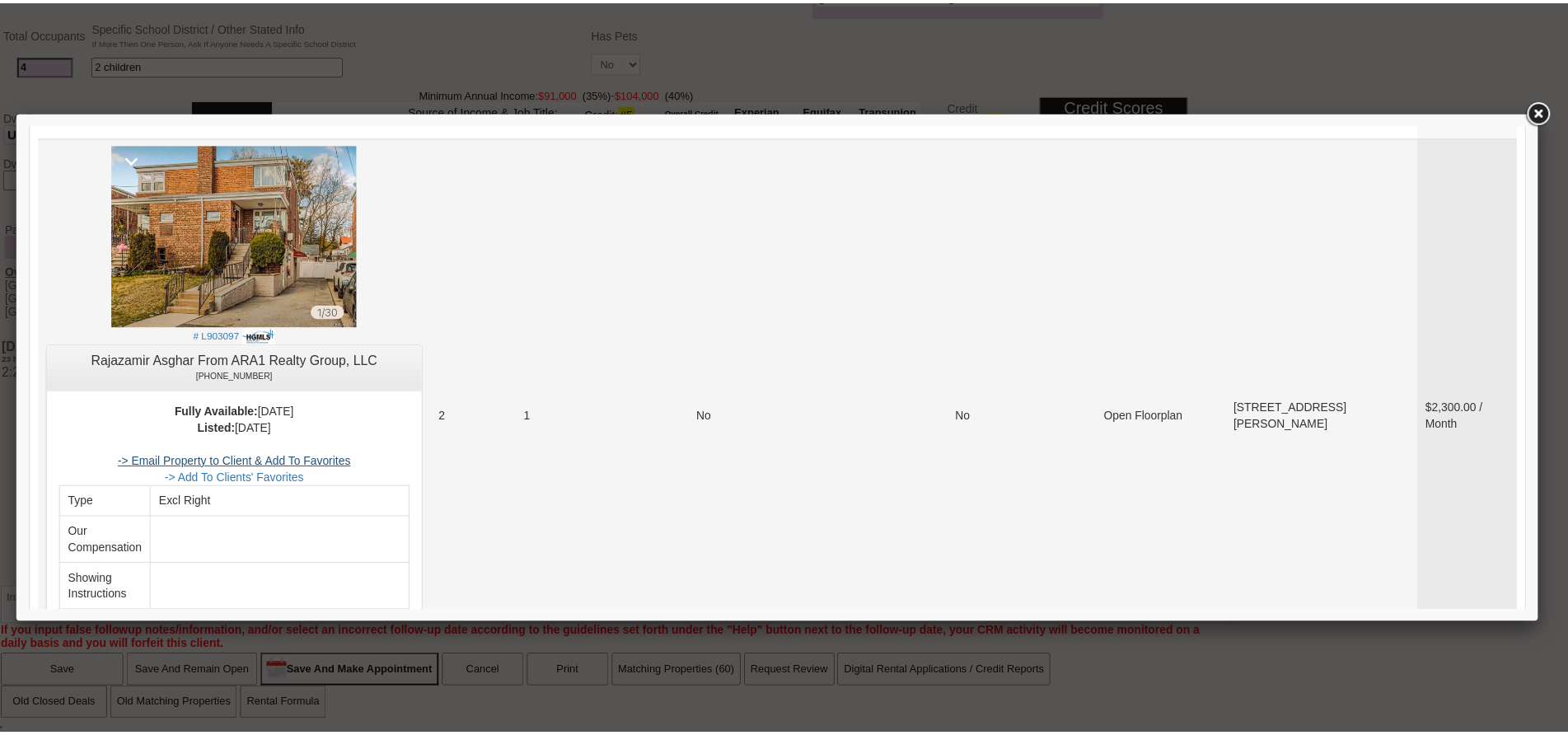
scroll to position [4761, 0]
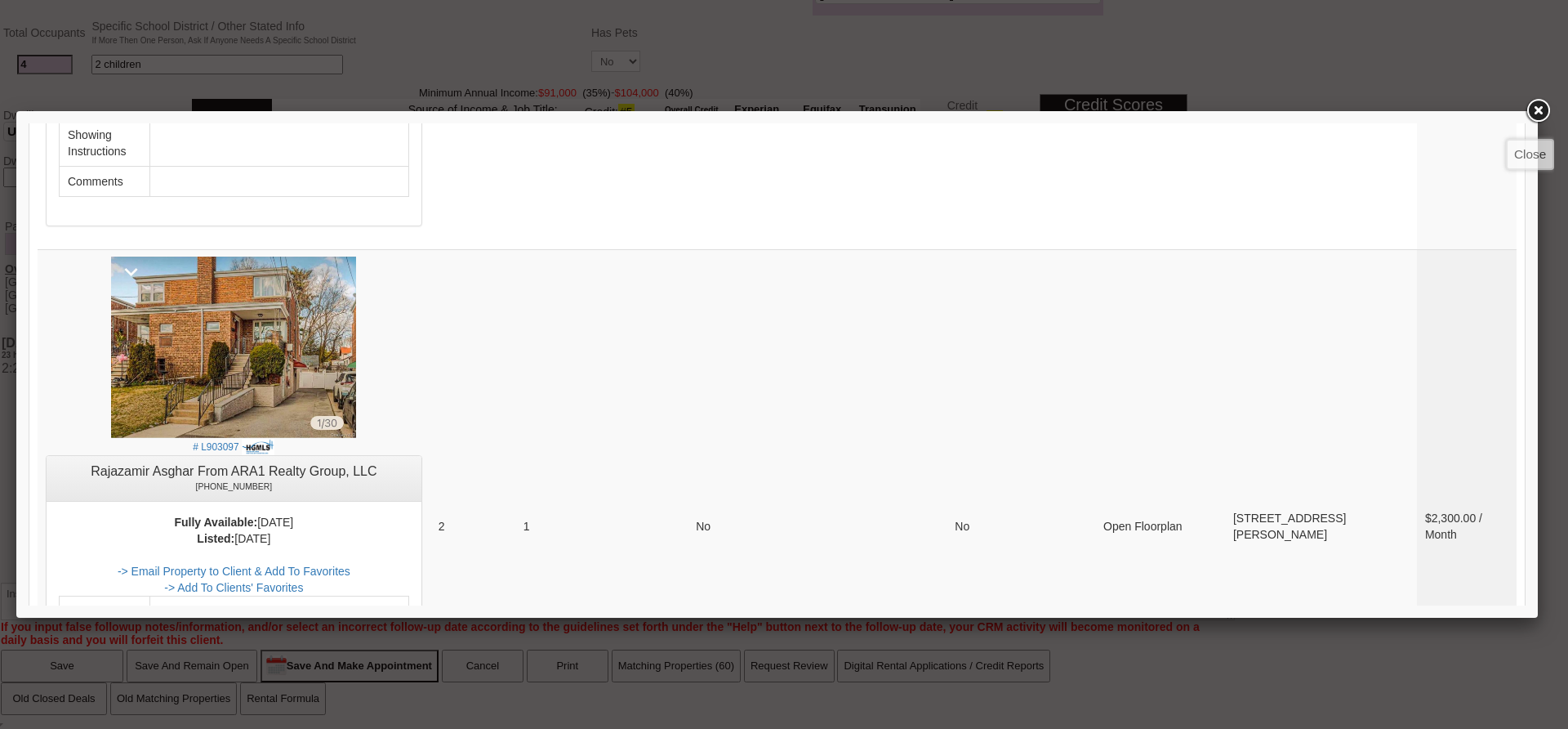
click at [1544, 111] on link at bounding box center [1538, 111] width 29 height 29
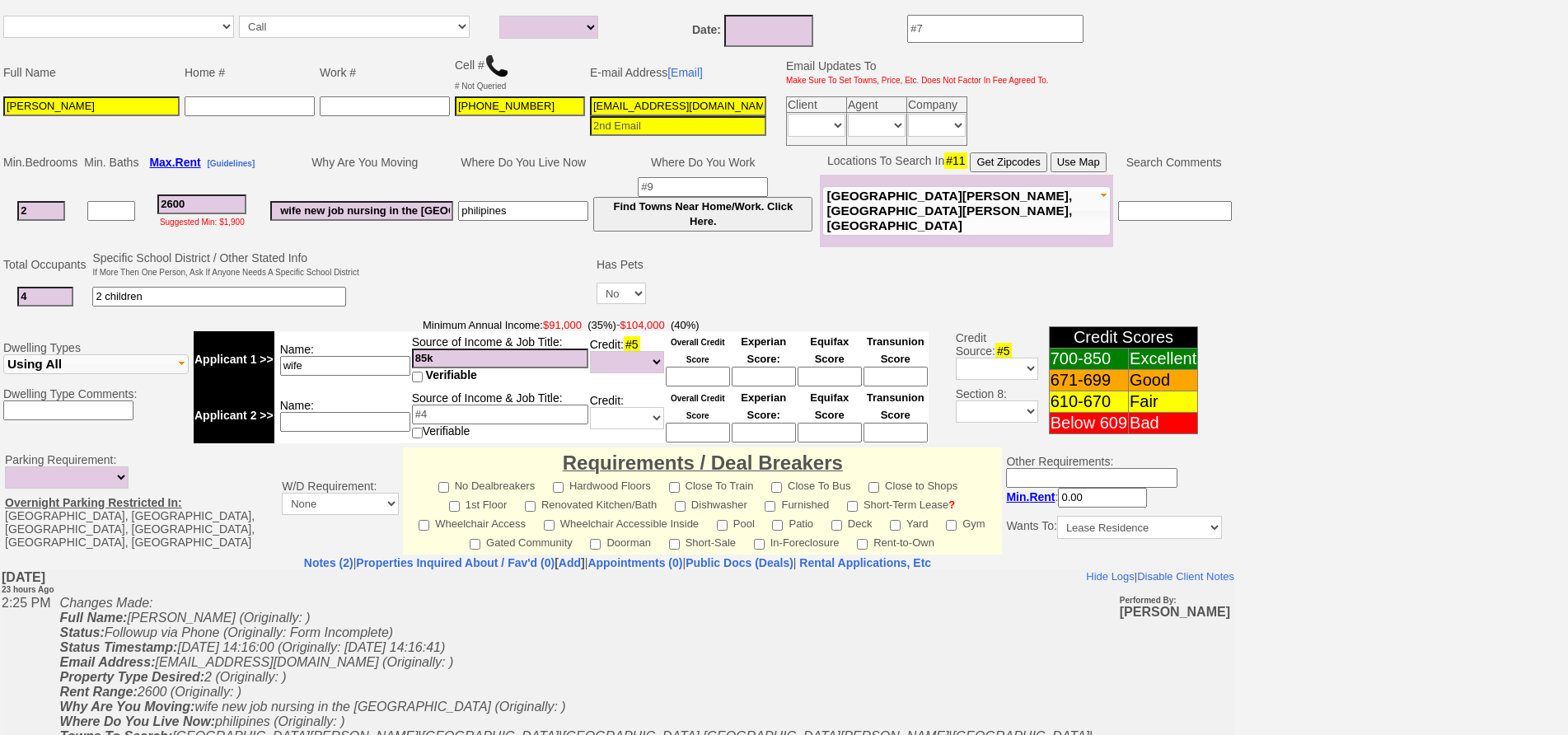
scroll to position [0, 0]
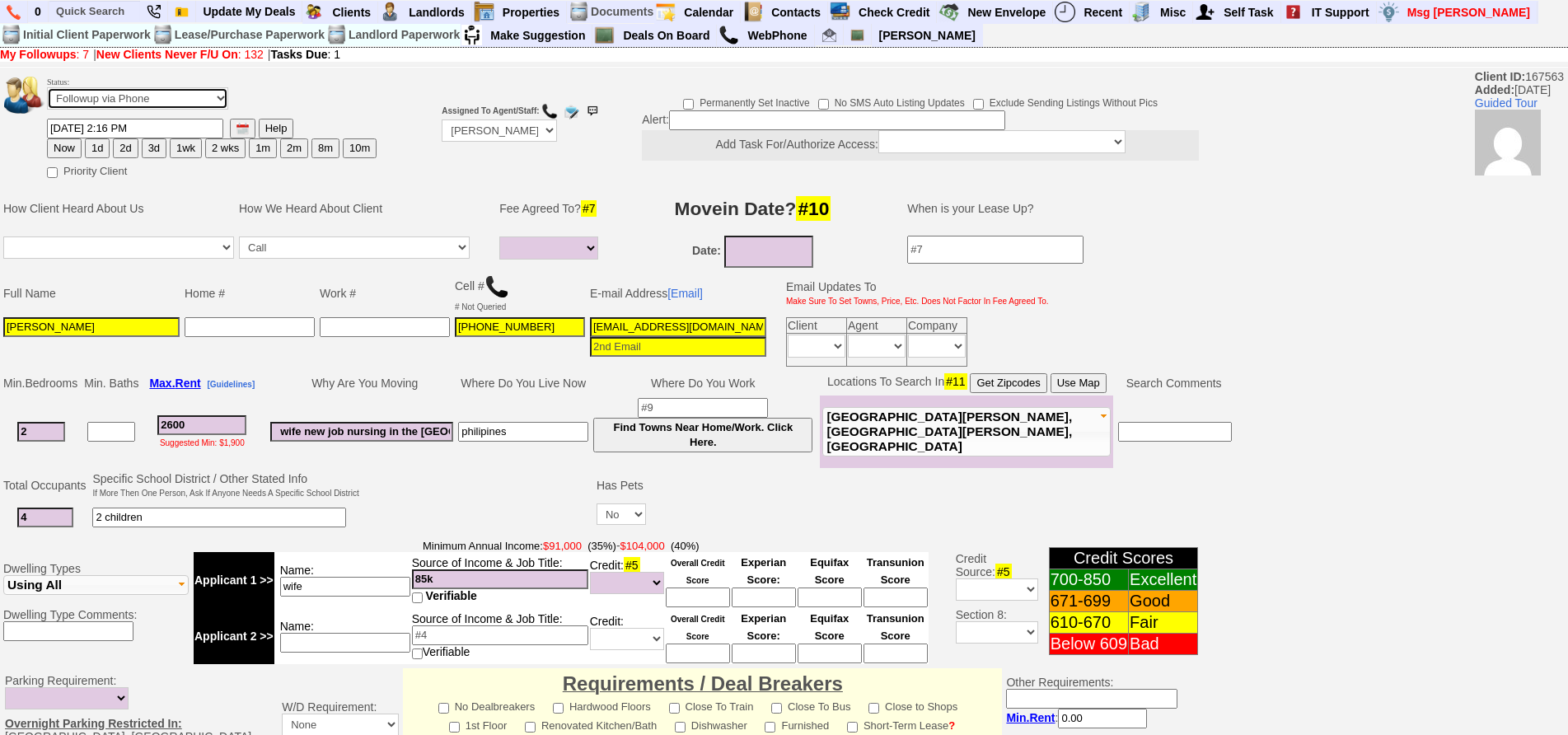
click at [81, 98] on select "Followup via Phone Followup via Email Followup When Section 8 Property Found De…" at bounding box center [137, 98] width 181 height 22
select select "Inactive"
click at [47, 88] on select "Followup via Phone Followup via Email Followup When Section 8 Property Found De…" at bounding box center [137, 98] width 181 height 22
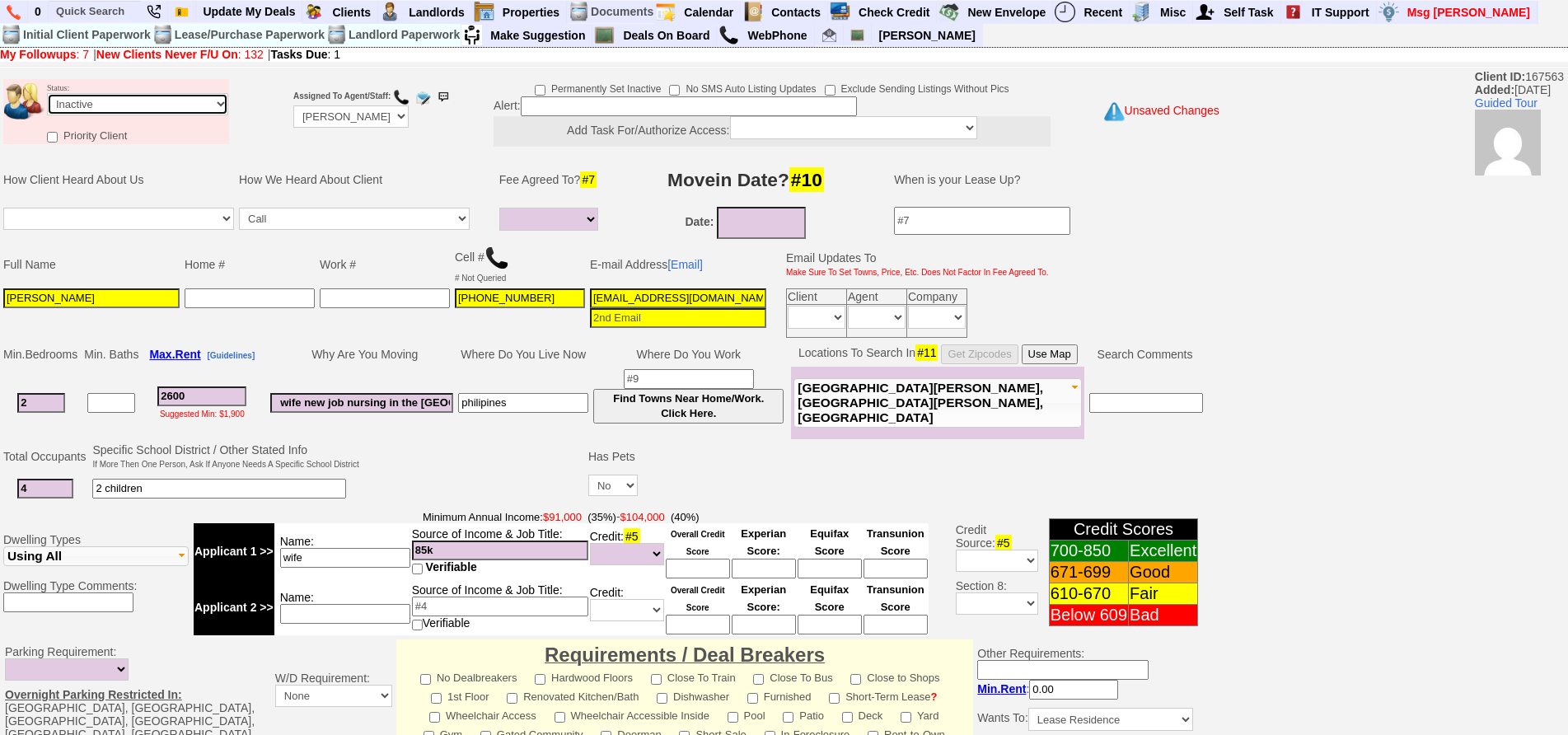
scroll to position [424, 0]
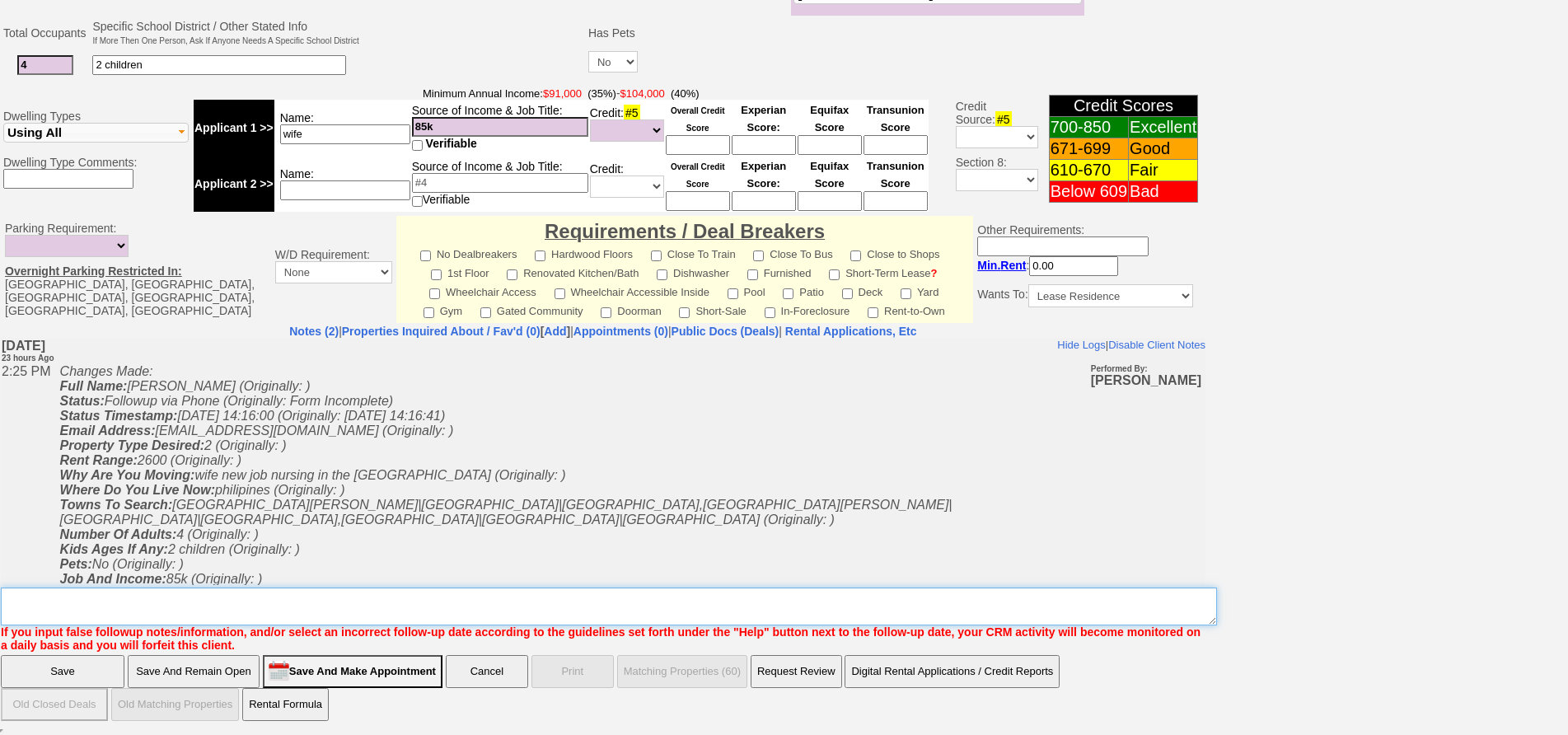
click at [623, 606] on textarea "Insert New Note Here" at bounding box center [609, 606] width 1216 height 38
type textarea "not many choices ia"
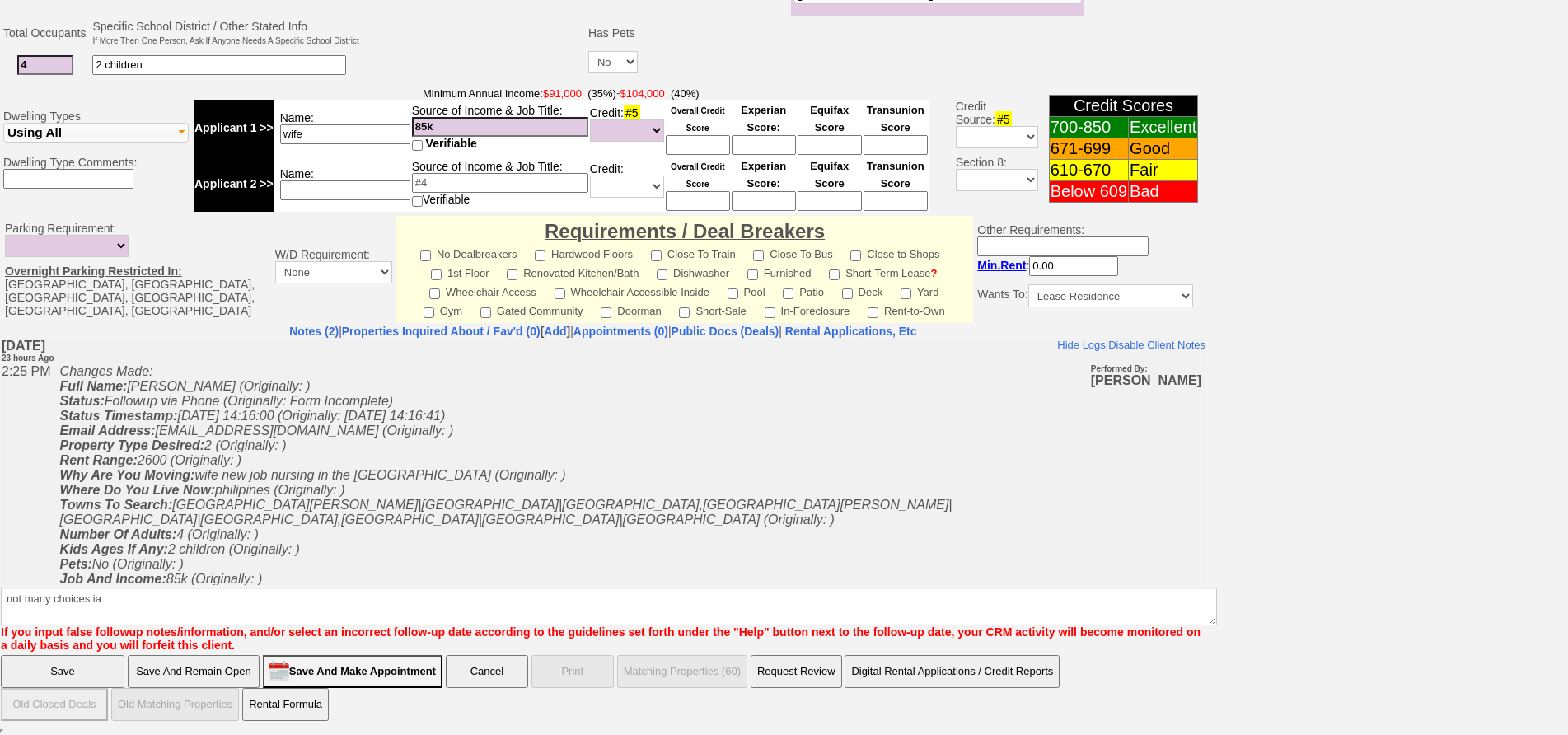
click input "Save" at bounding box center [63, 671] width 124 height 33
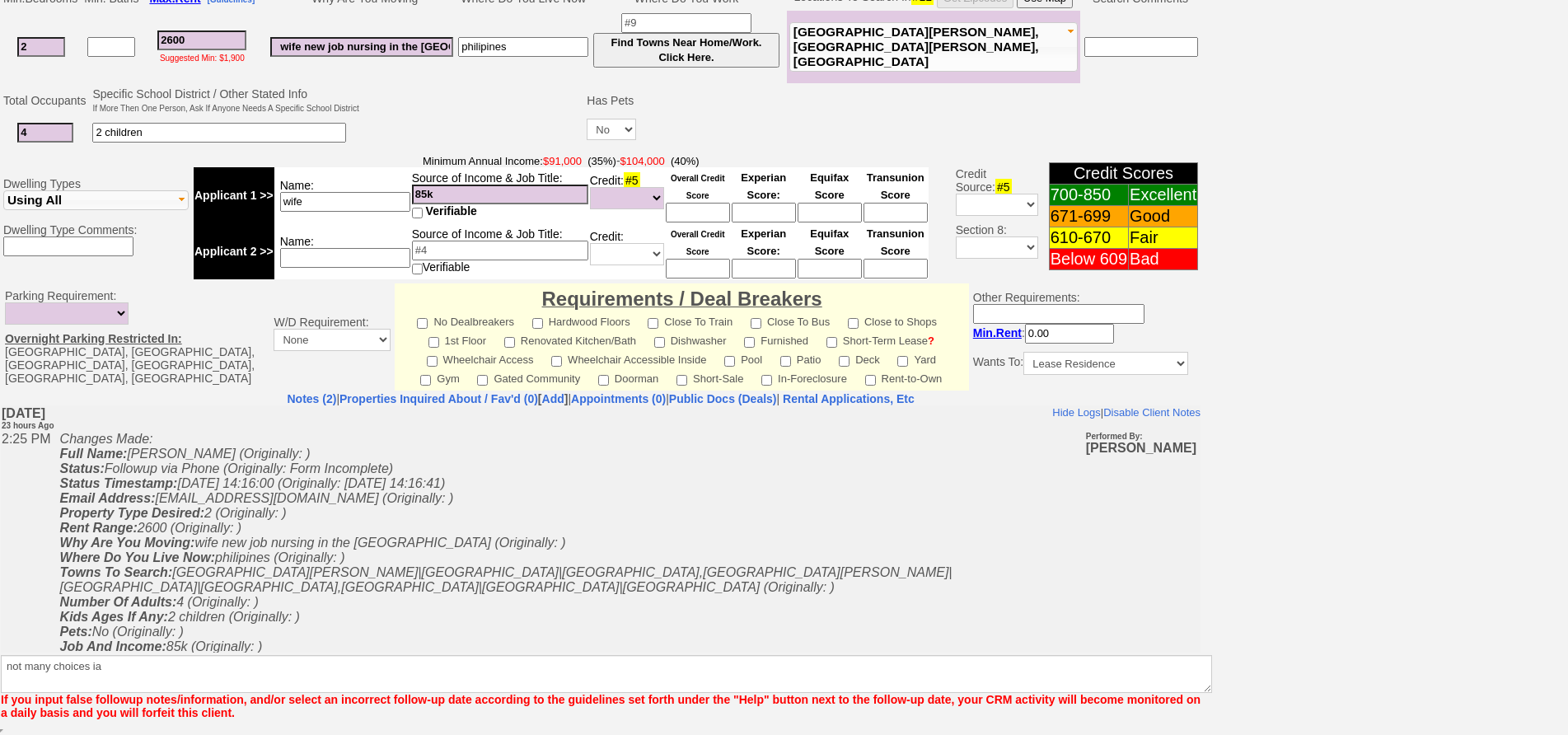
scroll to position [356, 0]
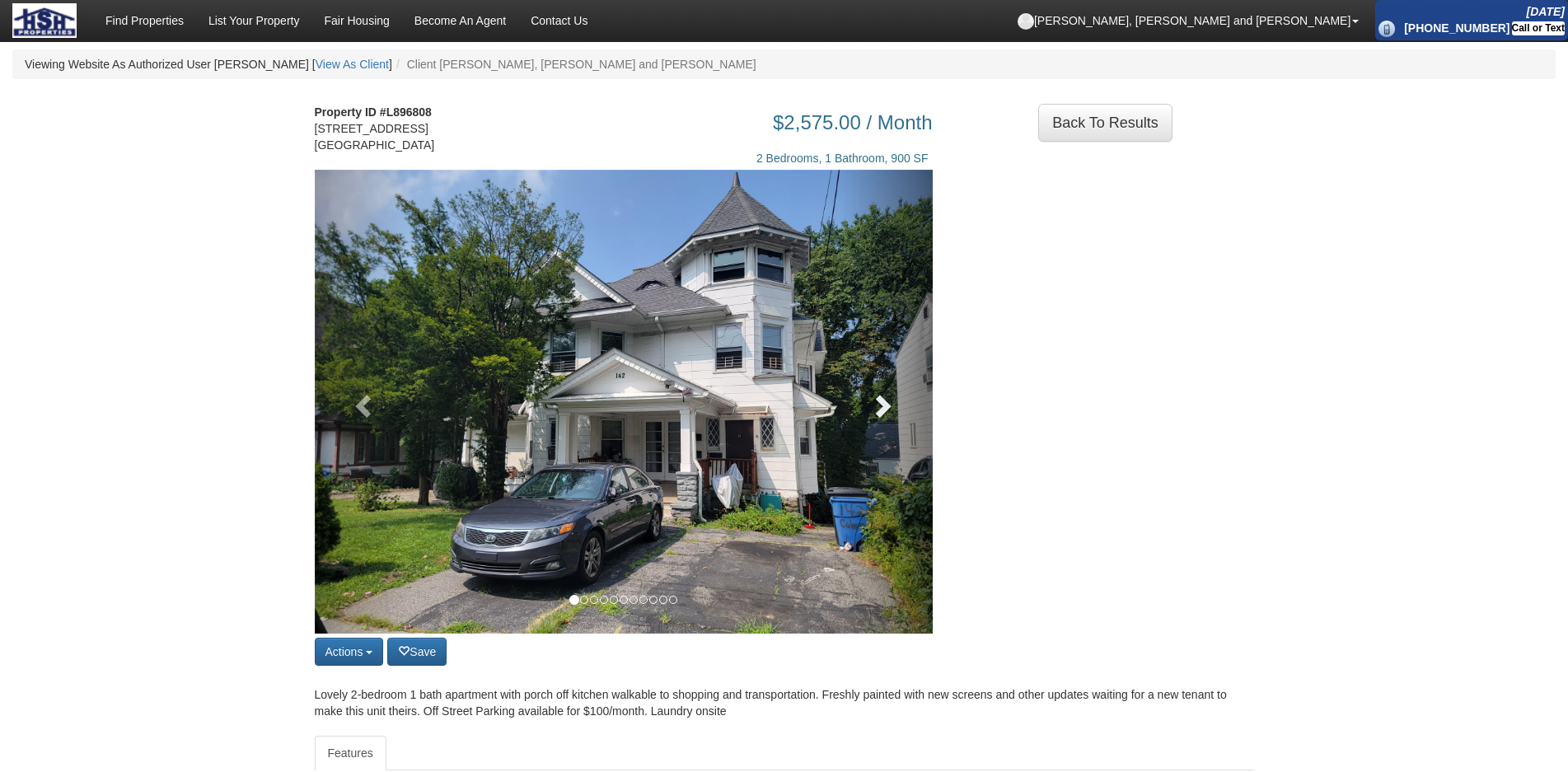
click at [927, 441] on link at bounding box center [886, 401] width 93 height 464
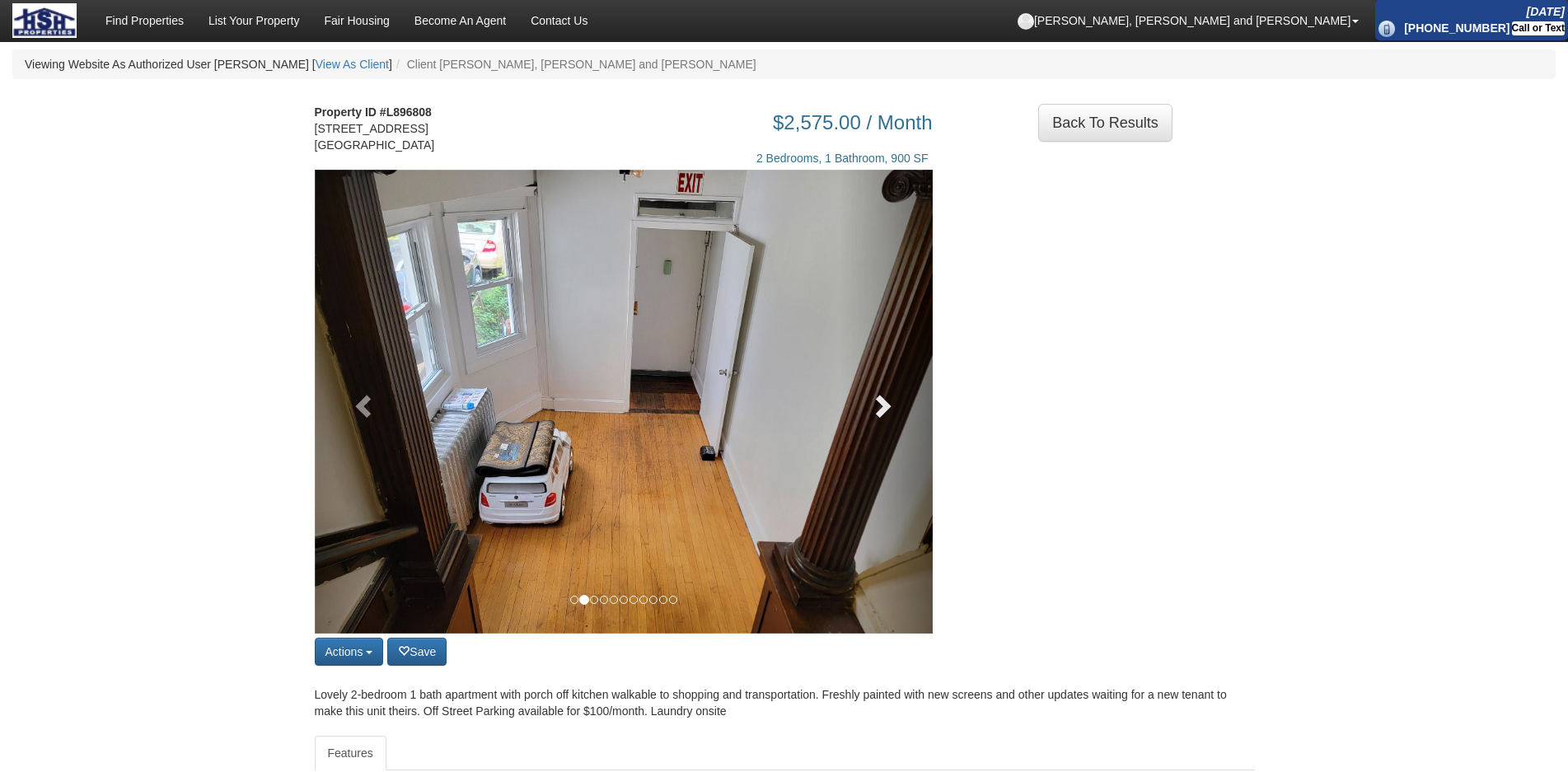
click at [915, 435] on link at bounding box center [886, 401] width 93 height 464
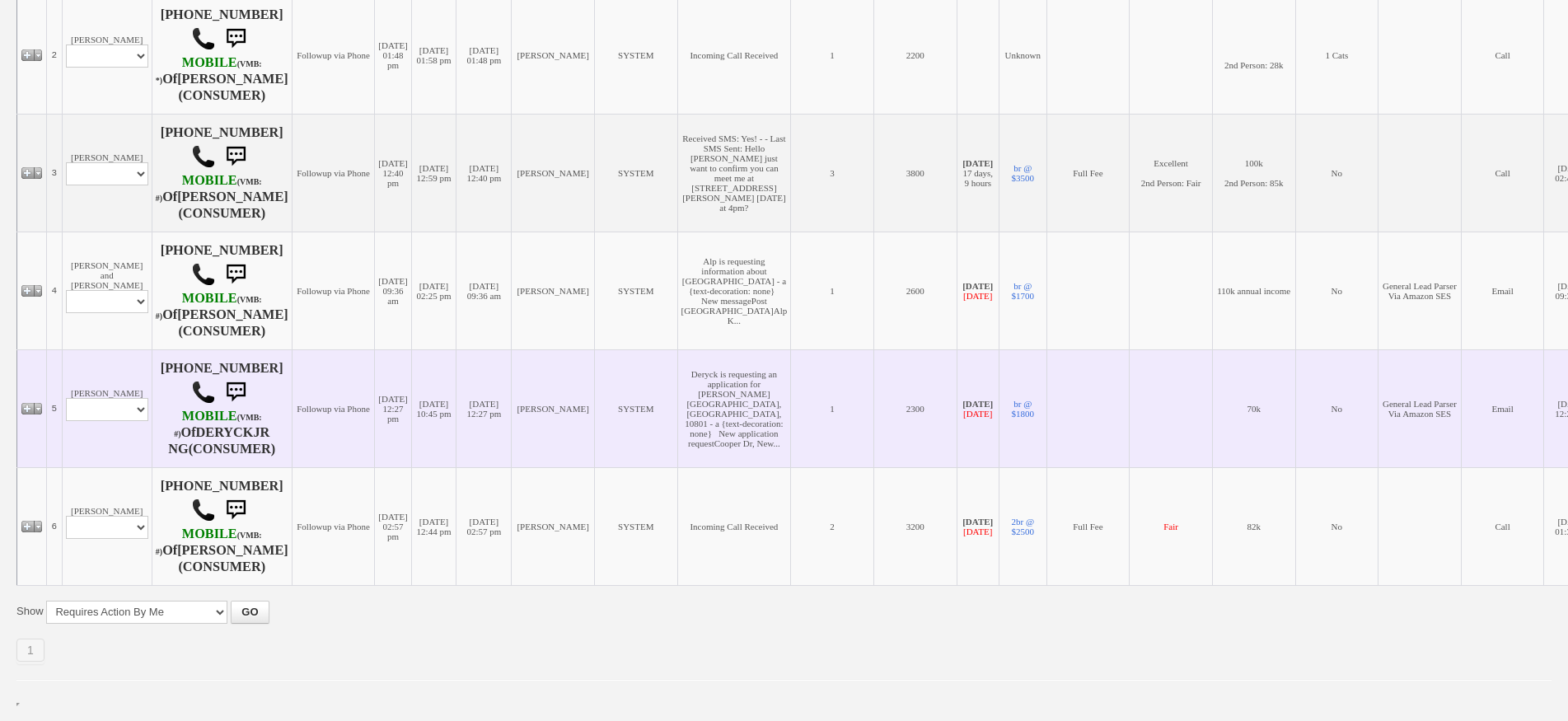
scroll to position [655, 0]
click at [124, 398] on select "Profile Edit Print Email Externally (Will Not Be Tracked In CRM) Closed Deals" at bounding box center [107, 409] width 82 height 23
click at [117, 349] on td "Deryck Ng Profile Edit Print Email Externally (Will Not Be Tracked In CRM) Clos…" at bounding box center [107, 408] width 90 height 118
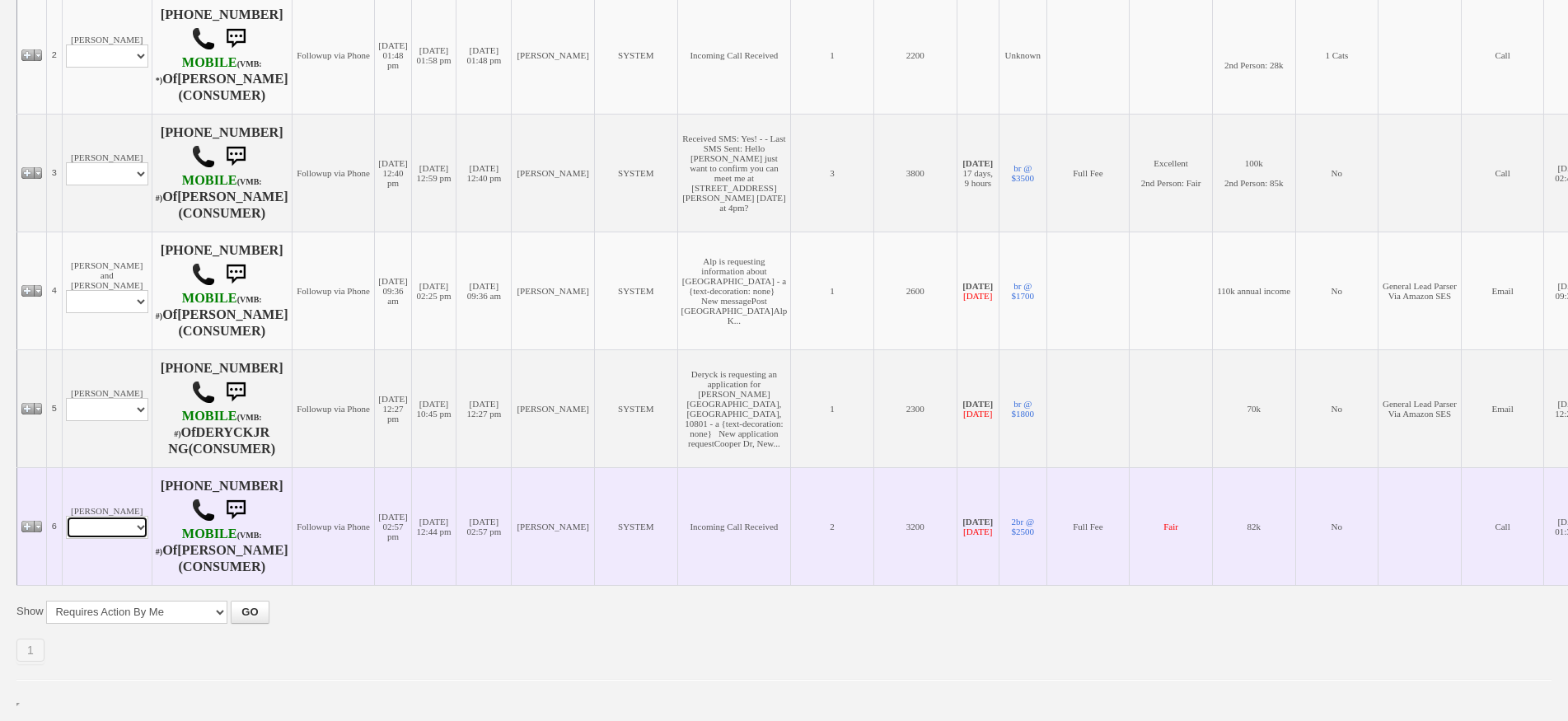
click at [108, 516] on select "Profile Edit Print Email Externally (Will Not Be Tracked In CRM) Closed Deals" at bounding box center [107, 528] width 82 height 23
select select "ChangeURL,/crm/custom/edit_client_form.php?redirect=%2Fcrm%2Fclients.php&id=615…"
click at [66, 516] on select "Profile Edit Print Email Externally (Will Not Be Tracked In CRM) Closed Deals" at bounding box center [107, 528] width 82 height 23
select select
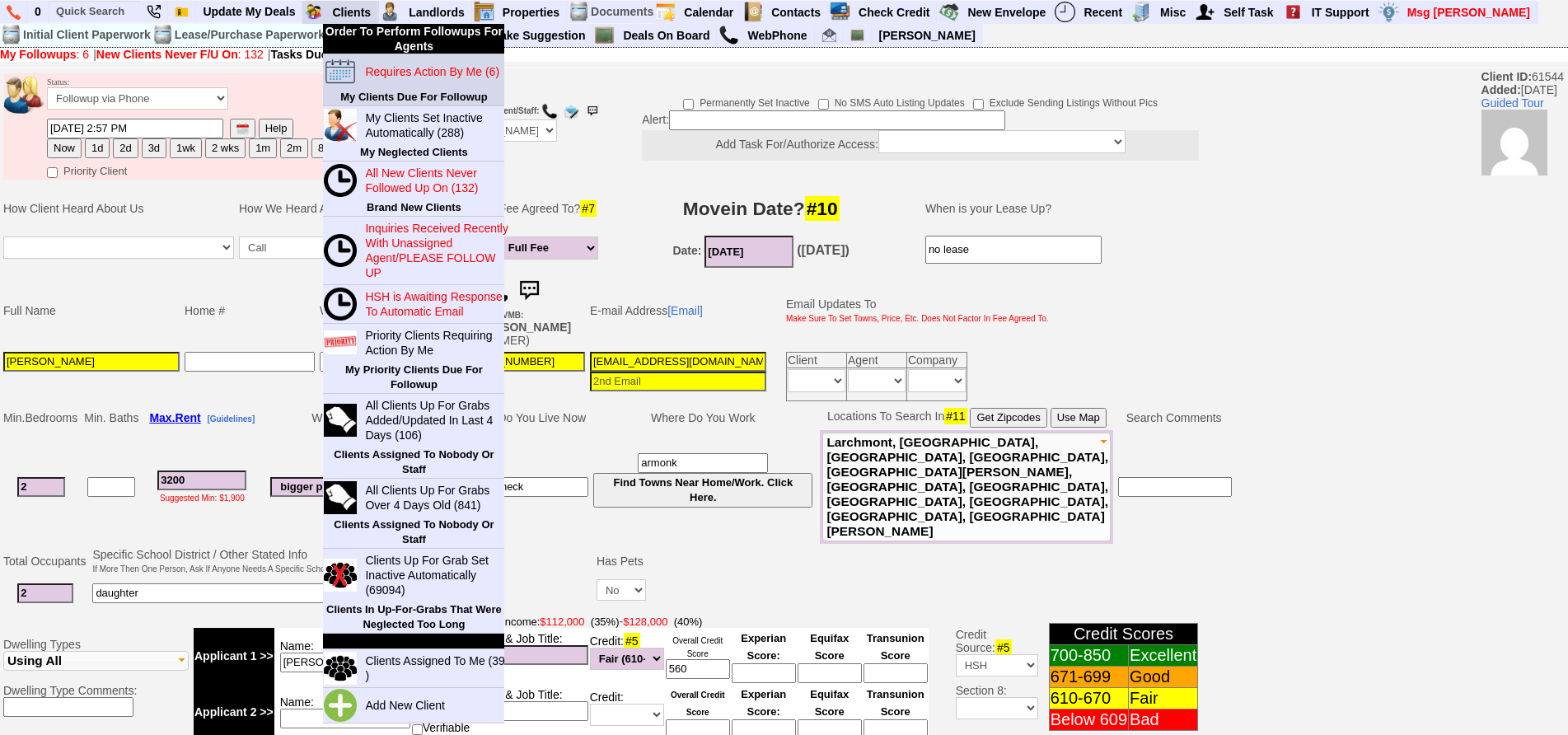
click at [393, 63] on link "Requires Action By Me (6)" at bounding box center [437, 72] width 159 height 21
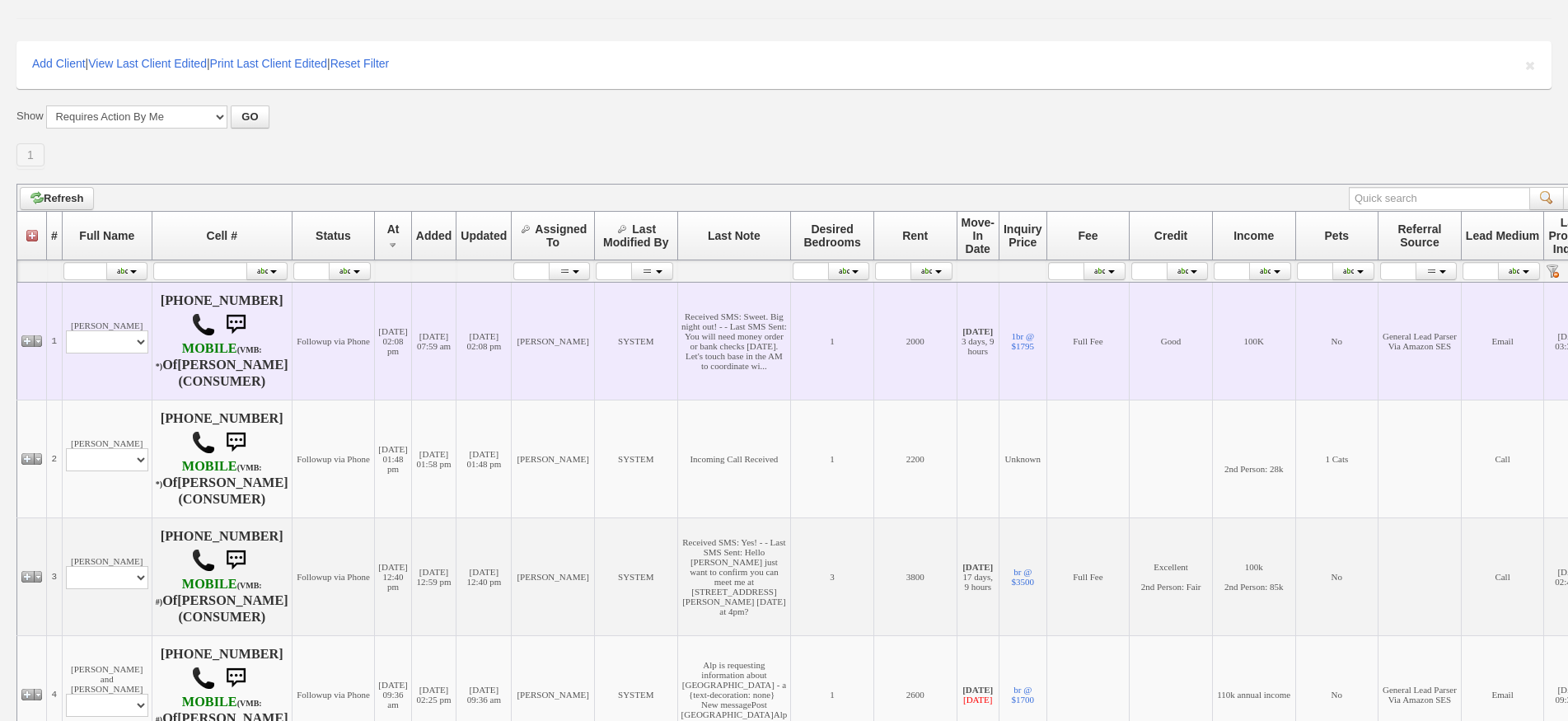
scroll to position [656, 0]
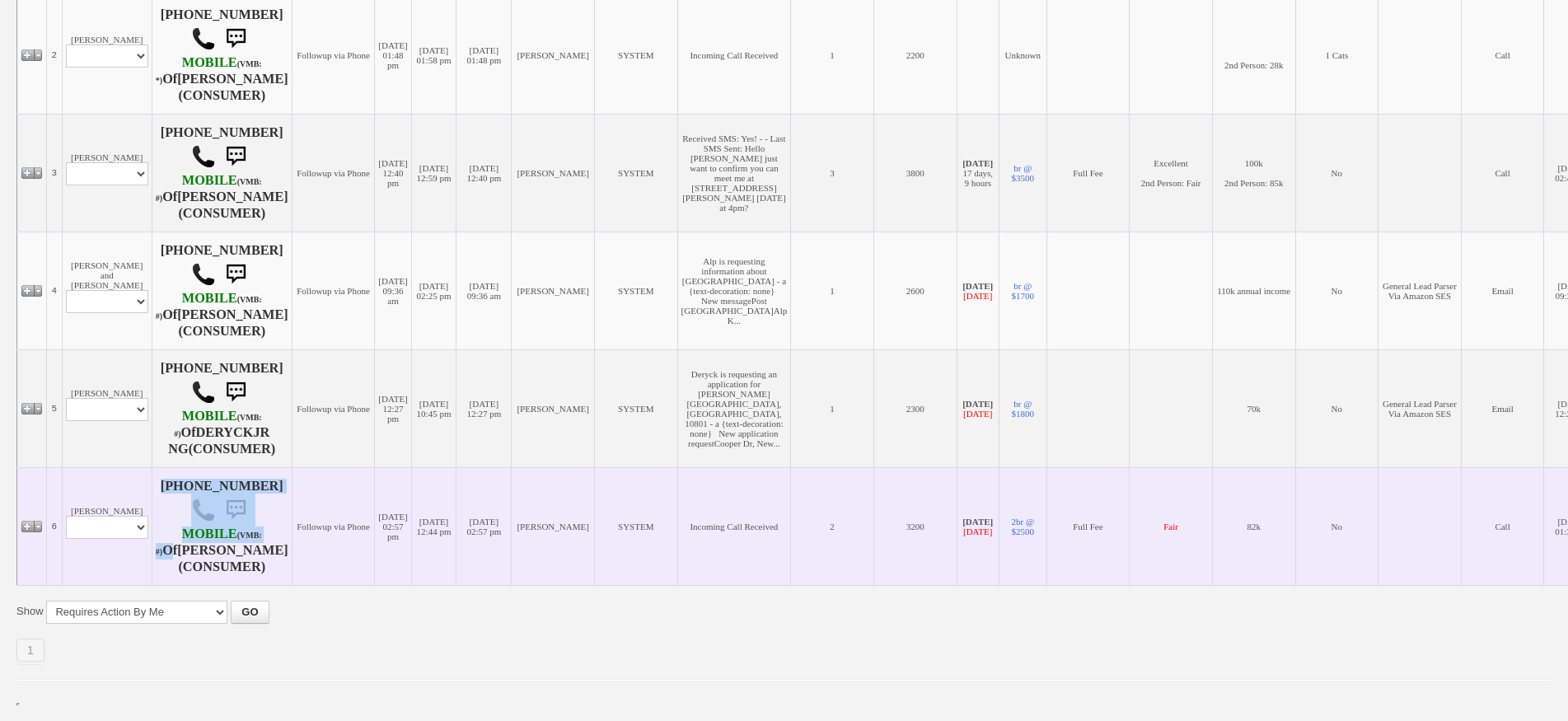
click at [133, 519] on tr "Client Notes and Communications Properties Showed or Scheduled for Client Close…" at bounding box center [809, 527] width 1583 height 118
click at [132, 519] on select "Profile Edit Print Email Externally (Will Not Be Tracked In CRM) Closed Deals" at bounding box center [107, 528] width 82 height 23
click at [93, 468] on td "Tanya Mclean Profile Edit Print Email Externally (Will Not Be Tracked In CRM) C…" at bounding box center [107, 527] width 90 height 118
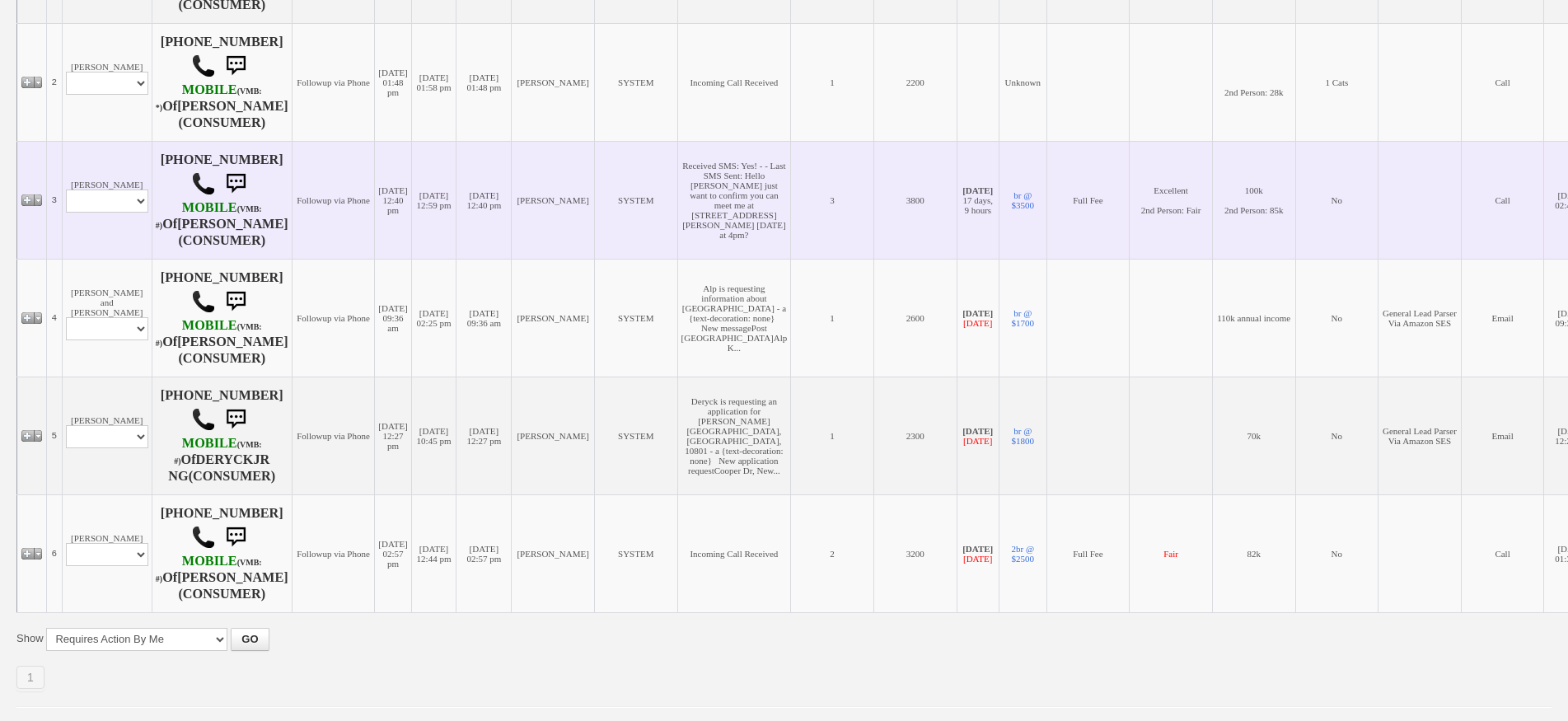
scroll to position [244, 0]
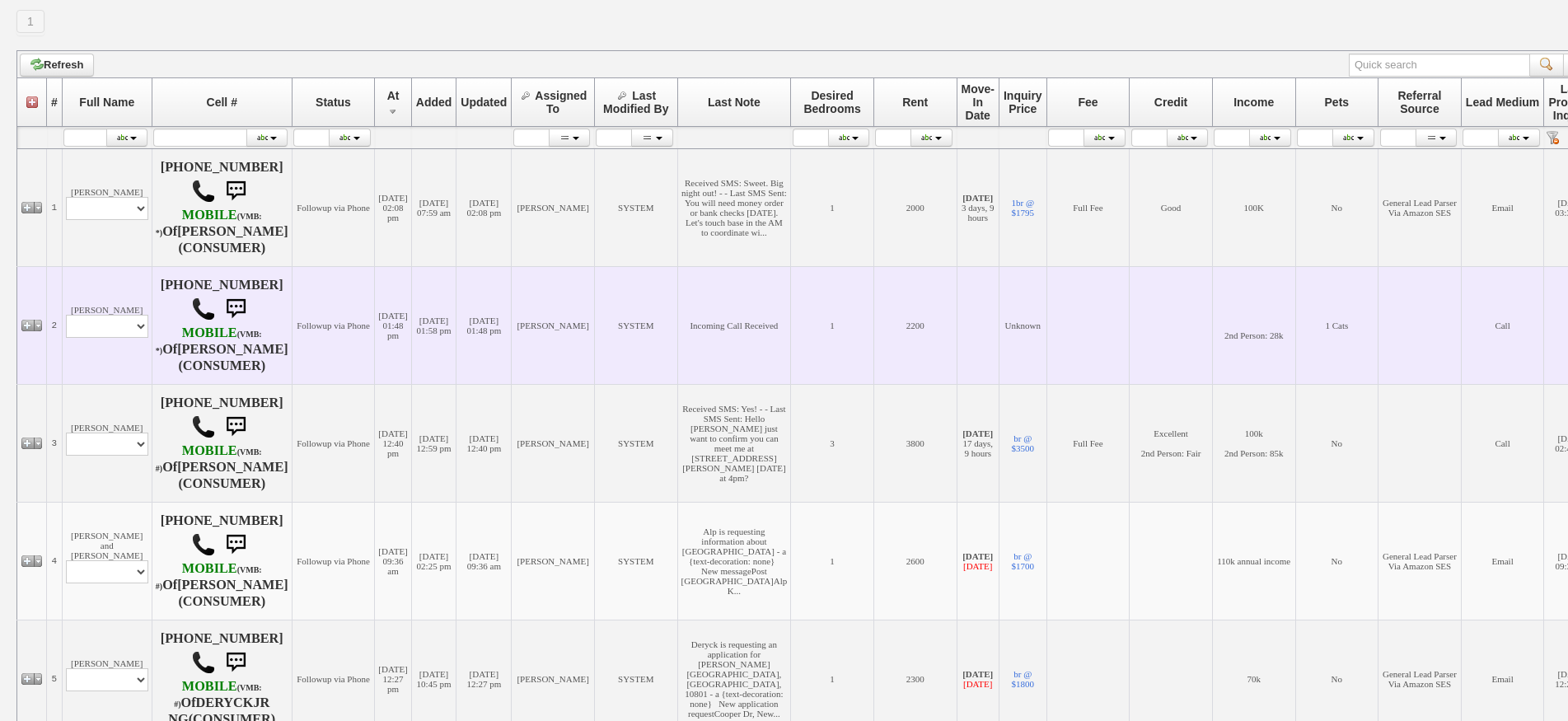
click at [457, 345] on td "[DATE] 01:58 pm" at bounding box center [433, 325] width 46 height 118
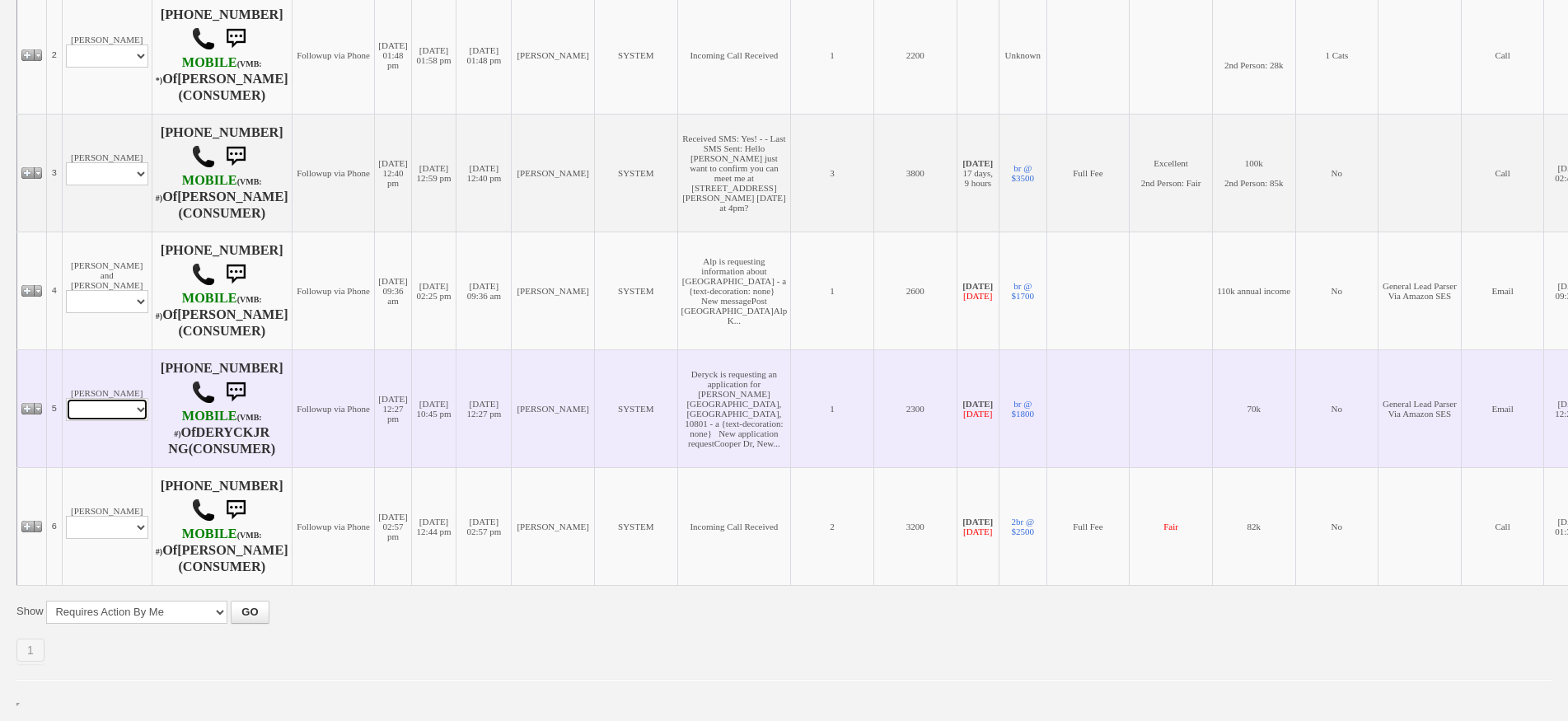
click at [125, 421] on select "Profile Edit Print Email Externally (Will Not Be Tracked In CRM) Closed Deals" at bounding box center [107, 409] width 82 height 23
select select "ChangeURL,/crm/custom/edit_client_form.php?redirect=%2Fcrm%2Fclients.php&id=156…"
click at [66, 421] on select "Profile Edit Print Email Externally (Will Not Be Tracked In CRM) Closed Deals" at bounding box center [107, 409] width 82 height 23
select select
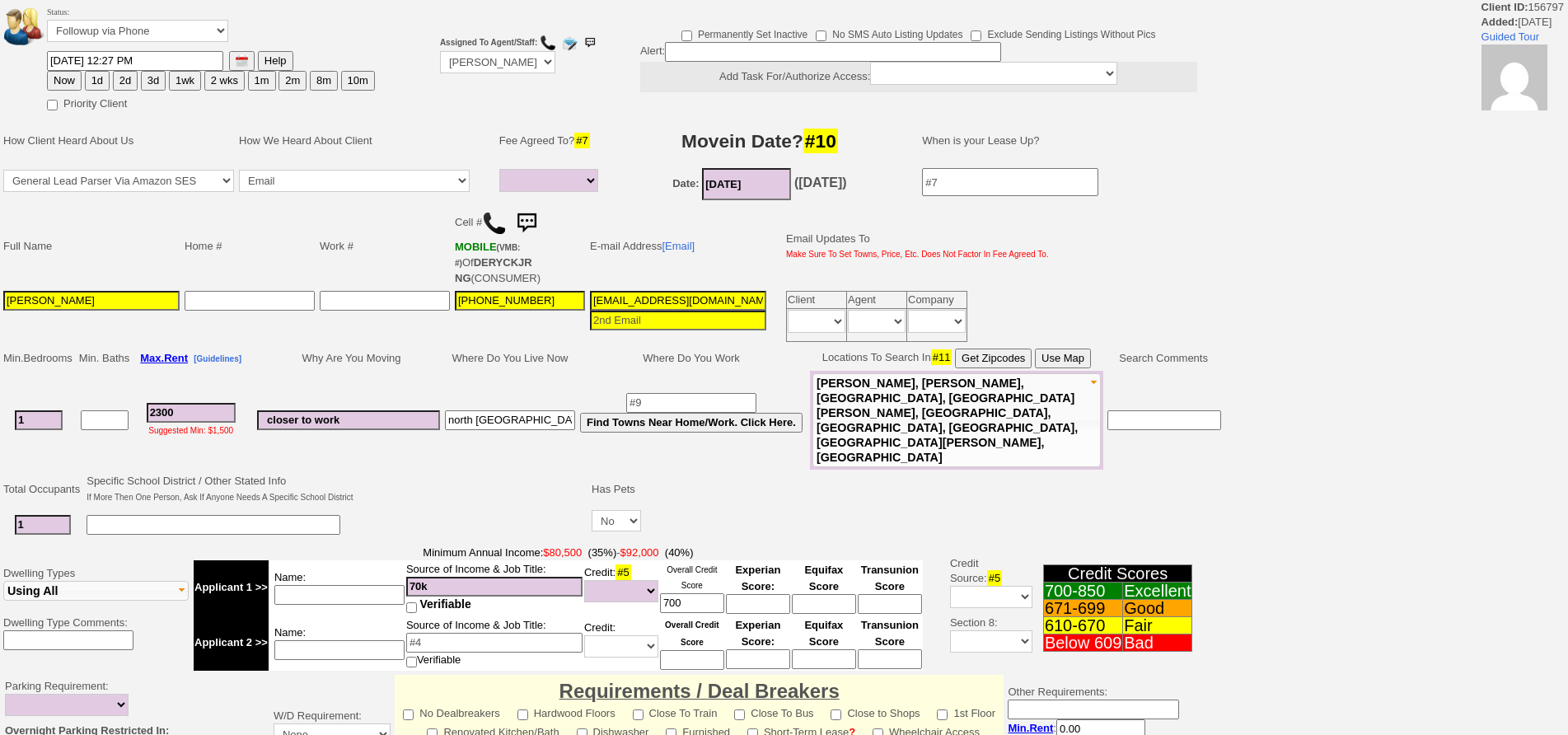
select select
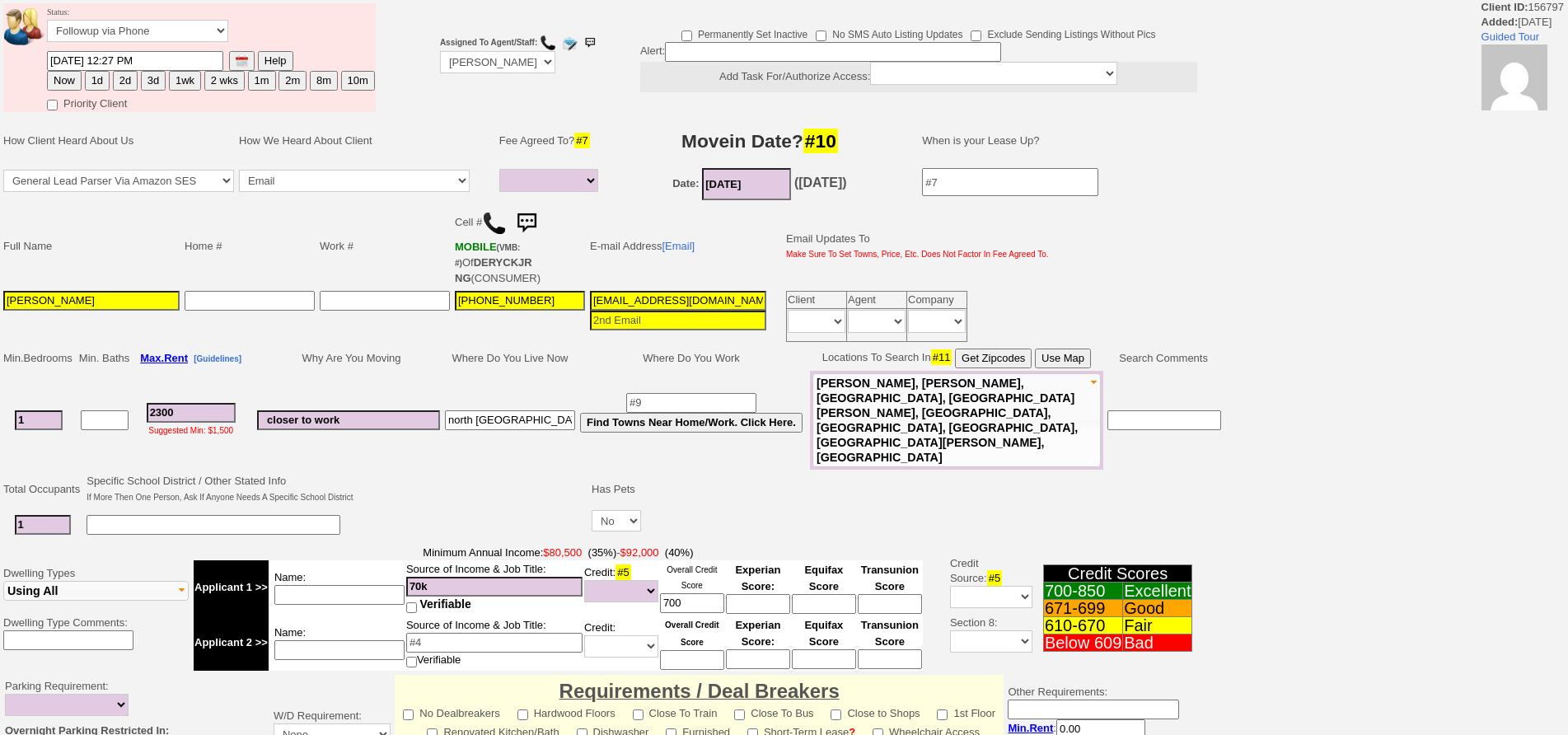
drag, startPoint x: 193, startPoint y: 393, endPoint x: 103, endPoint y: 379, distance: 91.1
click at [104, 379] on tr "1 2300 Suggested Min: $1,500 closer to work north stamford Find Towns Near Home…" at bounding box center [612, 420] width 1222 height 98
type input "2"
select select
type input "200"
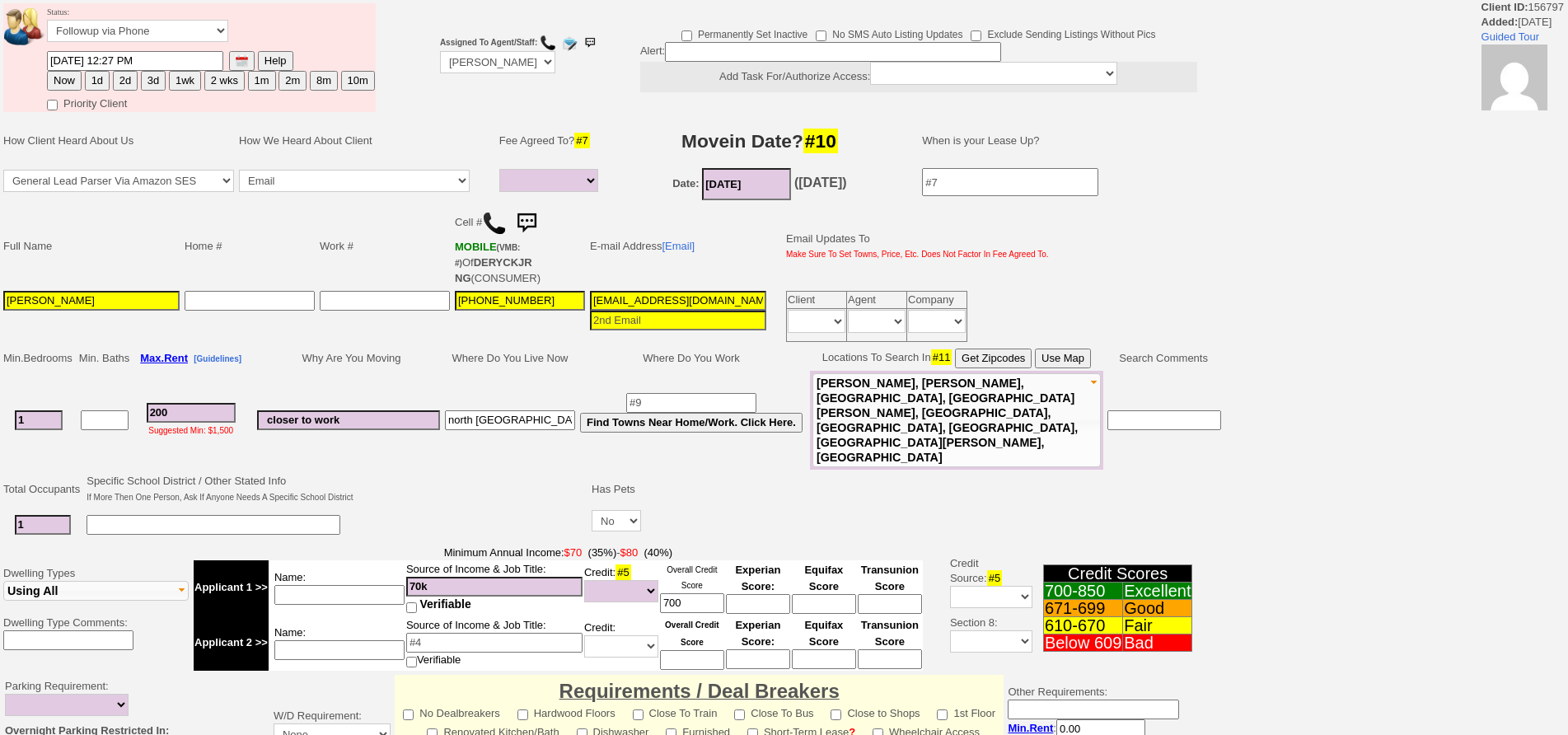
select select
type input "2000"
select select
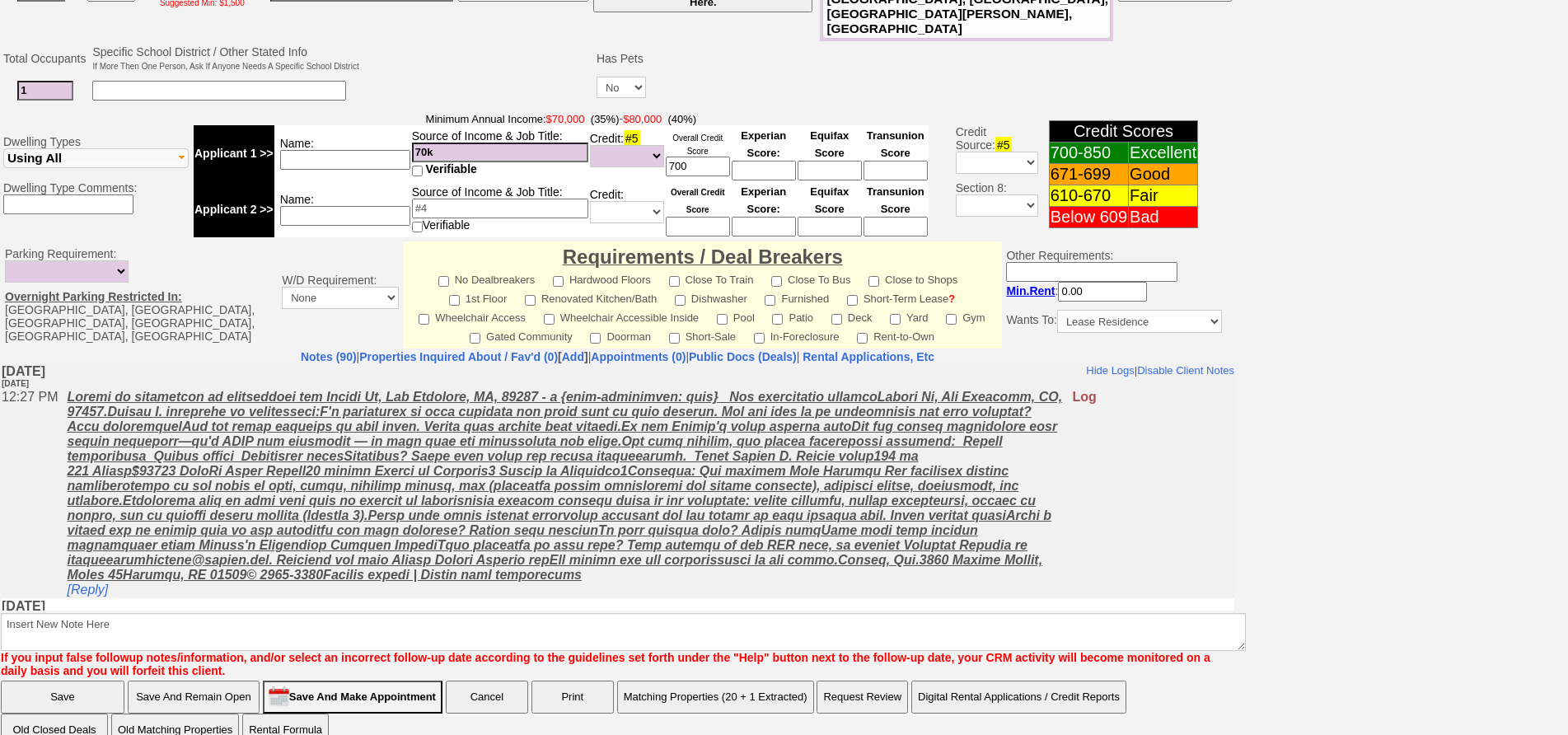
type input "2000"
click at [142, 680] on input "Save And Remain Open" at bounding box center [193, 697] width 132 height 33
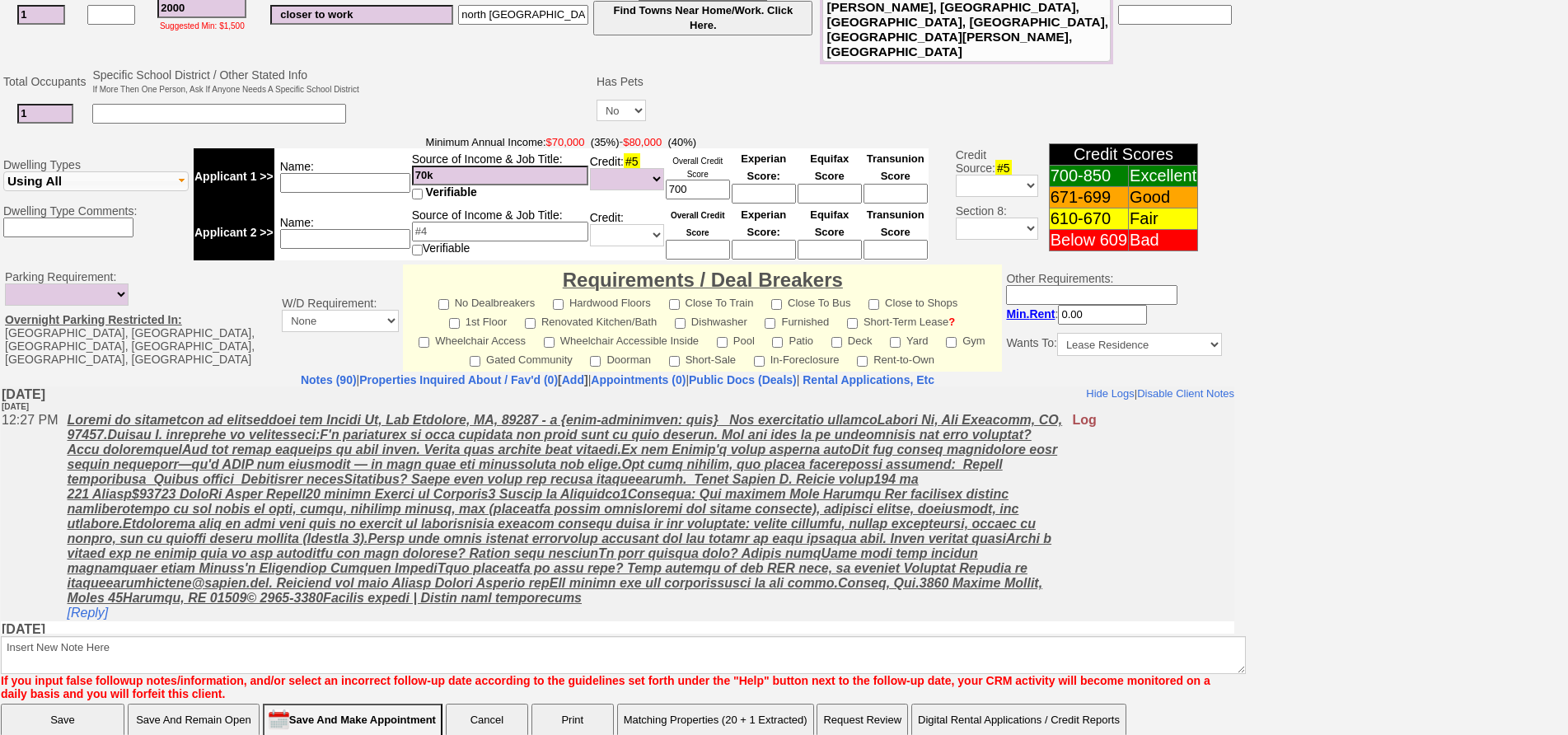
select select
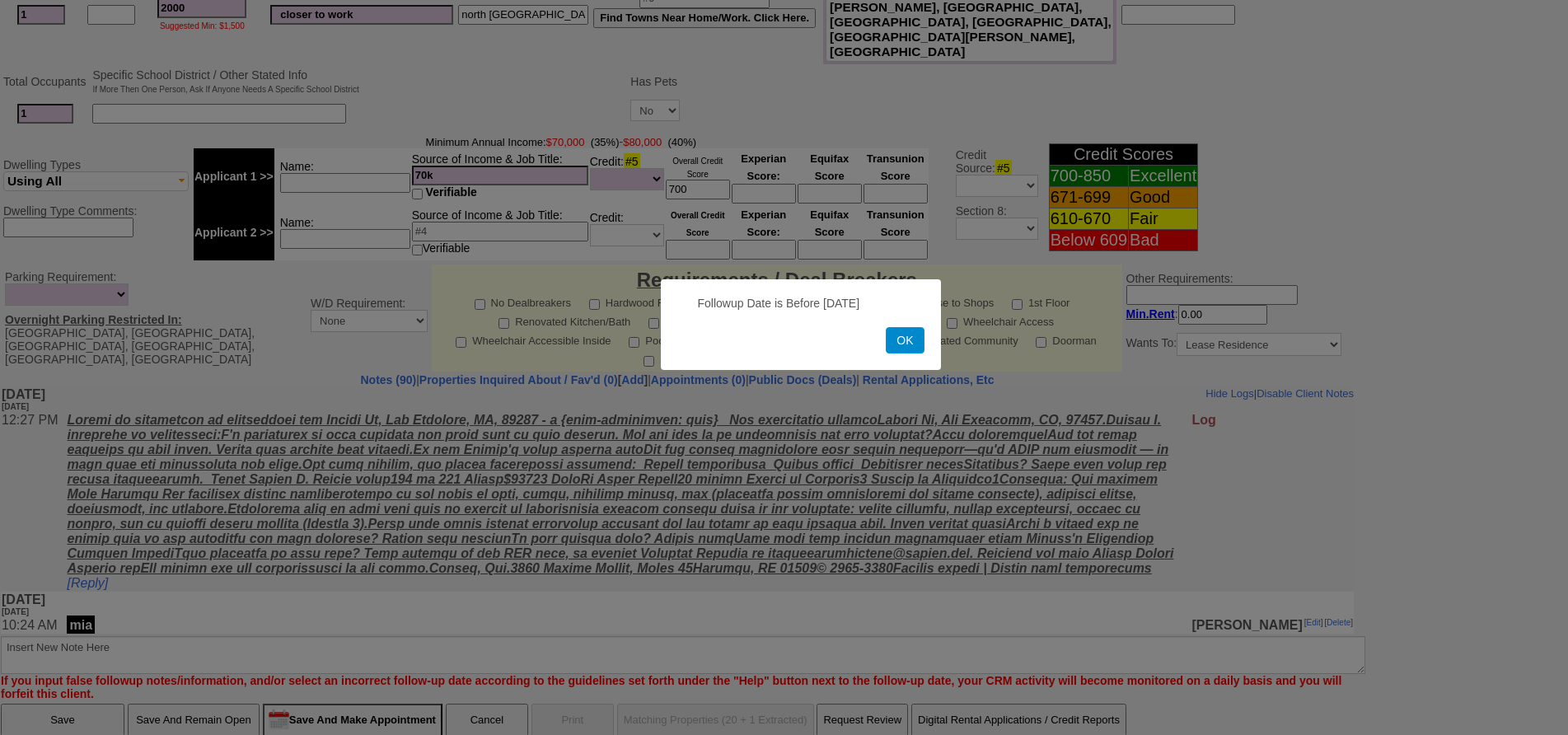
click at [904, 345] on button "OK" at bounding box center [904, 339] width 38 height 26
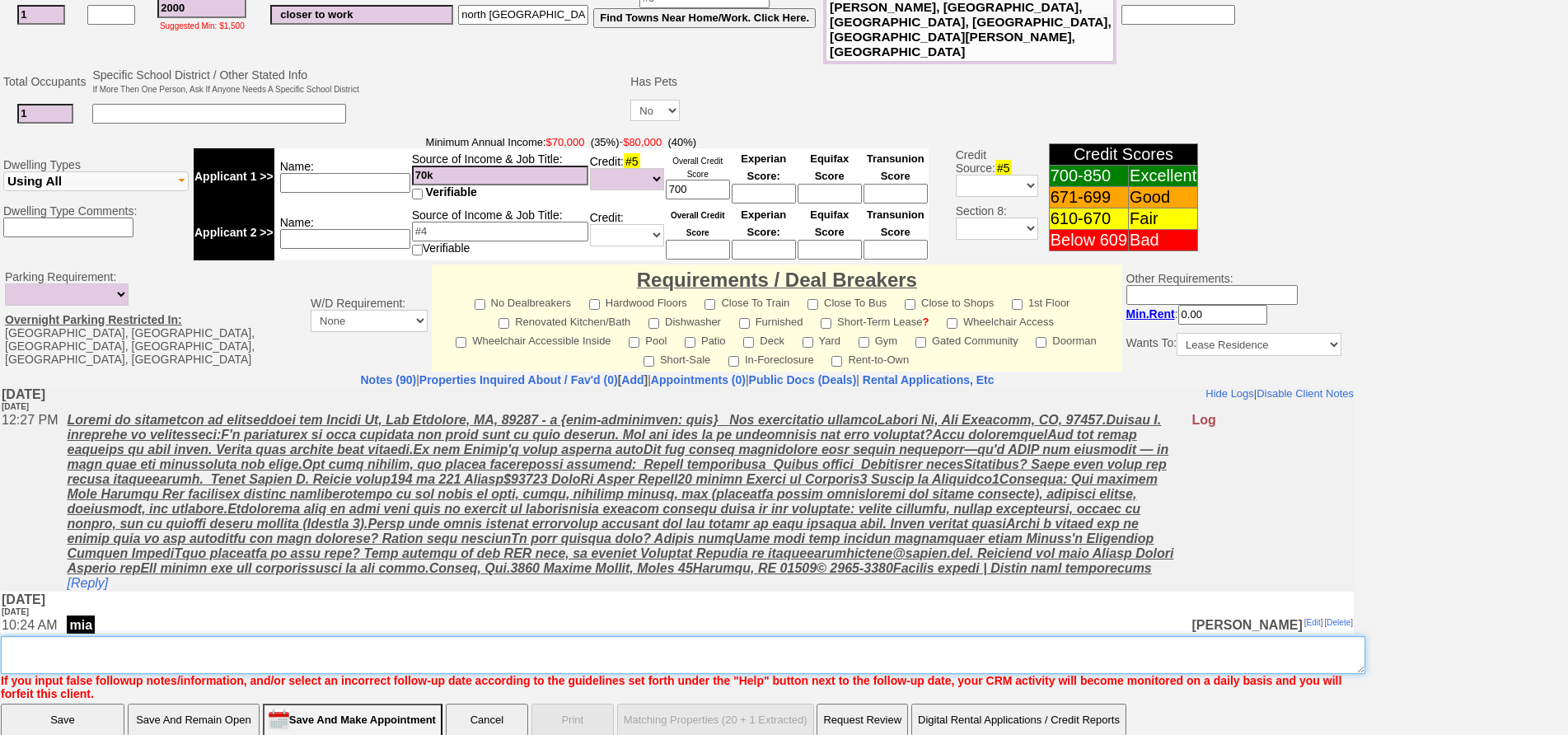
click at [612, 636] on textarea "Insert New Note Here" at bounding box center [682, 654] width 1364 height 38
type textarea "f"
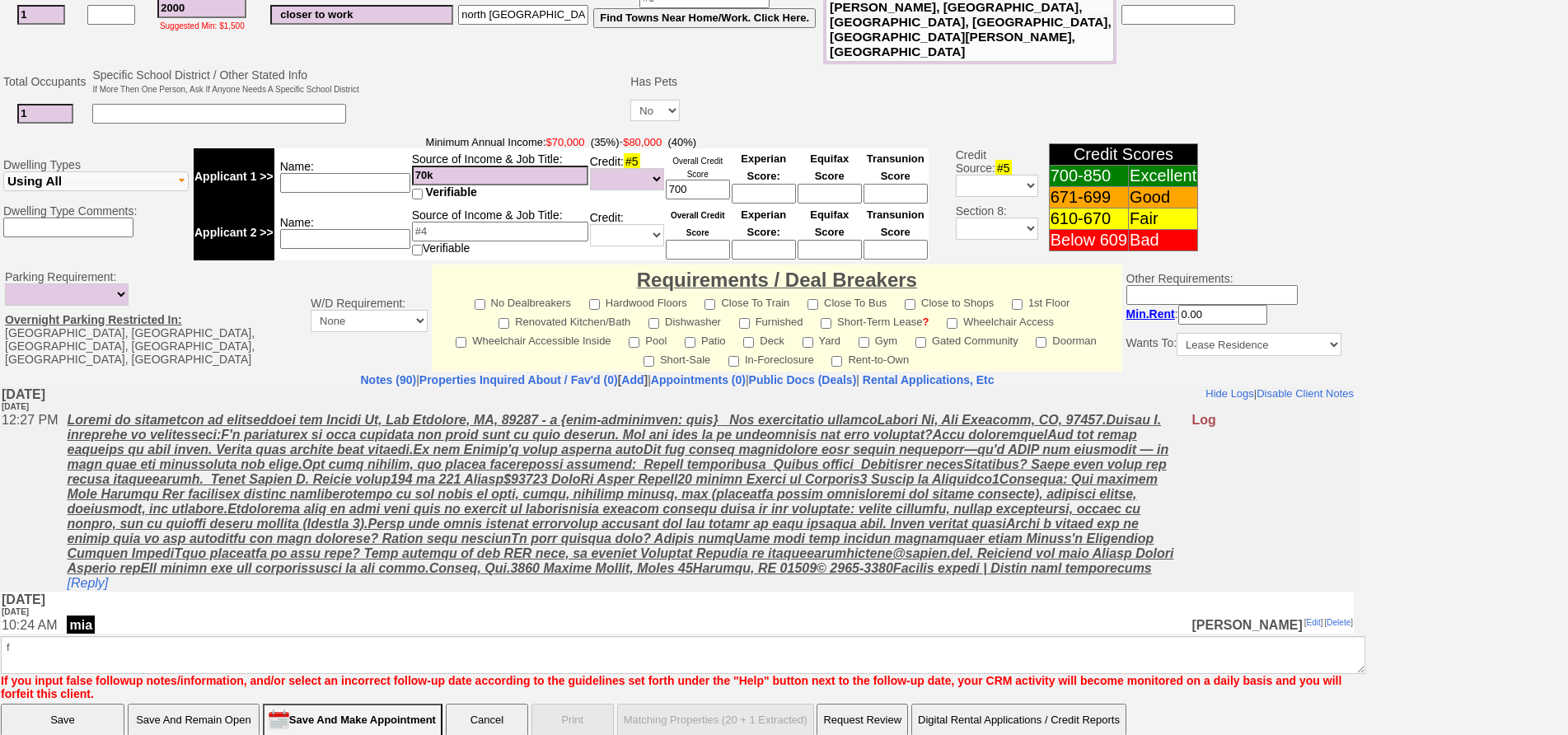
click at [179, 704] on input "Save And Remain Open" at bounding box center [193, 720] width 132 height 33
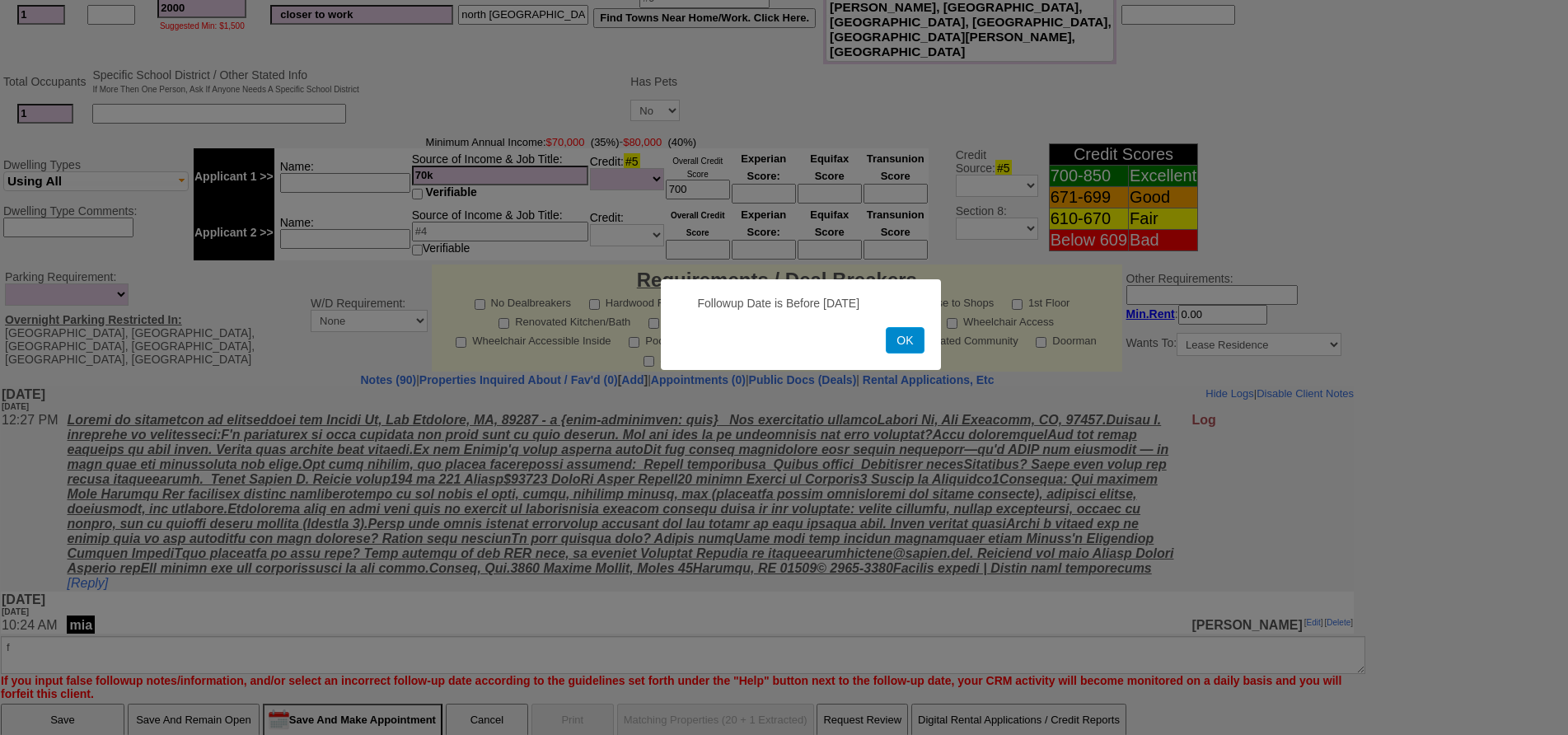
click at [904, 337] on button "OK" at bounding box center [904, 339] width 38 height 26
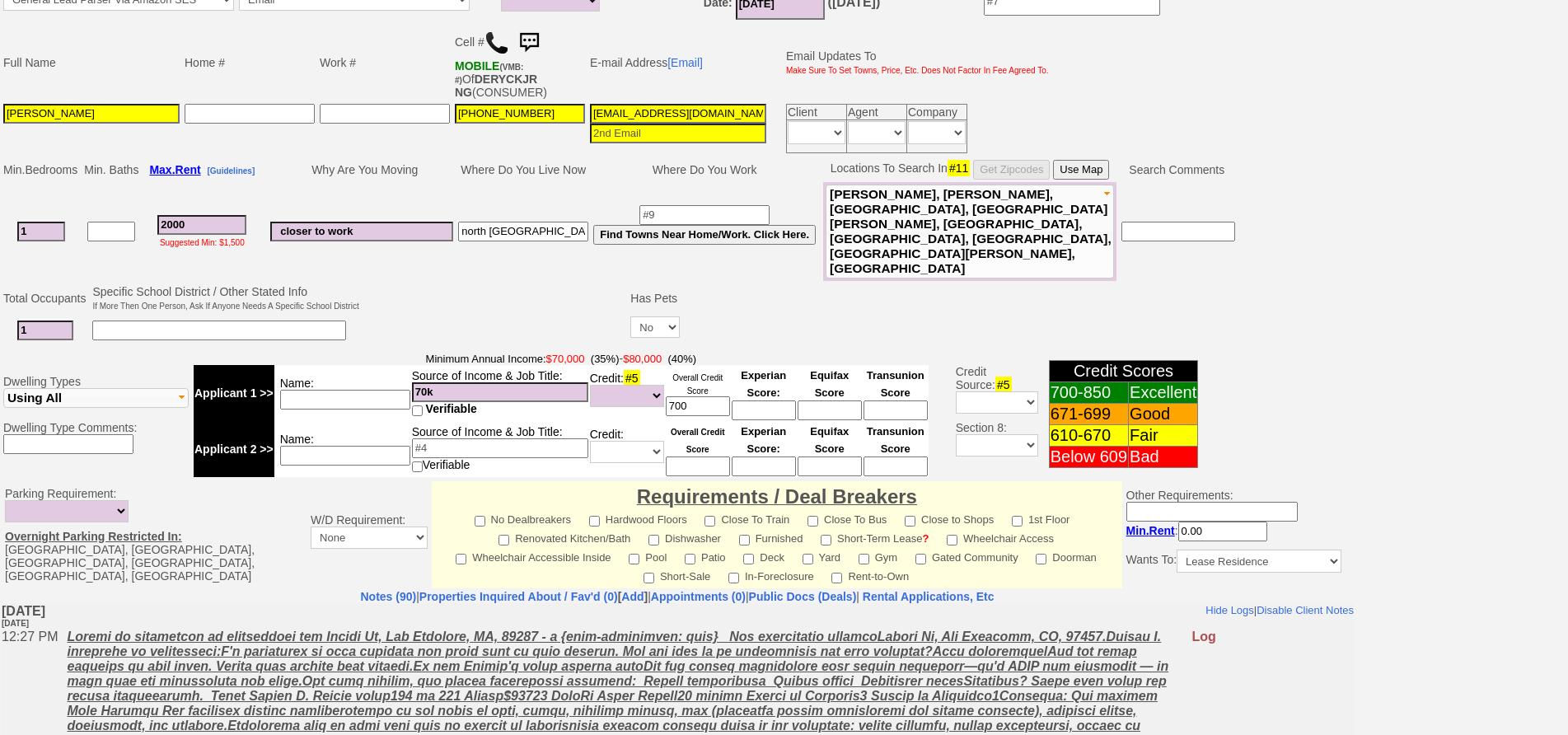
scroll to position [53, 0]
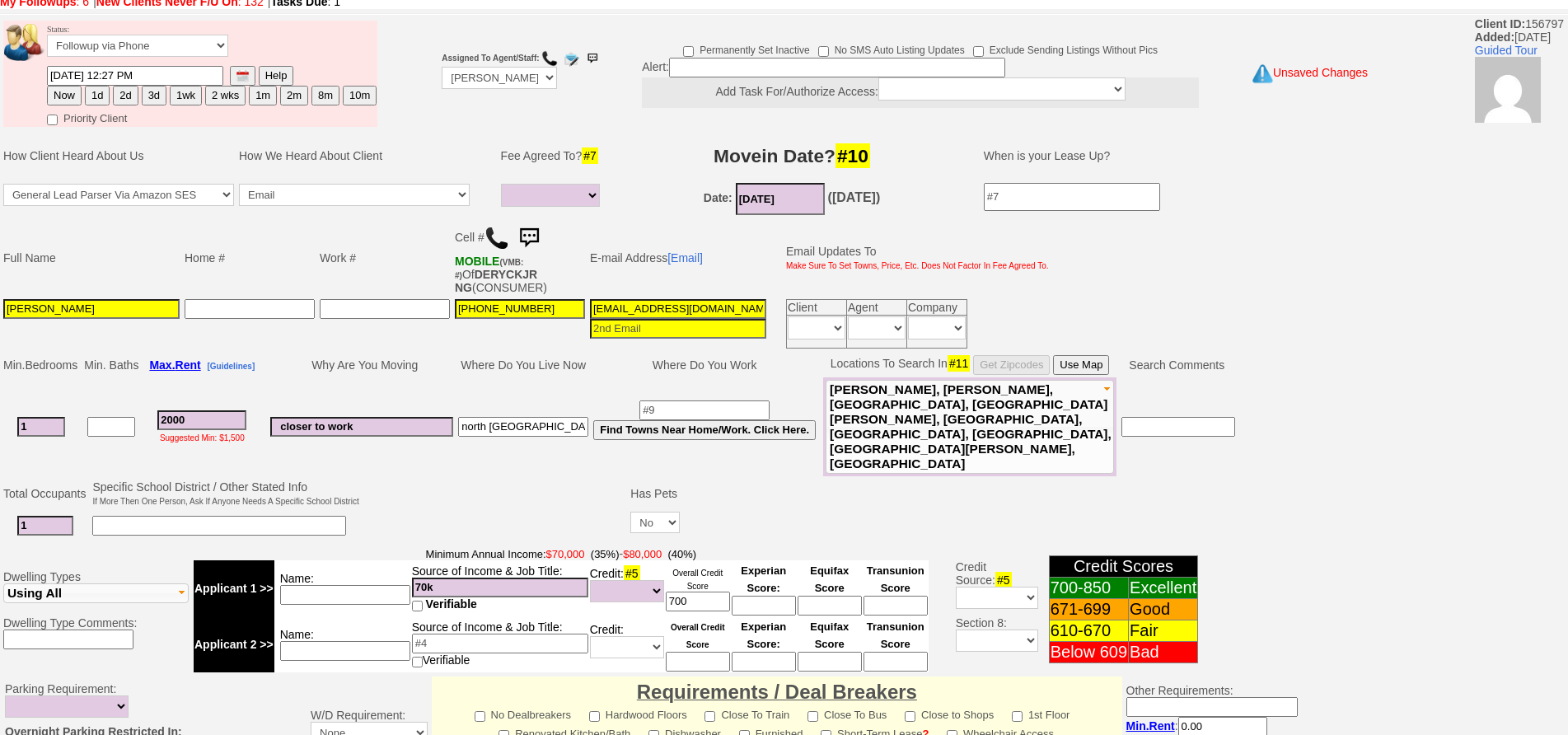
click at [107, 93] on button "1d" at bounding box center [98, 96] width 25 height 20
type input "08/29/2025 02:28 PM"
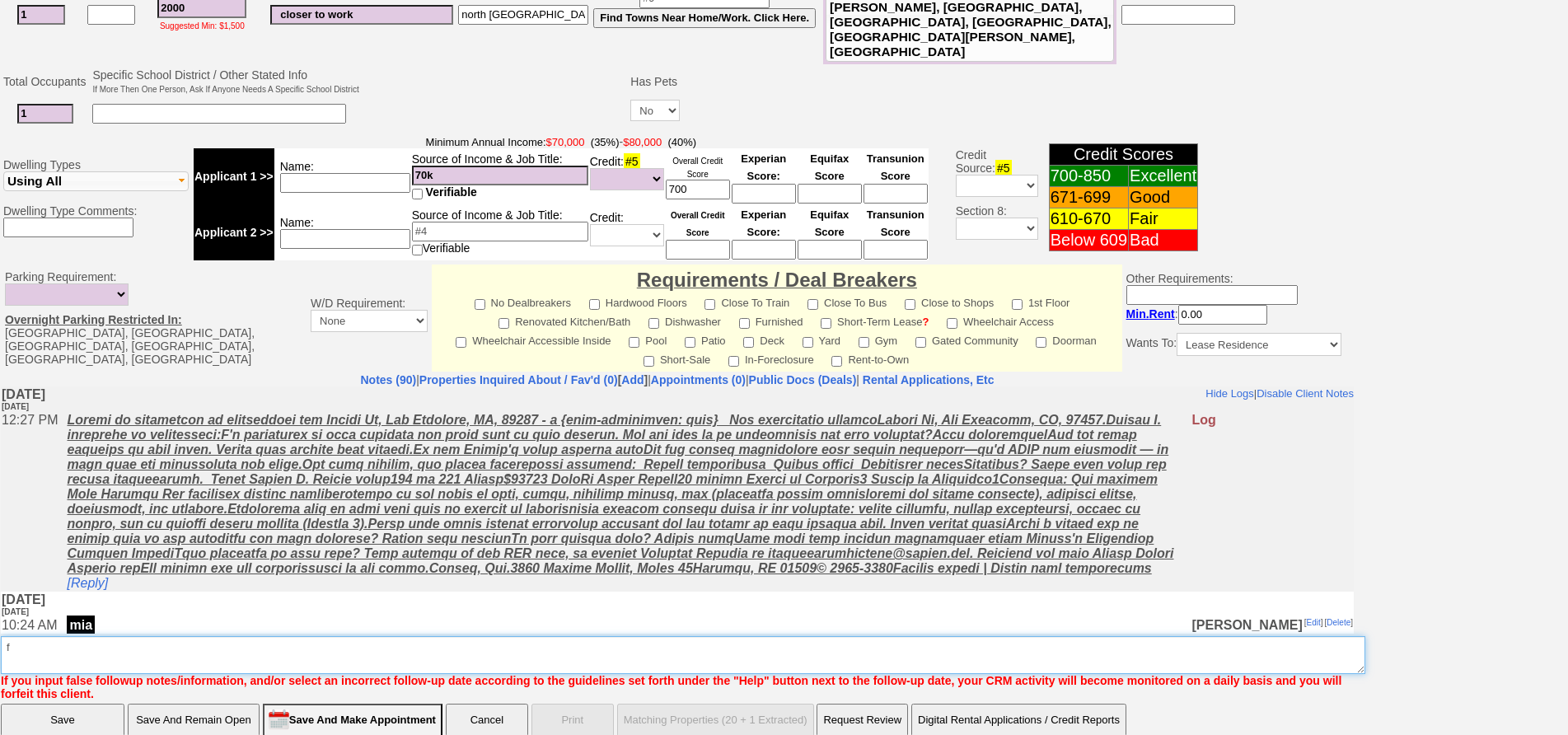
click at [553, 636] on textarea "Insert New Note Here" at bounding box center [682, 654] width 1364 height 38
type textarea "f"
type textarea "n"
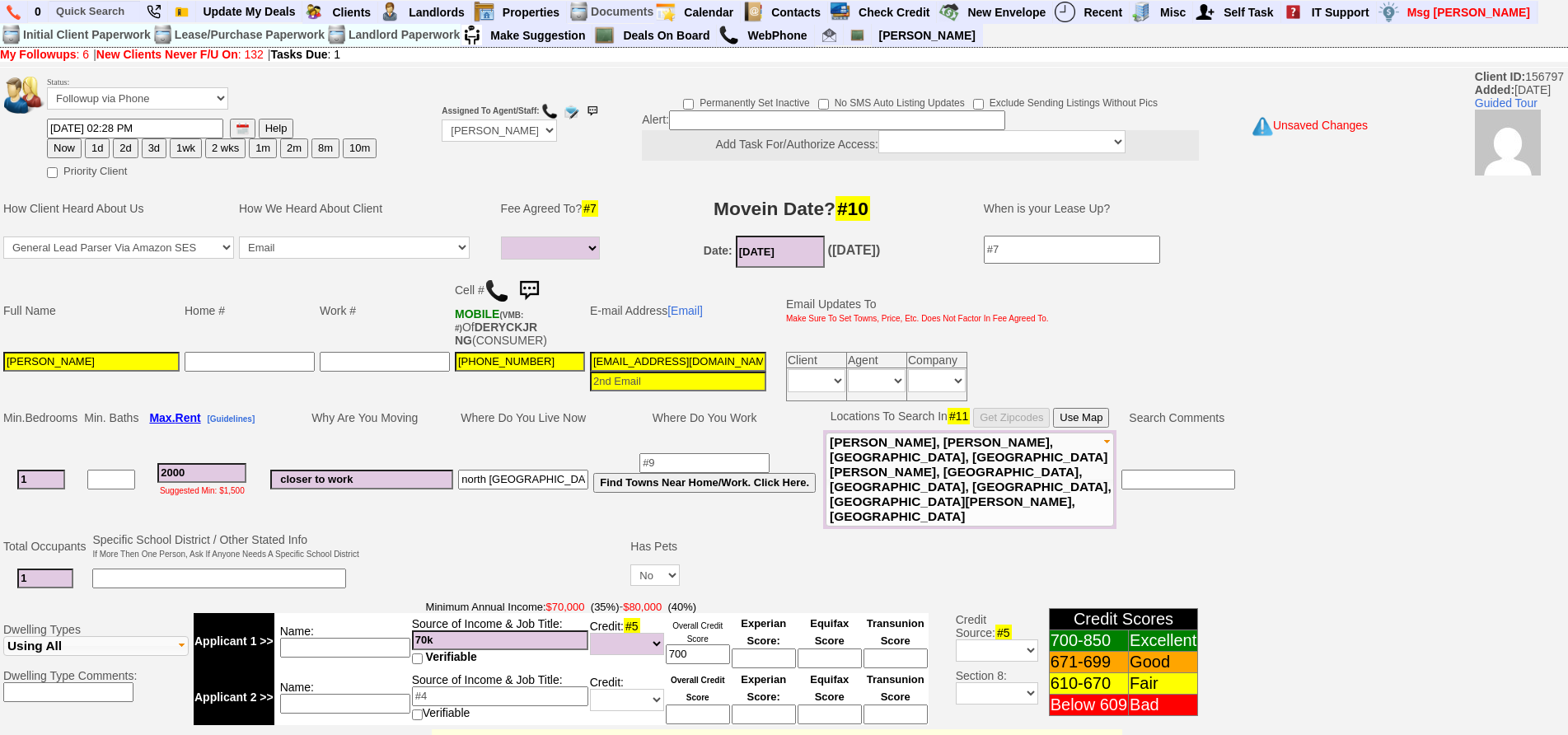
type textarea "inquired about cooper no cooper at this time fu once one comes up"
click at [216, 149] on button "2 wks" at bounding box center [225, 149] width 40 height 20
type input "09/11/2025 02:28 PM"
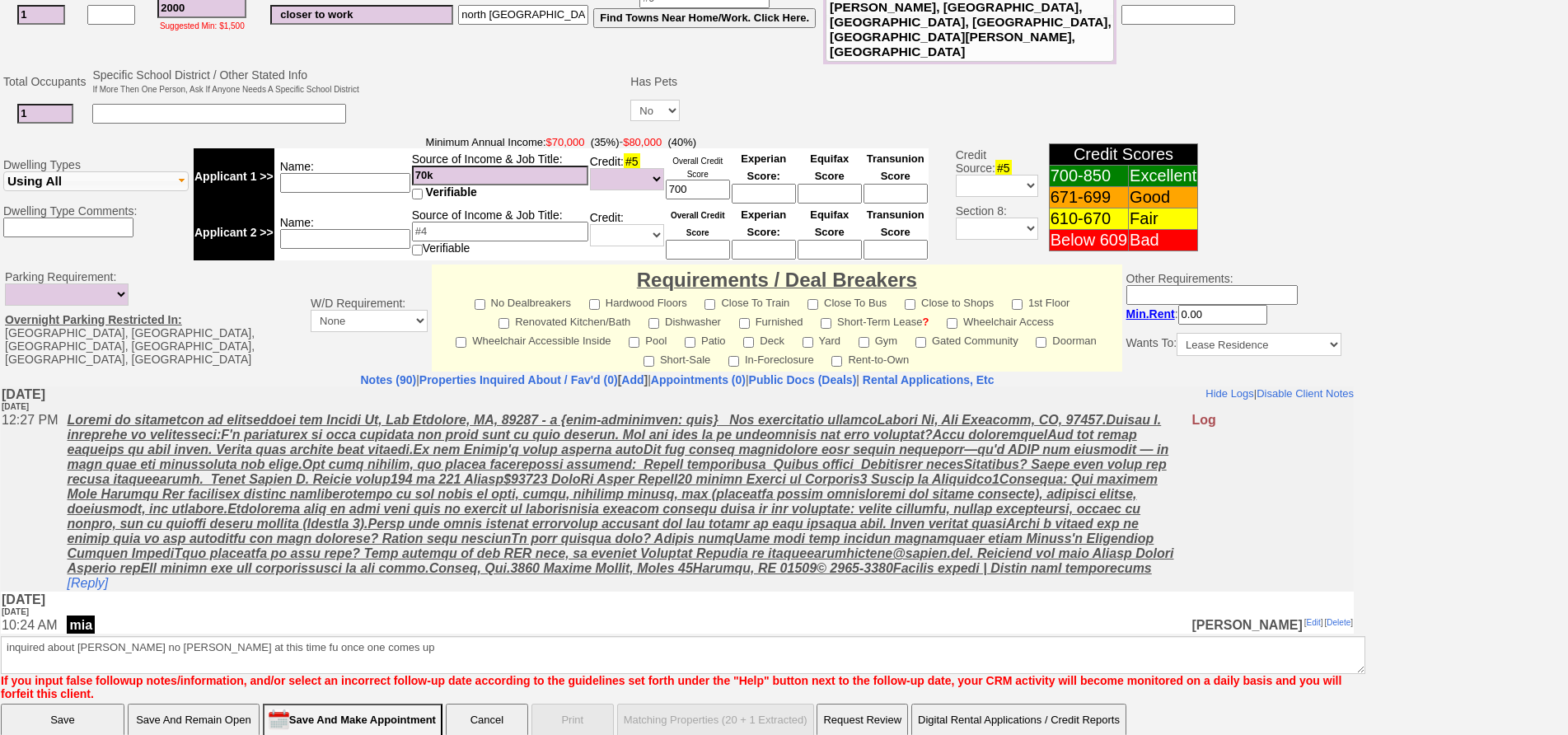
click at [96, 704] on input "Save" at bounding box center [63, 720] width 124 height 33
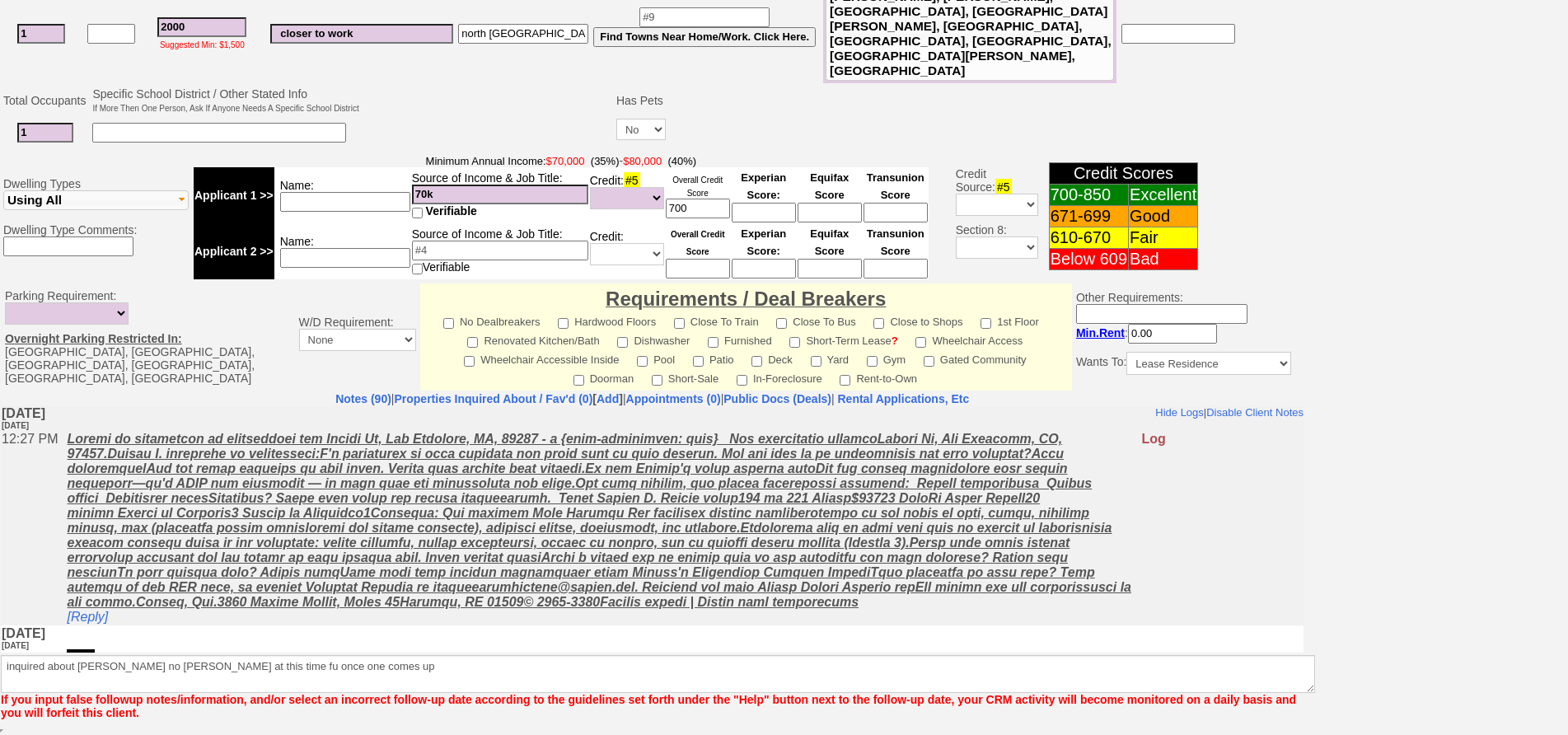
scroll to position [406, 0]
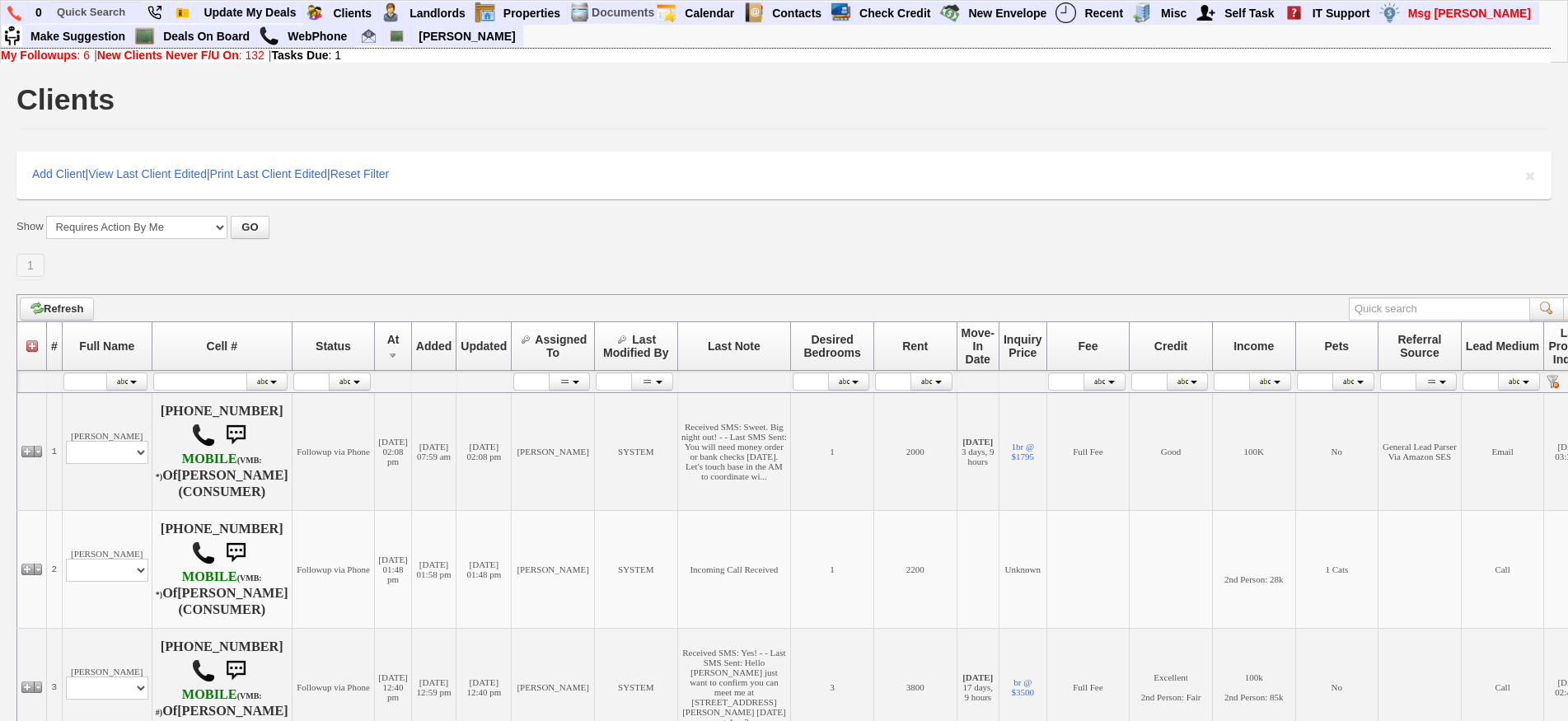
scroll to position [494, 0]
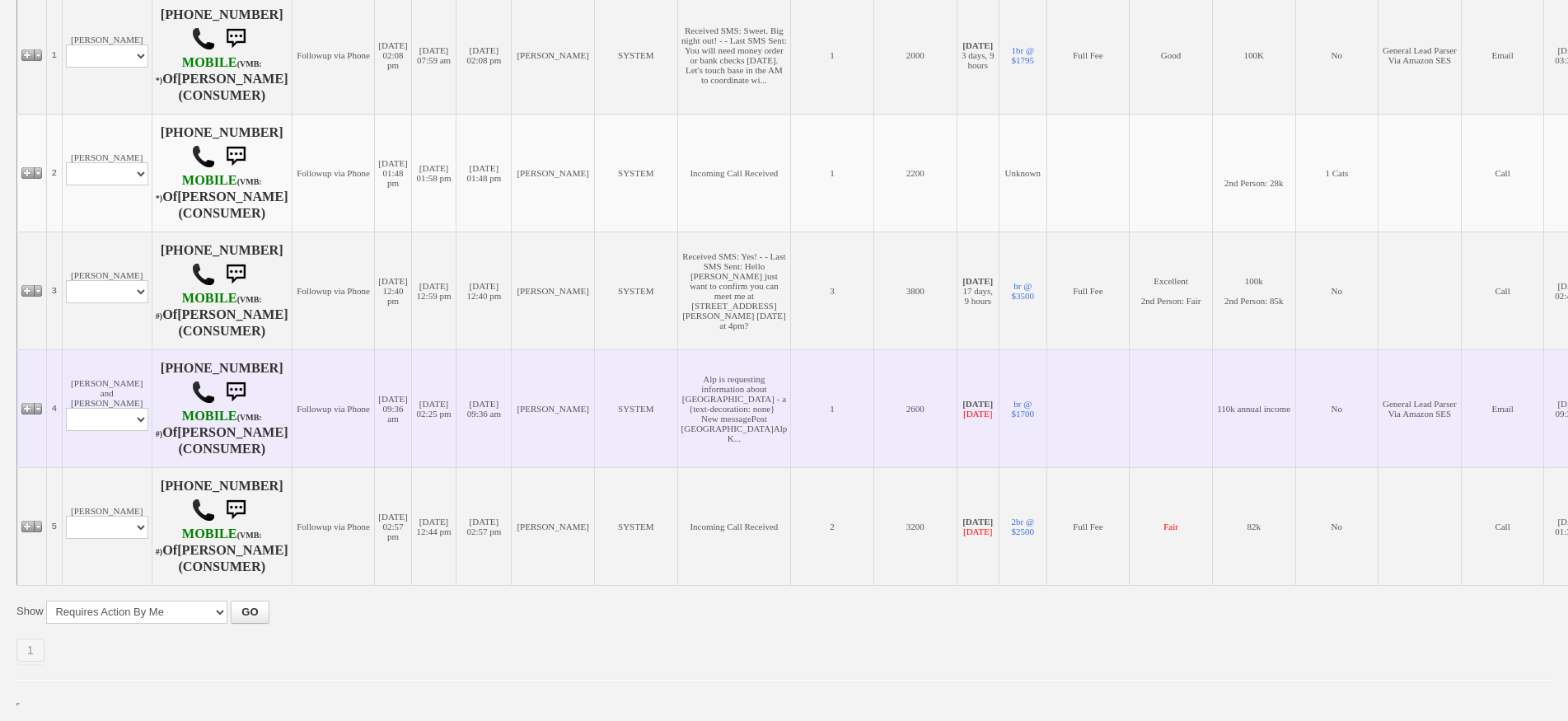
click at [338, 391] on td "Followup via Phone" at bounding box center [333, 408] width 83 height 118
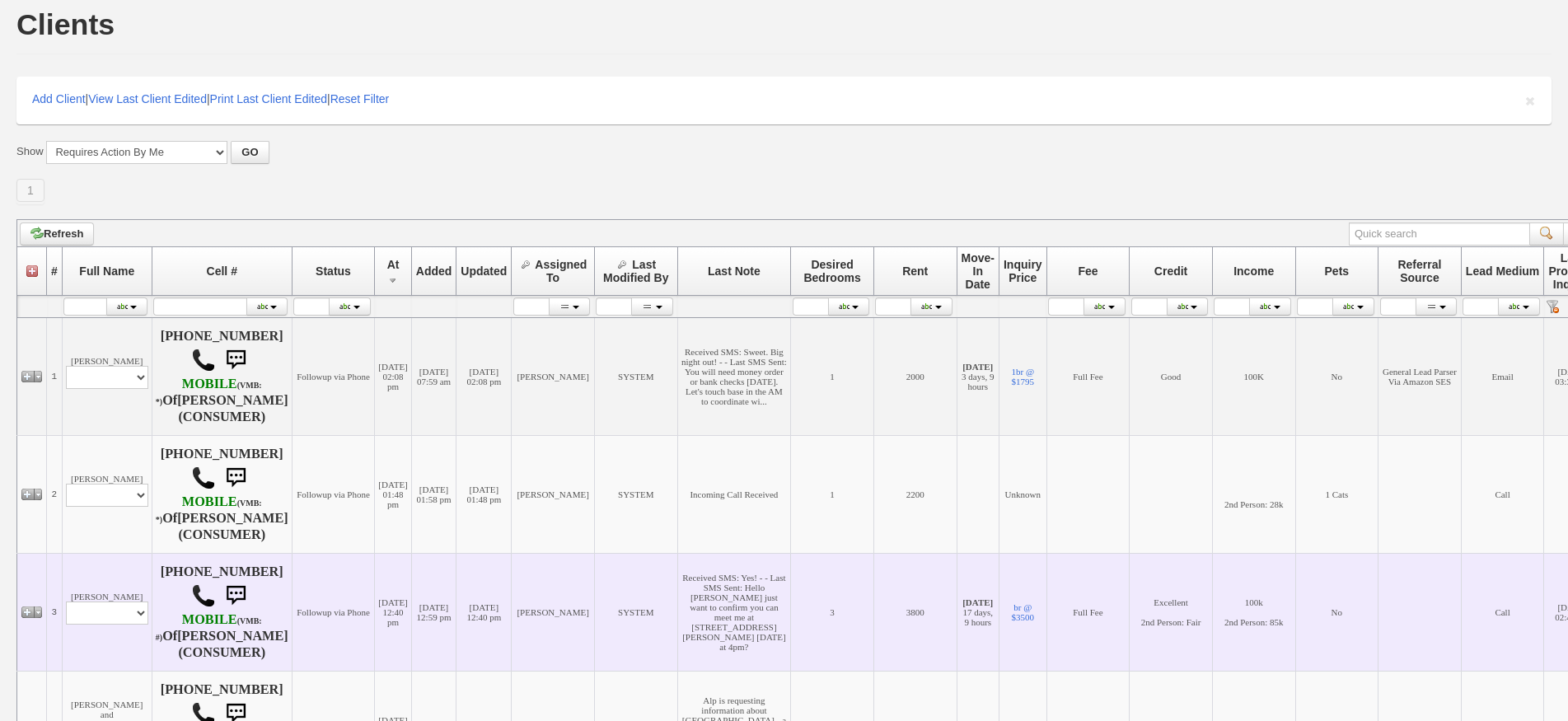
scroll to position [0, 0]
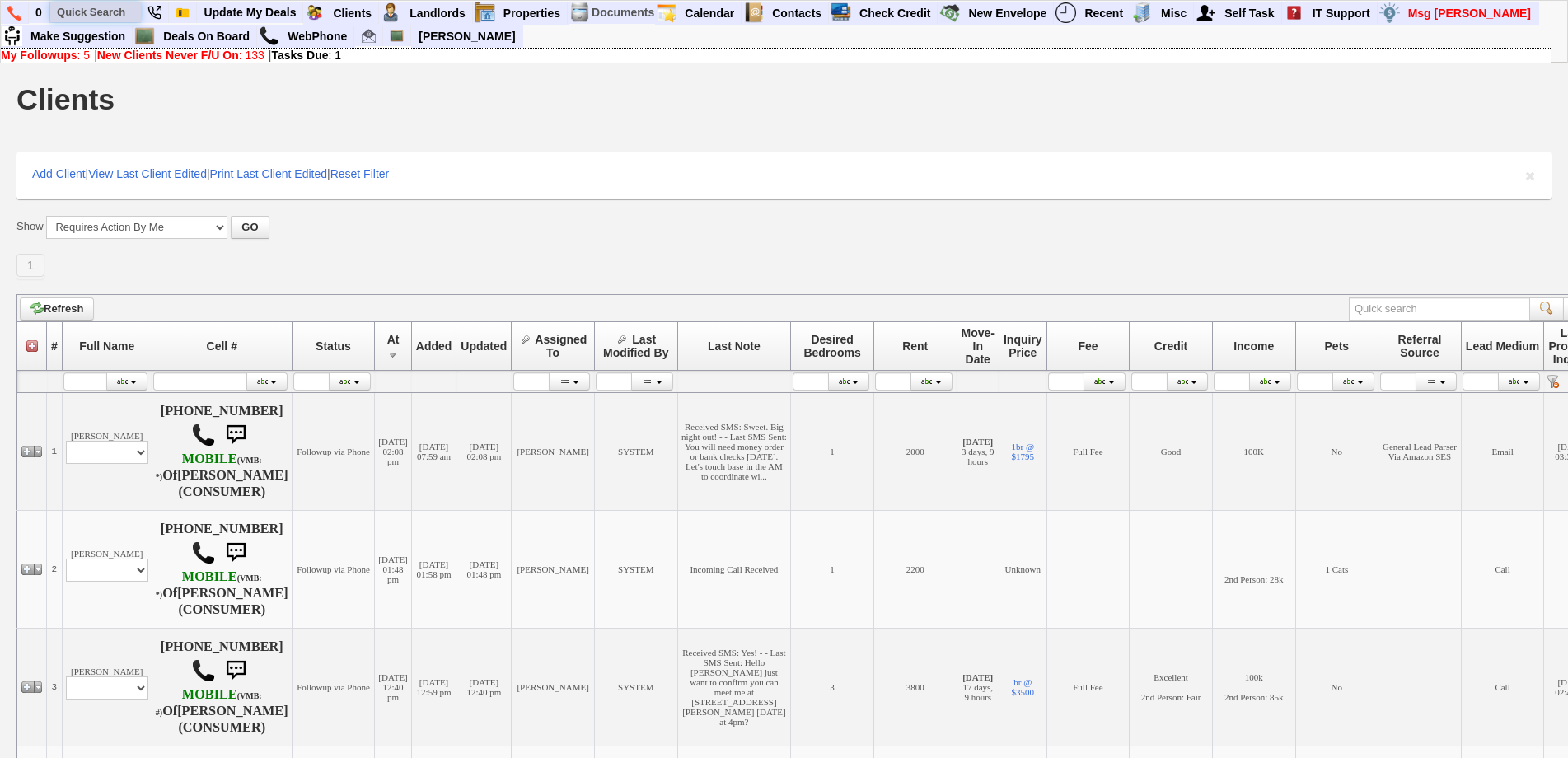
click at [84, 10] on input "text" at bounding box center [95, 12] width 90 height 21
paste input "[PHONE_NUMBER]"
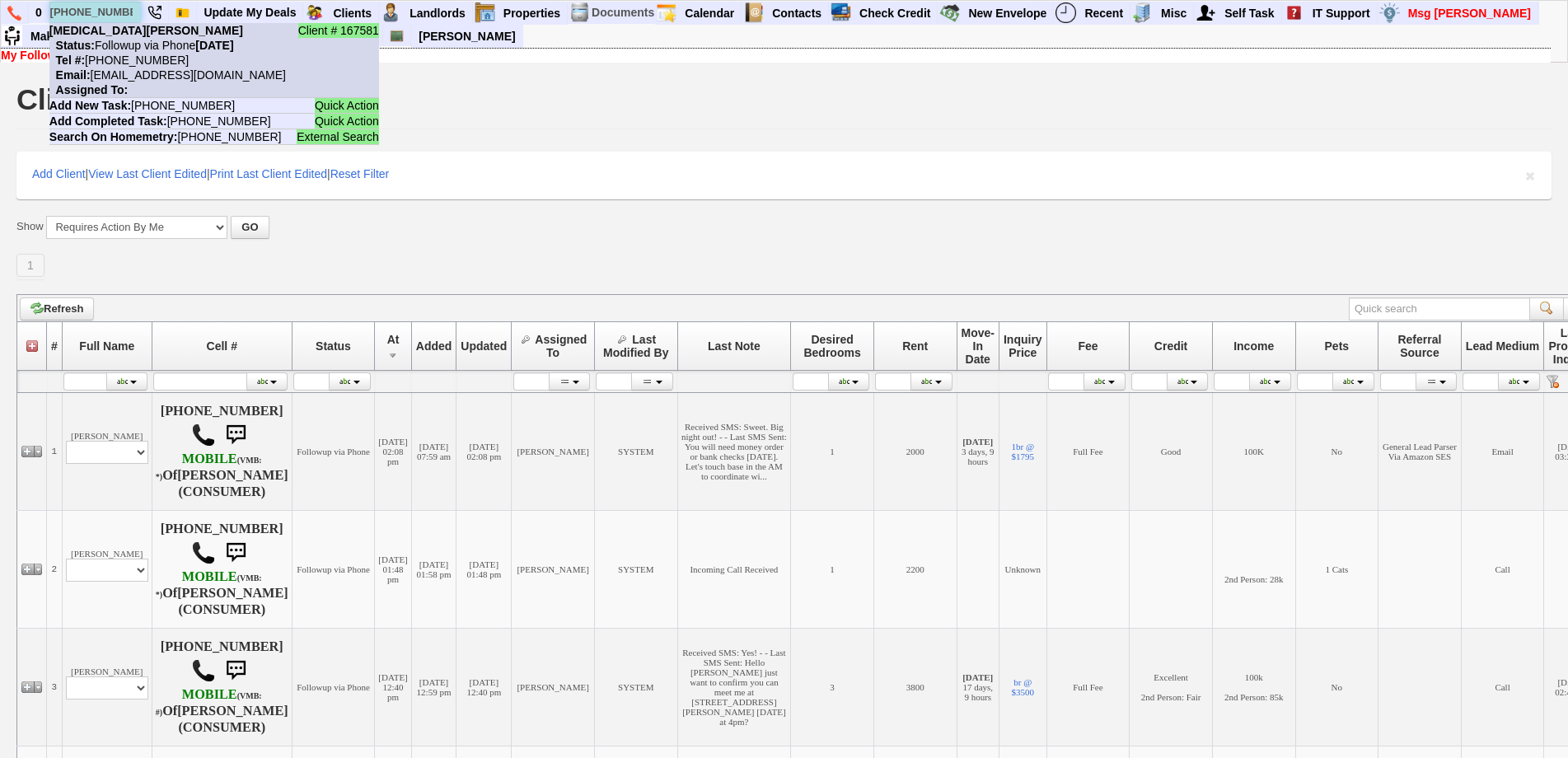
type input "[PHONE_NUMBER]"
click at [129, 32] on li "Client # 167581 [MEDICAL_DATA][PERSON_NAME] Status: Followup via Phone [DATE] T…" at bounding box center [214, 61] width 330 height 75
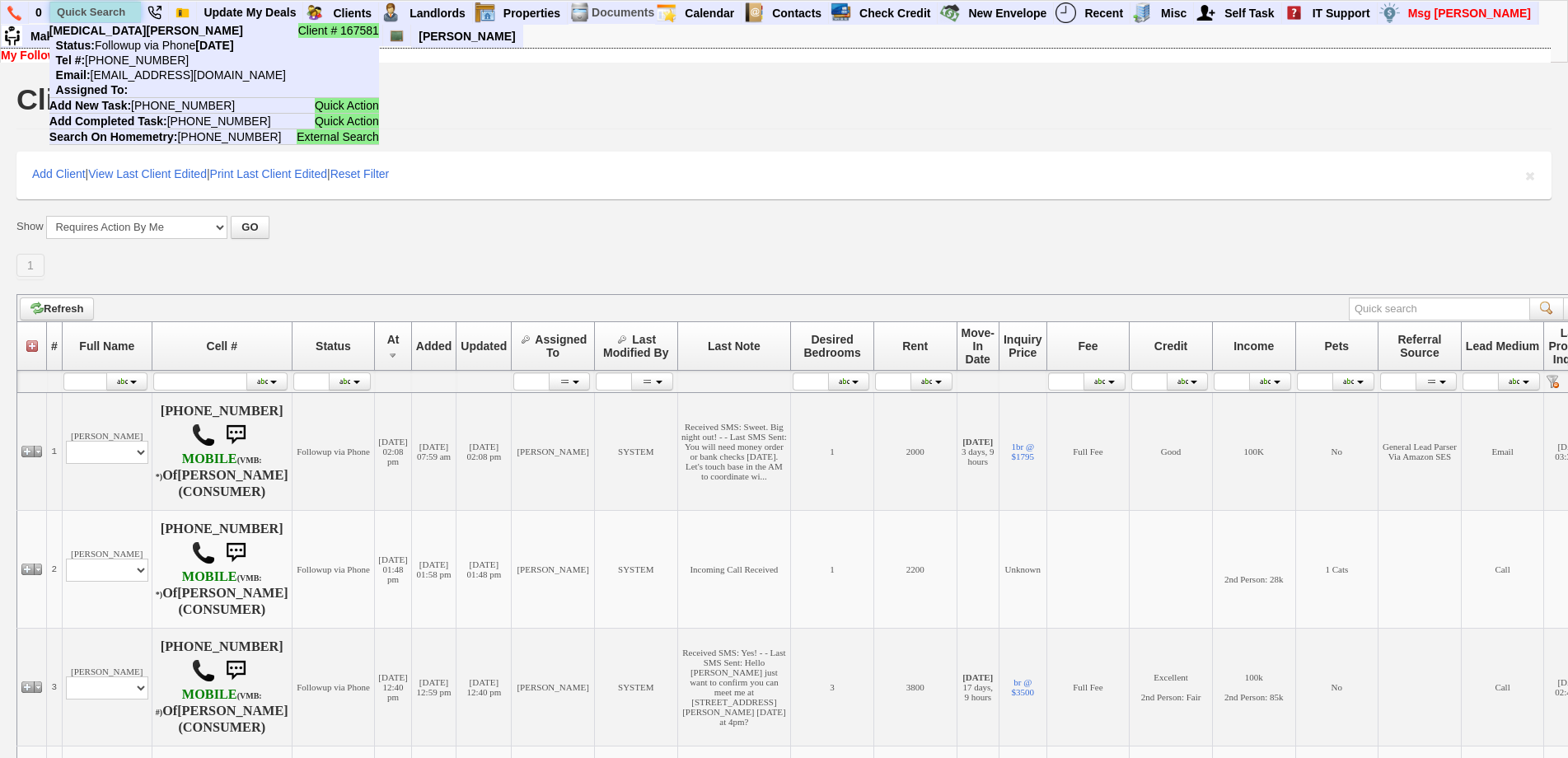
click at [107, 7] on input "text" at bounding box center [95, 12] width 90 height 21
paste input "[PHONE_NUMBER]"
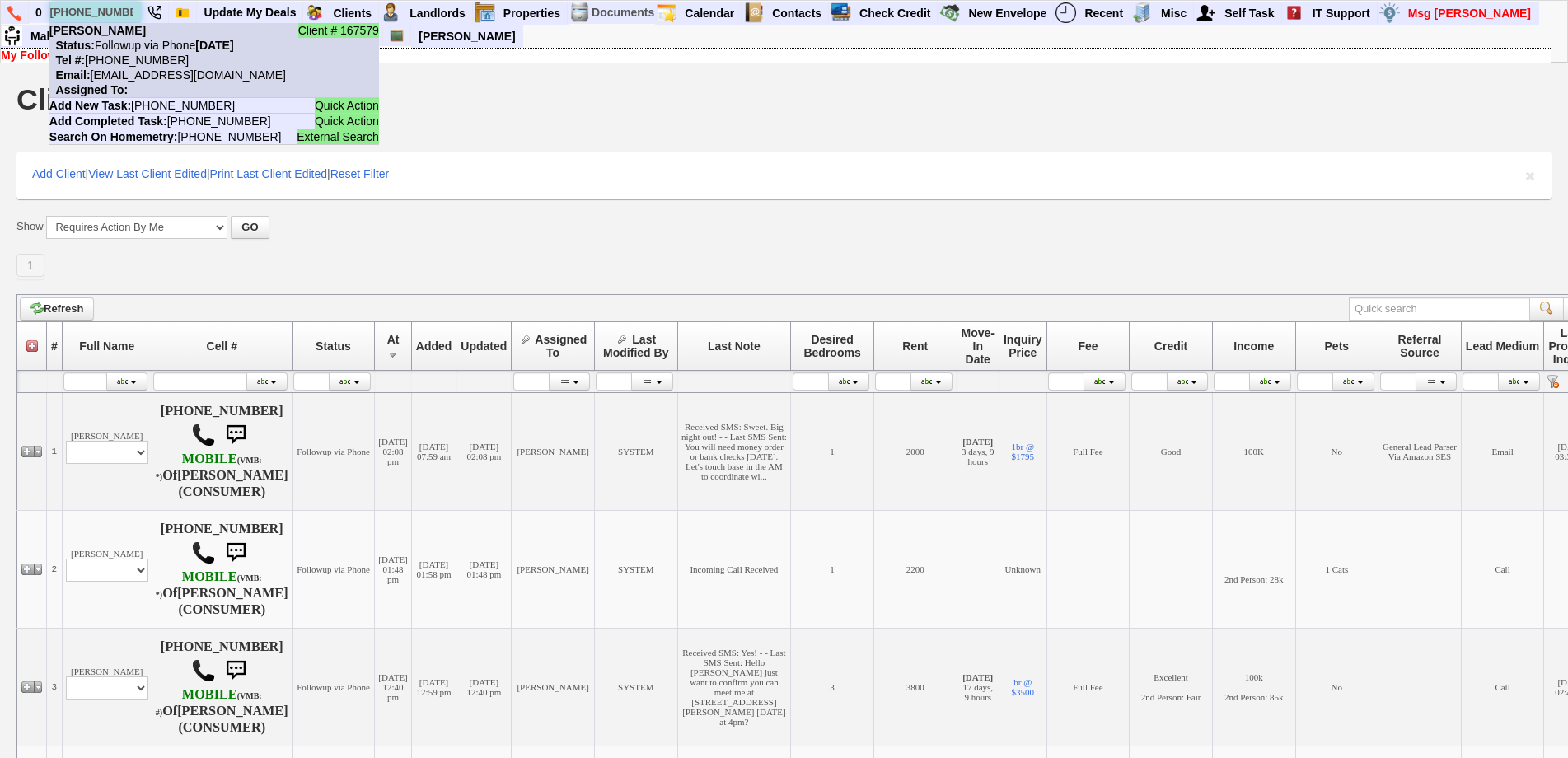
type input "914-758-3028"
click at [135, 30] on li "Client # 167579 alberto reyes Status: Followup via Phone Thursday, August 28th,…" at bounding box center [214, 61] width 330 height 75
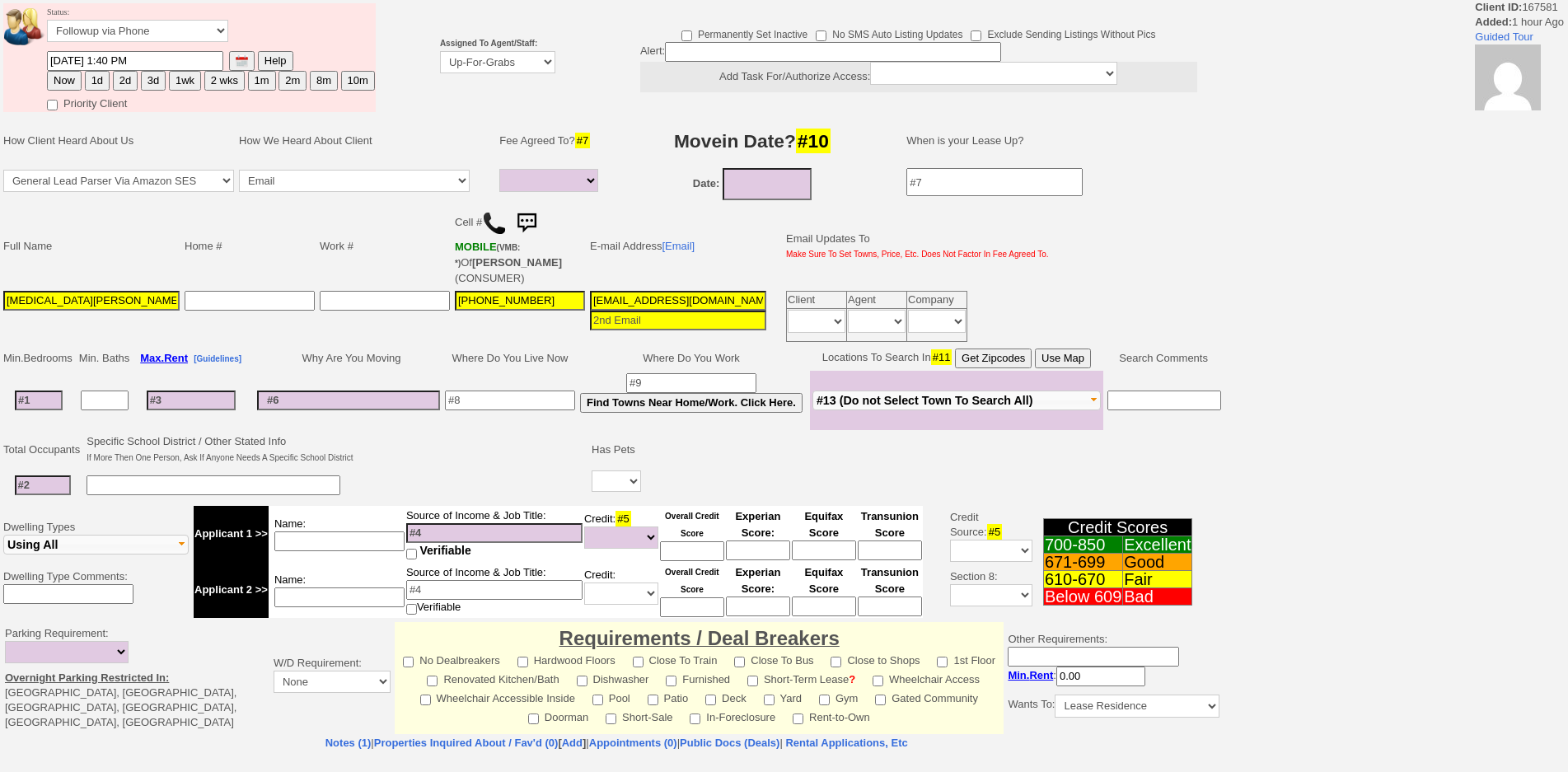
select select
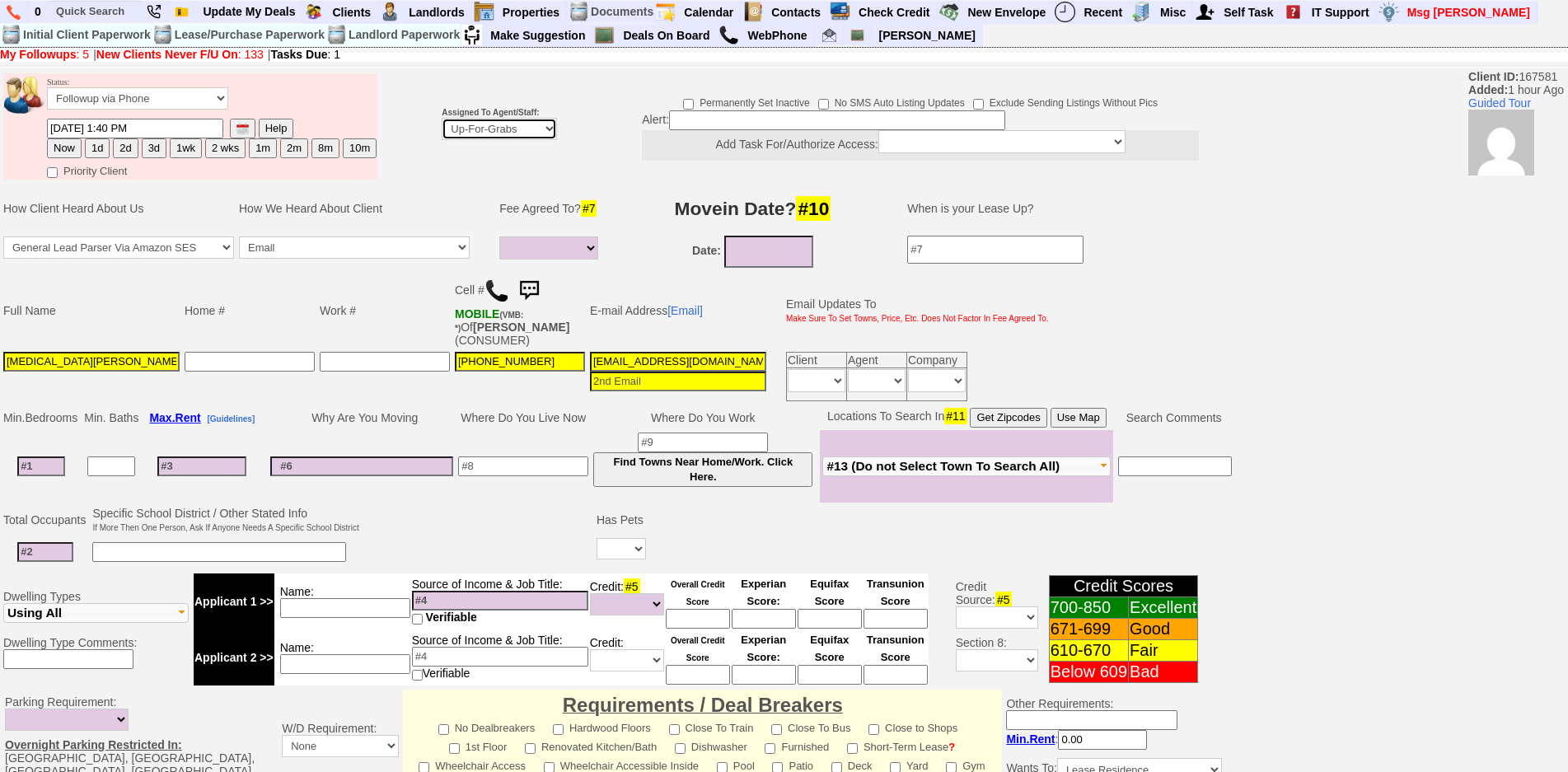
click at [485, 132] on select "Up-For-Grabs ***** STAFF ***** [PERSON_NAME] [PHONE_NUMBER] [PERSON_NAME] [PHON…" at bounding box center [499, 129] width 116 height 22
select select "148"
click at [441, 118] on select "Up-For-Grabs ***** STAFF ***** [PERSON_NAME] [PHONE_NUMBER] [PERSON_NAME] [PHON…" at bounding box center [499, 129] width 116 height 22
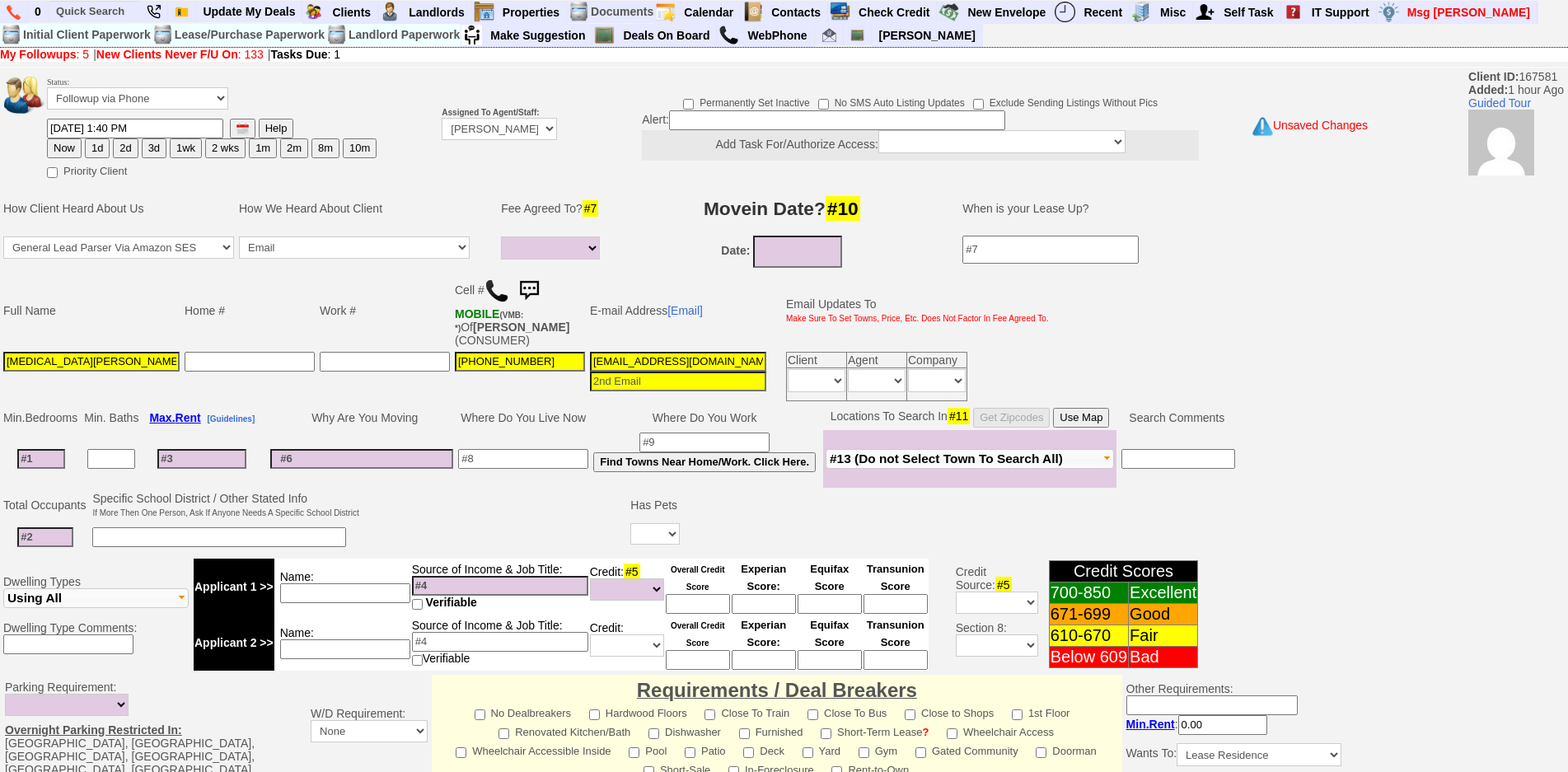
click at [74, 152] on button "Now" at bounding box center [64, 149] width 35 height 20
type input "[DATE] 02:41 PM"
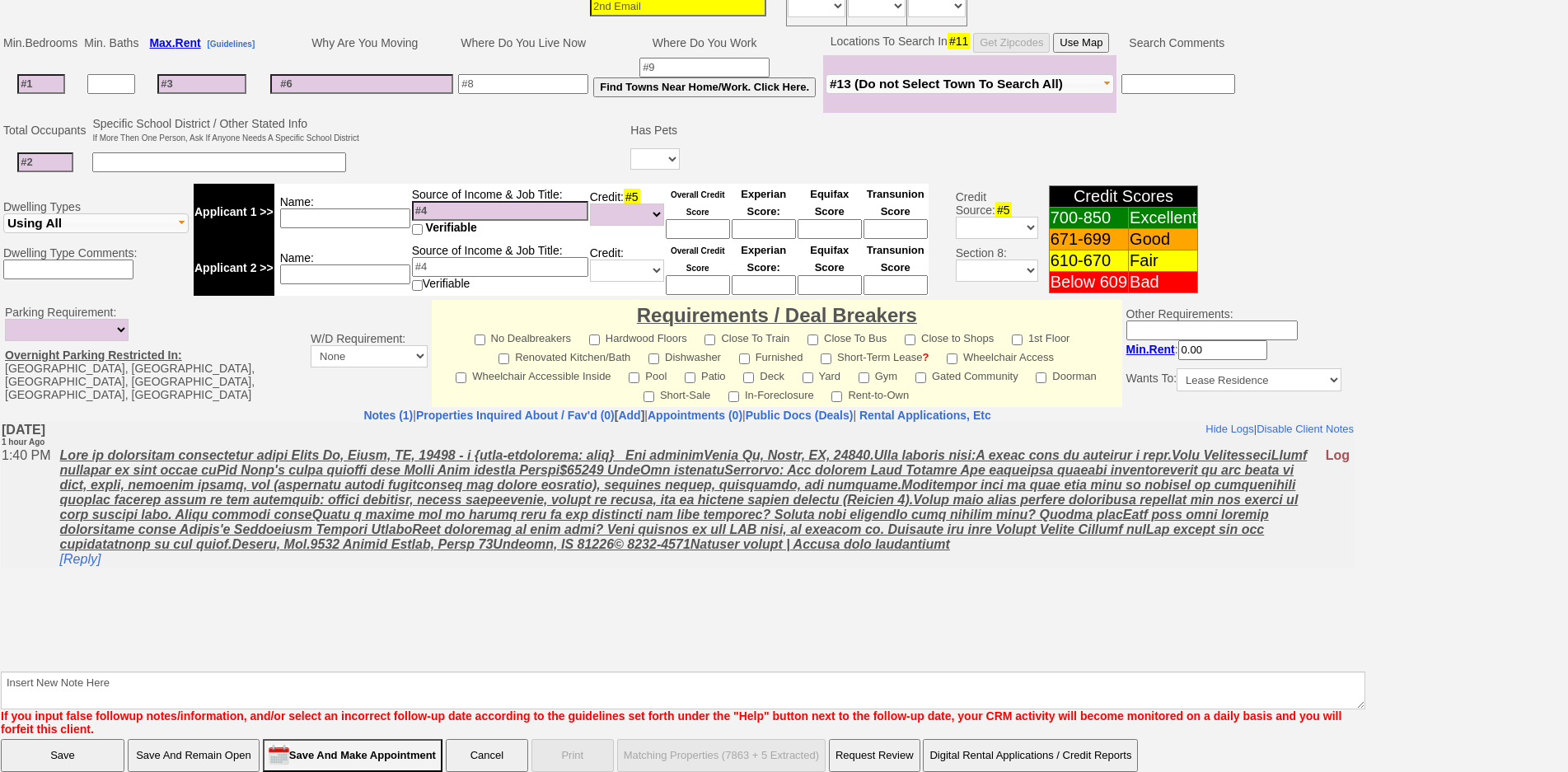
scroll to position [415, 0]
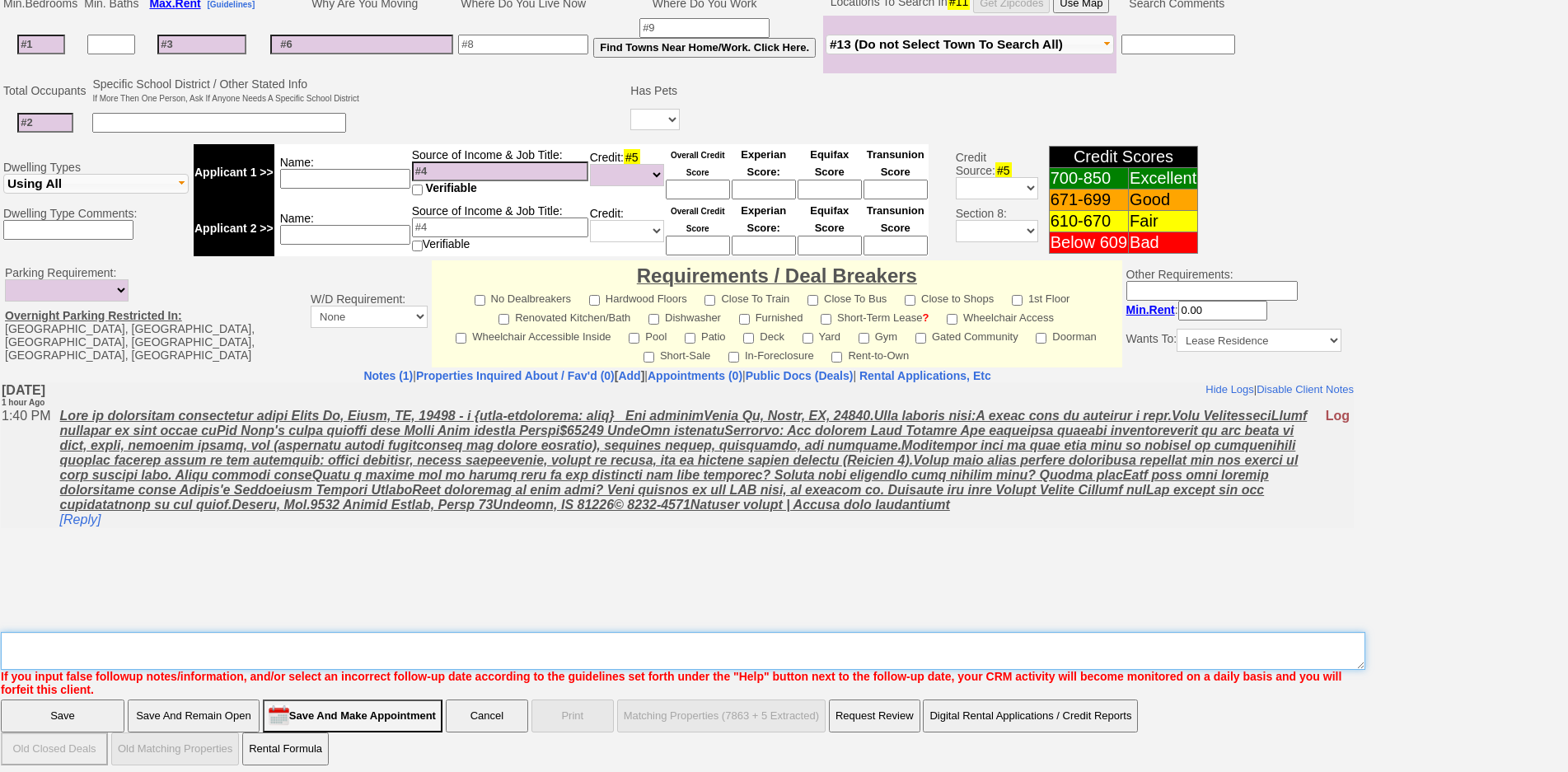
click at [707, 632] on textarea "Insert New Note Here" at bounding box center [682, 651] width 1364 height 38
type textarea "f"
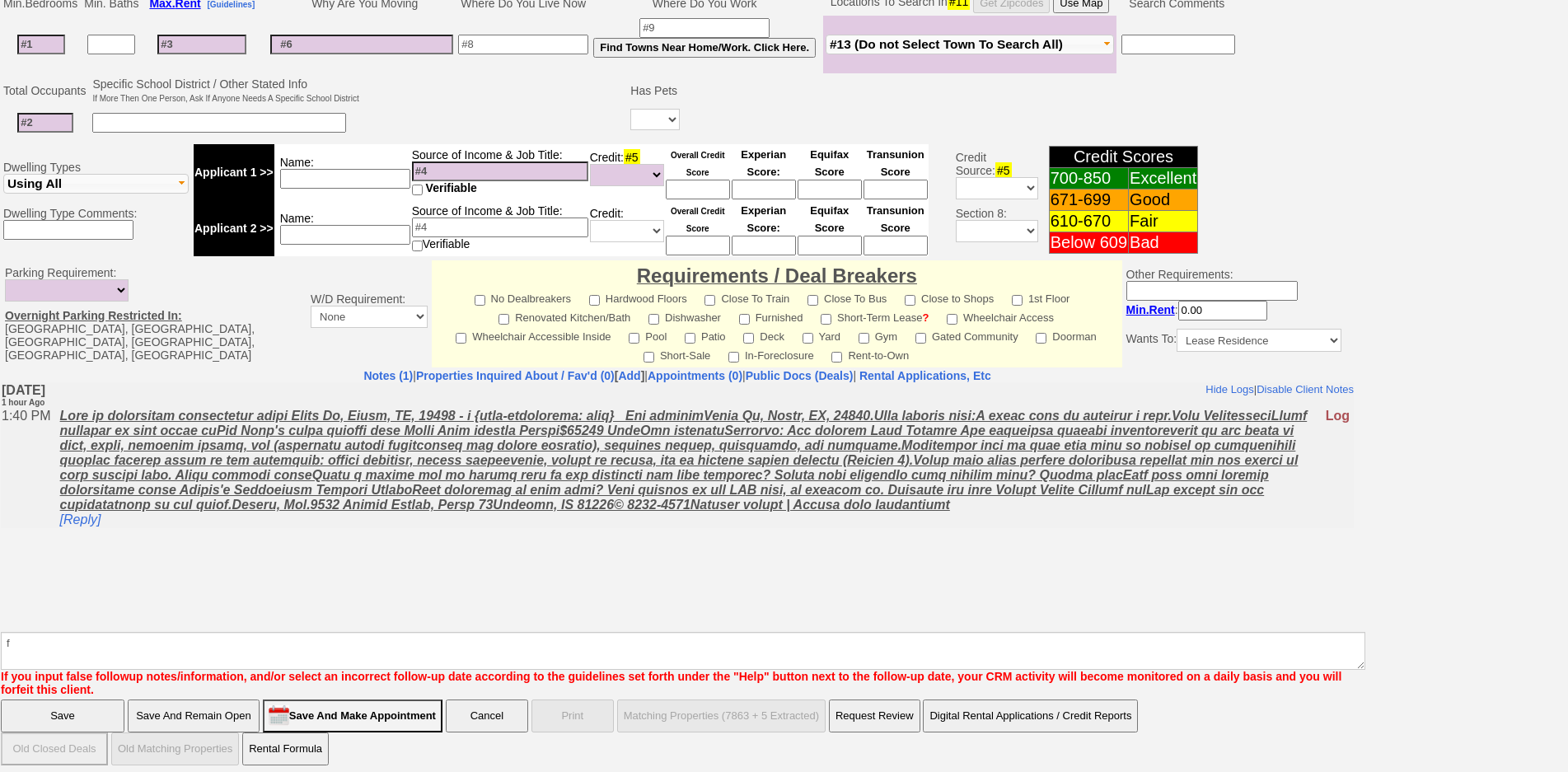
click input "Save And Remain Open" at bounding box center [193, 716] width 132 height 33
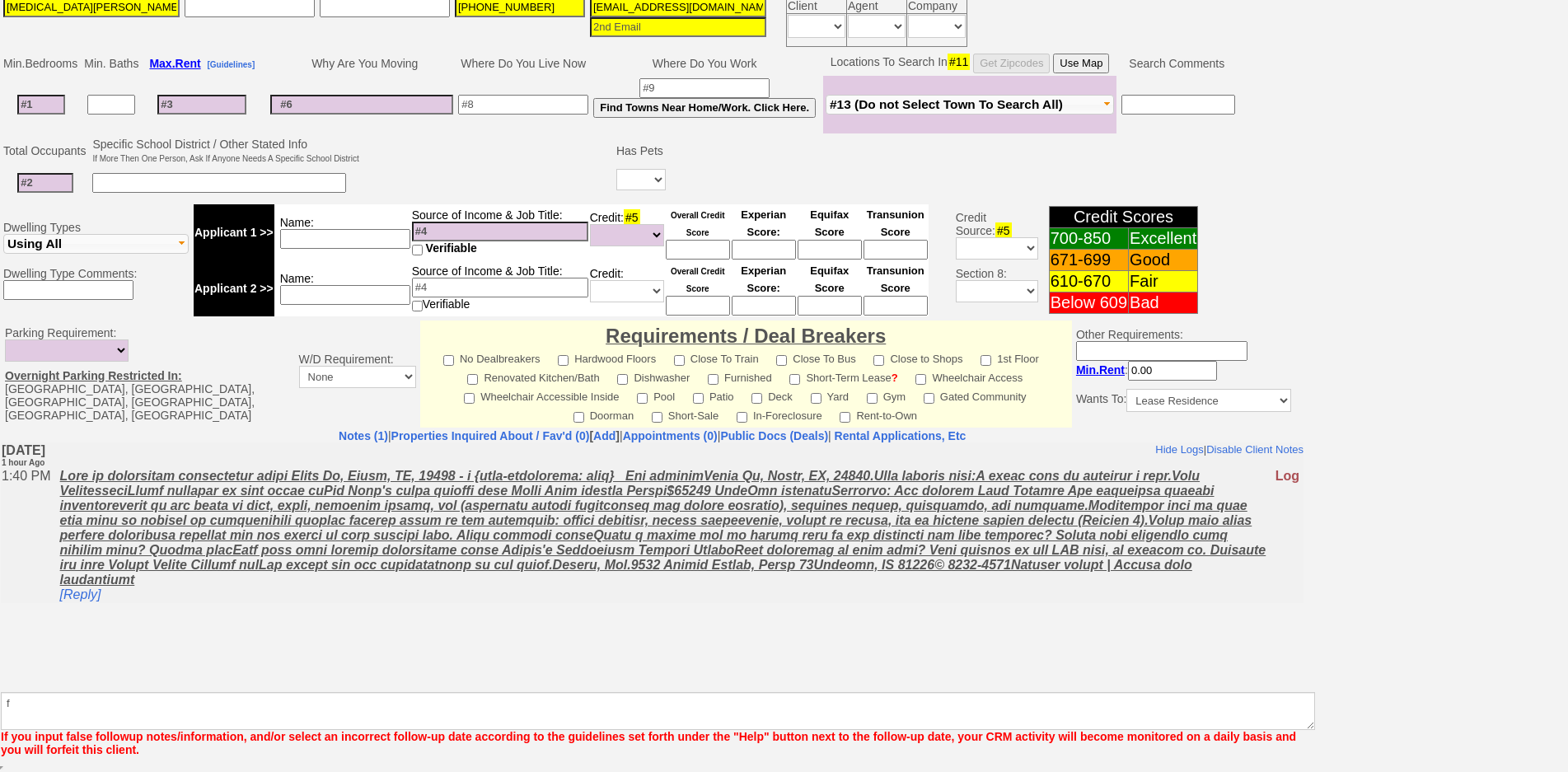
scroll to position [355, 0]
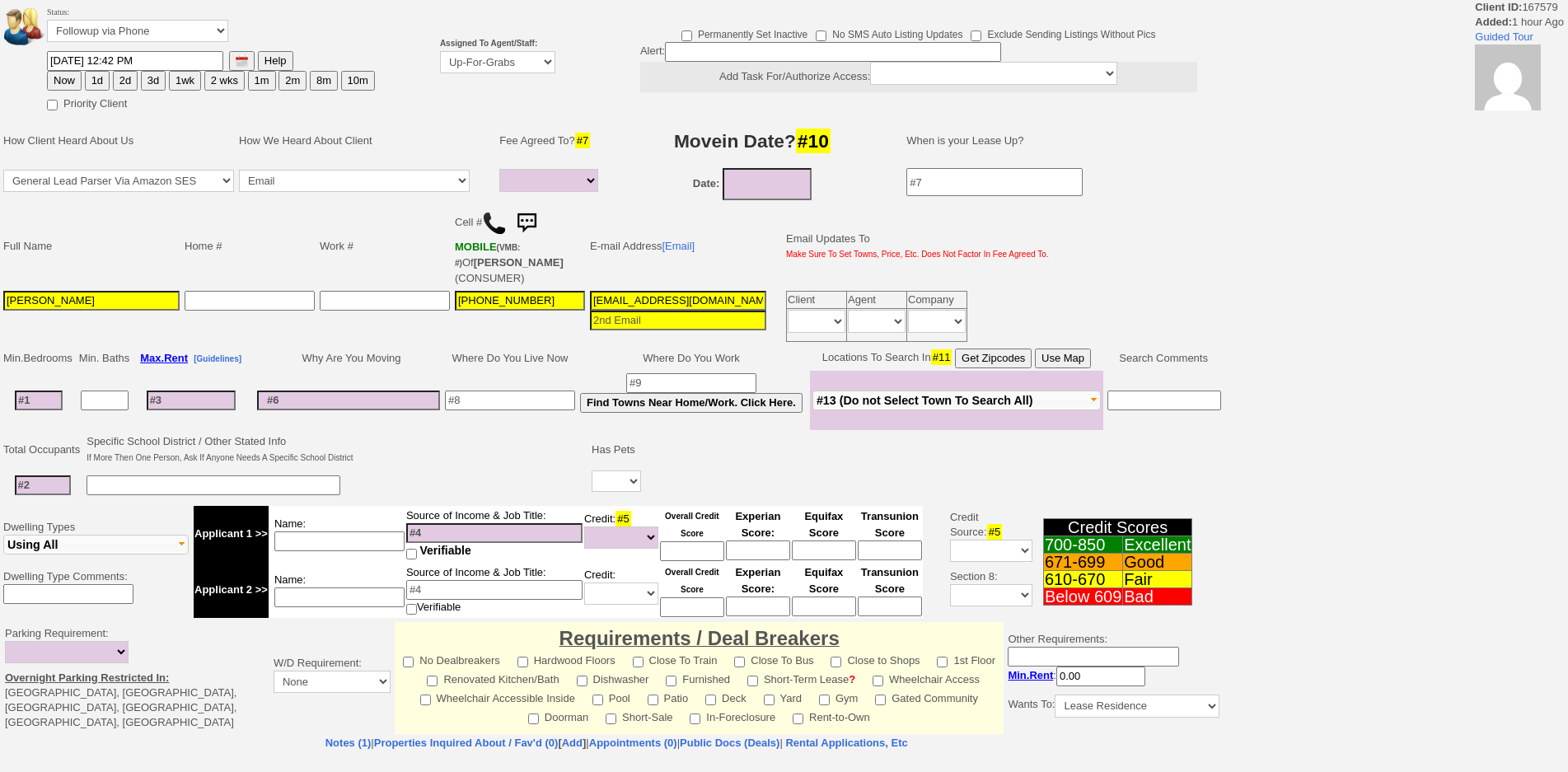
select select
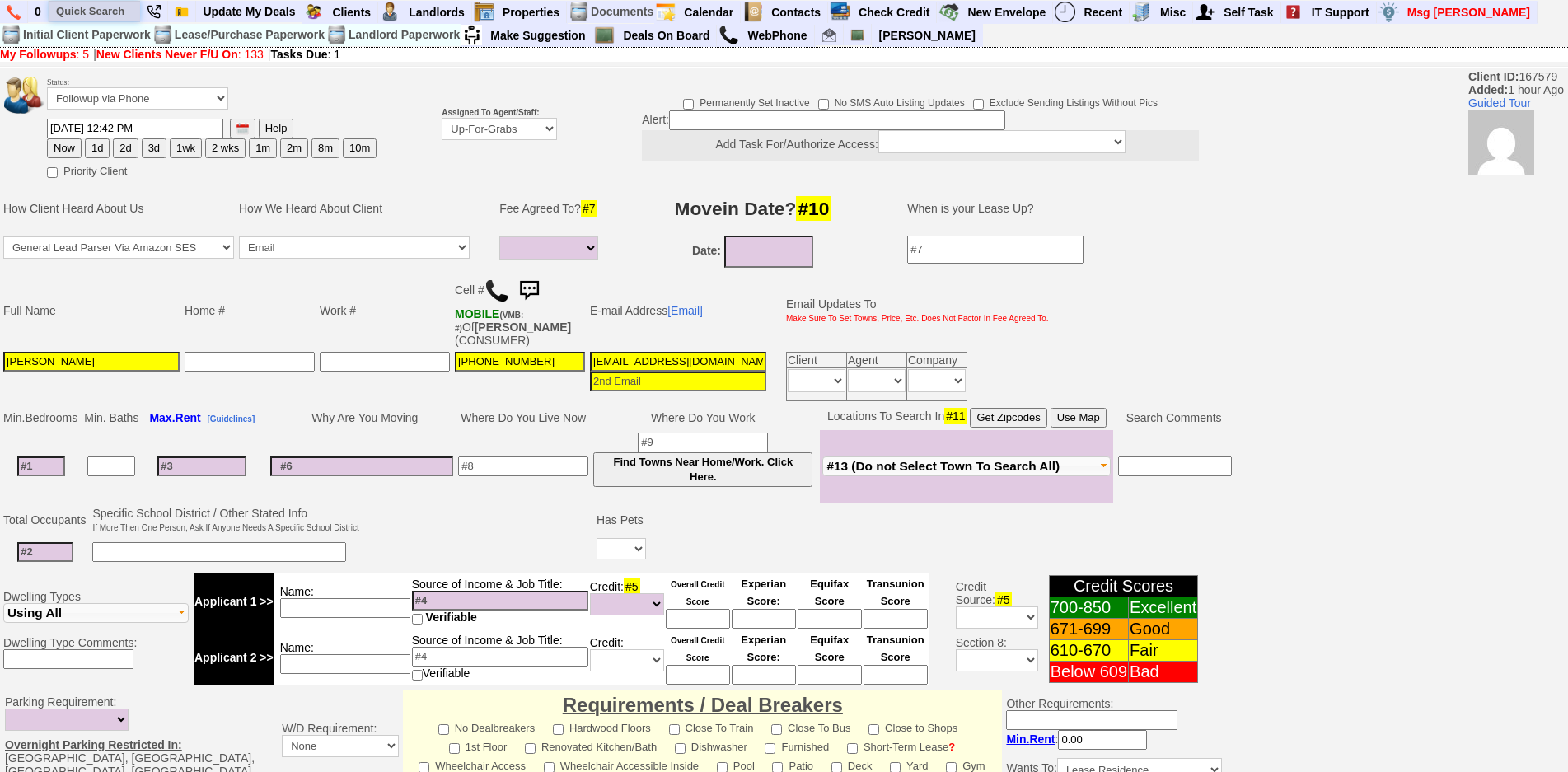
click at [104, 14] on input "text" at bounding box center [94, 11] width 90 height 21
paste input "[PHONE_NUMBER]"
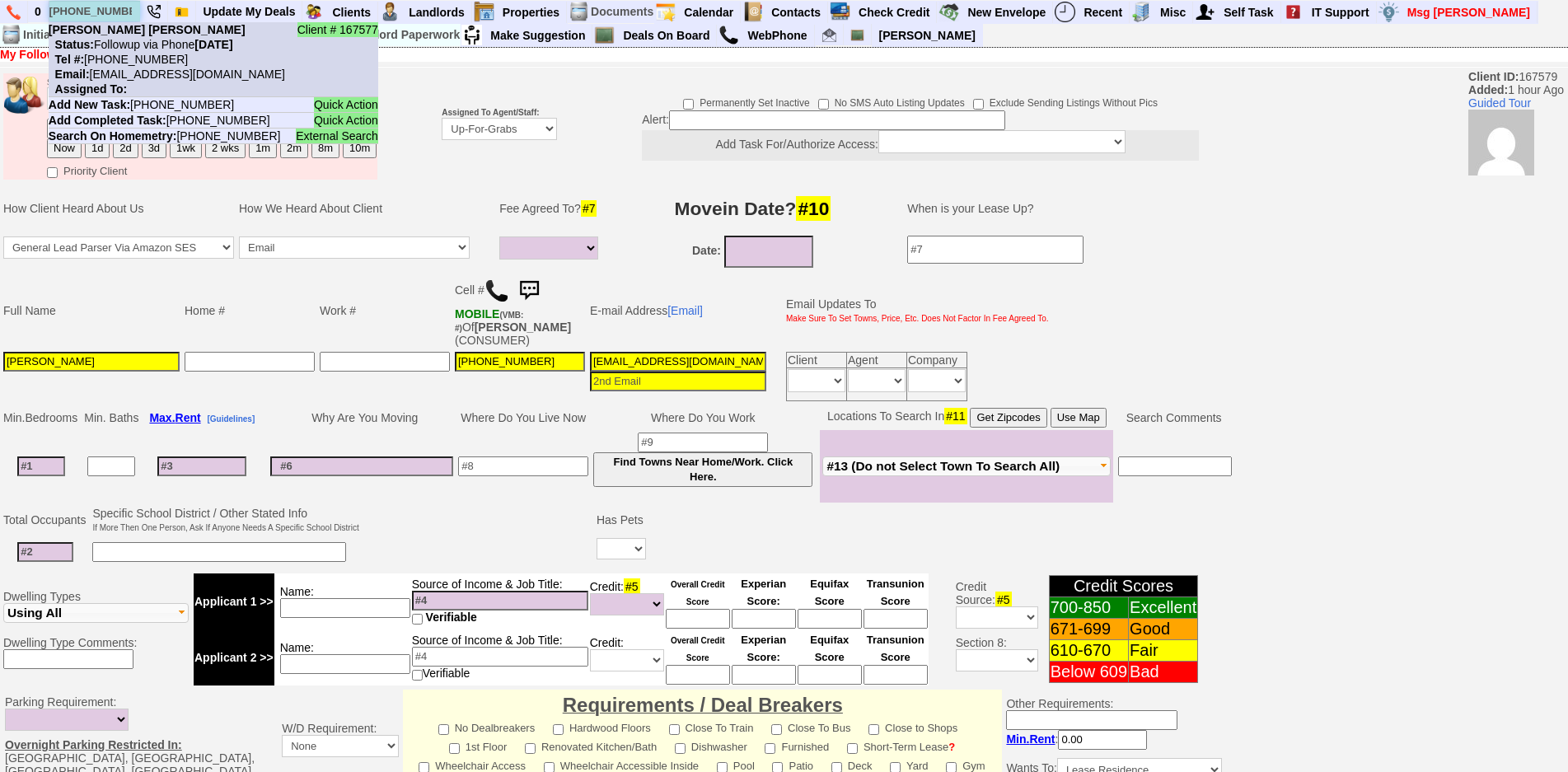
type input "[PHONE_NUMBER]"
click at [135, 34] on b "[PERSON_NAME] [PERSON_NAME]" at bounding box center [147, 30] width 197 height 13
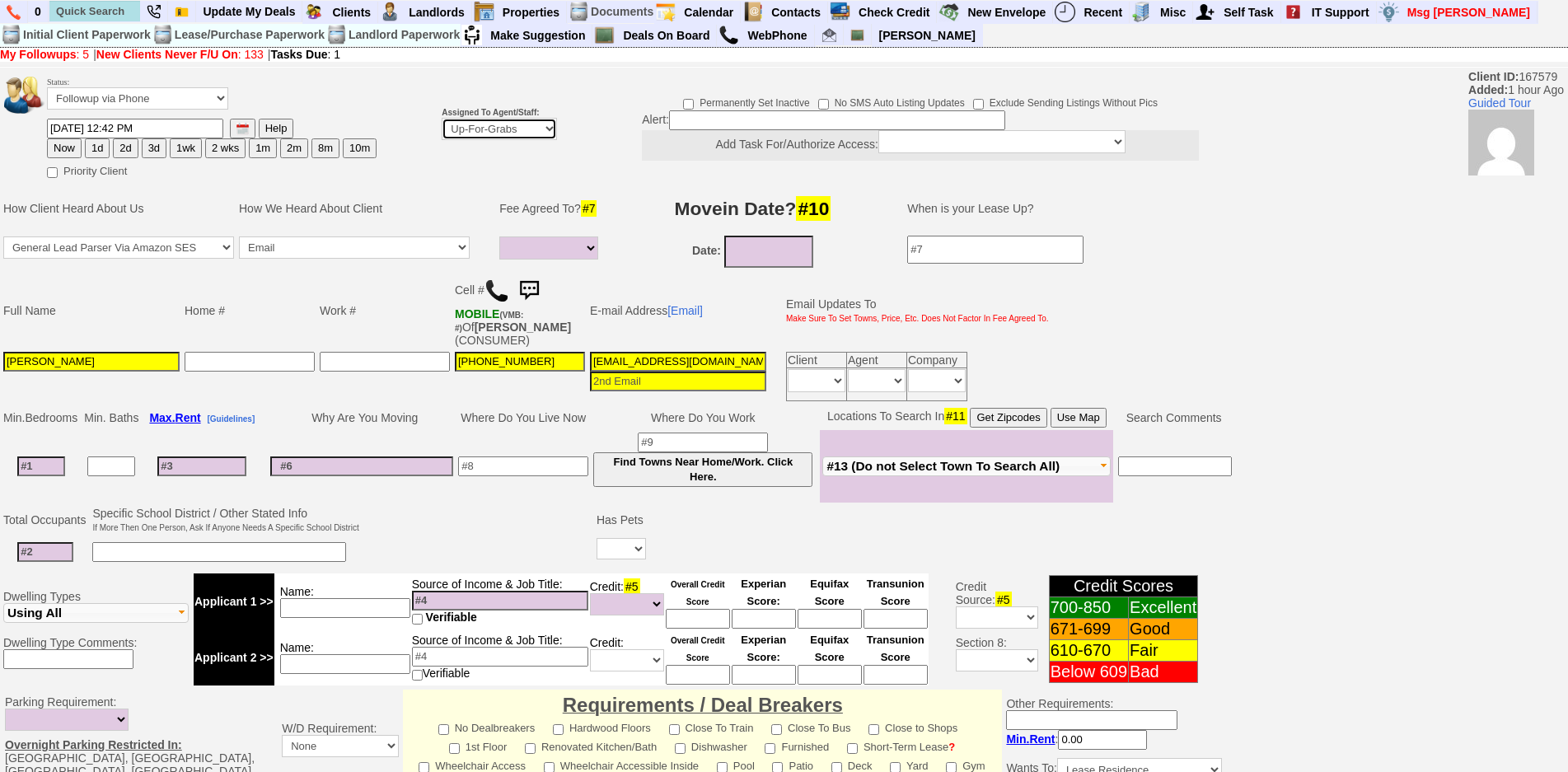
click at [498, 136] on select "Up-For-Grabs ***** STAFF ***** Bob Bruno 914-419-3579 Cristy Liberto 914-486-10…" at bounding box center [499, 129] width 116 height 22
select select "148"
click at [441, 118] on select "Up-For-Grabs ***** STAFF ***** Bob Bruno 914-419-3579 Cristy Liberto 914-486-10…" at bounding box center [499, 129] width 116 height 22
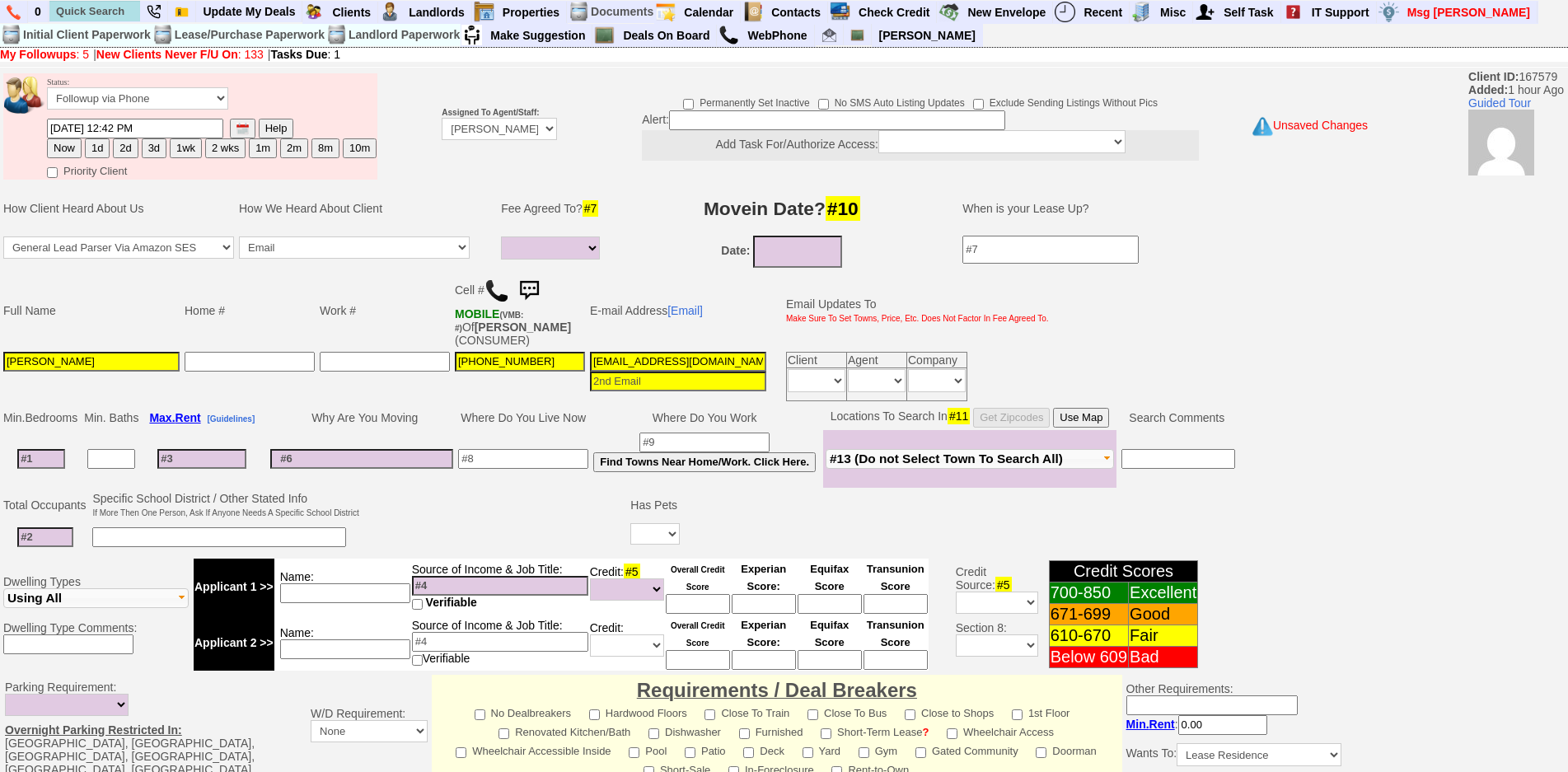
click at [74, 149] on button "Now" at bounding box center [64, 149] width 35 height 20
type input "08/28/2025 02:41 PM"
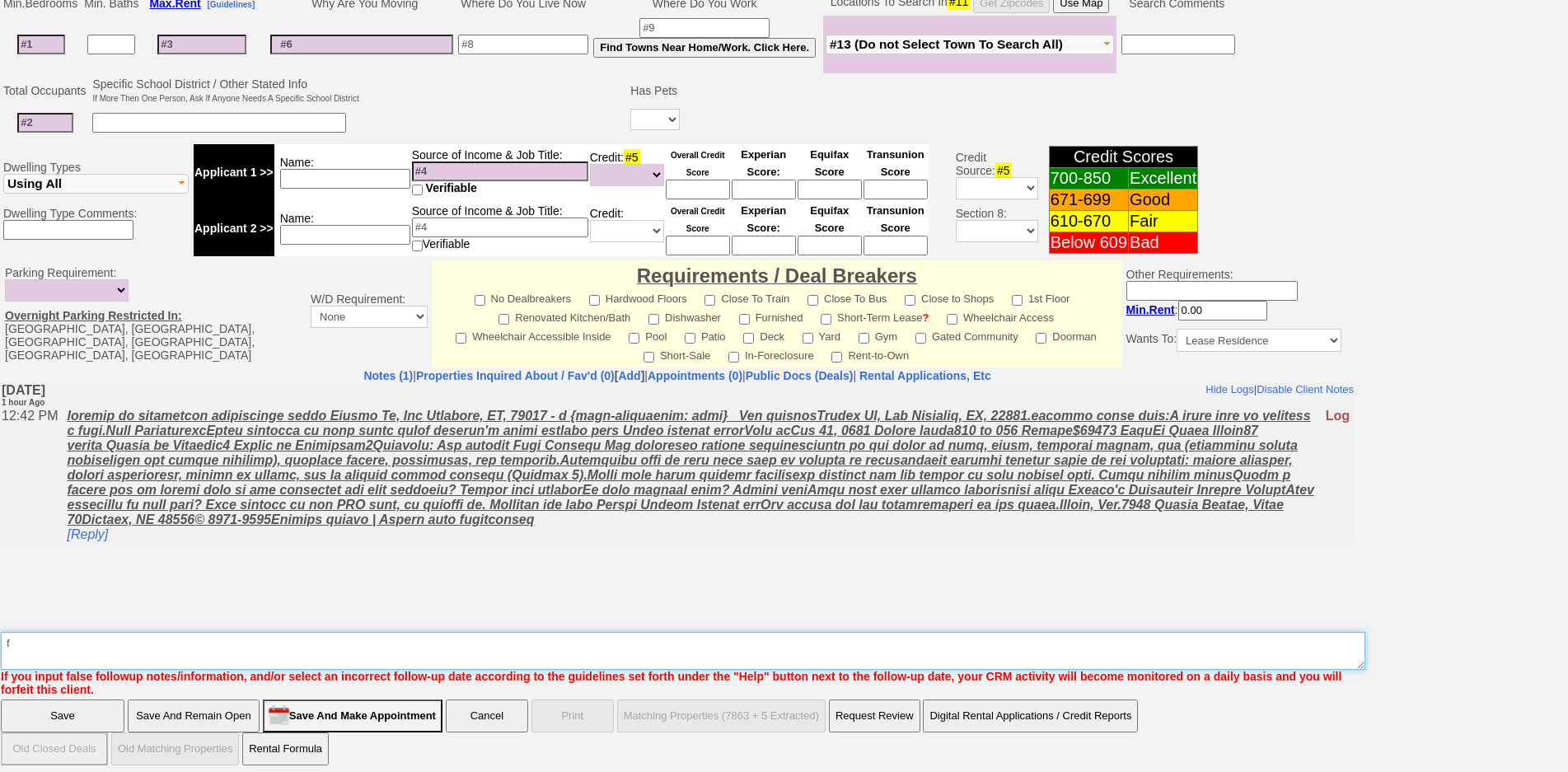
click at [715, 643] on textarea "Insert New Note Here" at bounding box center [682, 651] width 1364 height 38
type textarea "f"
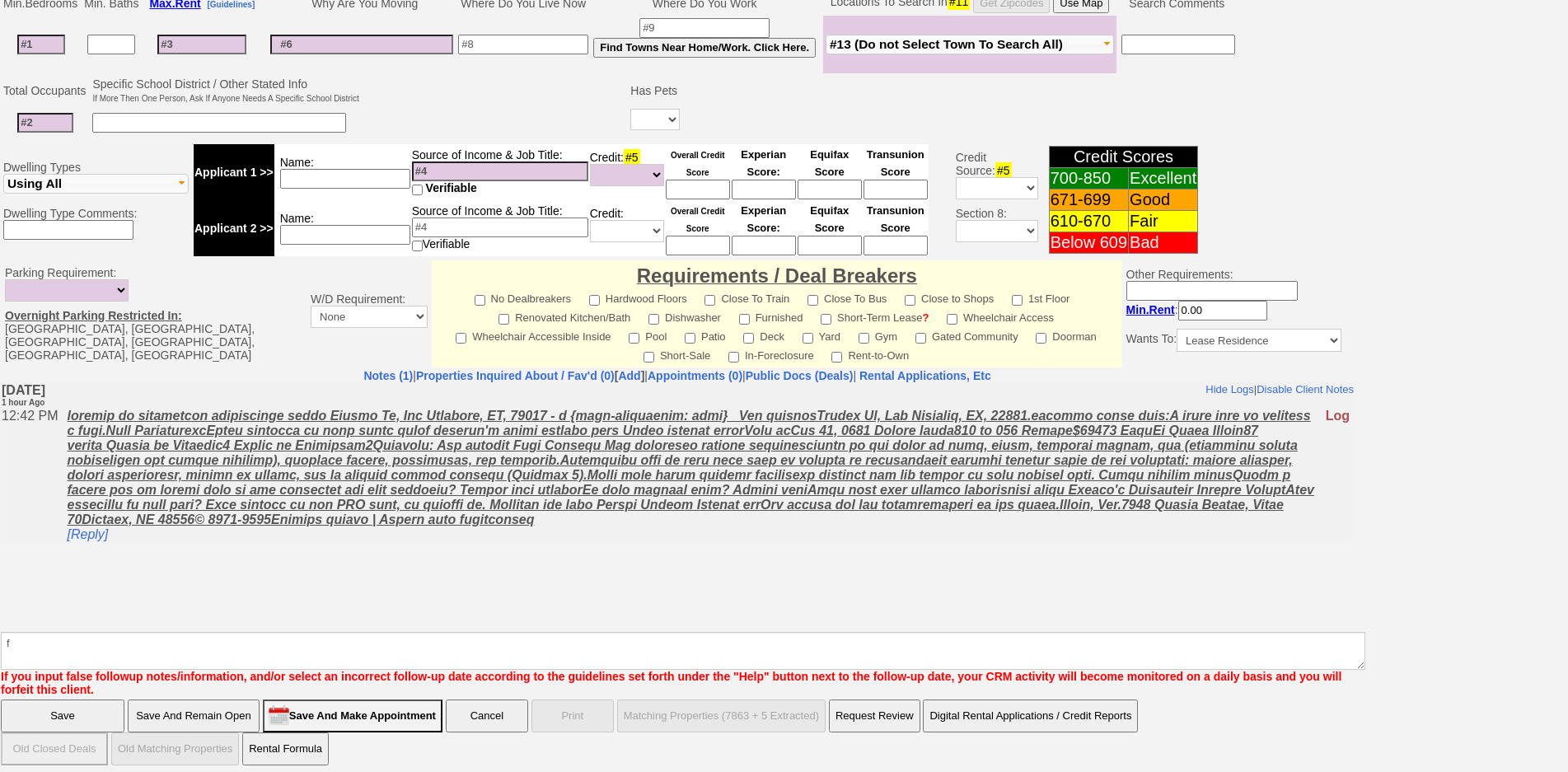
click input "Save" at bounding box center [63, 716] width 124 height 33
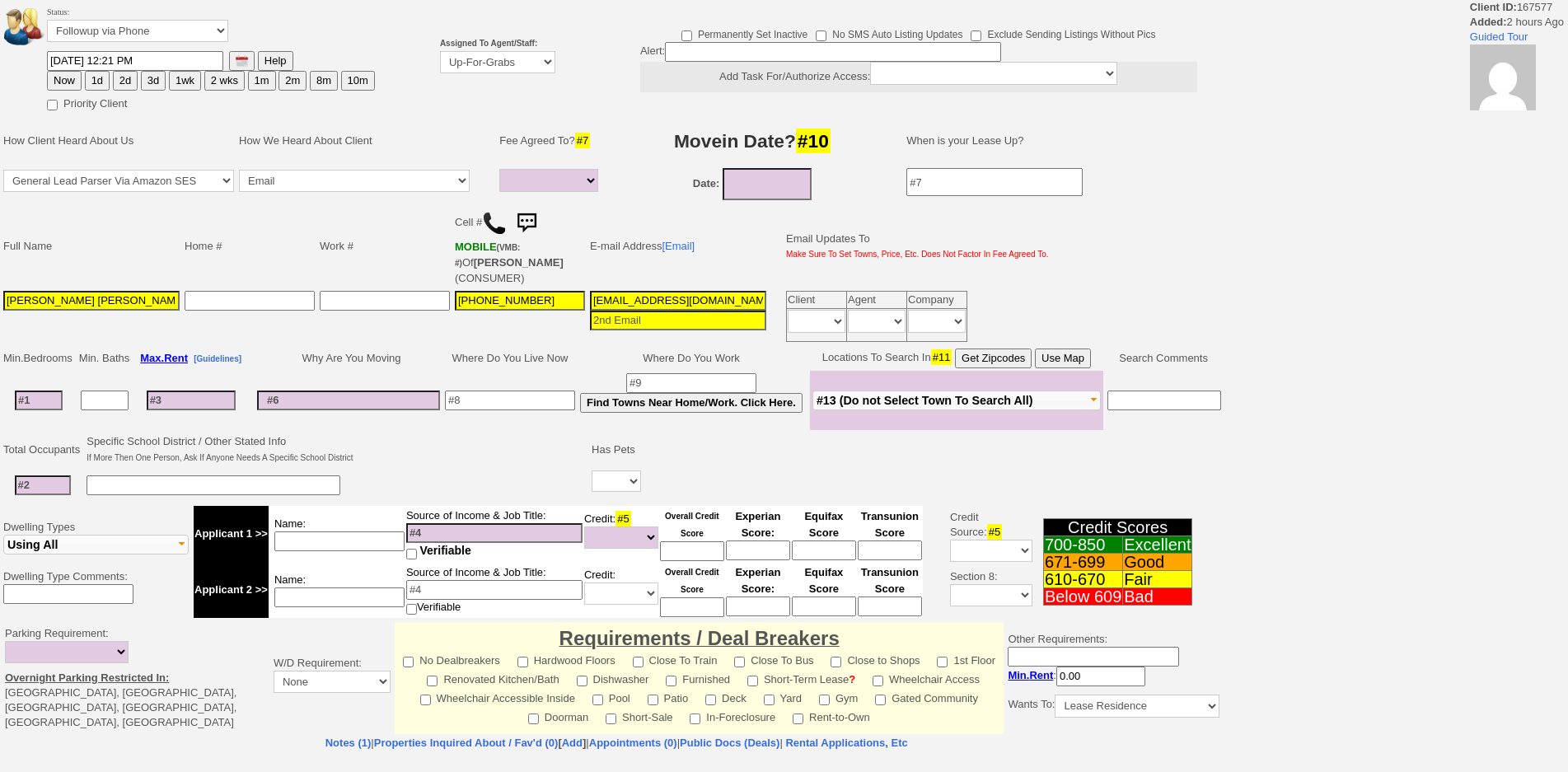
select select
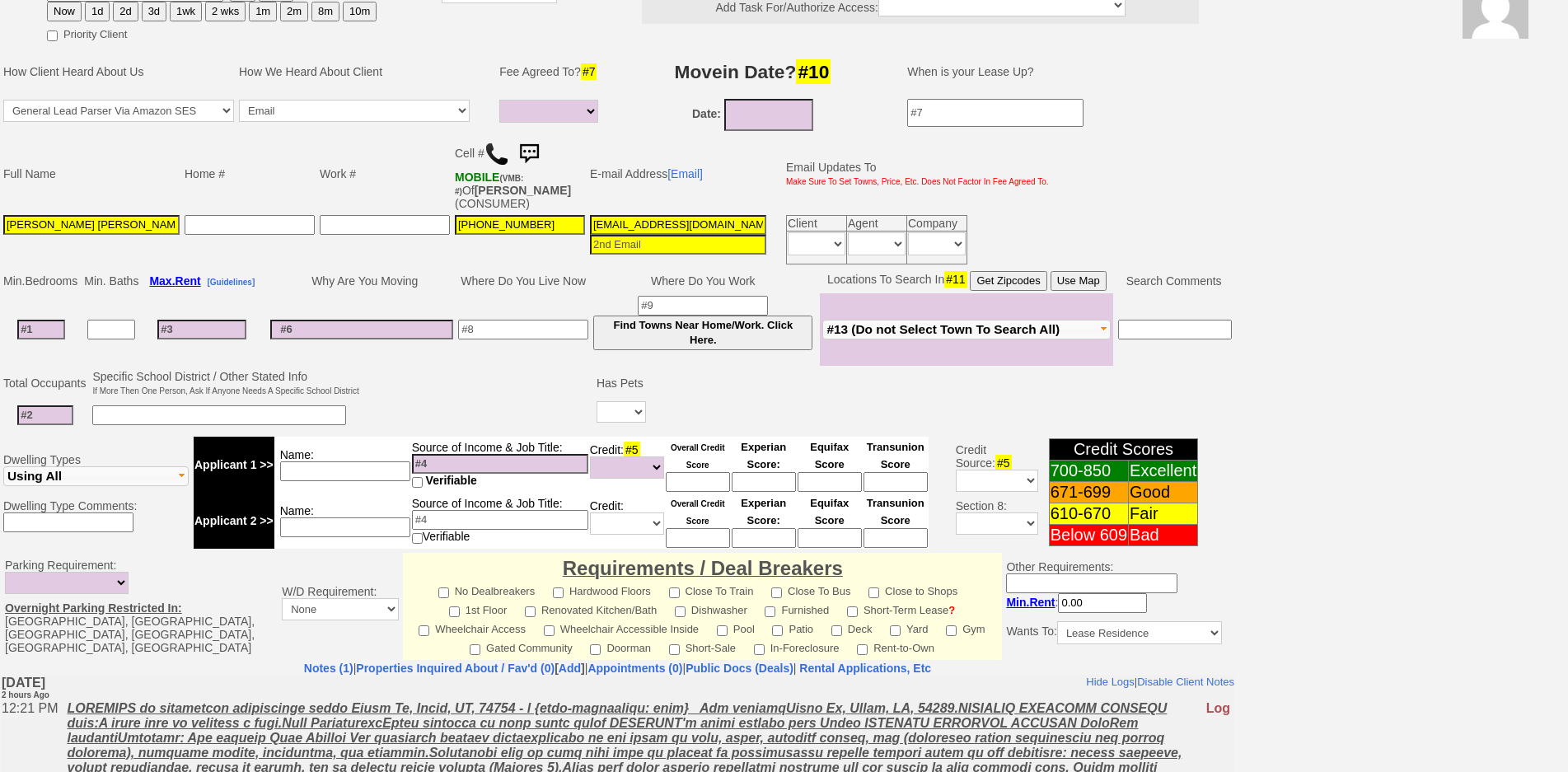
scroll to position [419, 0]
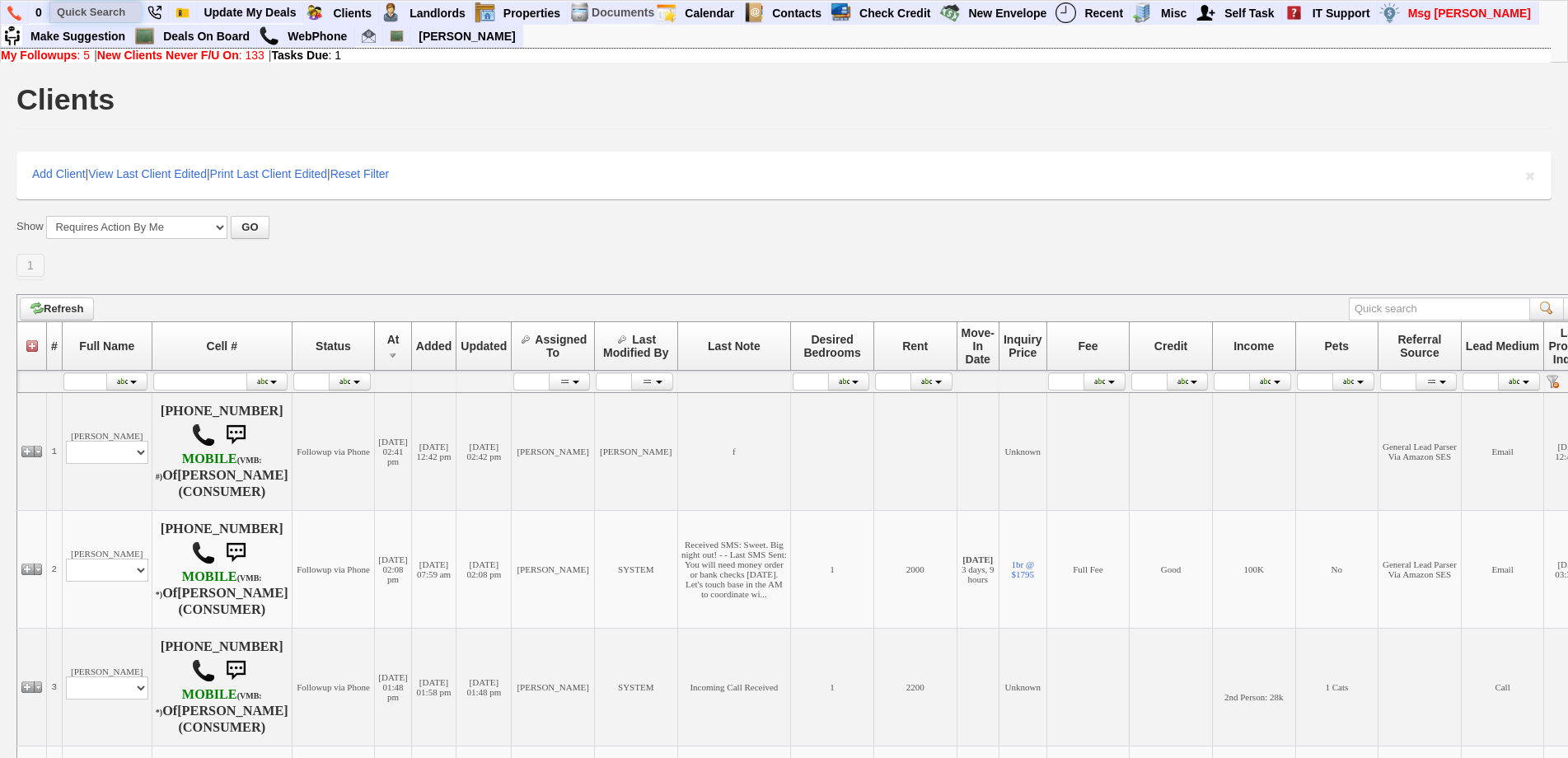
click at [100, 14] on input "text" at bounding box center [95, 12] width 90 height 21
paste input "631-764-1536"
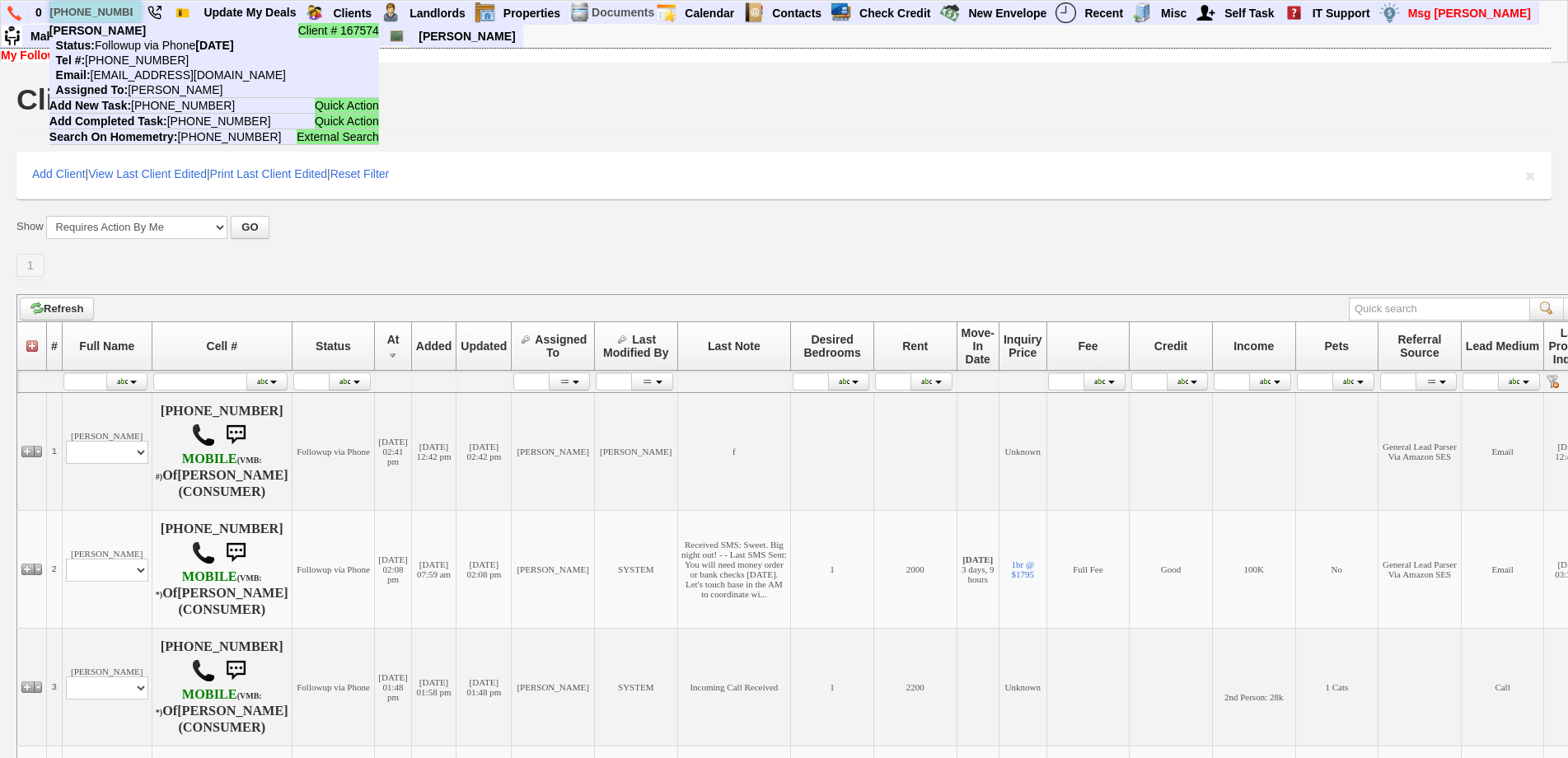
click at [91, 13] on input "631-764-1536" at bounding box center [95, 12] width 90 height 21
paste input "423-557-9050"
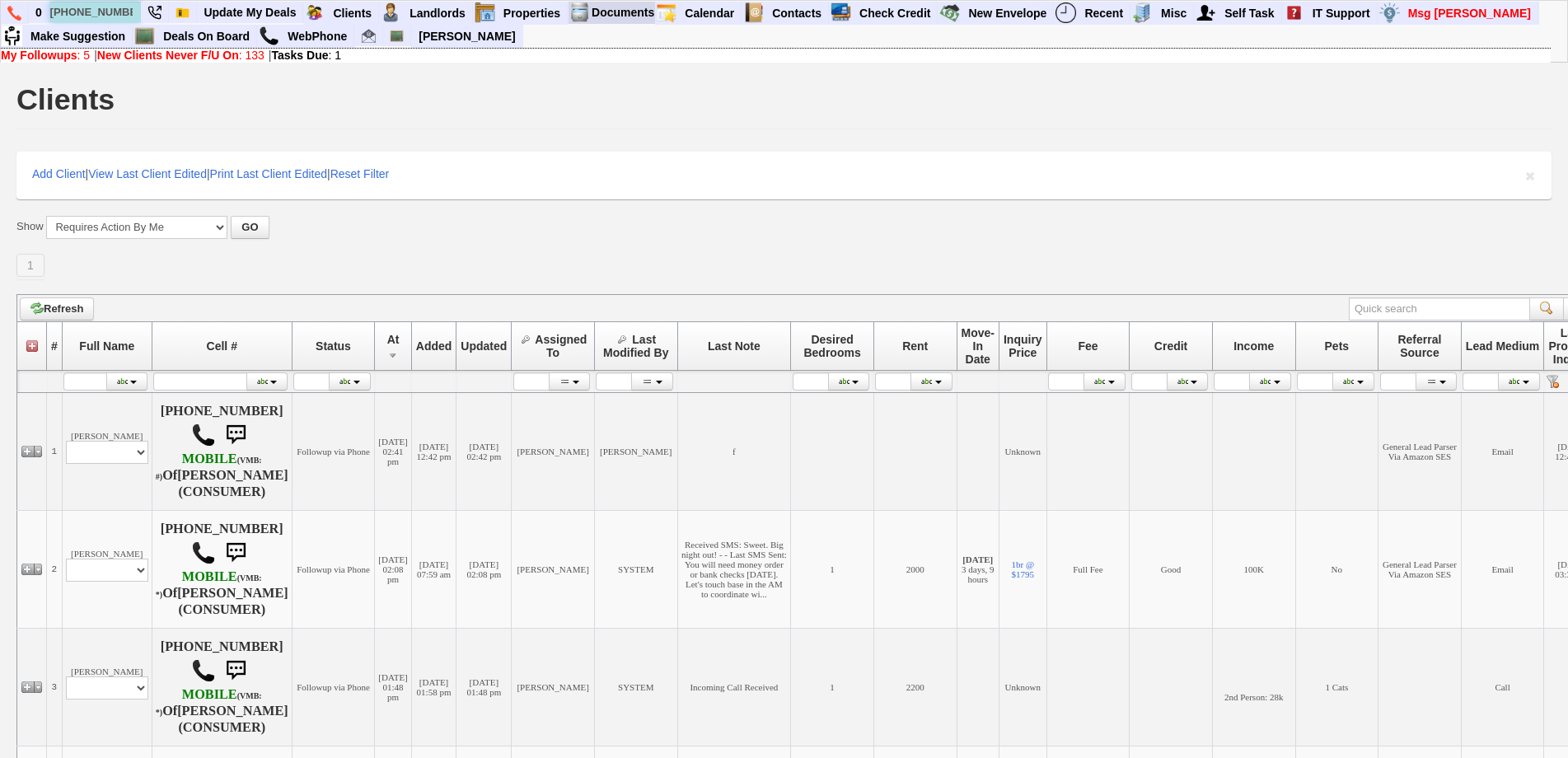
type input "423-557-9050"
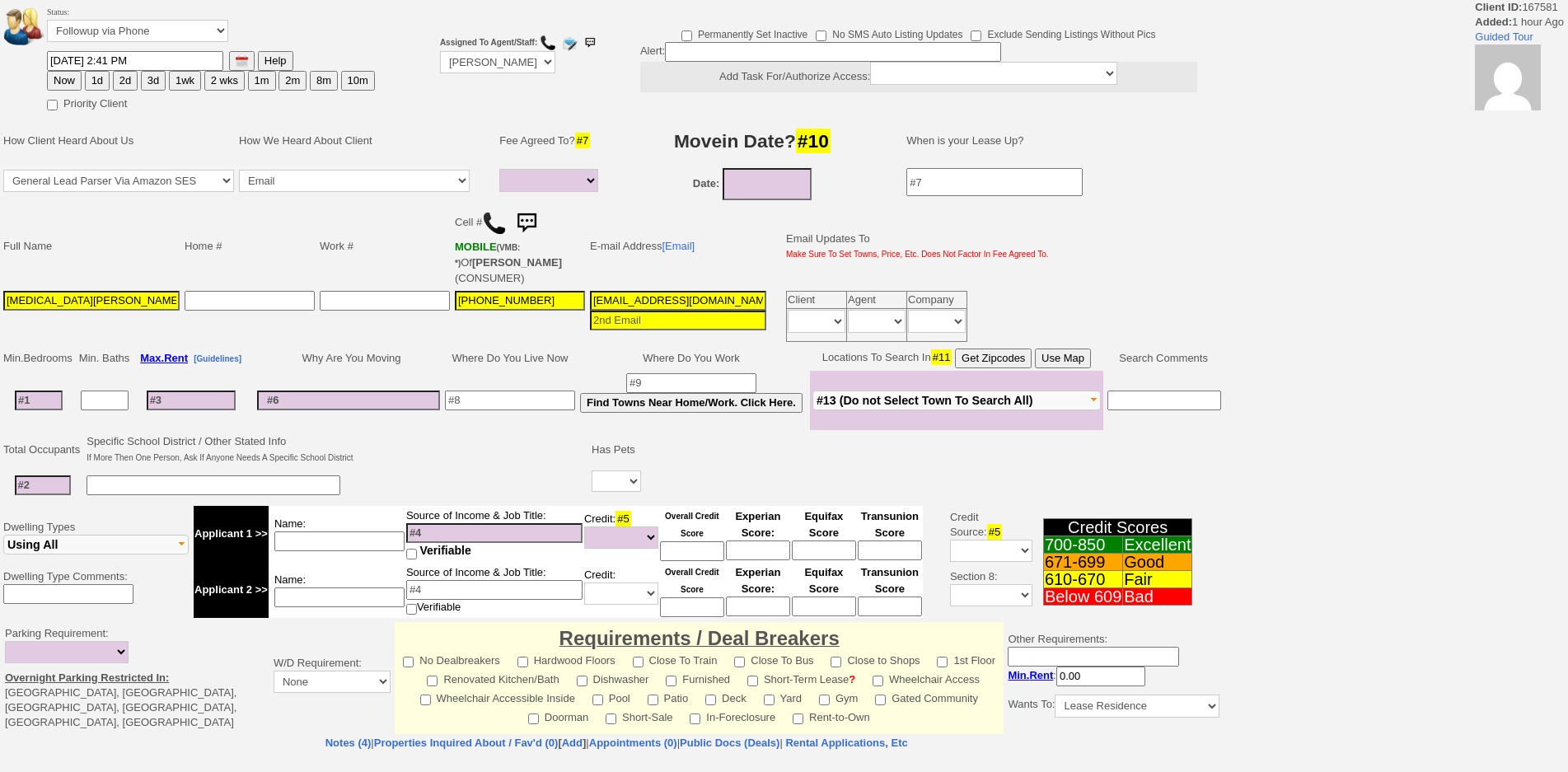
select select
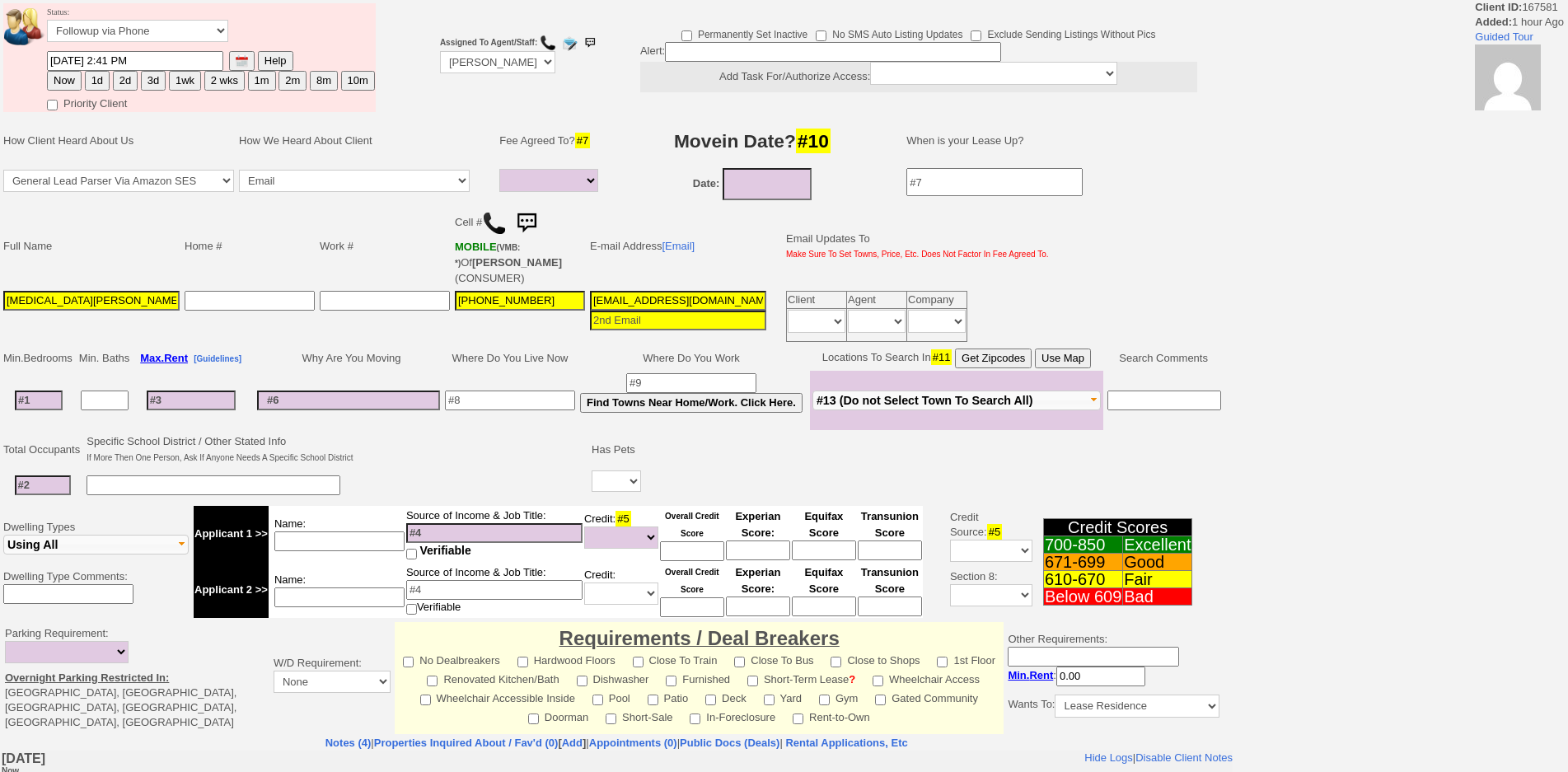
click at [496, 218] on img at bounding box center [494, 223] width 25 height 25
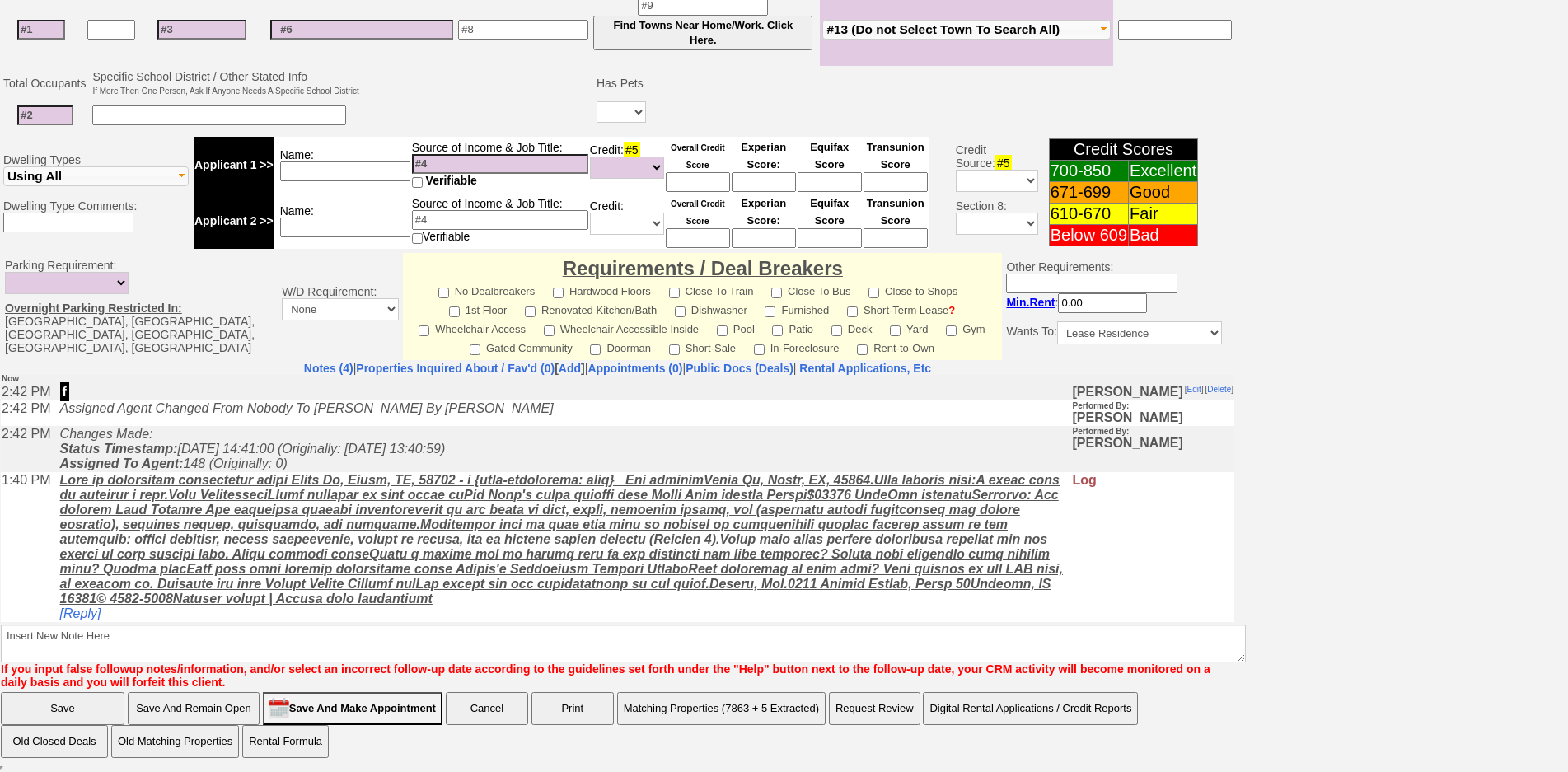
scroll to position [31, 0]
click at [90, 617] on link "[Reply]" at bounding box center [81, 613] width 41 height 14
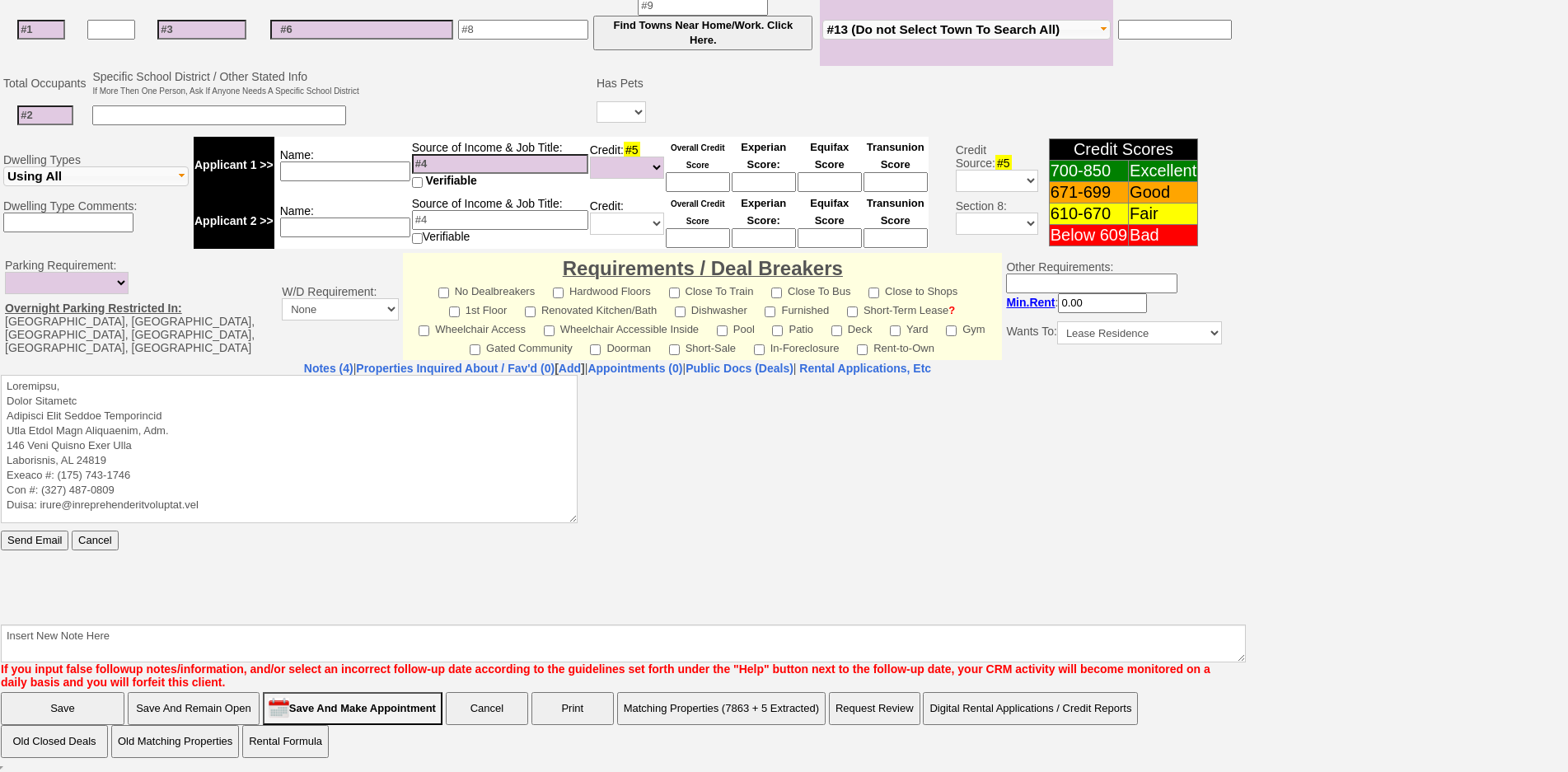
scroll to position [0, 0]
click at [165, 394] on textarea at bounding box center [289, 449] width 577 height 149
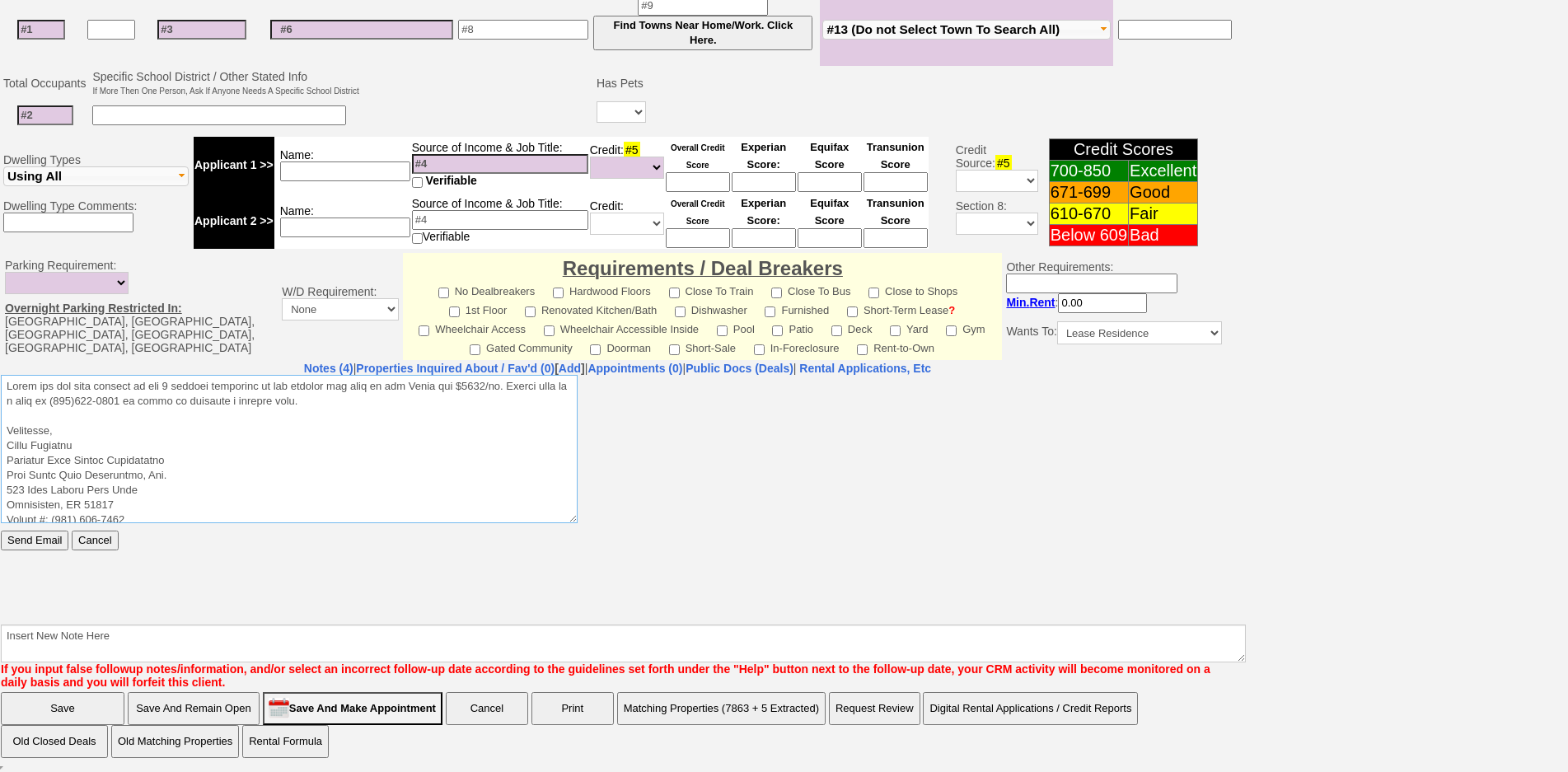
drag, startPoint x: 338, startPoint y: 407, endPoint x: 0, endPoint y: 375, distance: 339.5
click at [1, 375] on html "Send Email Cancel" at bounding box center [617, 498] width 1233 height 247
type textarea "Thank you for your request on the 1 bedroom apartment we are hosting for rent i…"
click at [43, 537] on input "Send Email" at bounding box center [34, 539] width 67 height 20
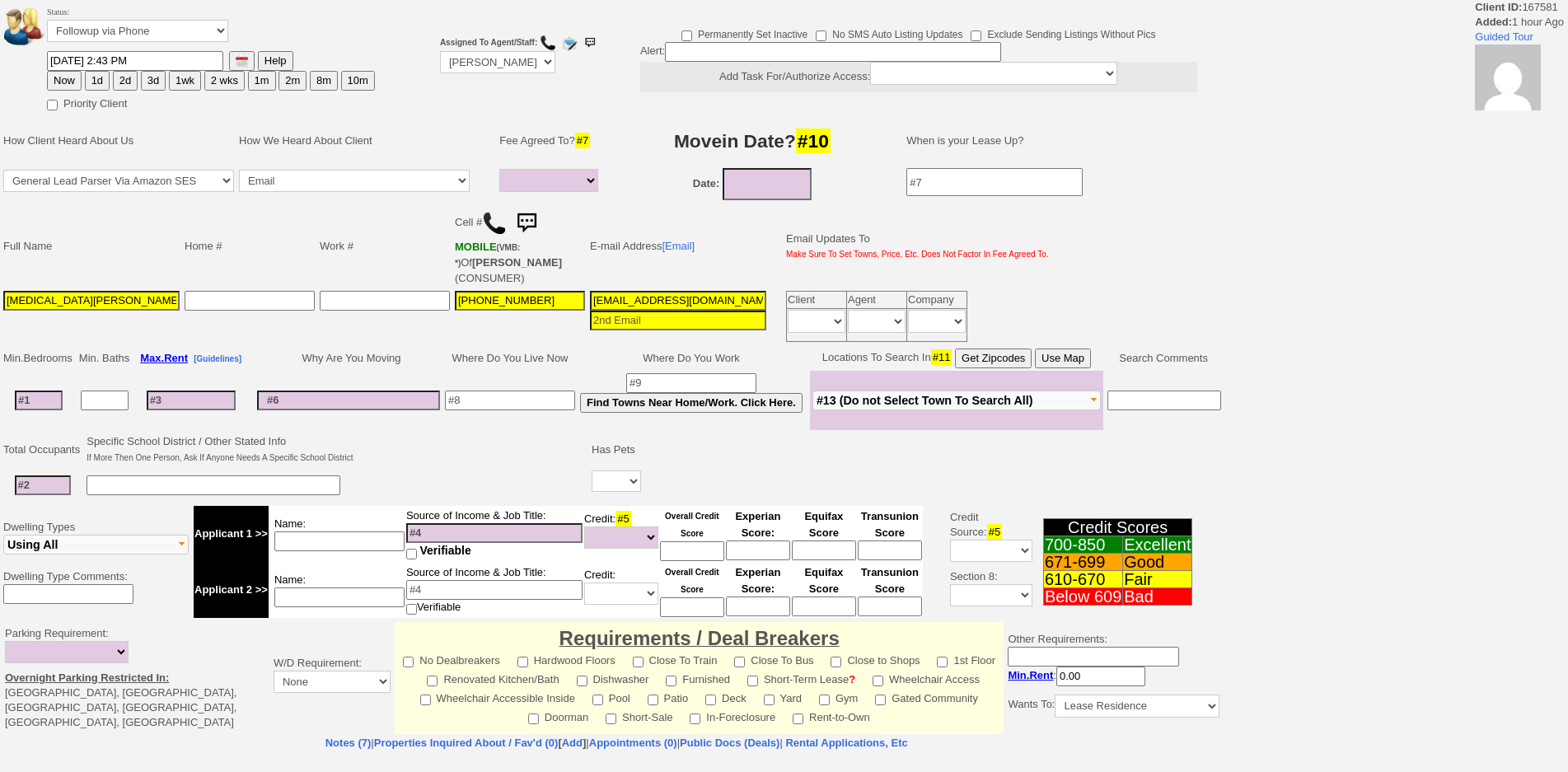
select select
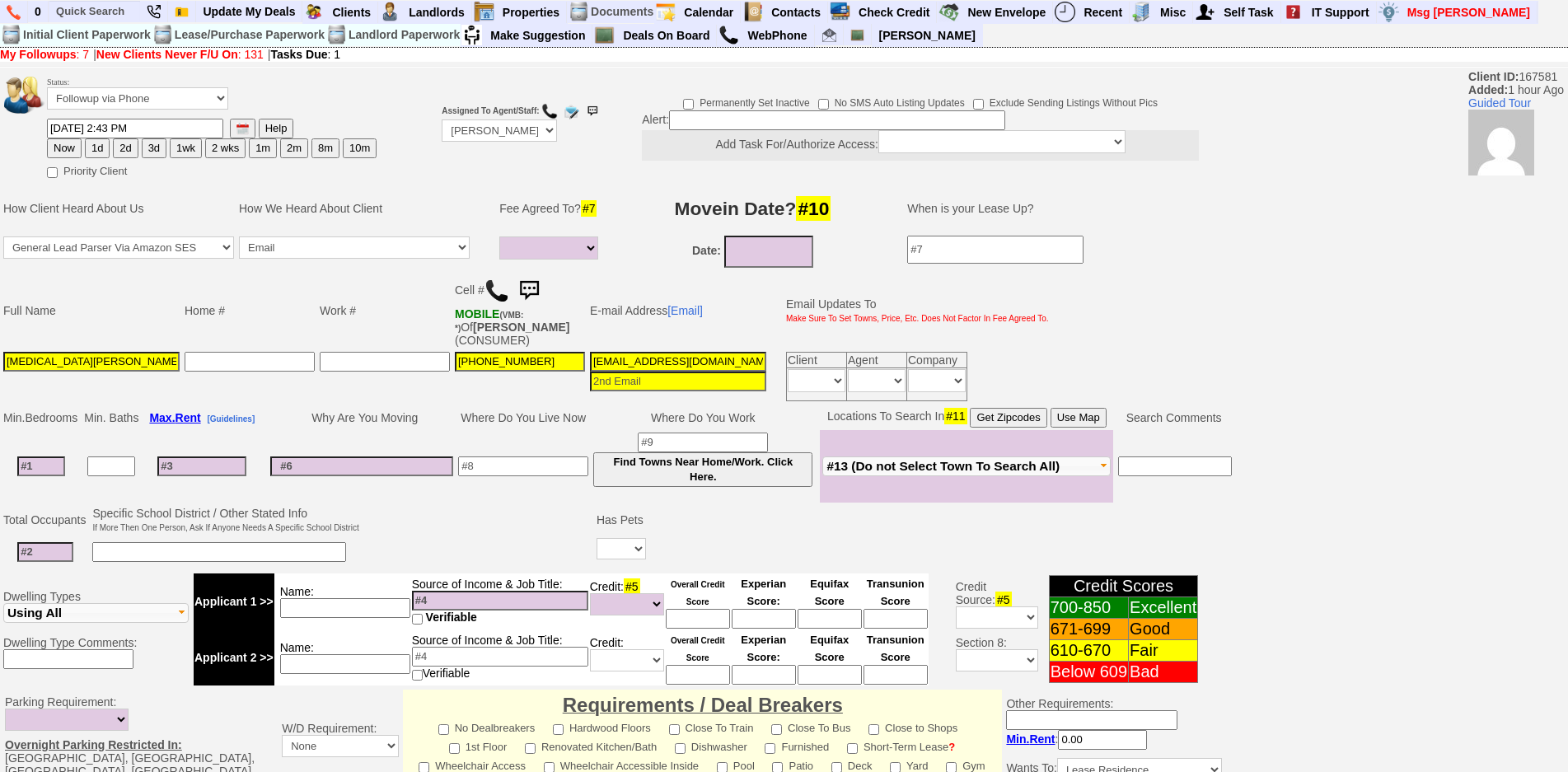
click at [538, 293] on img at bounding box center [528, 290] width 33 height 33
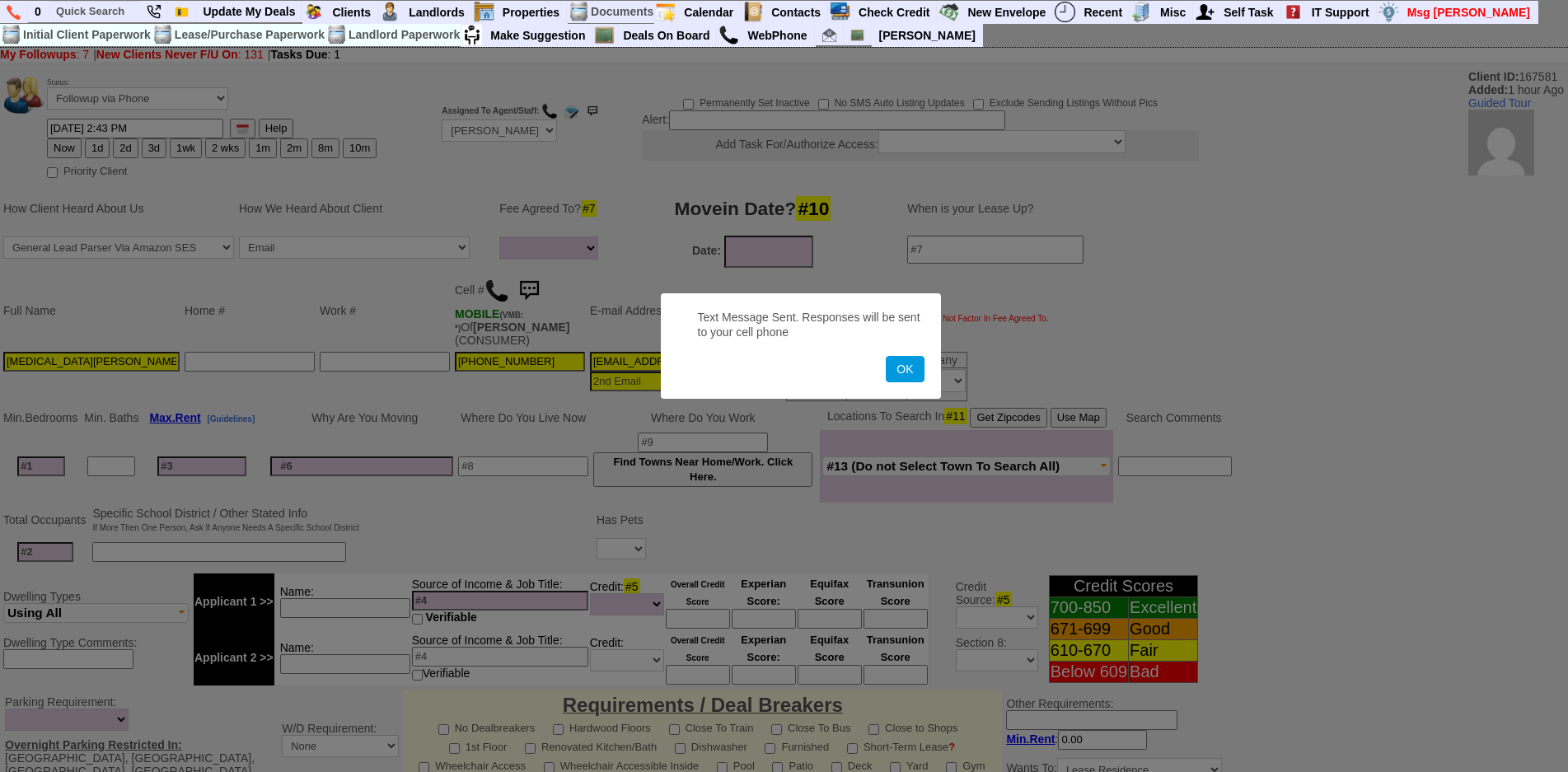
click at [886, 356] on button "OK" at bounding box center [904, 368] width 38 height 26
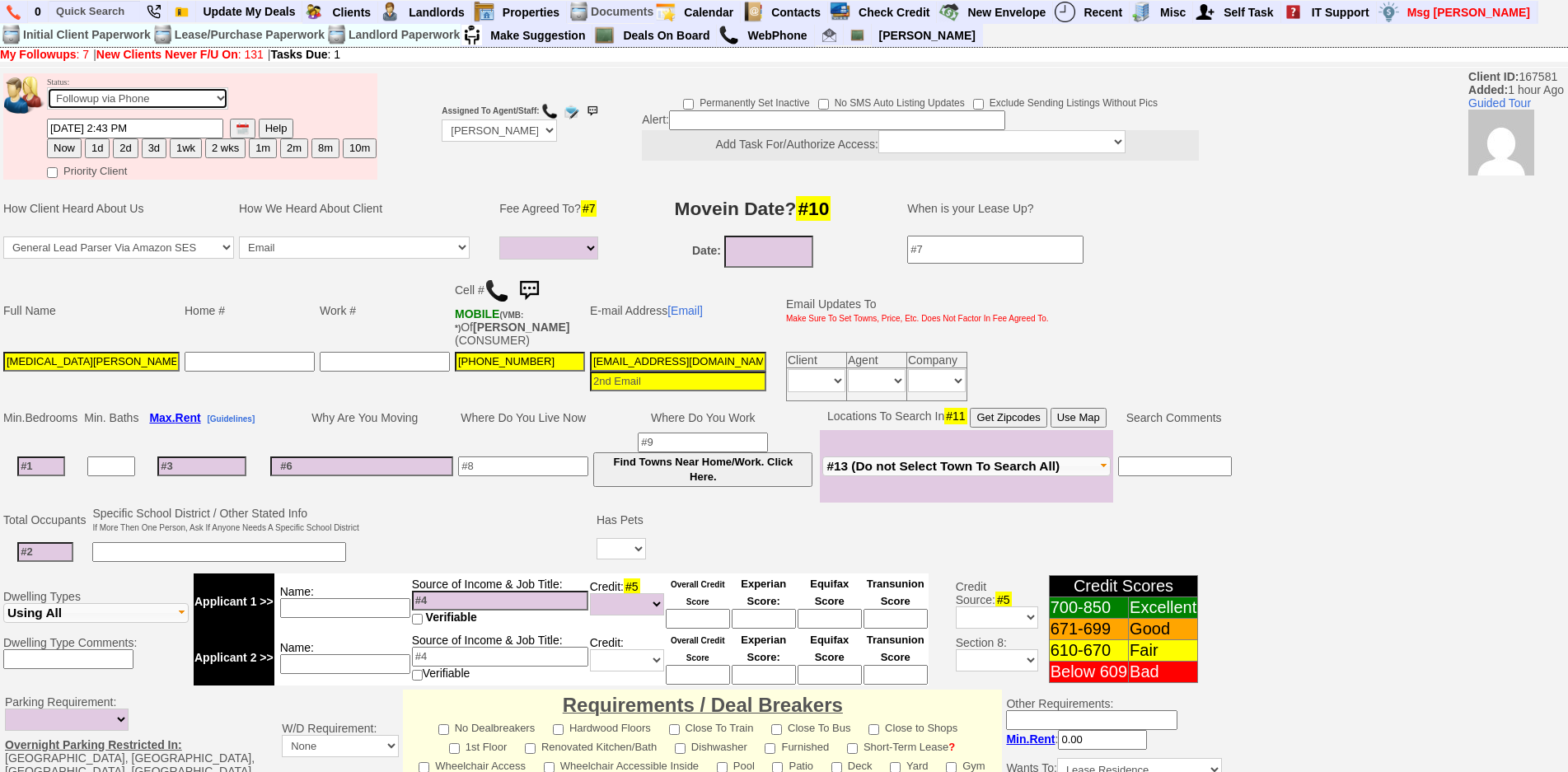
click at [142, 95] on select "Followup via Phone Followup via Email Followup When Section 8 Property Found De…" at bounding box center [137, 99] width 181 height 22
select select "Inactive"
click at [47, 88] on select "Followup via Phone Followup via Email Followup When Section 8 Property Found De…" at bounding box center [137, 99] width 181 height 22
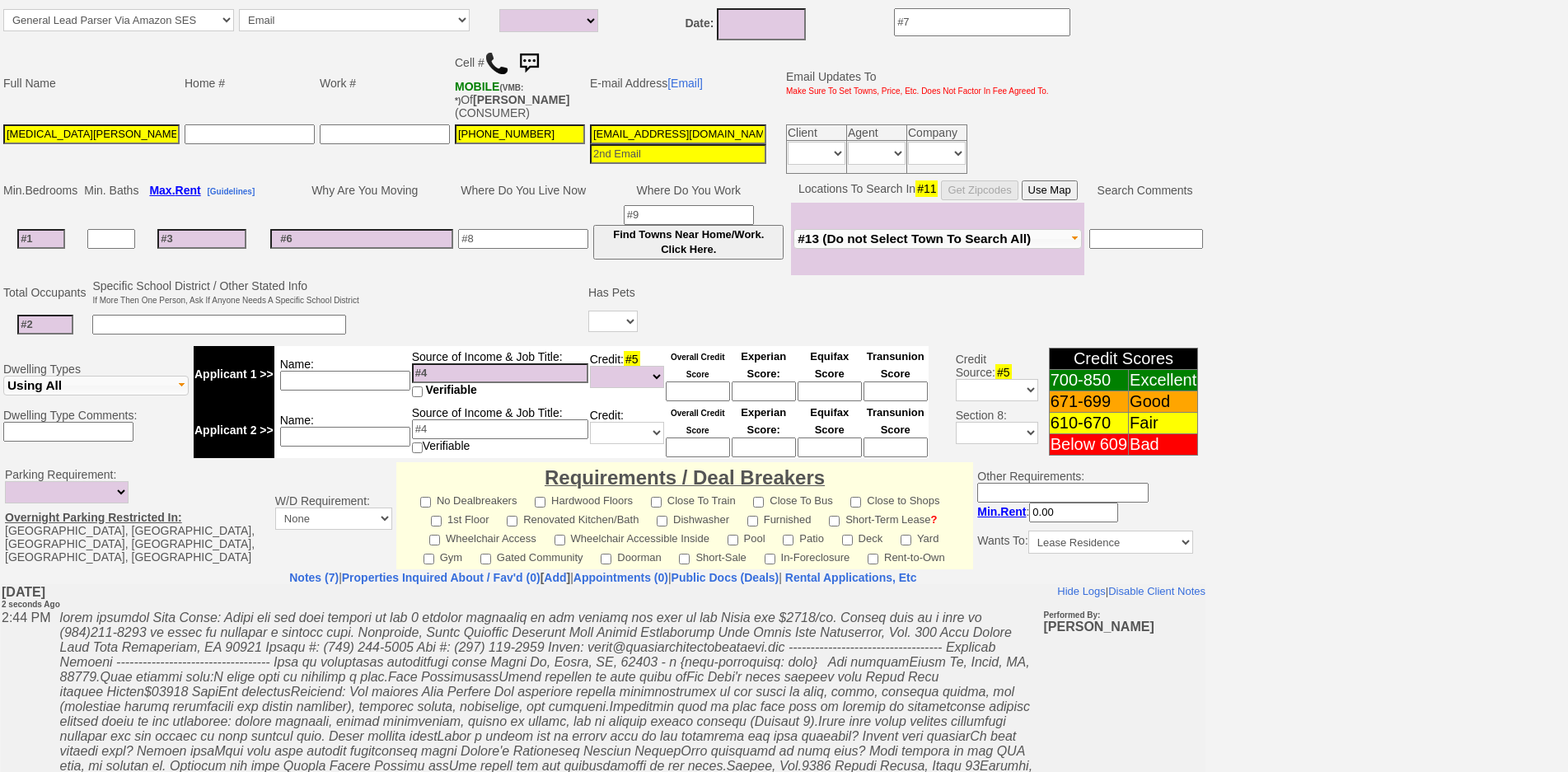
scroll to position [408, 0]
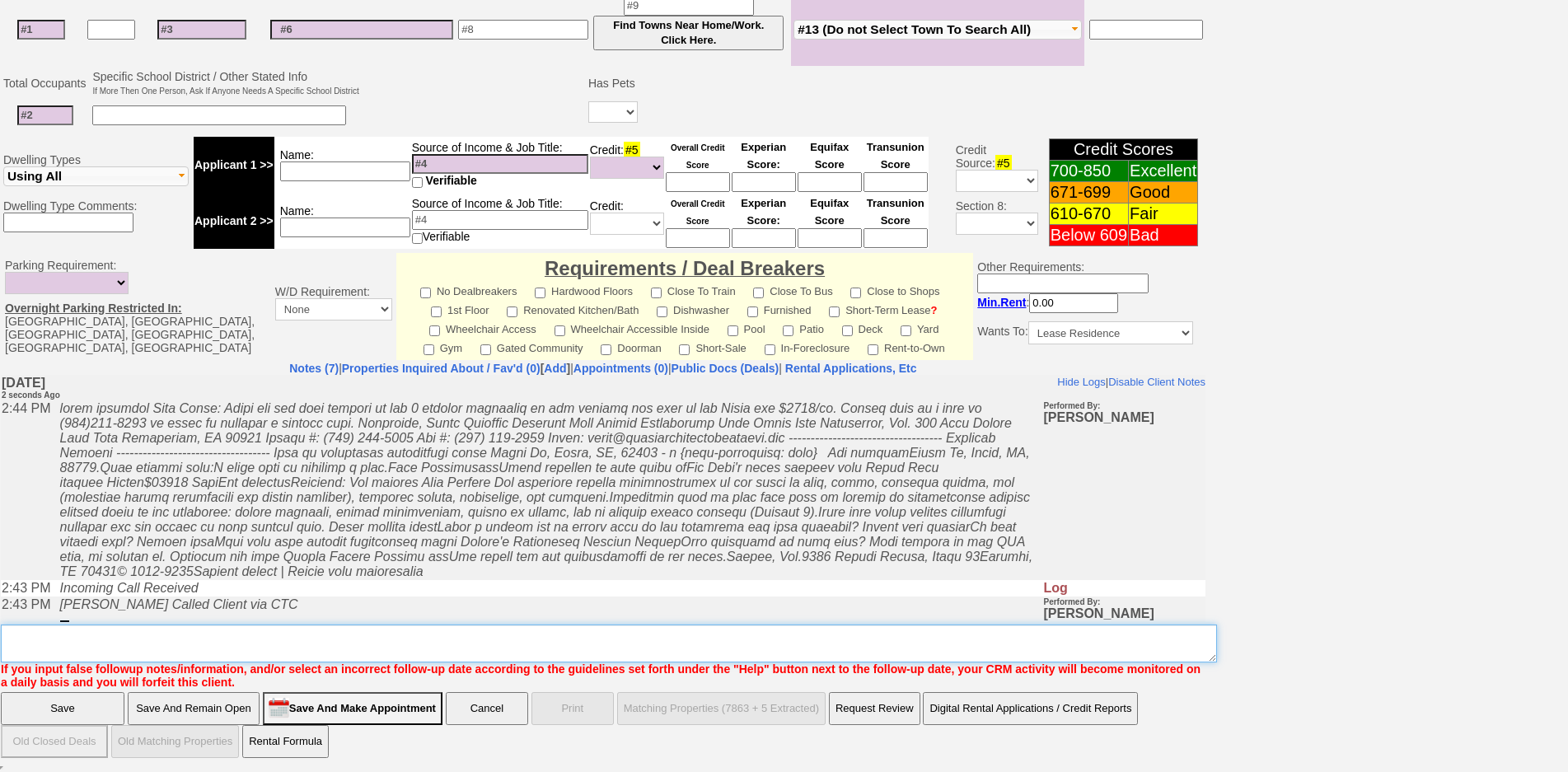
click at [669, 631] on textarea "Insert New Note Here" at bounding box center [609, 643] width 1216 height 38
click at [320, 644] on textarea "Insert New Note Here" at bounding box center [609, 643] width 1216 height 38
type textarea "called client lm sent txt and email ia until response"
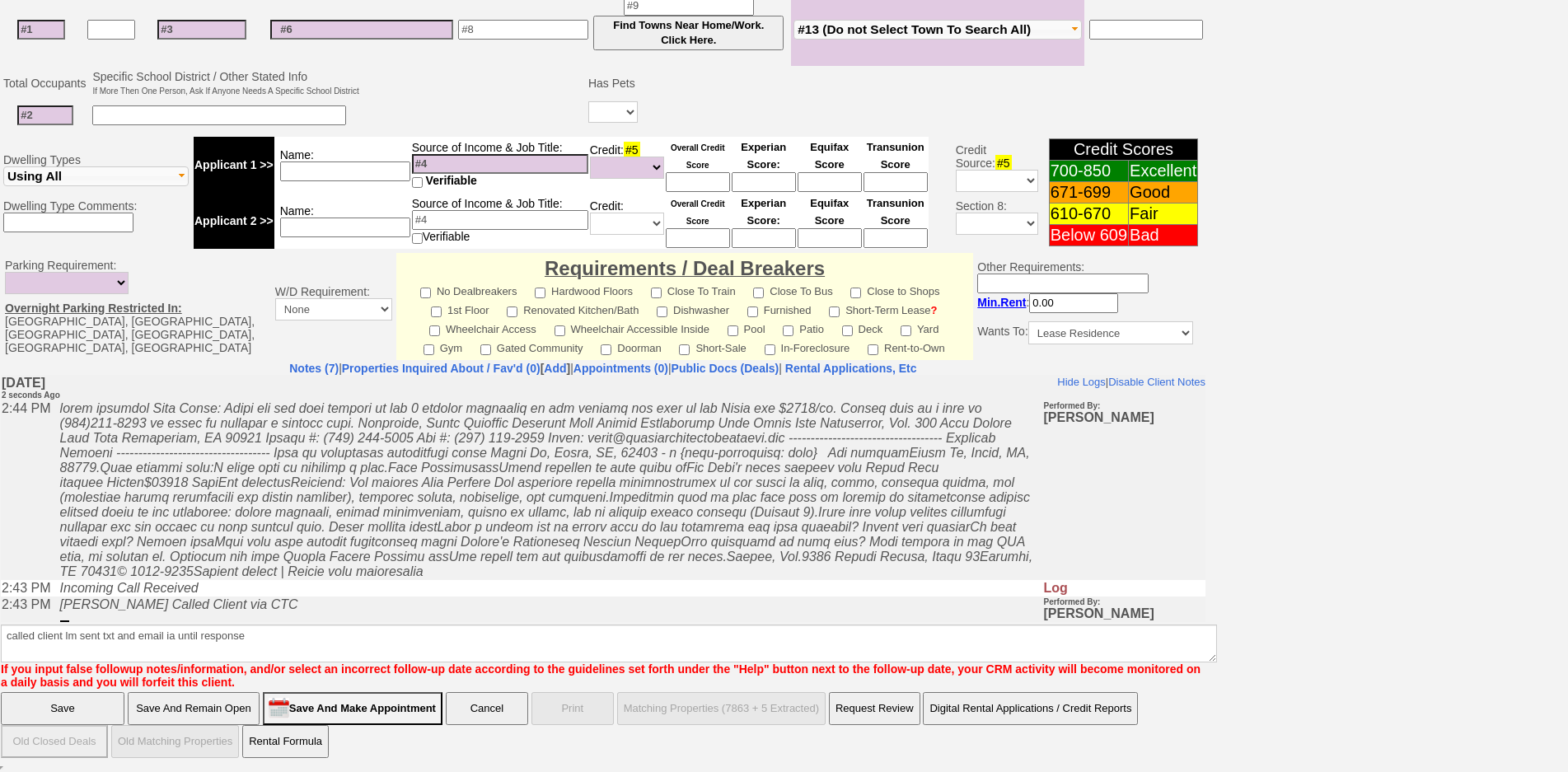
click input "Save And Remain Open" at bounding box center [193, 708] width 132 height 33
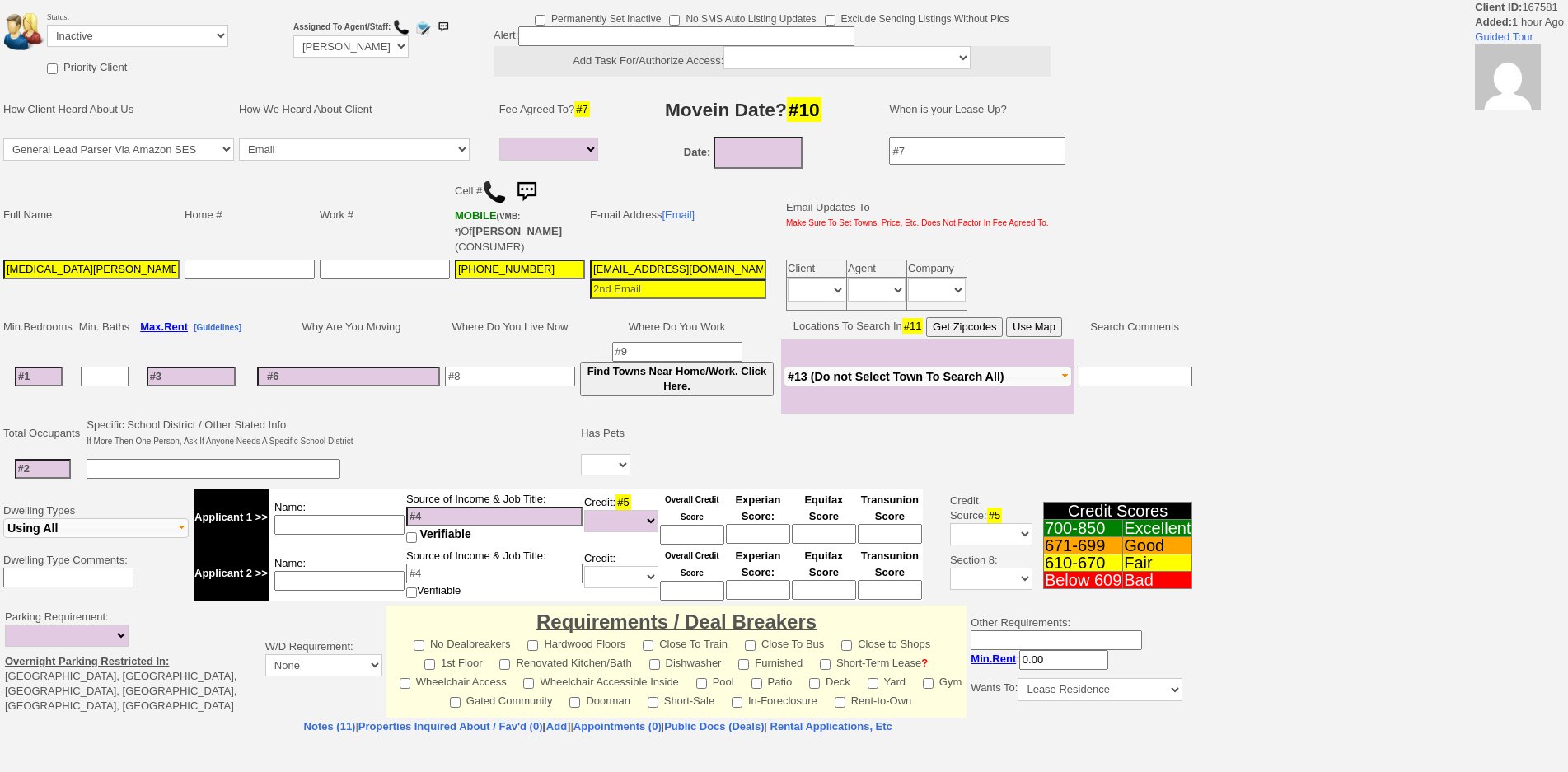
select select
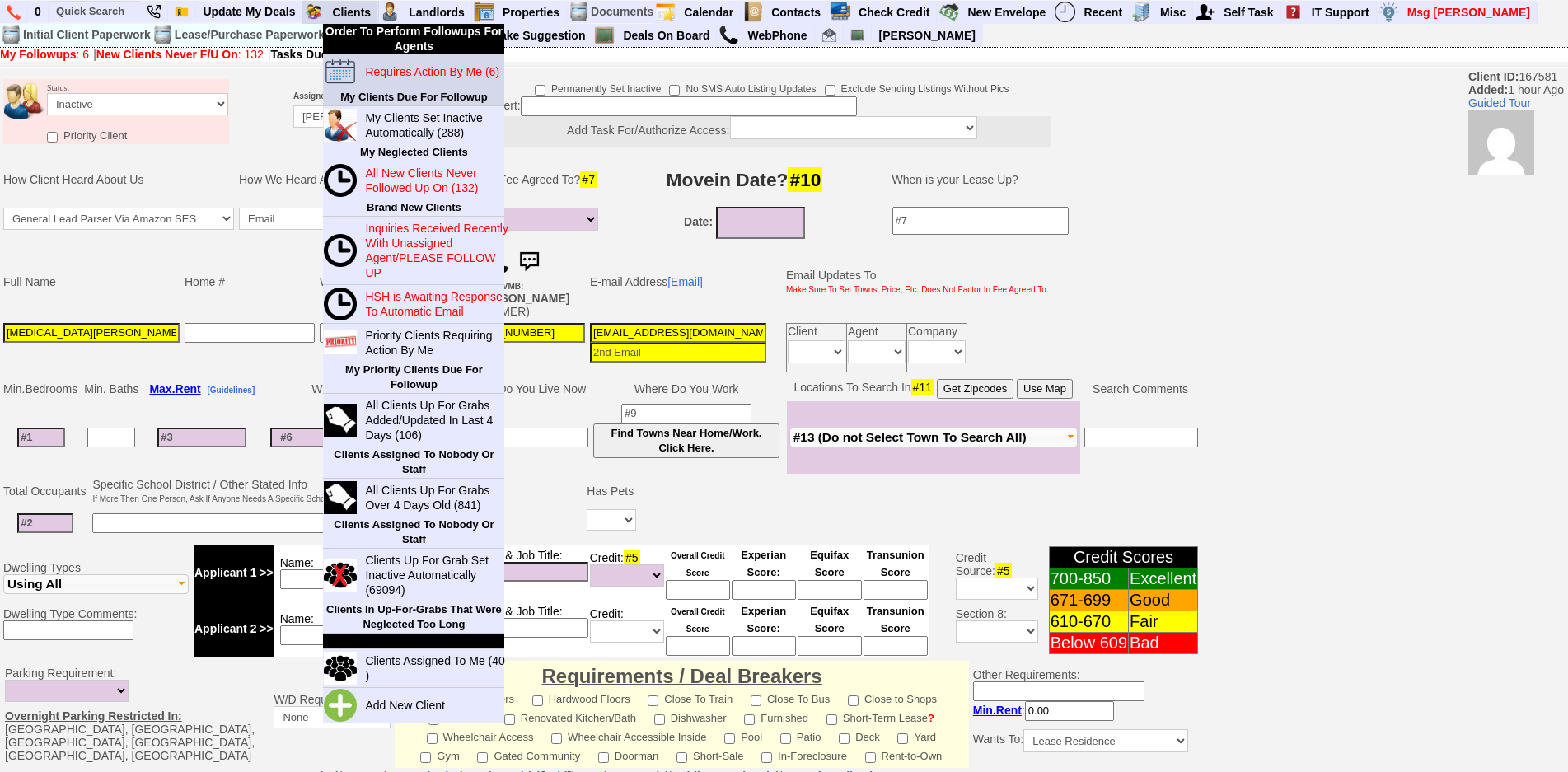
click at [384, 65] on blink "Requires Action By Me (6)" at bounding box center [433, 72] width 134 height 13
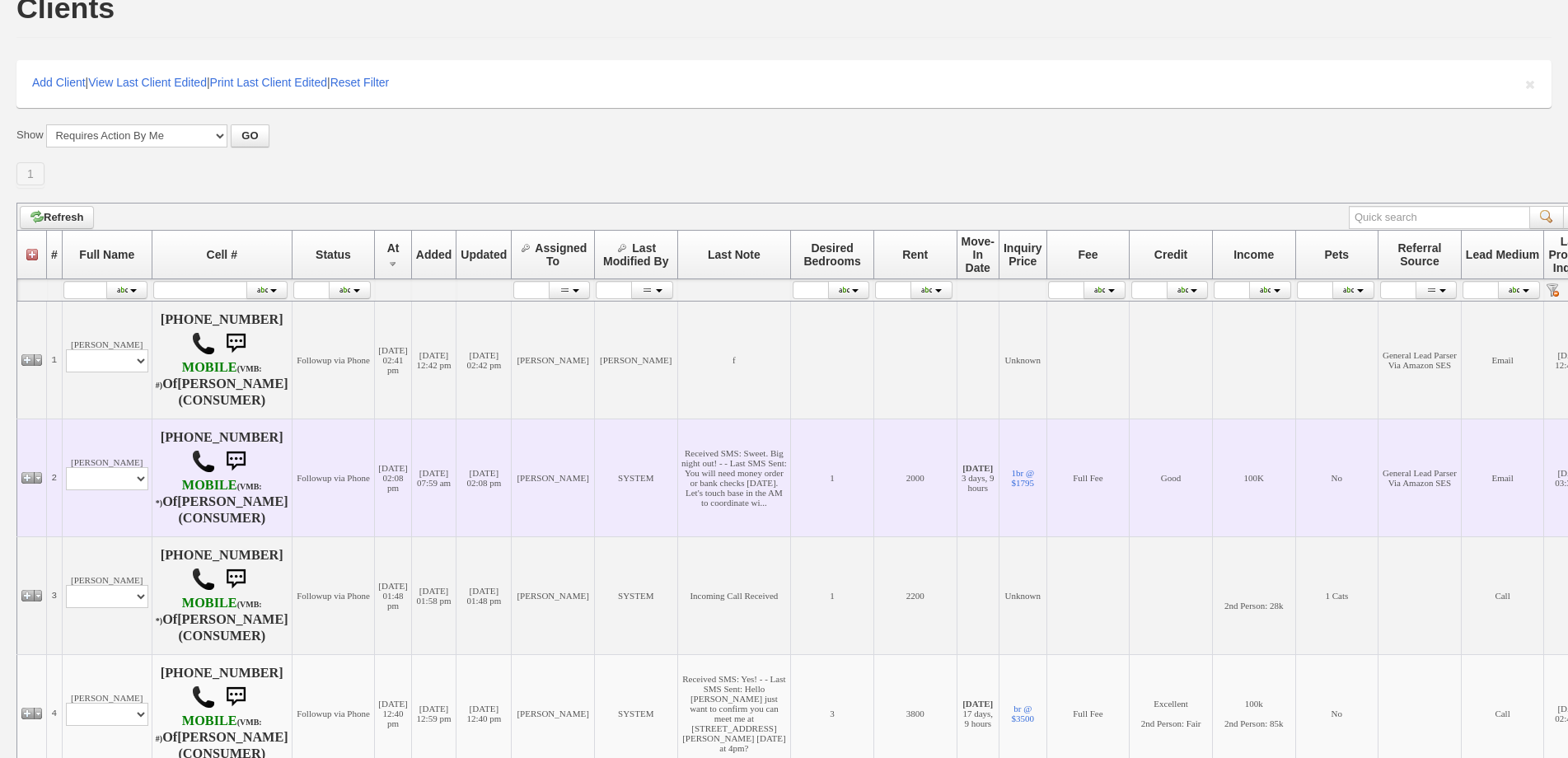
scroll to position [247, 0]
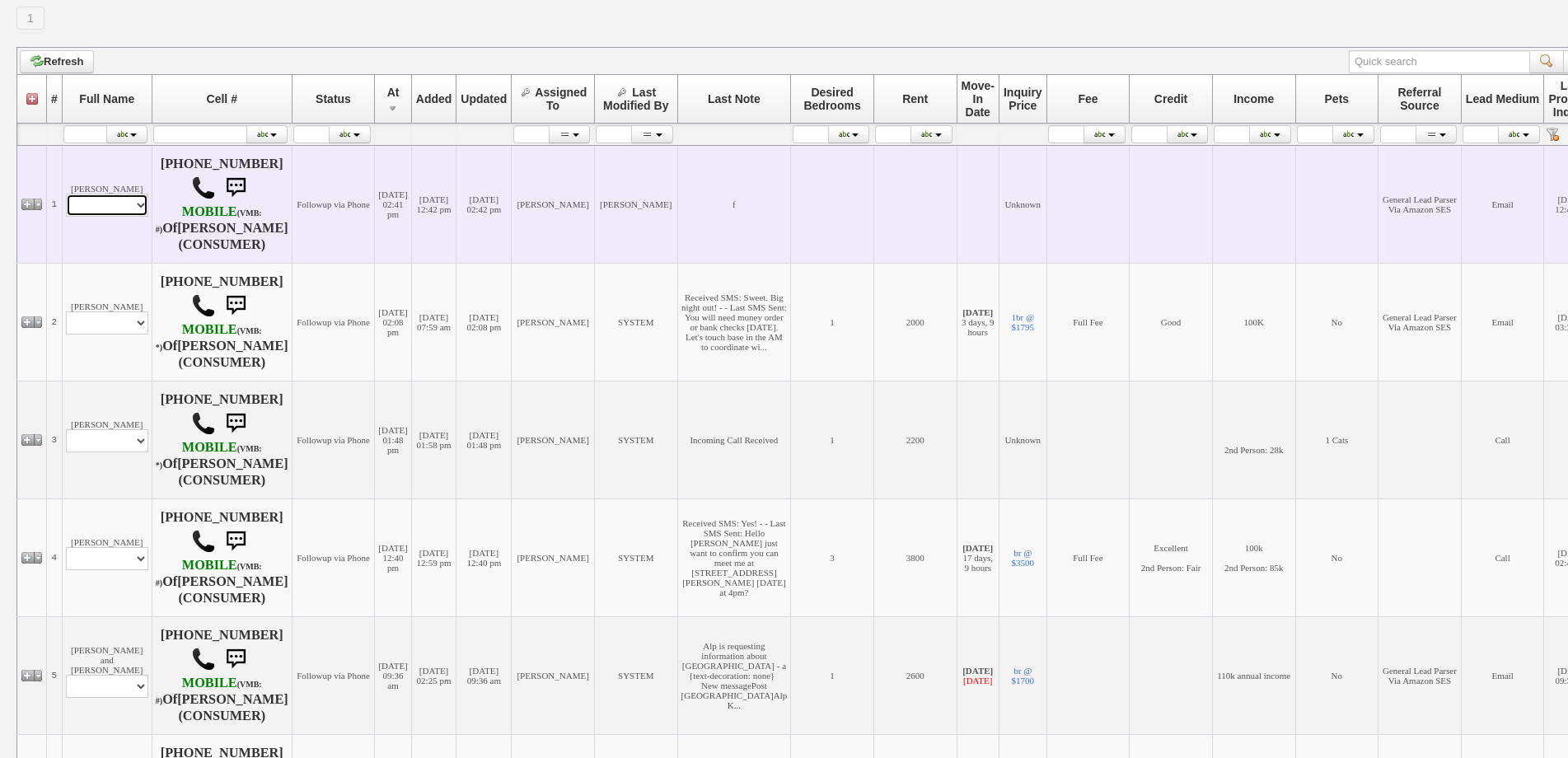
click at [88, 217] on select "Profile Edit Print Email Externally (Will Not Be Tracked In CRM) Closed Deals" at bounding box center [107, 205] width 82 height 23
select select "ChangeURL,/crm/custom/edit_client_form.php?redirect=%2Fcrm%2Fclients.php&id=167…"
click at [66, 201] on select "Profile Edit Print Email Externally (Will Not Be Tracked In CRM) Closed Deals" at bounding box center [107, 205] width 82 height 23
select select
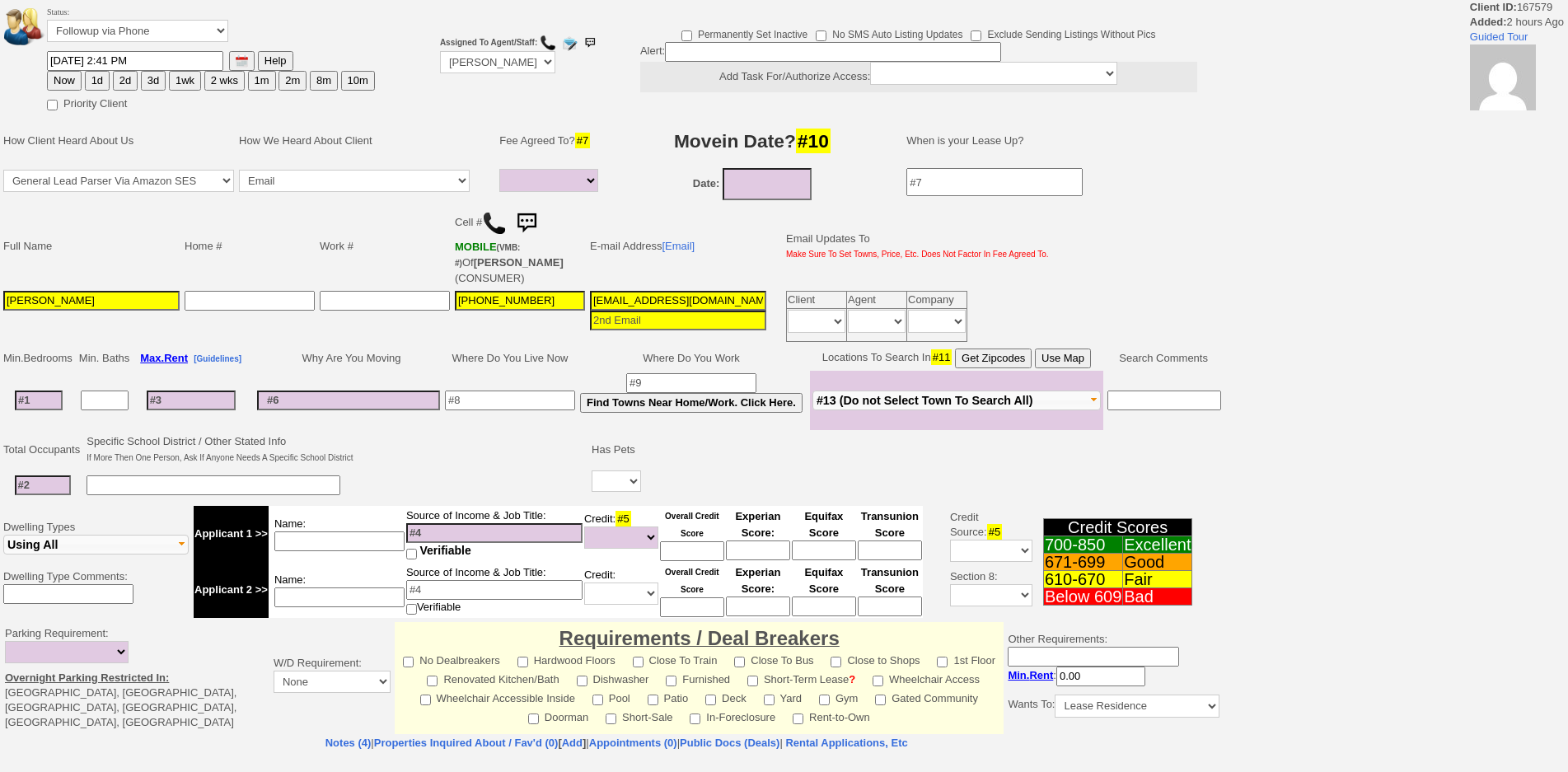
select select
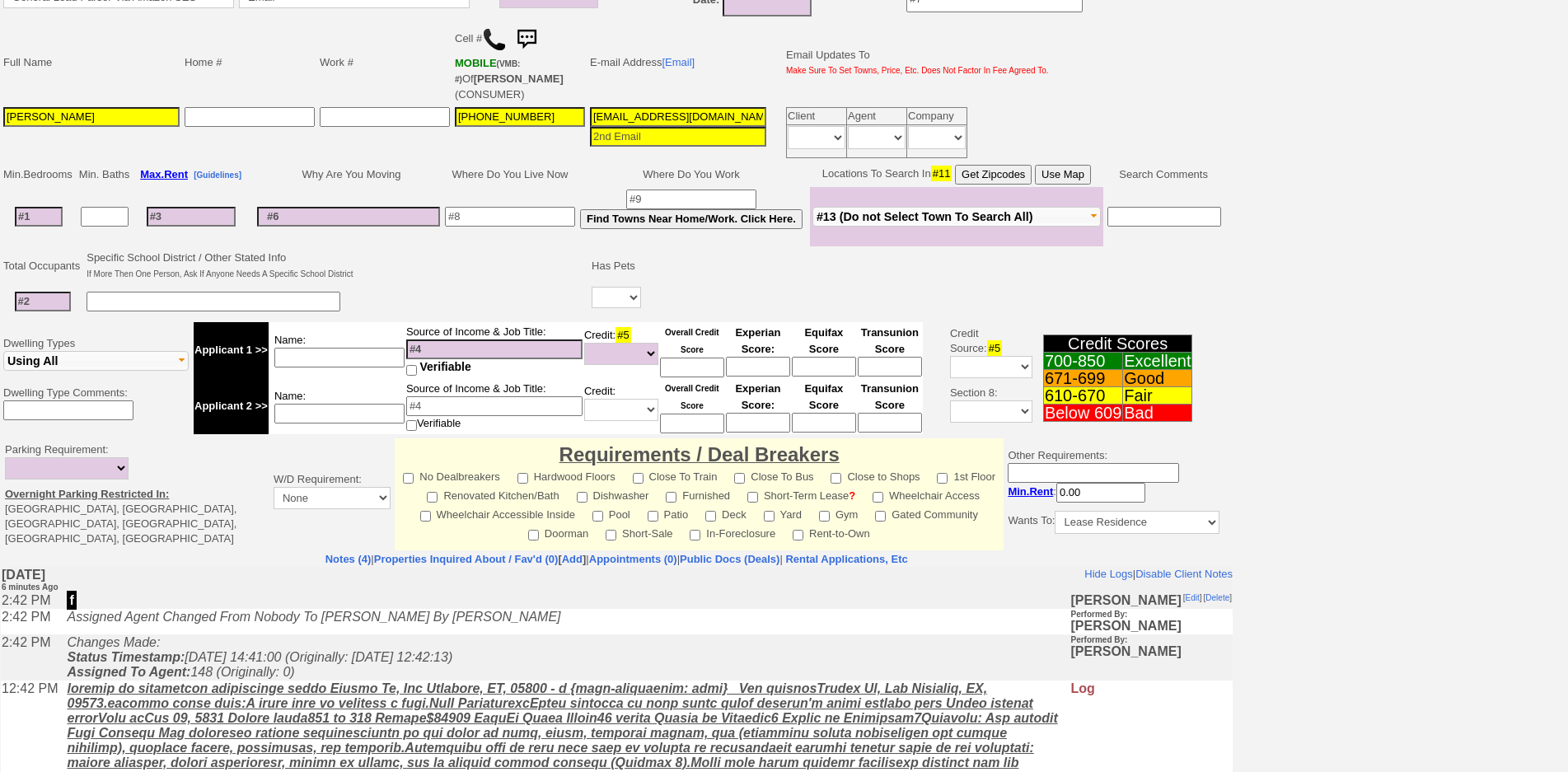
scroll to position [373, 0]
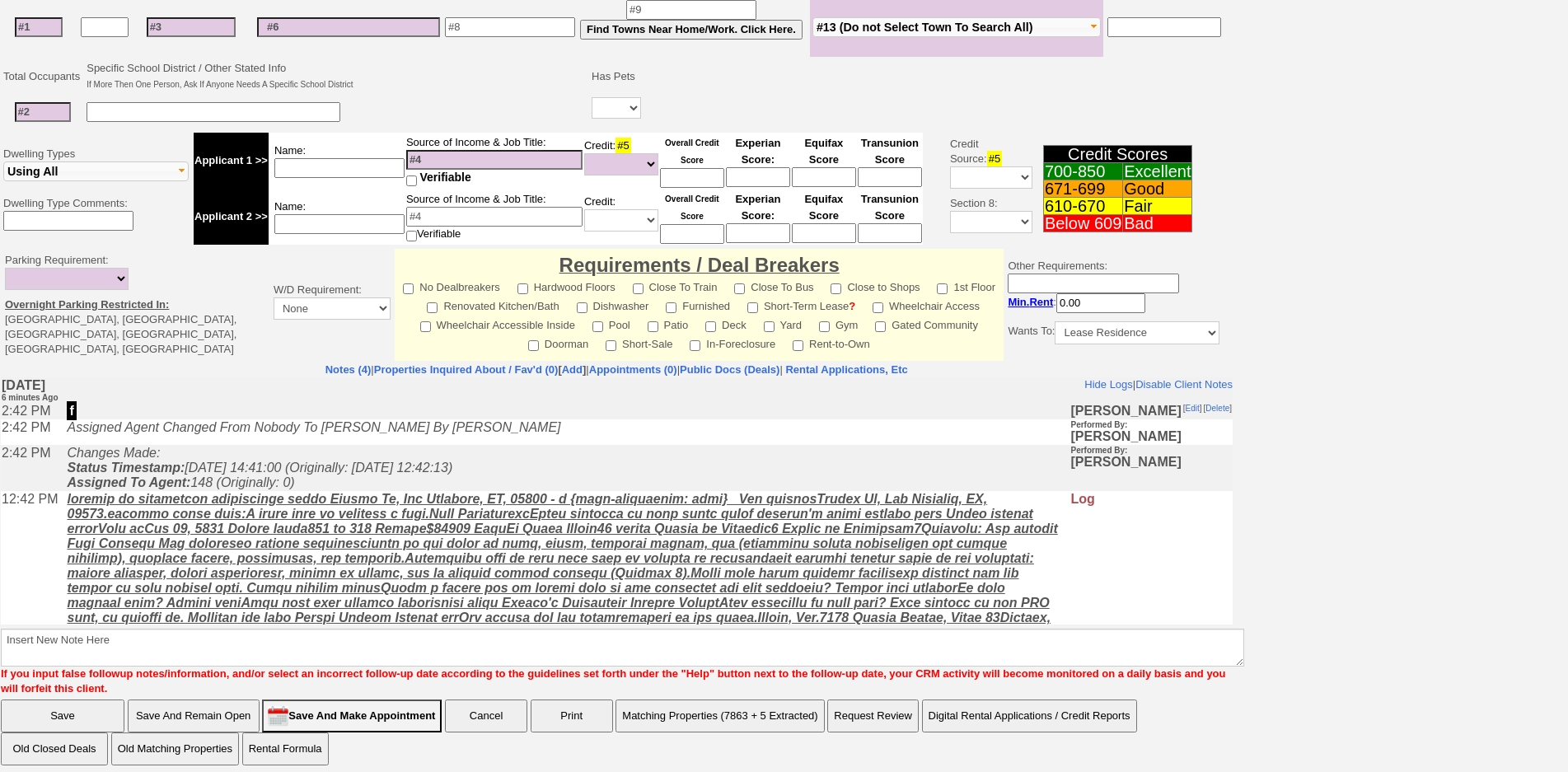
click at [513, 488] on td "Changes Made: Status Timestamp: [DATE] 14:41:00 (Originally: [DATE] 12:42:13) A…" at bounding box center [563, 468] width 1011 height 47
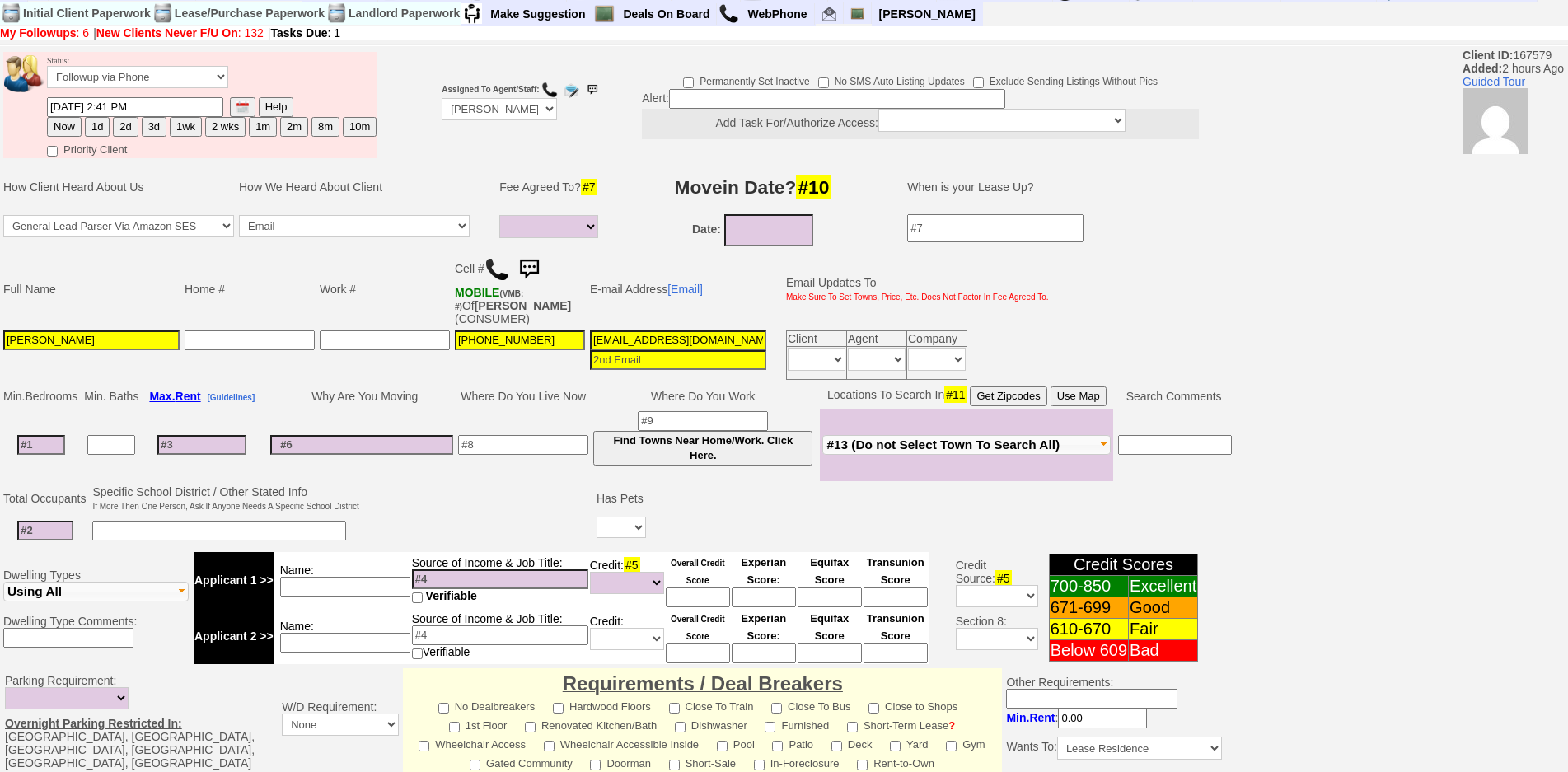
scroll to position [0, 0]
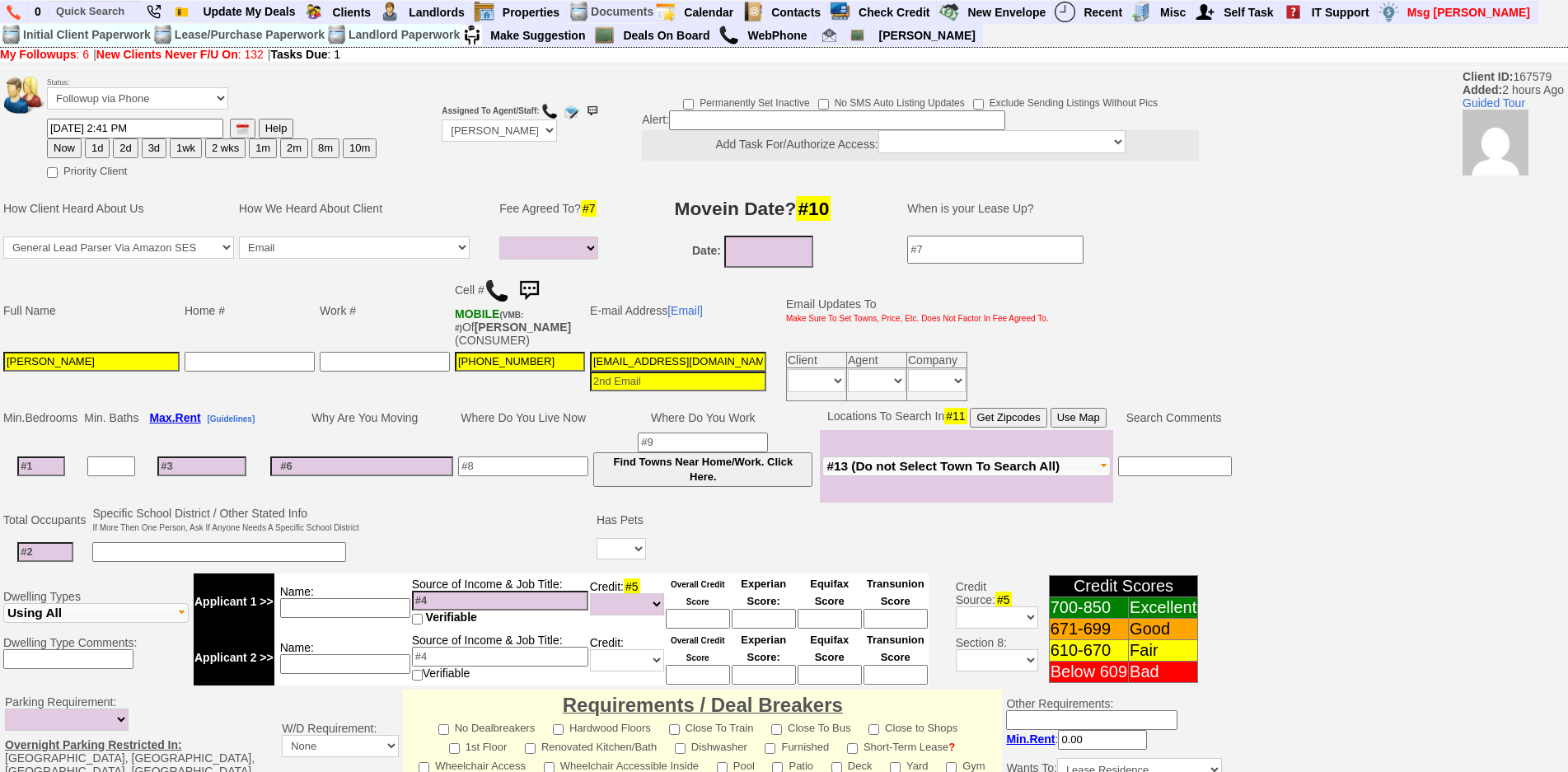
click at [501, 297] on img at bounding box center [497, 291] width 25 height 25
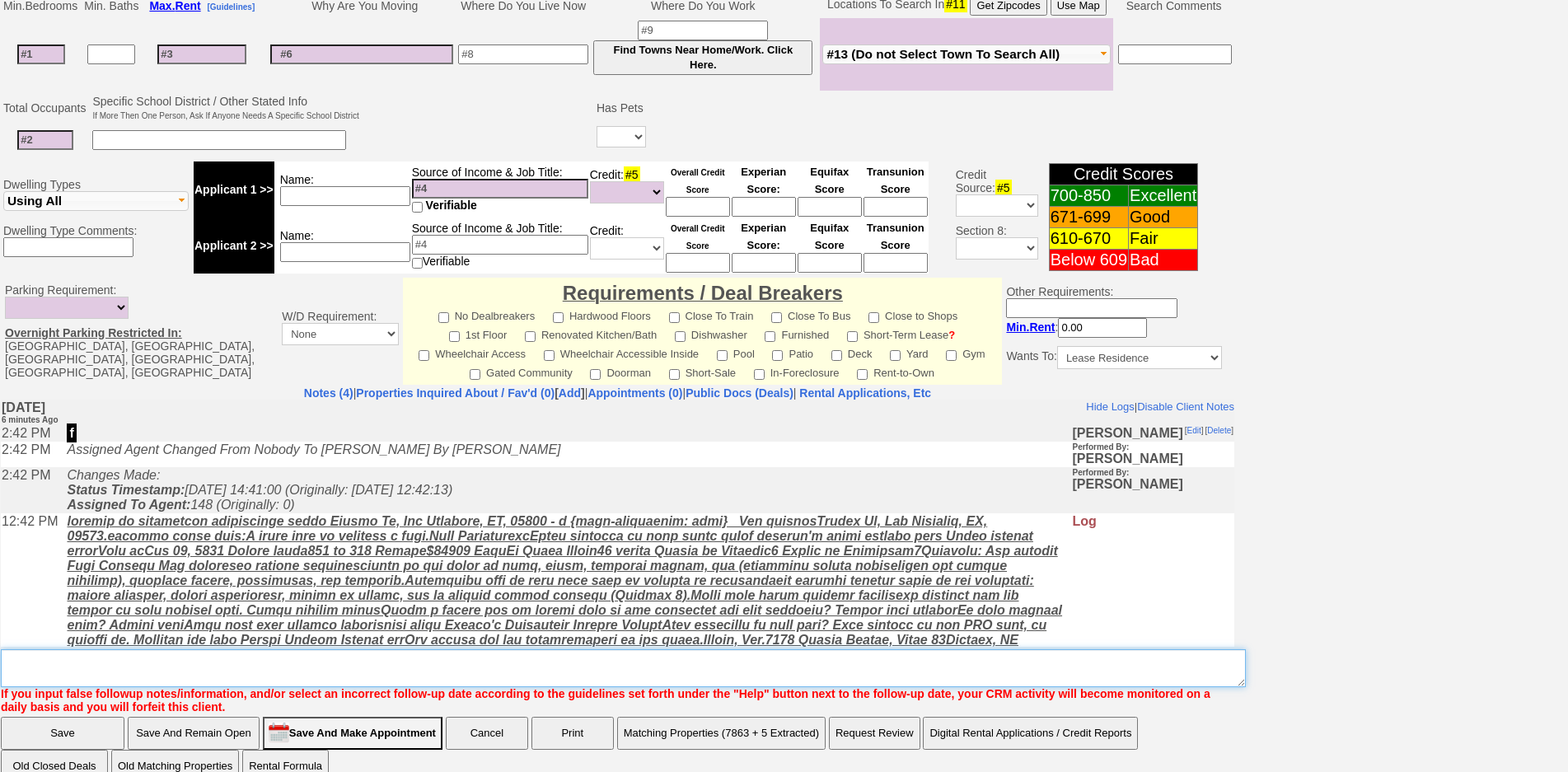
click at [496, 676] on textarea "Insert New Note Here" at bounding box center [623, 668] width 1245 height 38
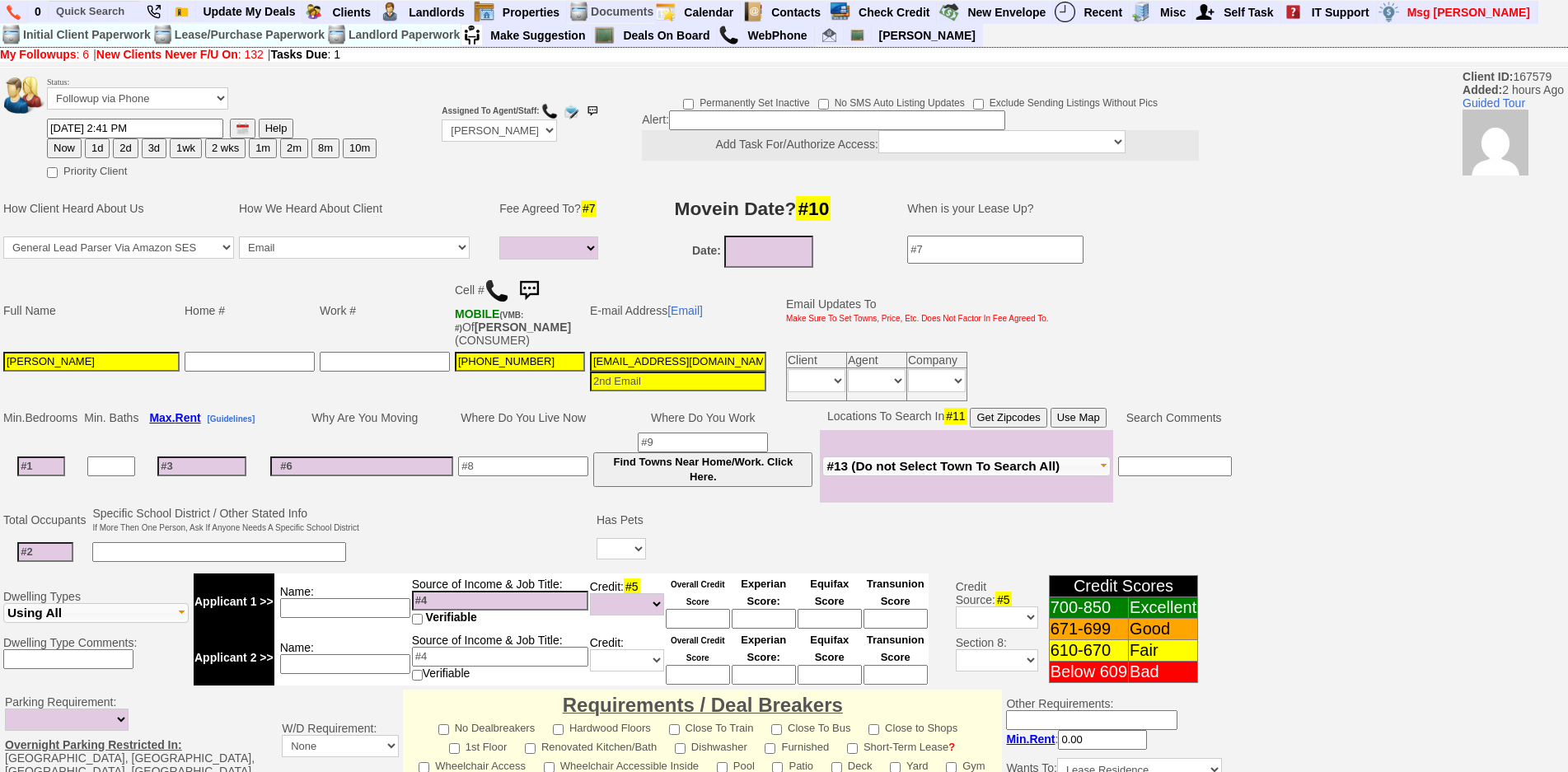
click at [10, 359] on input "alberto reyes" at bounding box center [91, 362] width 176 height 20
type input "[PERSON_NAME]"
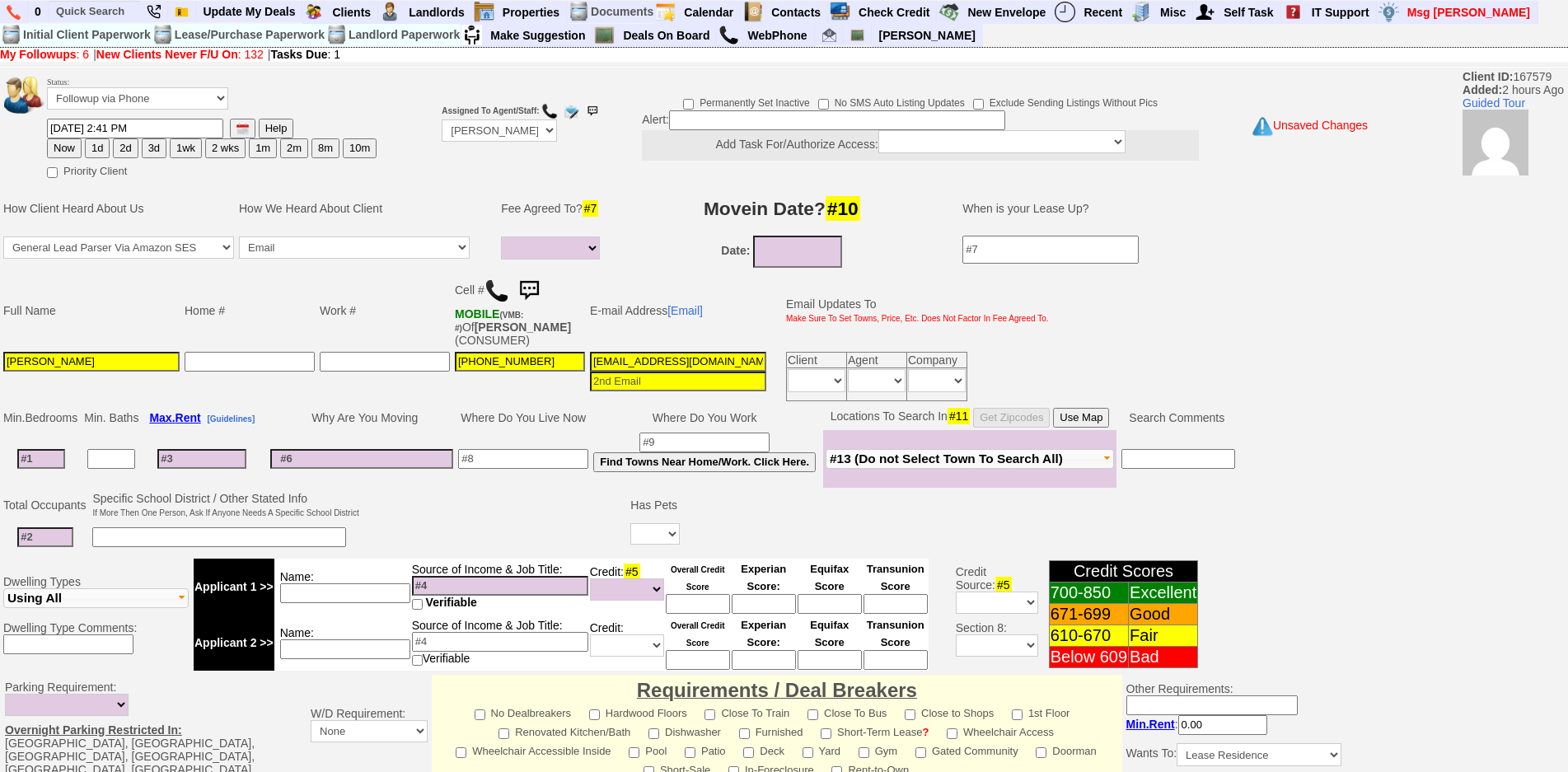
click at [1084, 409] on button "Use Map" at bounding box center [1081, 417] width 56 height 20
click at [63, 462] on input at bounding box center [40, 459] width 47 height 20
type input "1"
select select
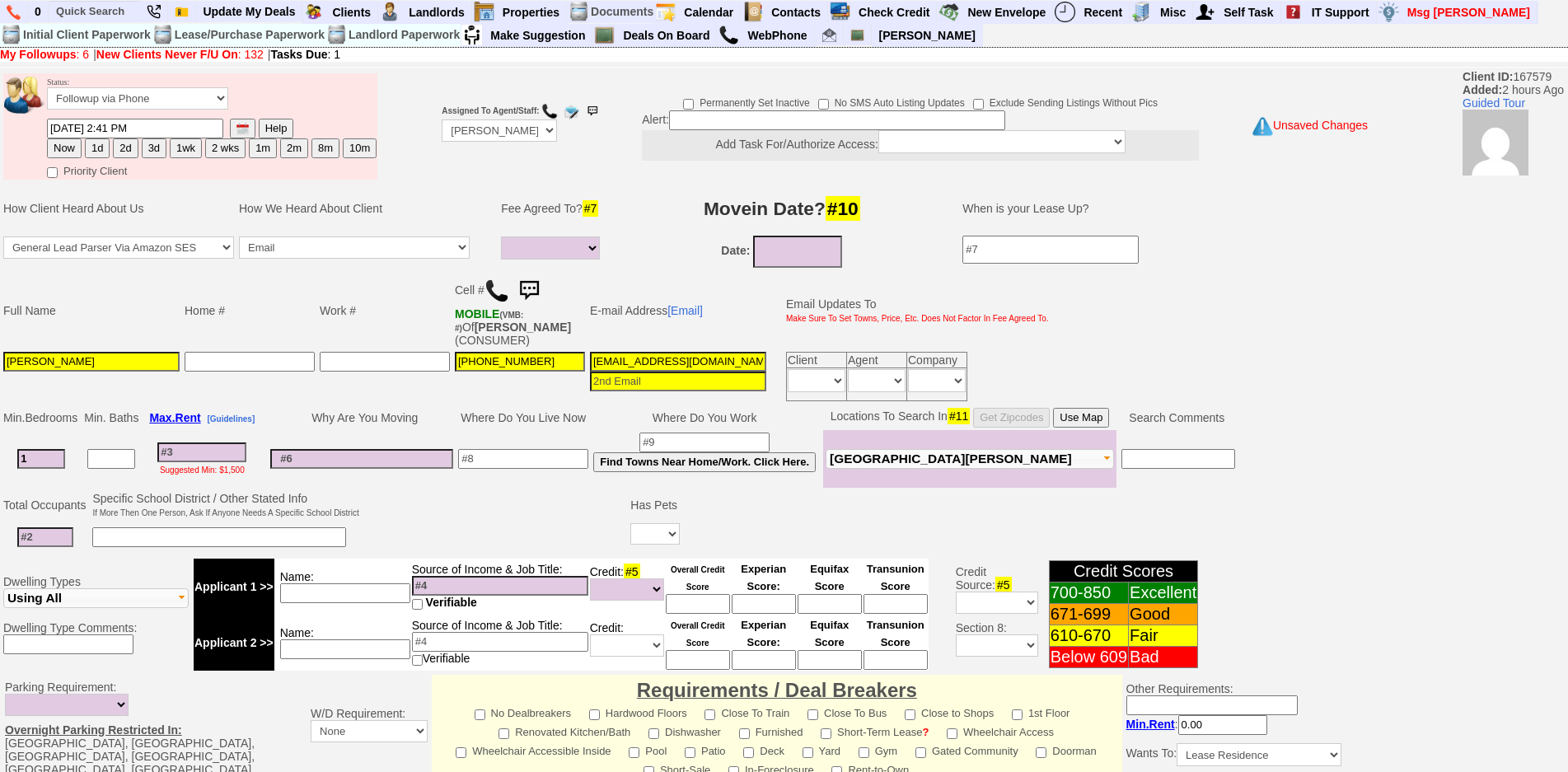
type input "1"
select select
click at [60, 539] on input at bounding box center [45, 537] width 56 height 20
type input "2"
click at [386, 589] on input at bounding box center [345, 593] width 130 height 20
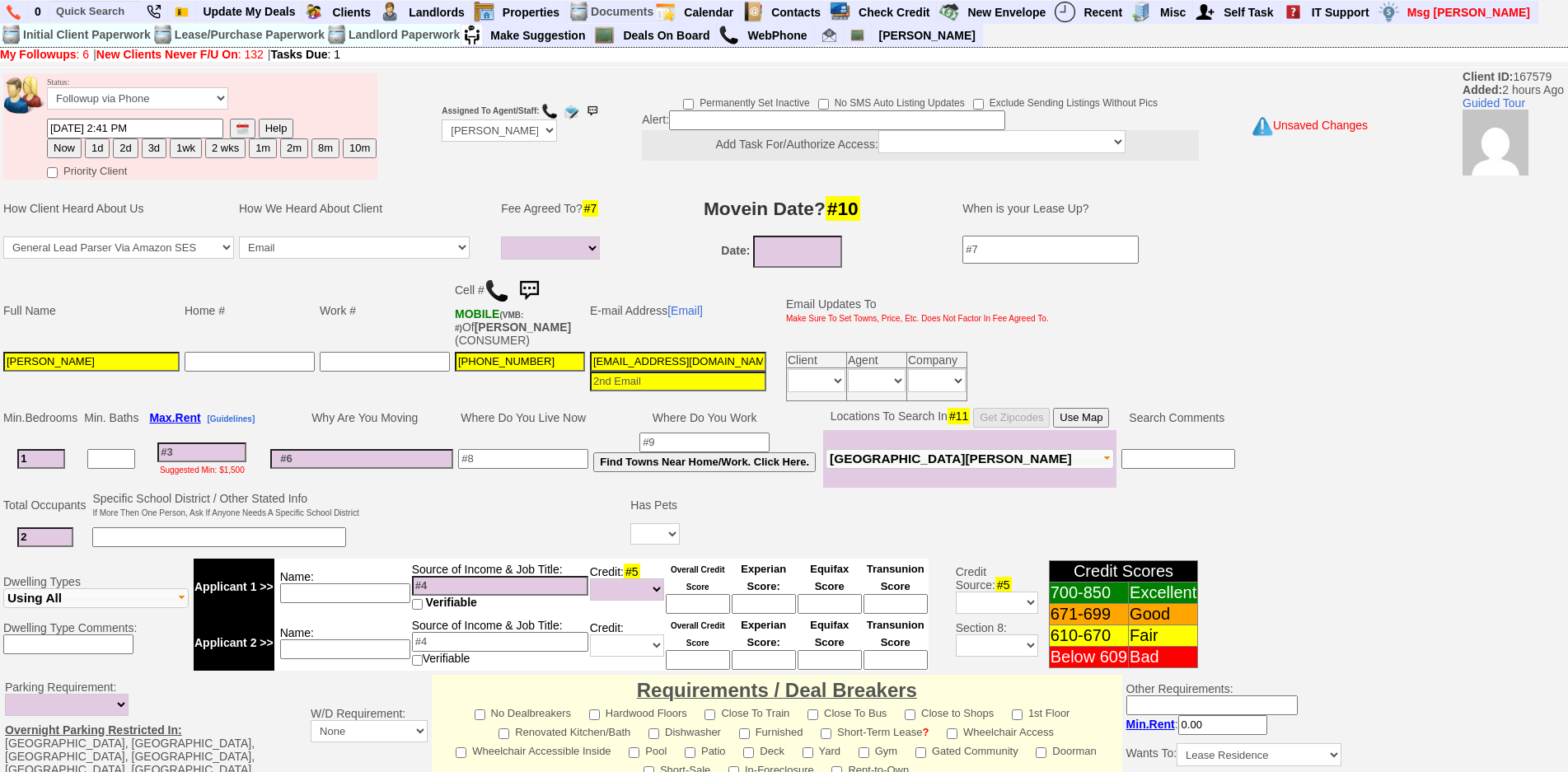
drag, startPoint x: 532, startPoint y: 426, endPoint x: 538, endPoint y: 462, distance: 36.5
click at [532, 430] on tbody "Min. Bedrooms Min. Baths Max. Rent [Guidelines] Why Are You Moving Where Do You…" at bounding box center [619, 447] width 1237 height 82
click at [538, 463] on input at bounding box center [522, 459] width 130 height 20
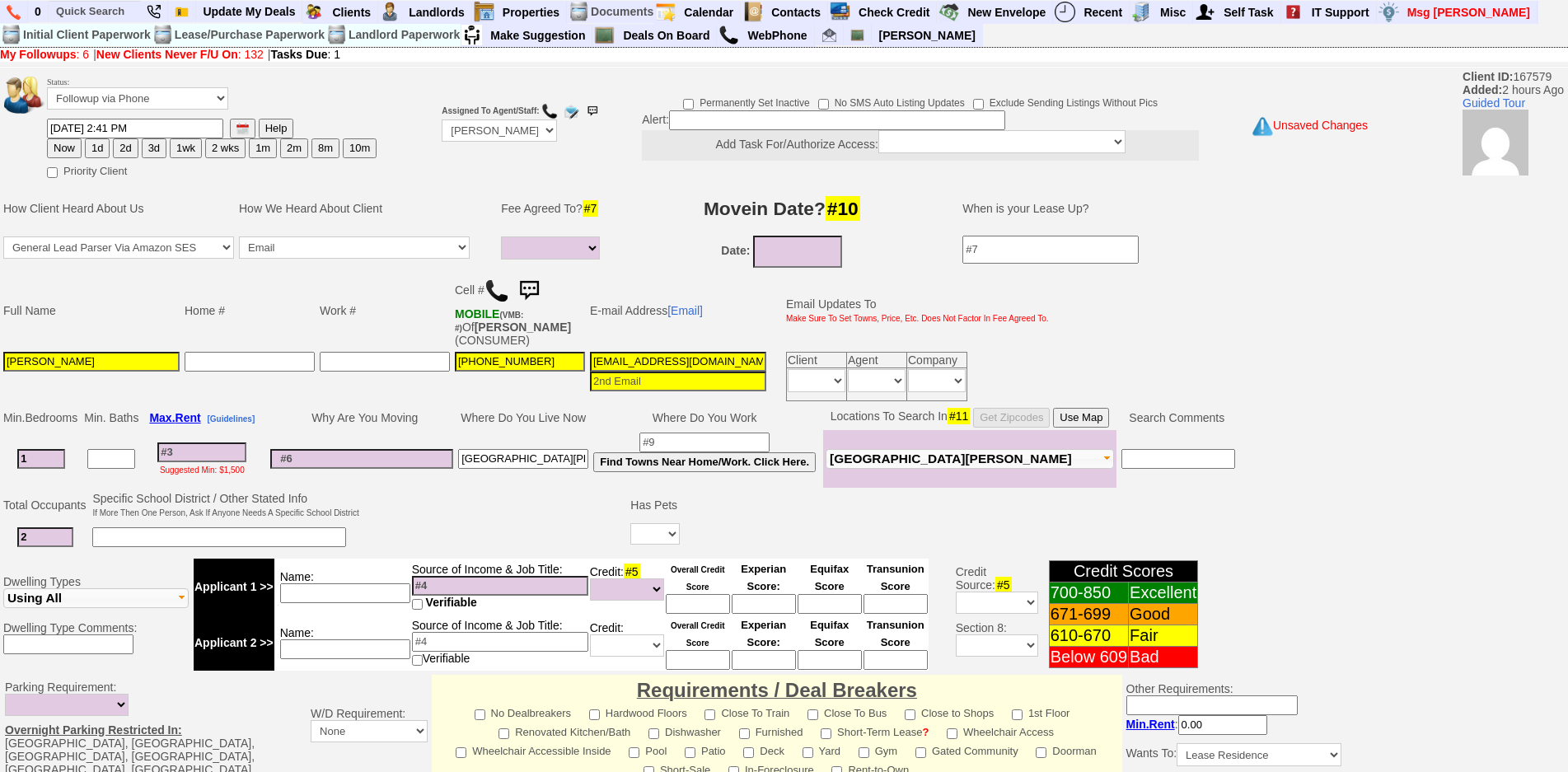
type input "[GEOGRAPHIC_DATA][PERSON_NAME]"
click at [479, 580] on input at bounding box center [500, 586] width 176 height 20
type input "80k"
click at [366, 589] on input at bounding box center [345, 593] width 130 height 20
type input "produce manager"
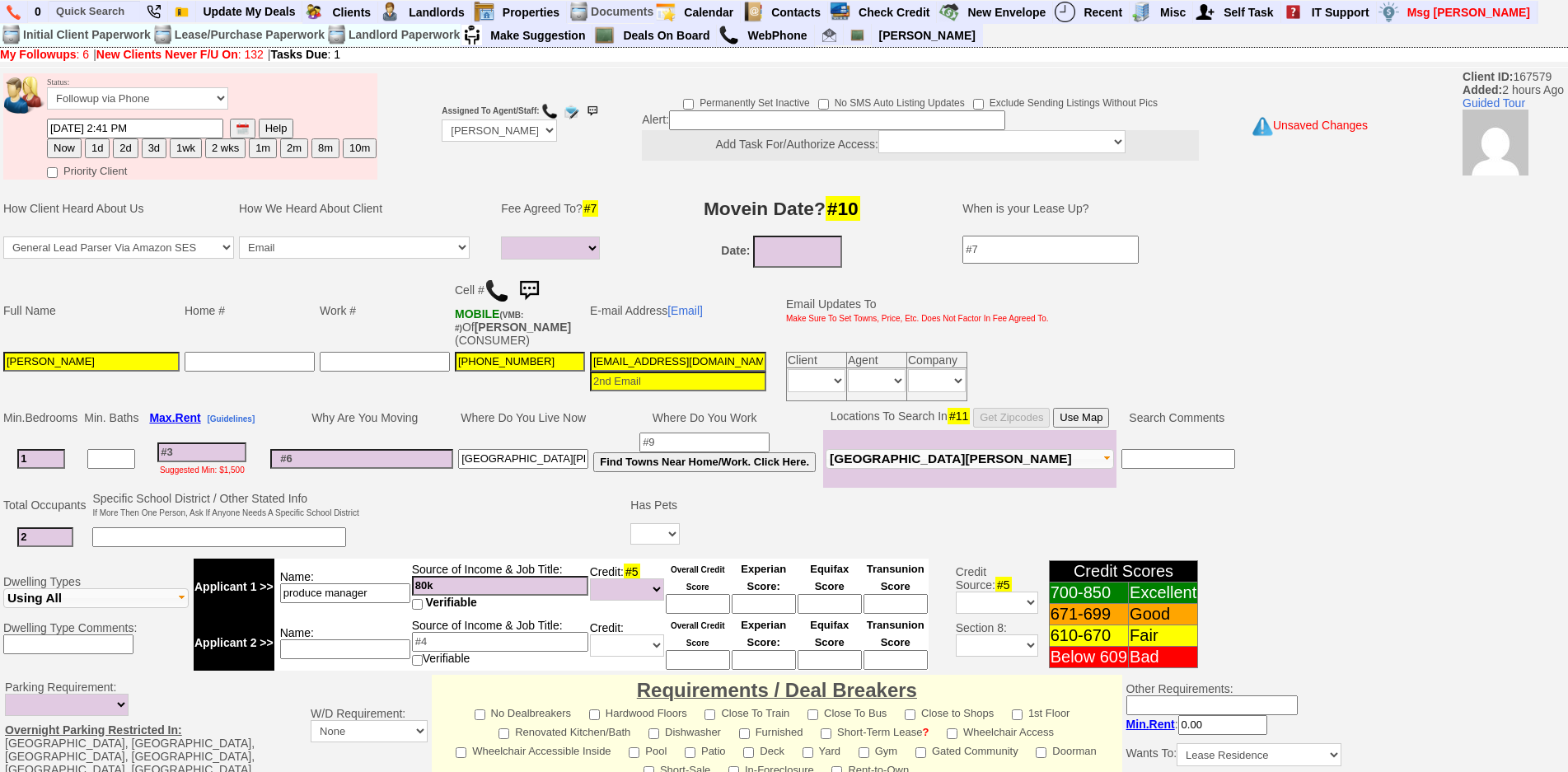
click at [367, 643] on input at bounding box center [345, 649] width 130 height 20
type input "wife receptionist yacht club"
click at [467, 642] on input at bounding box center [500, 642] width 176 height 20
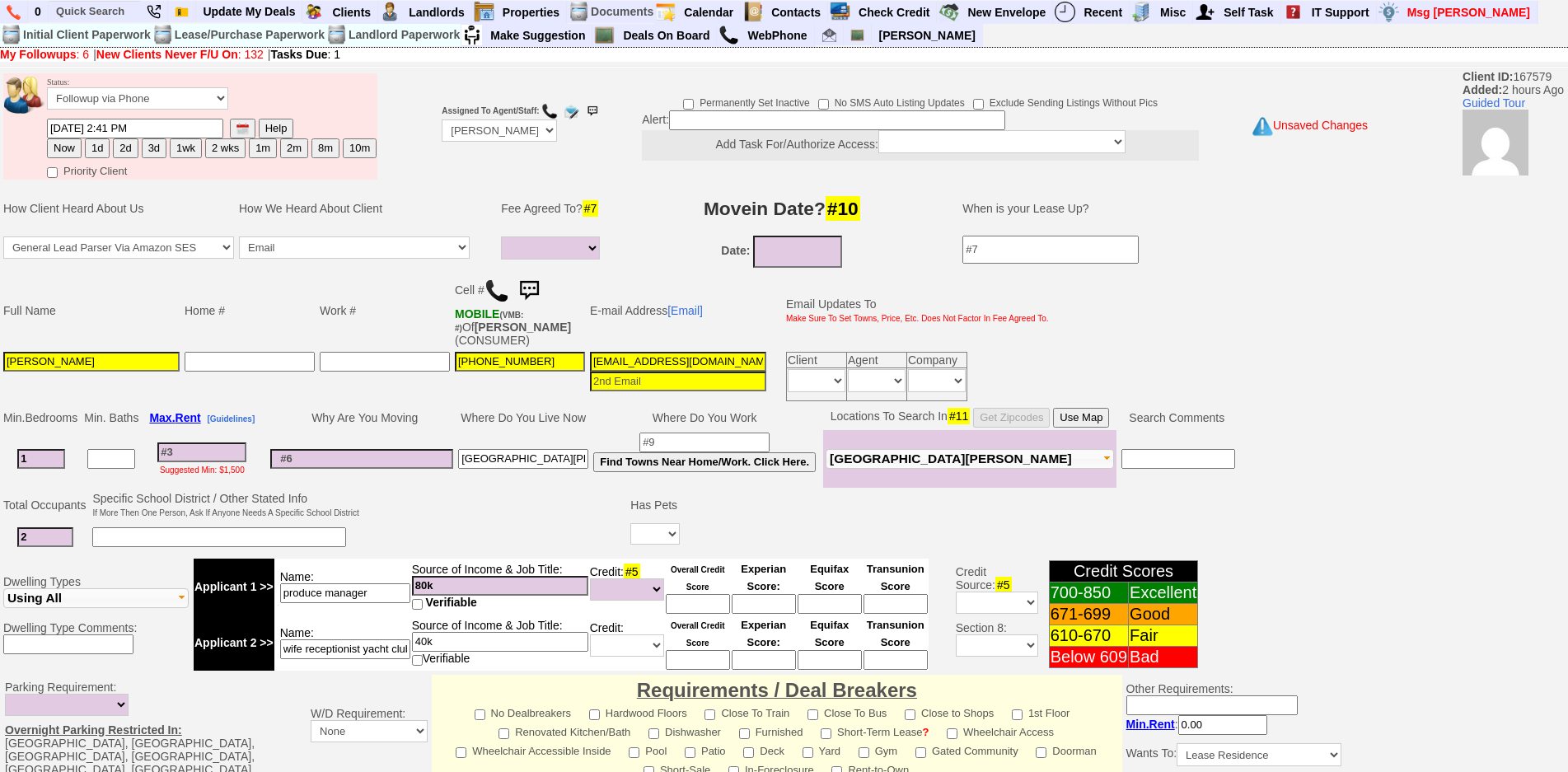
type input "40k"
click at [452, 515] on td at bounding box center [495, 521] width 267 height 65
click at [425, 467] on input at bounding box center [362, 459] width 183 height 20
click at [386, 594] on input "produce manager" at bounding box center [345, 593] width 130 height 20
click at [714, 601] on input at bounding box center [698, 604] width 64 height 20
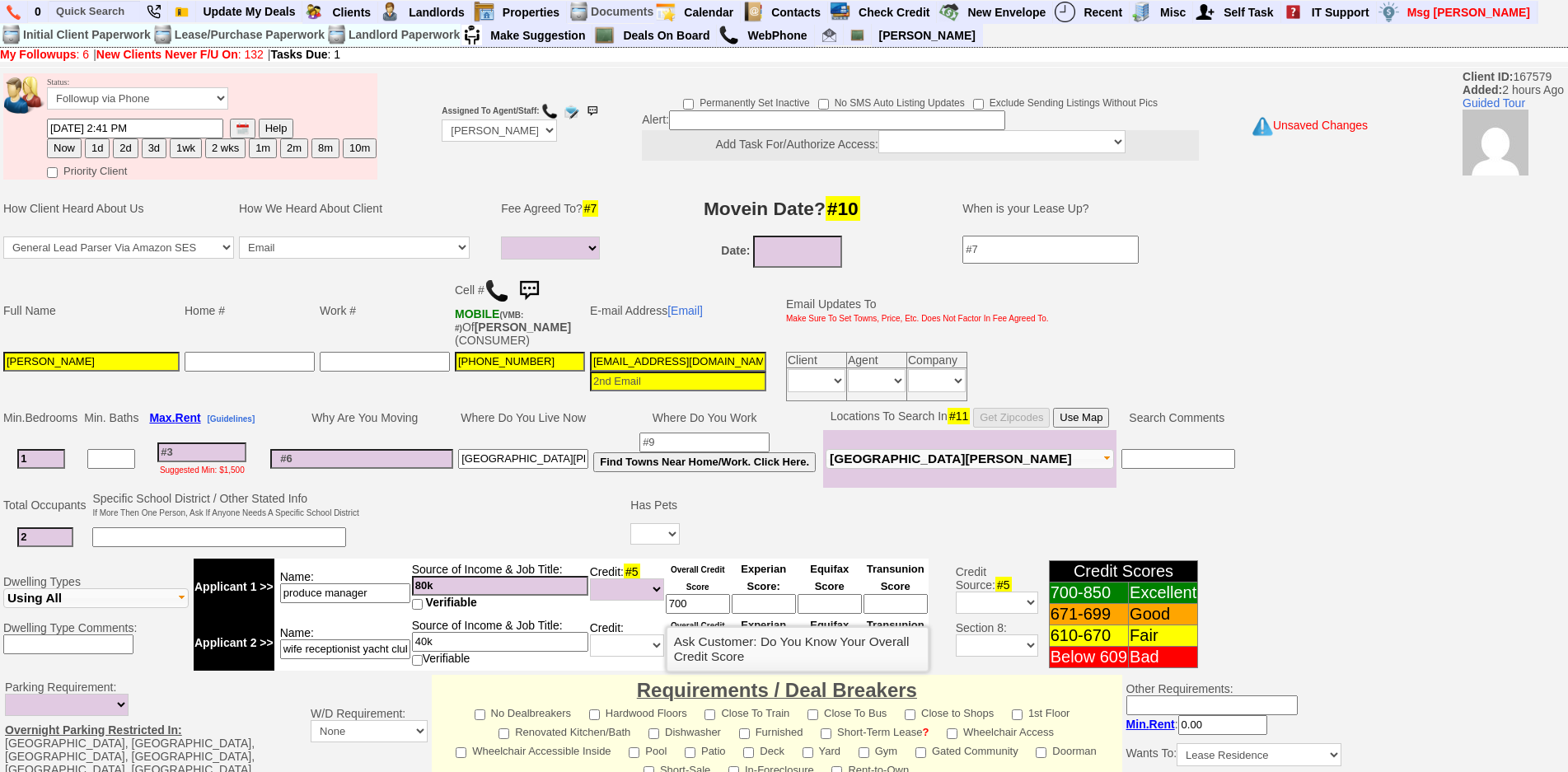
type input "700"
click at [737, 563] on center "Experian Score:" at bounding box center [764, 587] width 64 height 55
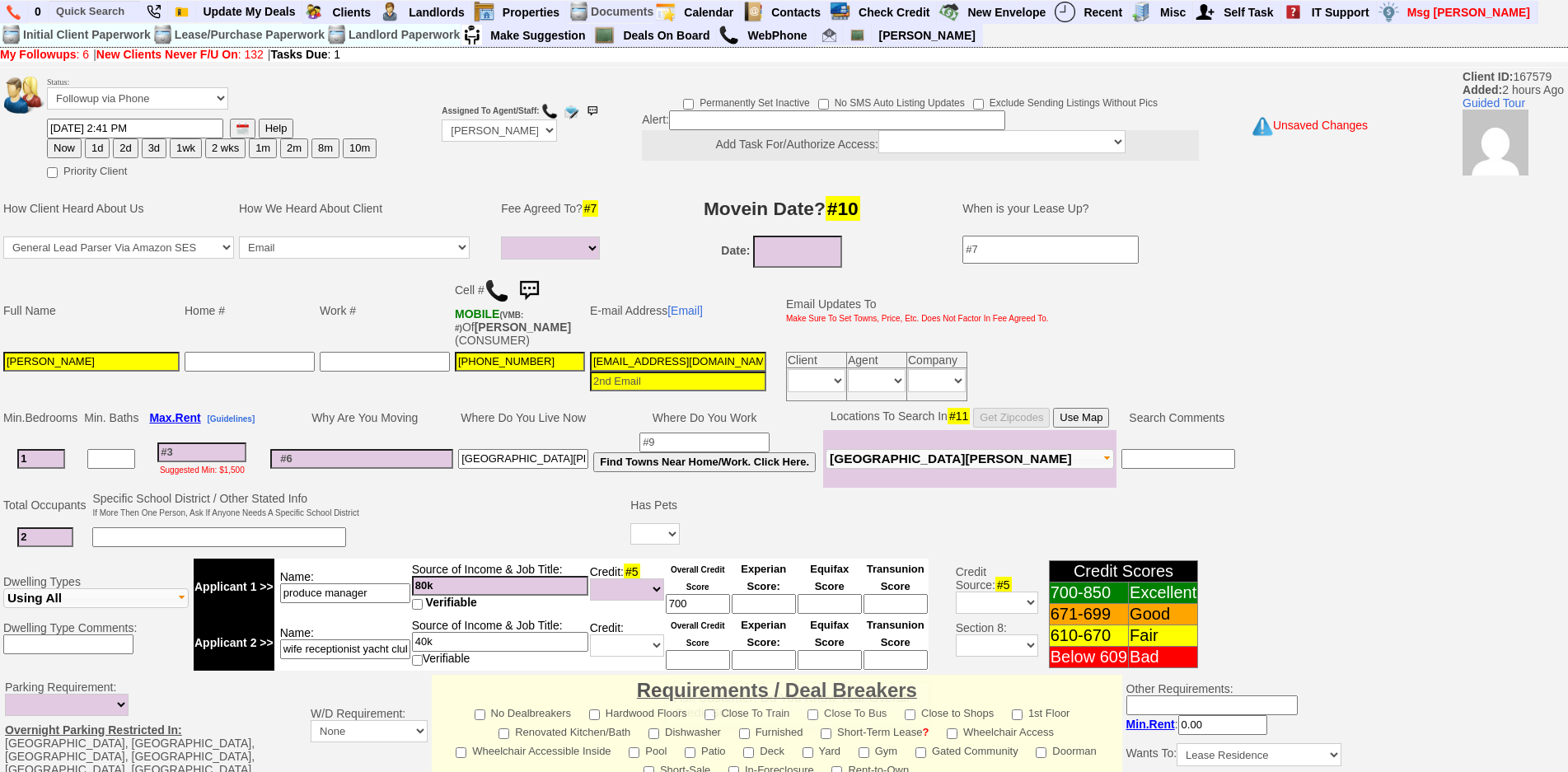
click at [702, 663] on input at bounding box center [698, 660] width 64 height 20
type input "750"
click at [200, 453] on input at bounding box center [201, 452] width 89 height 20
type input "2"
select select
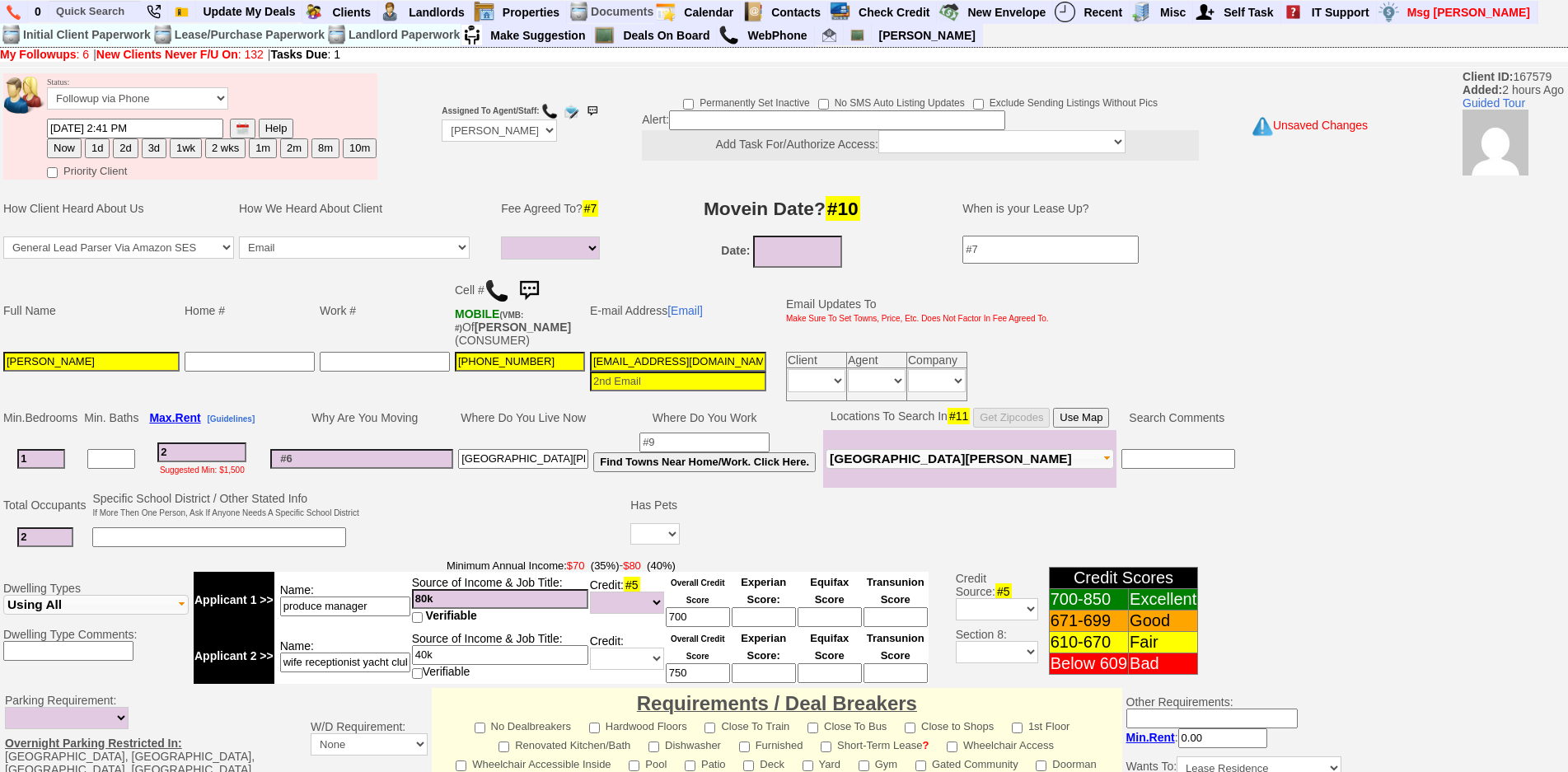
type input "22"
select select
type input "2200"
select select
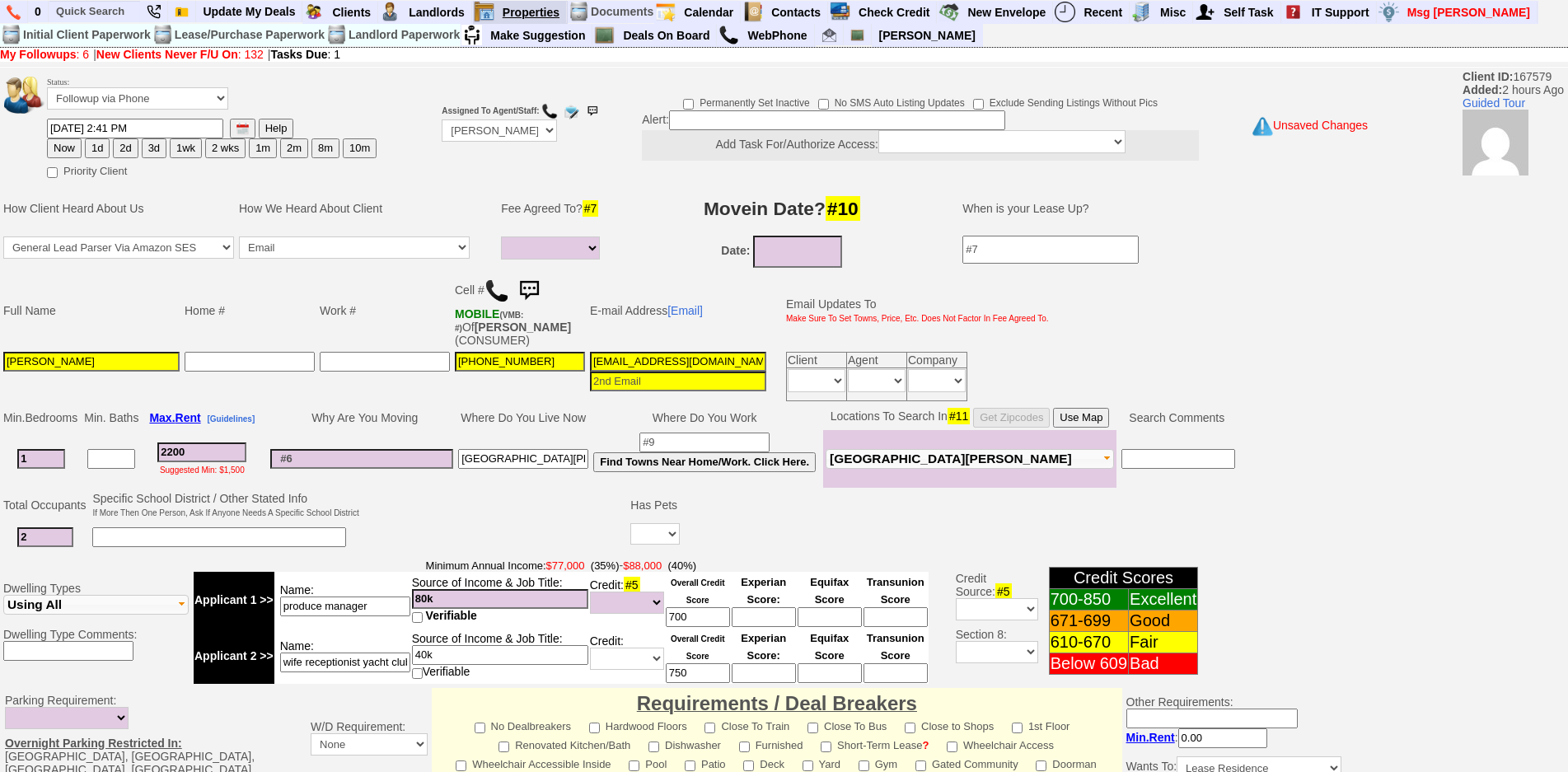
type input "2200"
select select
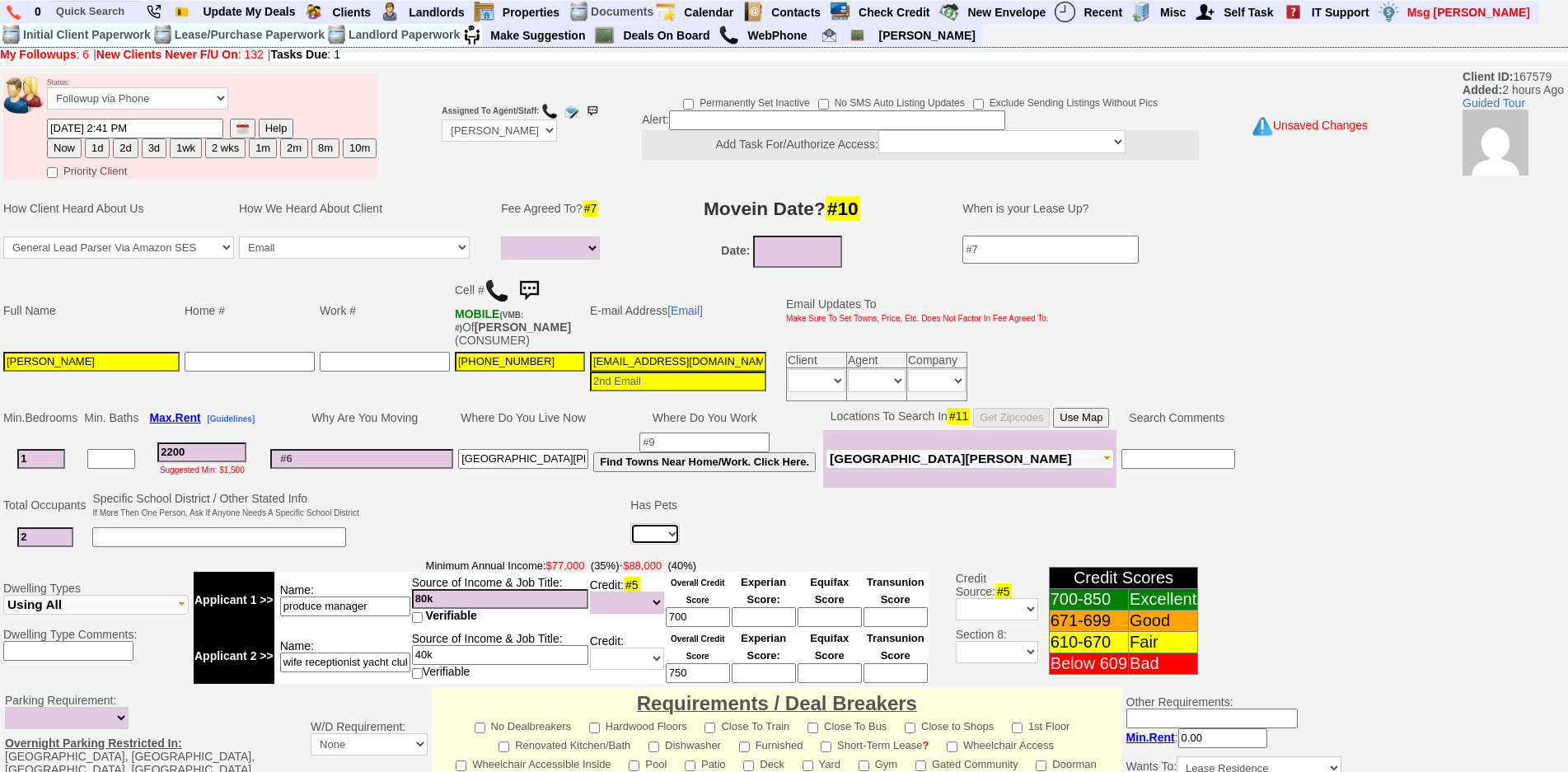
click at [662, 538] on select "Yes No" at bounding box center [655, 534] width 49 height 21
select select "No"
click at [632, 523] on select "Yes No" at bounding box center [655, 534] width 49 height 21
click at [339, 467] on input at bounding box center [362, 459] width 183 height 20
type input "moving in together"
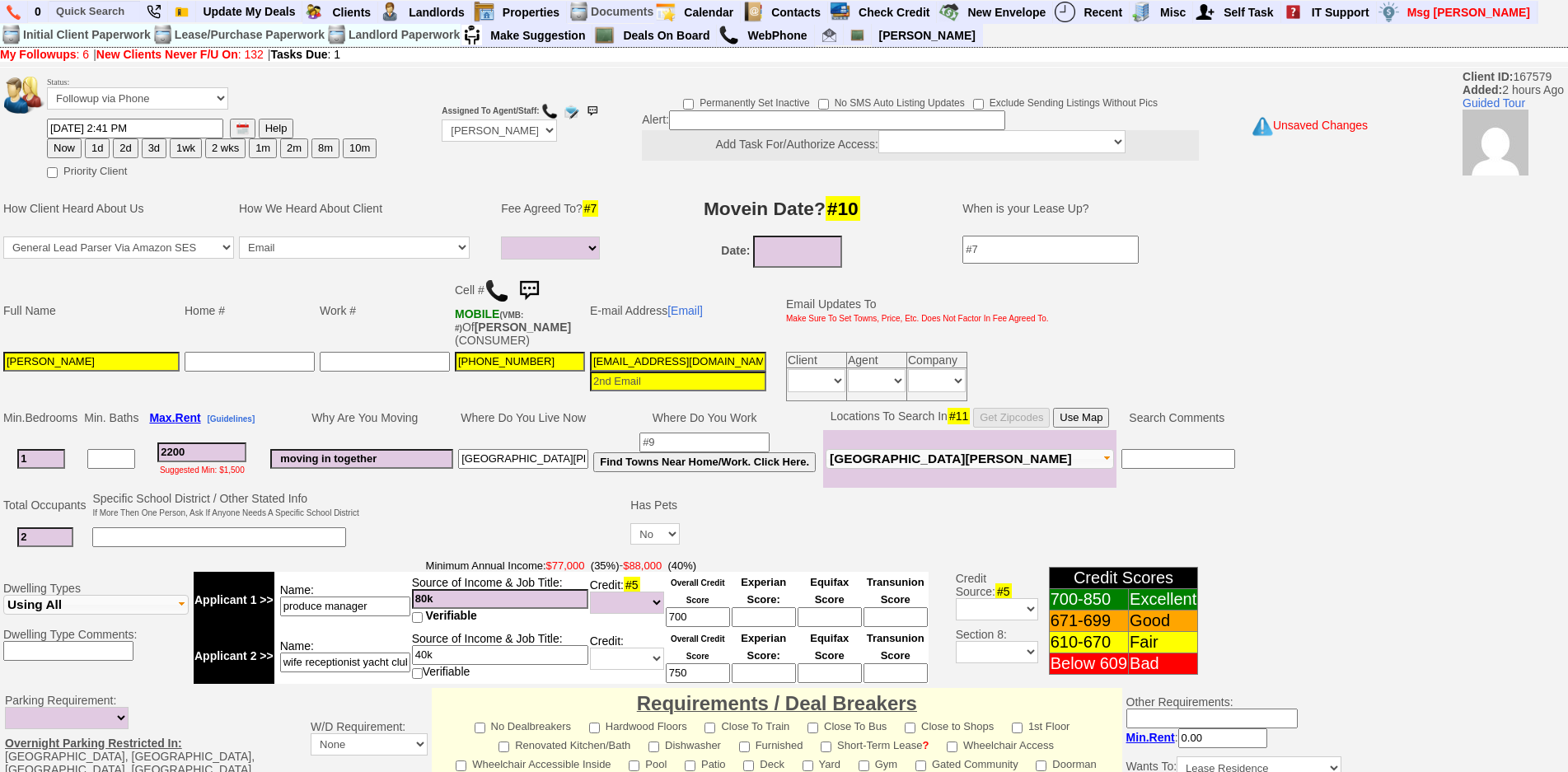
click at [704, 359] on input "[EMAIL_ADDRESS][DOMAIN_NAME]" at bounding box center [678, 362] width 176 height 20
click at [99, 149] on button "1d" at bounding box center [98, 149] width 25 height 20
type input "08/29/2025 02:49 PM"
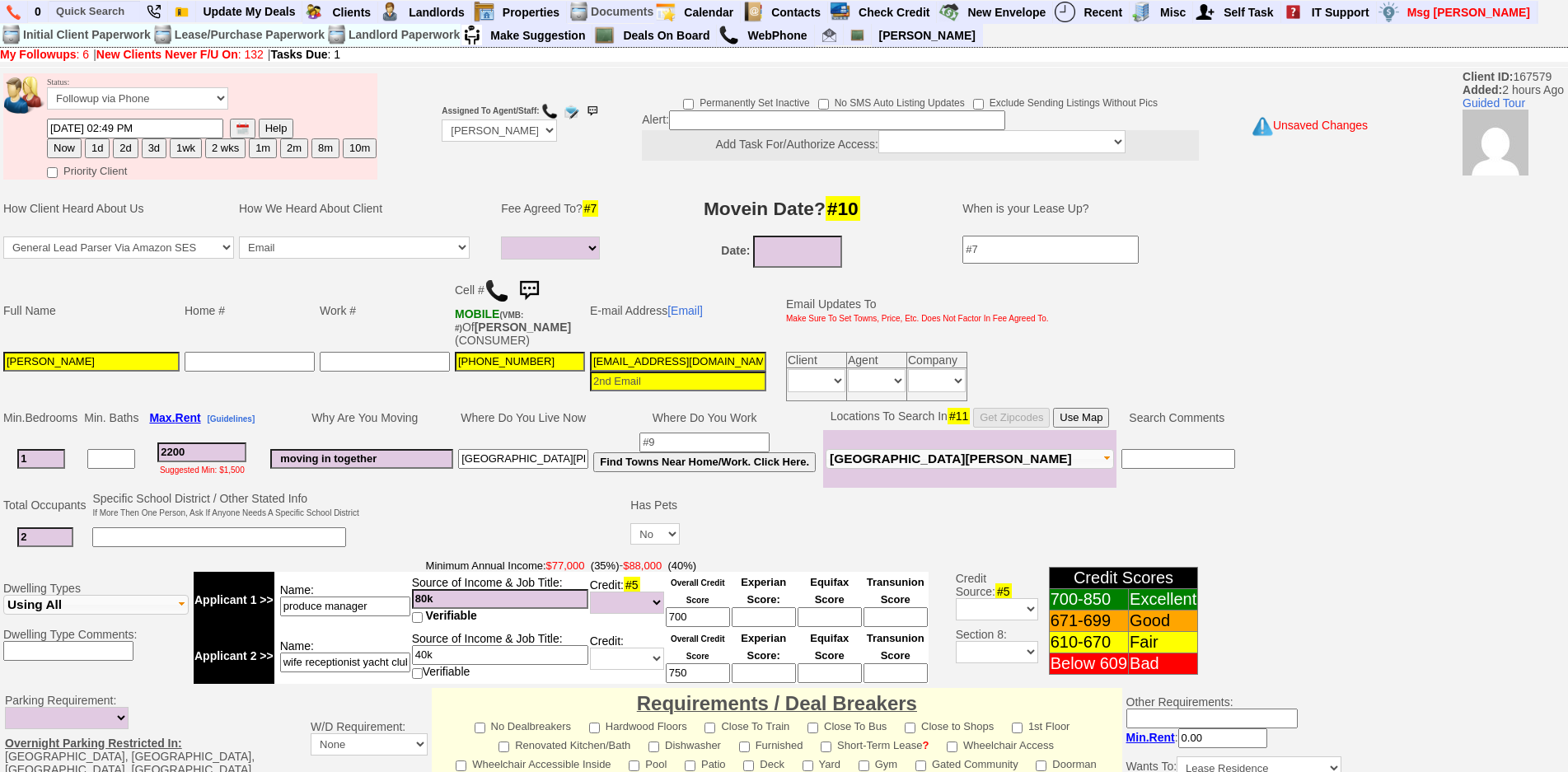
scroll to position [427, 0]
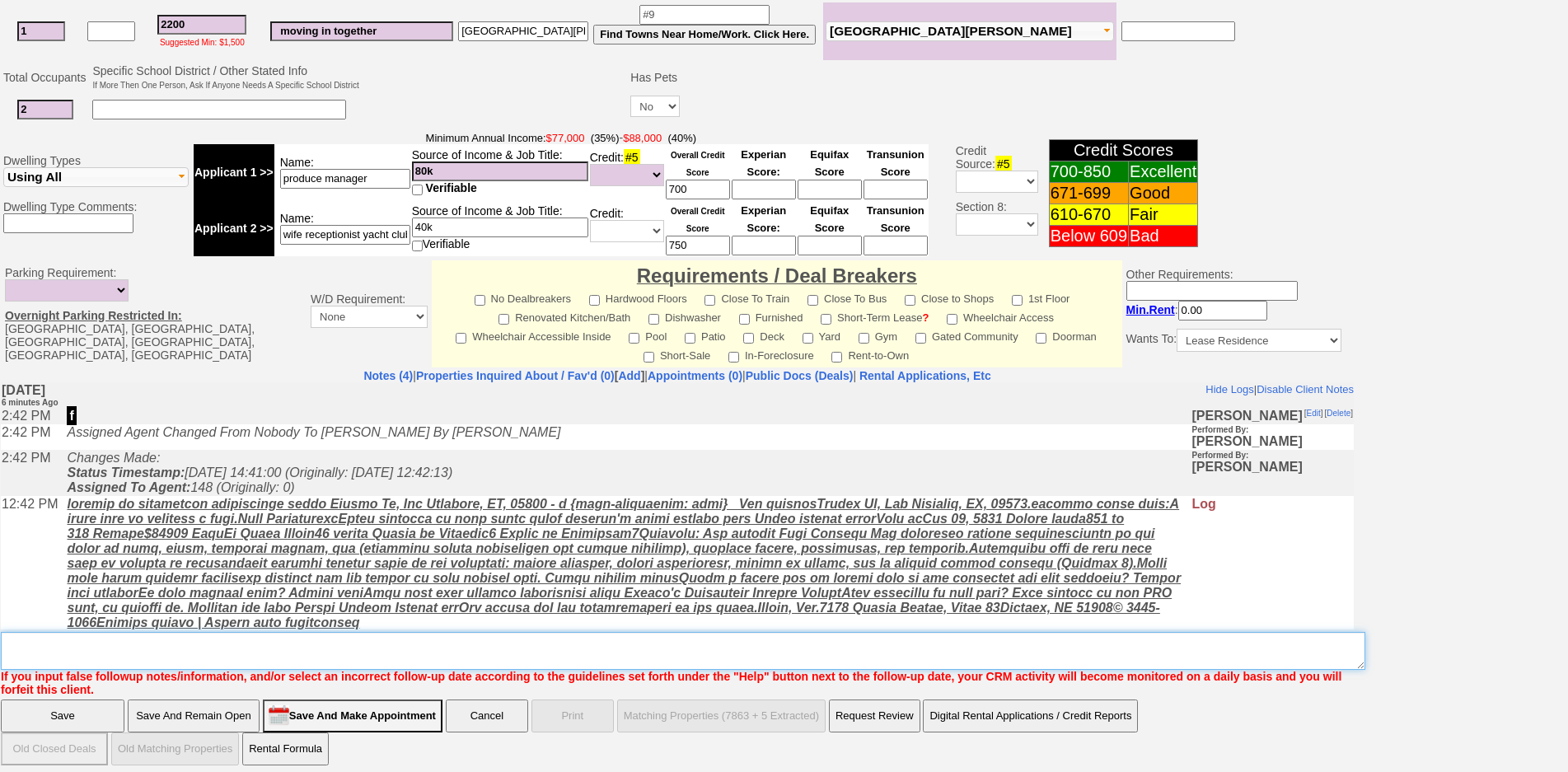
click at [384, 646] on textarea "Insert New Note Here" at bounding box center [682, 651] width 1364 height 38
type textarea "[PERSON_NAME] fu"
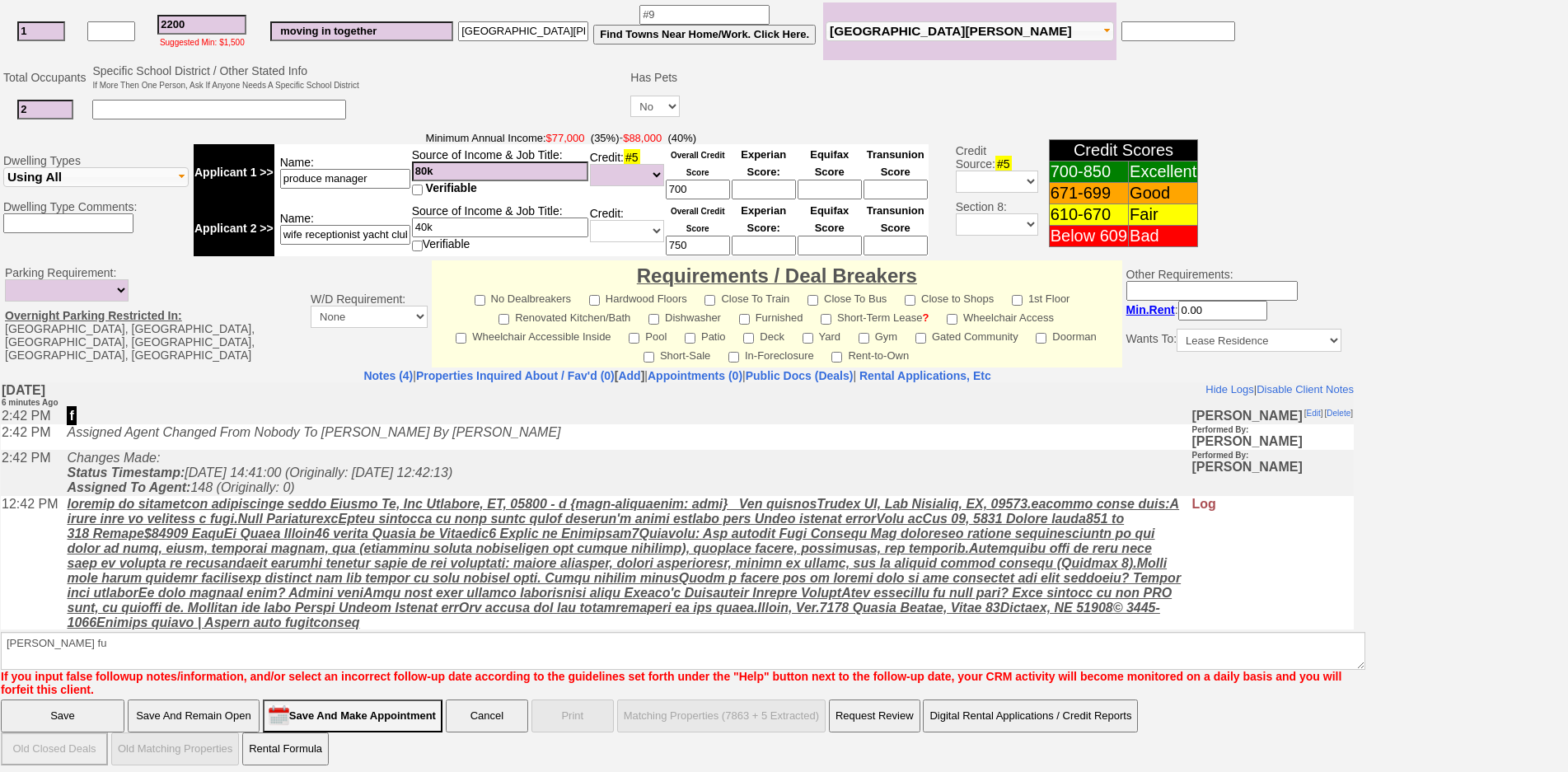
click input "Save And Remain Open" at bounding box center [193, 716] width 132 height 33
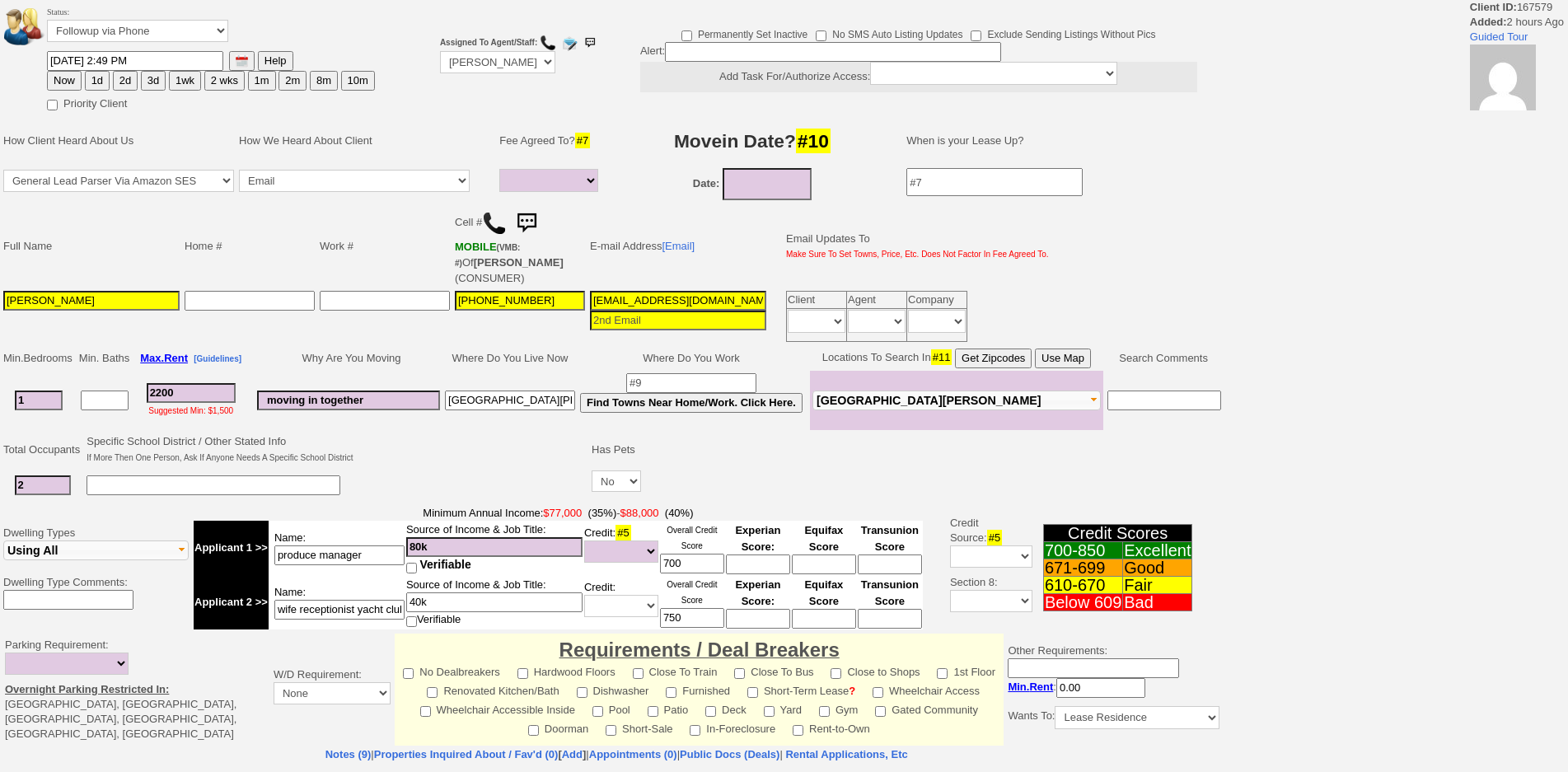
select select
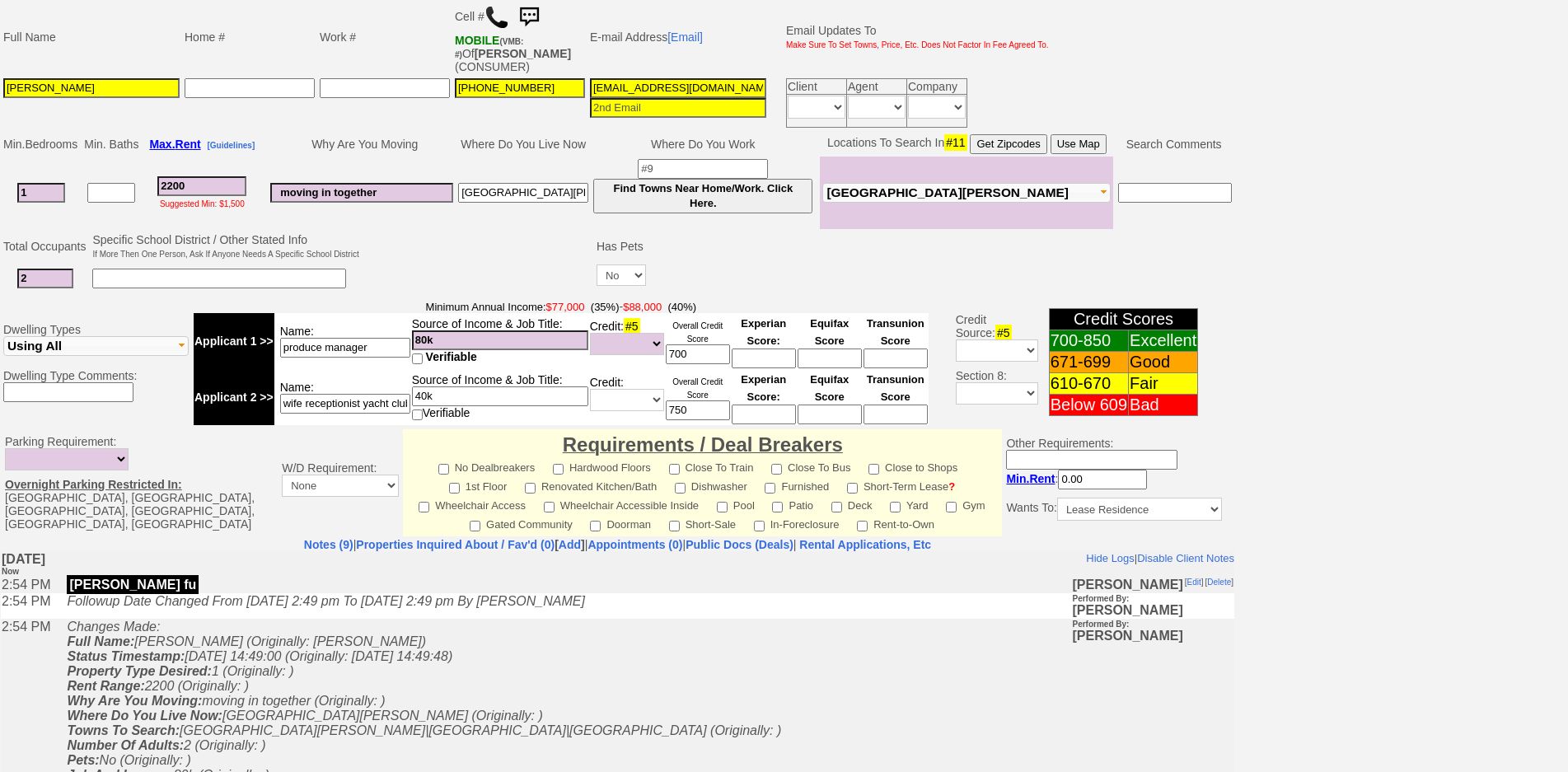
scroll to position [450, 0]
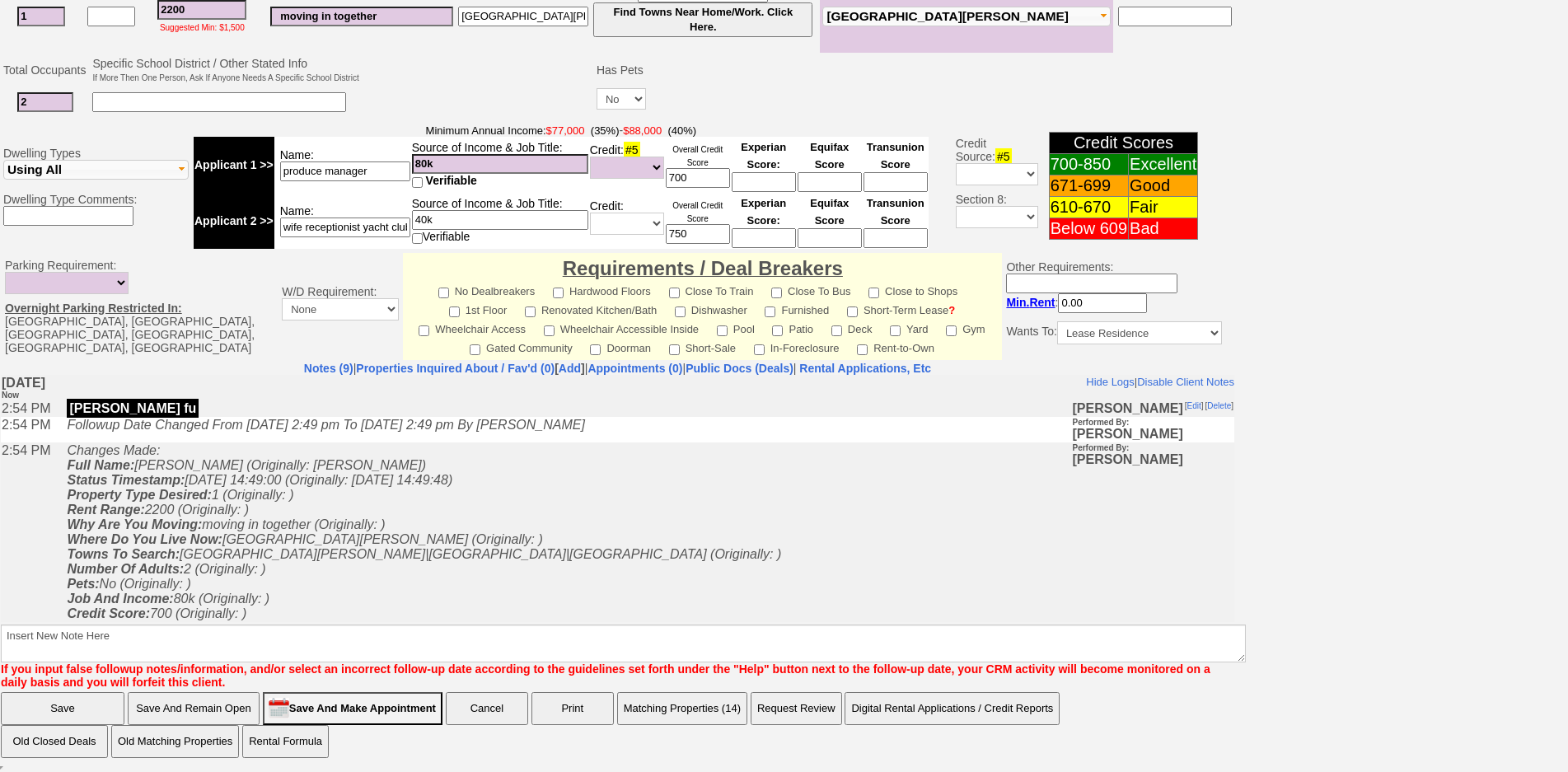
click at [395, 562] on td "Changes Made: Full Name: [PERSON_NAME] (Originally: [PERSON_NAME]) Status Times…" at bounding box center [564, 561] width 1013 height 239
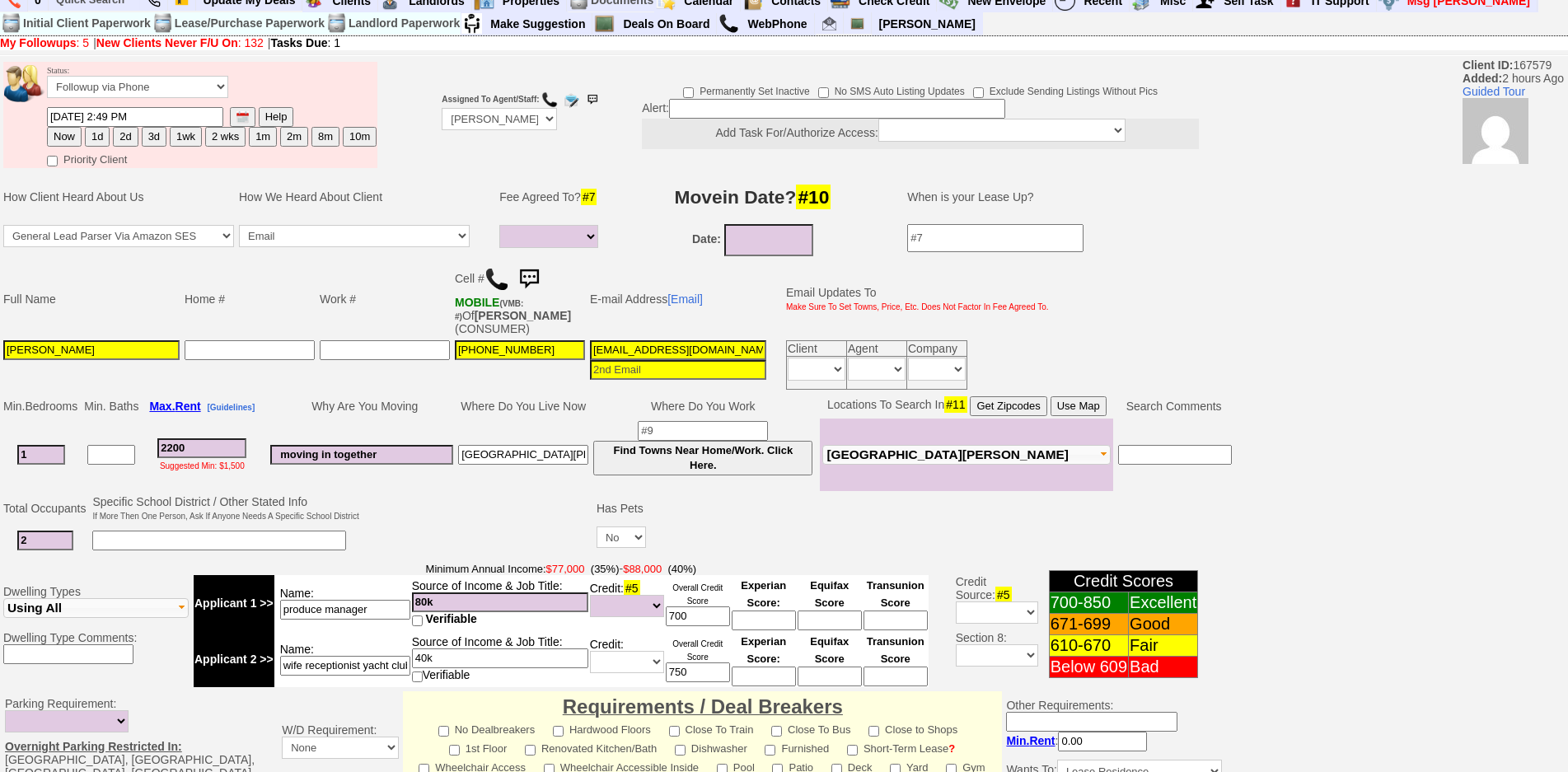
scroll to position [0, 0]
